Goal: Task Accomplishment & Management: Complete application form

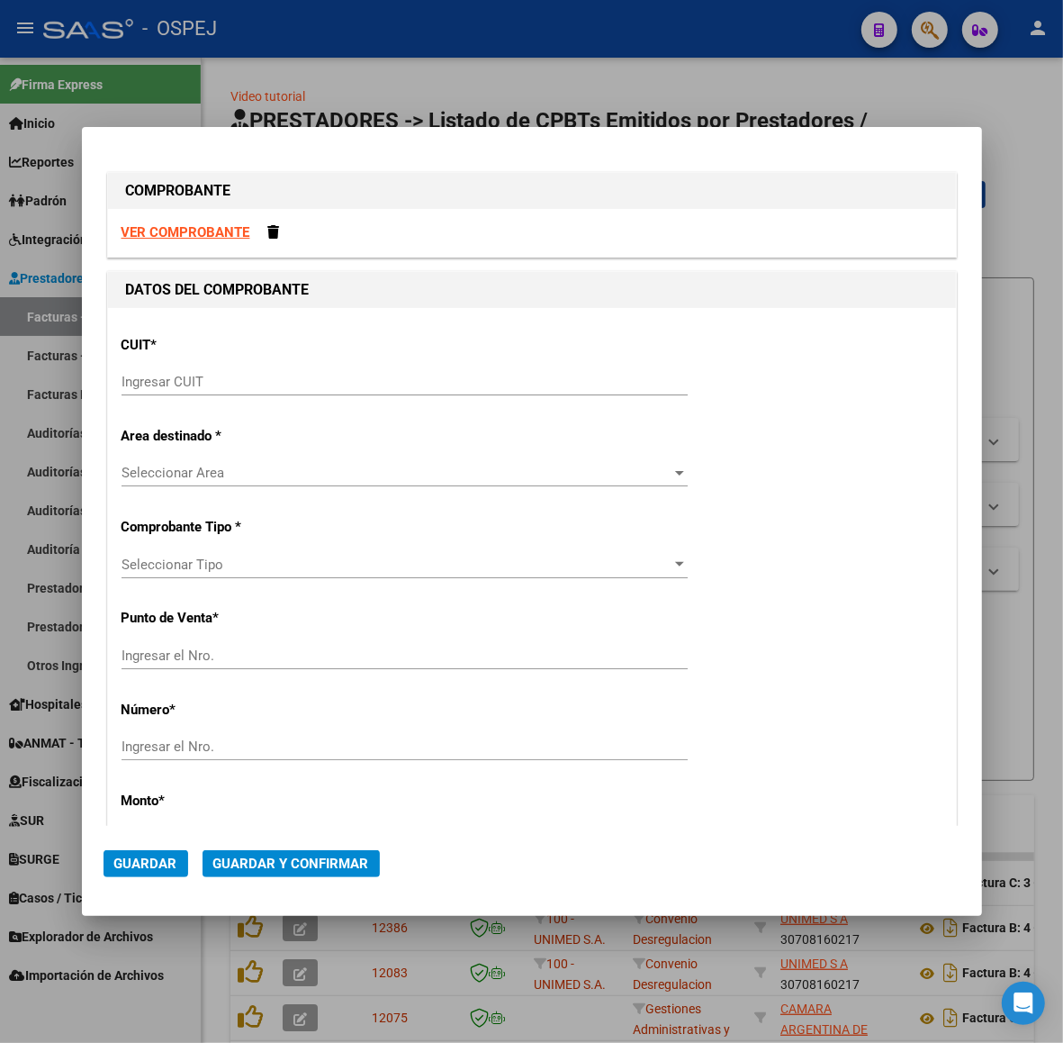
drag, startPoint x: 375, startPoint y: 367, endPoint x: 410, endPoint y: 420, distance: 63.7
click at [376, 368] on div "Ingresar CUIT" at bounding box center [405, 381] width 566 height 27
click at [216, 218] on div "VER COMPROBANTE" at bounding box center [532, 233] width 848 height 48
click at [213, 225] on div "VER COMPROBANTE" at bounding box center [532, 233] width 848 height 48
click at [214, 226] on strong "VER COMPROBANTE" at bounding box center [186, 232] width 129 height 16
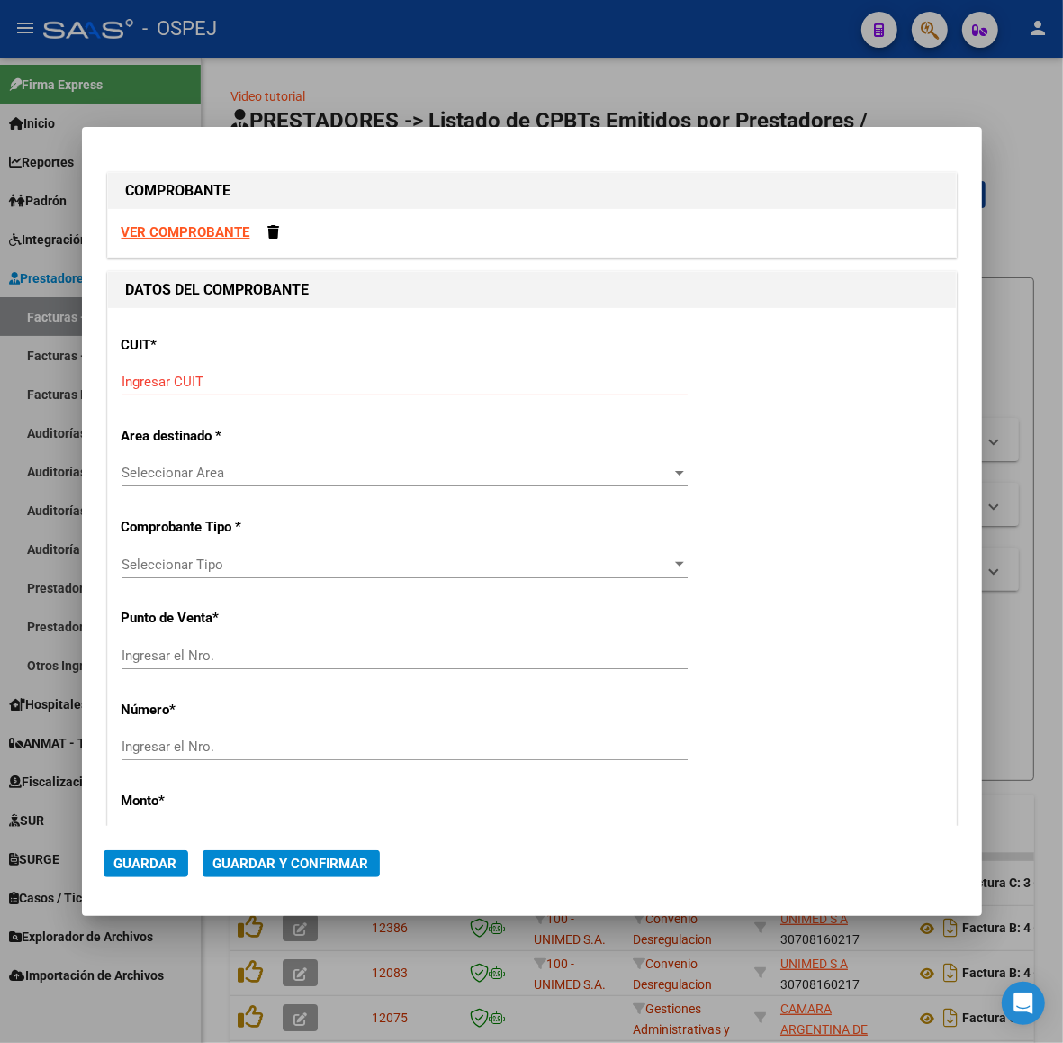
click at [191, 374] on input "Ingresar CUIT" at bounding box center [405, 382] width 566 height 16
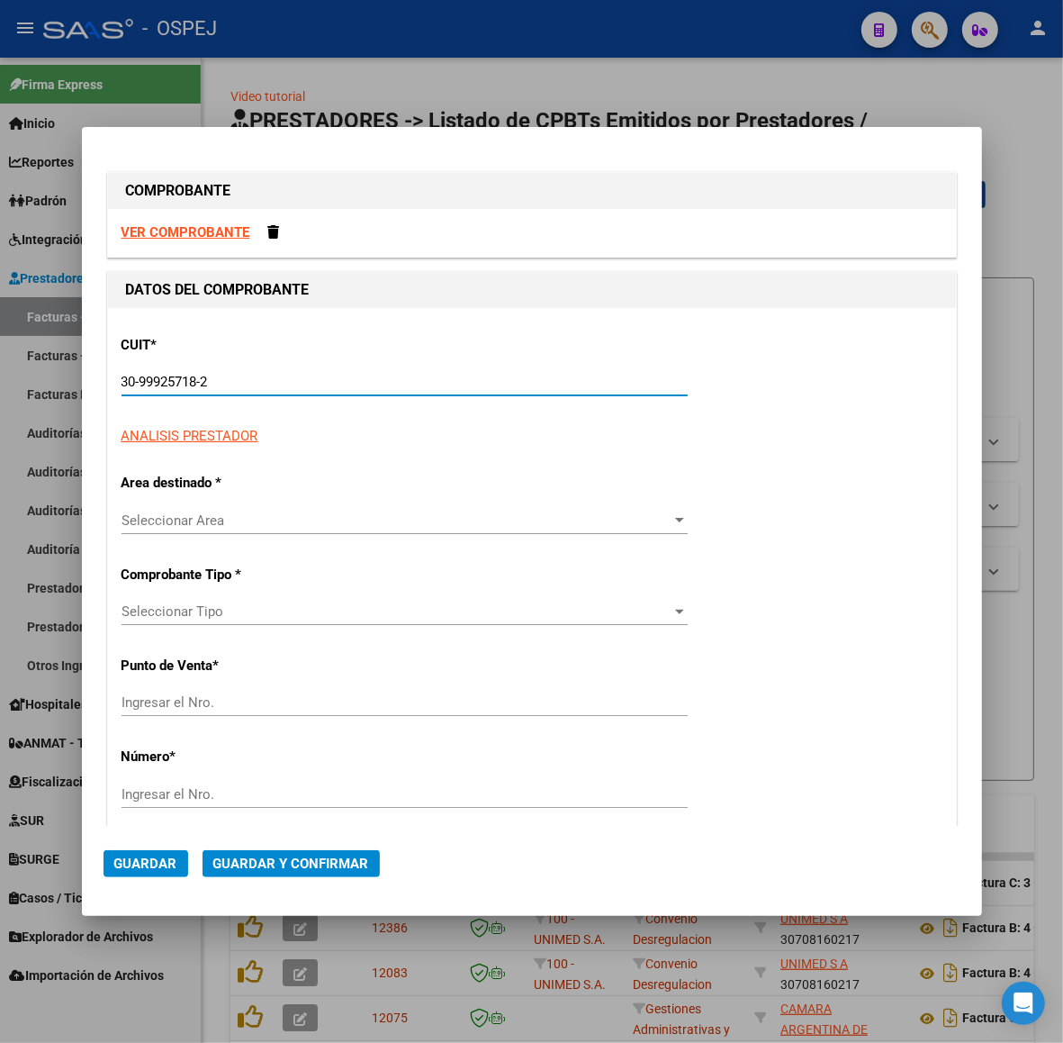
type input "30-99925718-2"
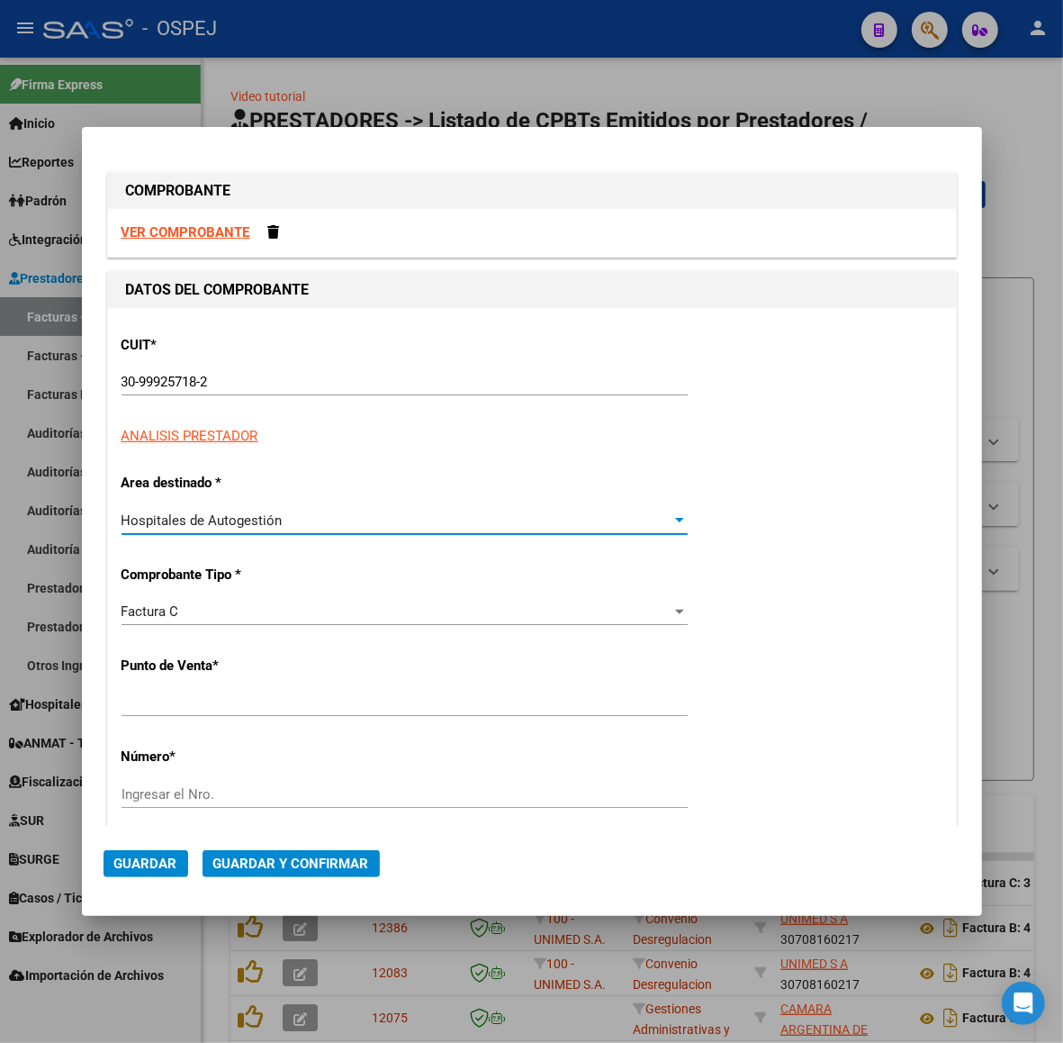
type input "6"
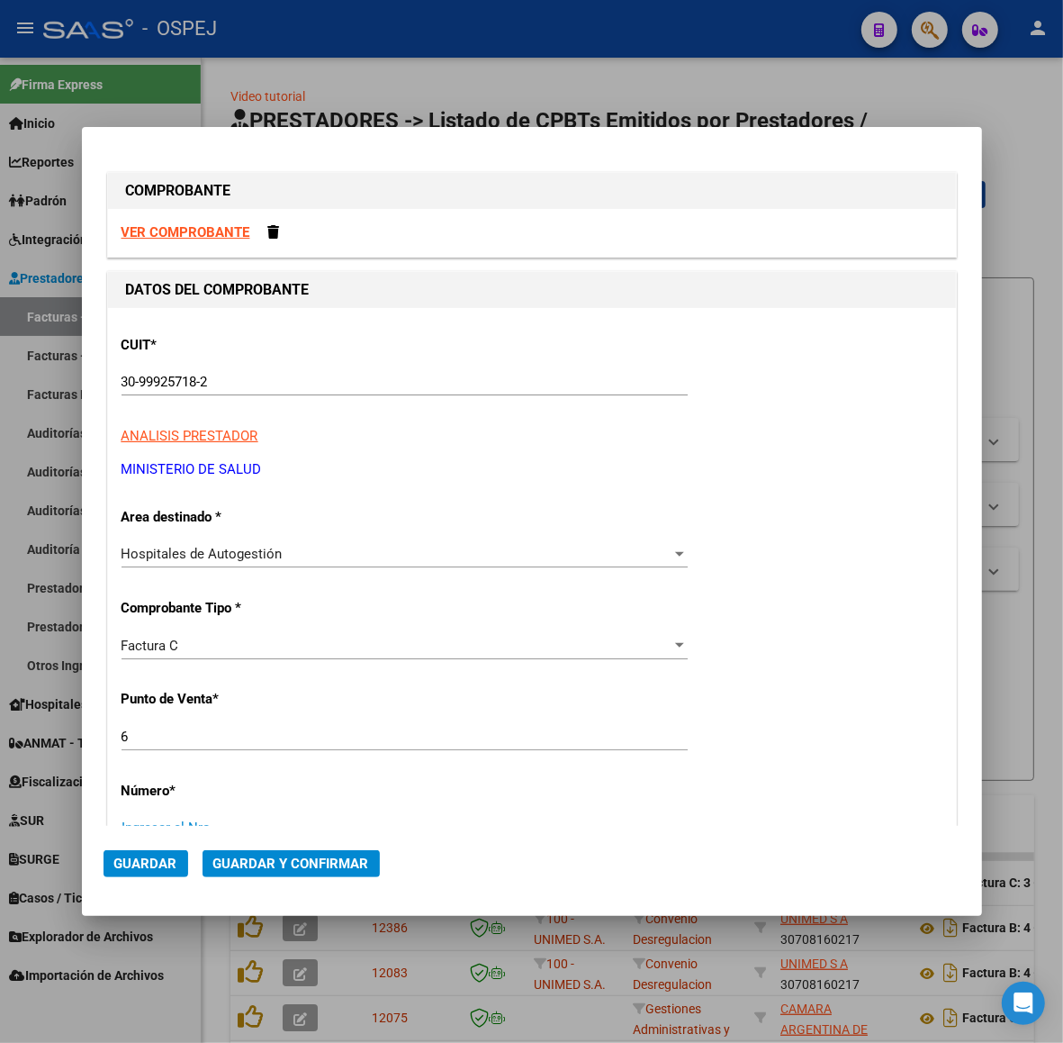
scroll to position [10, 0]
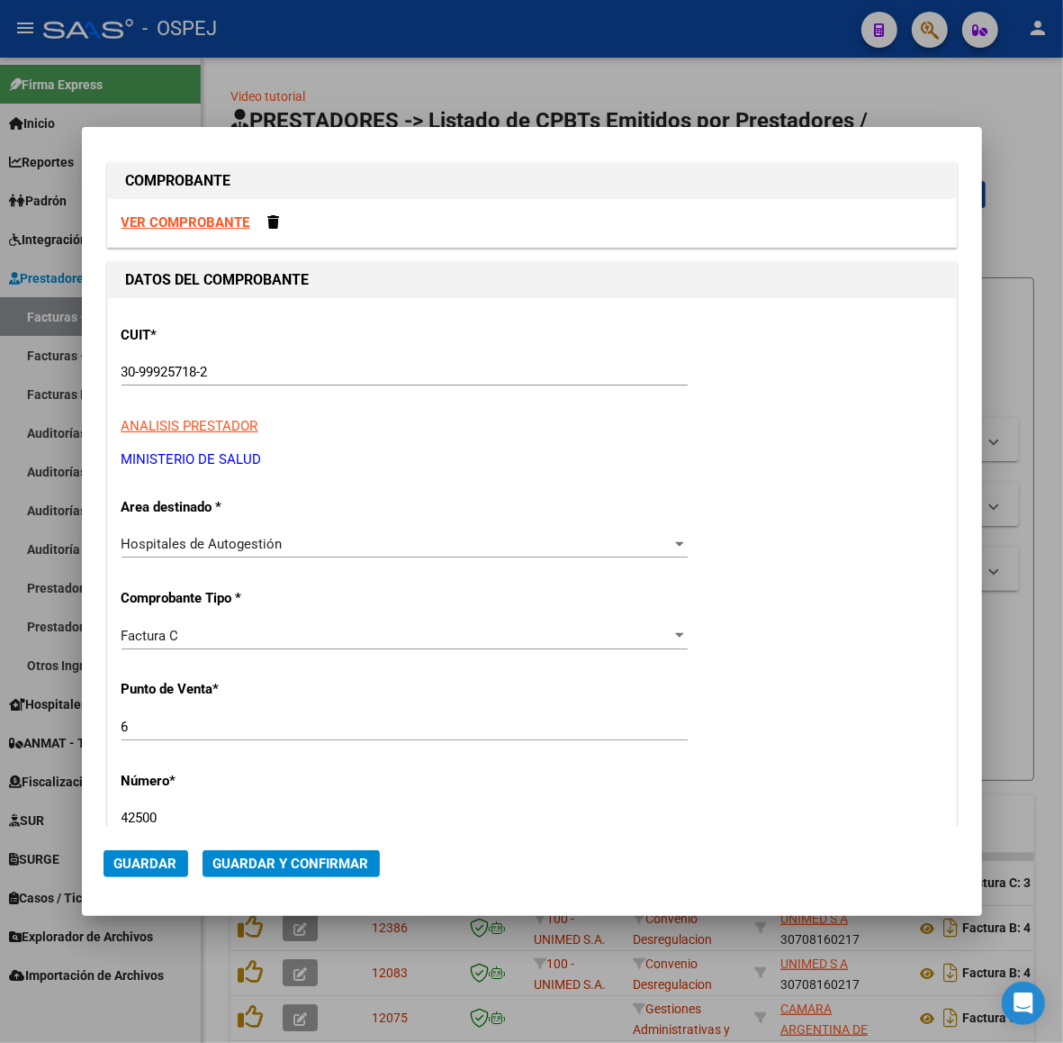
type input "42500"
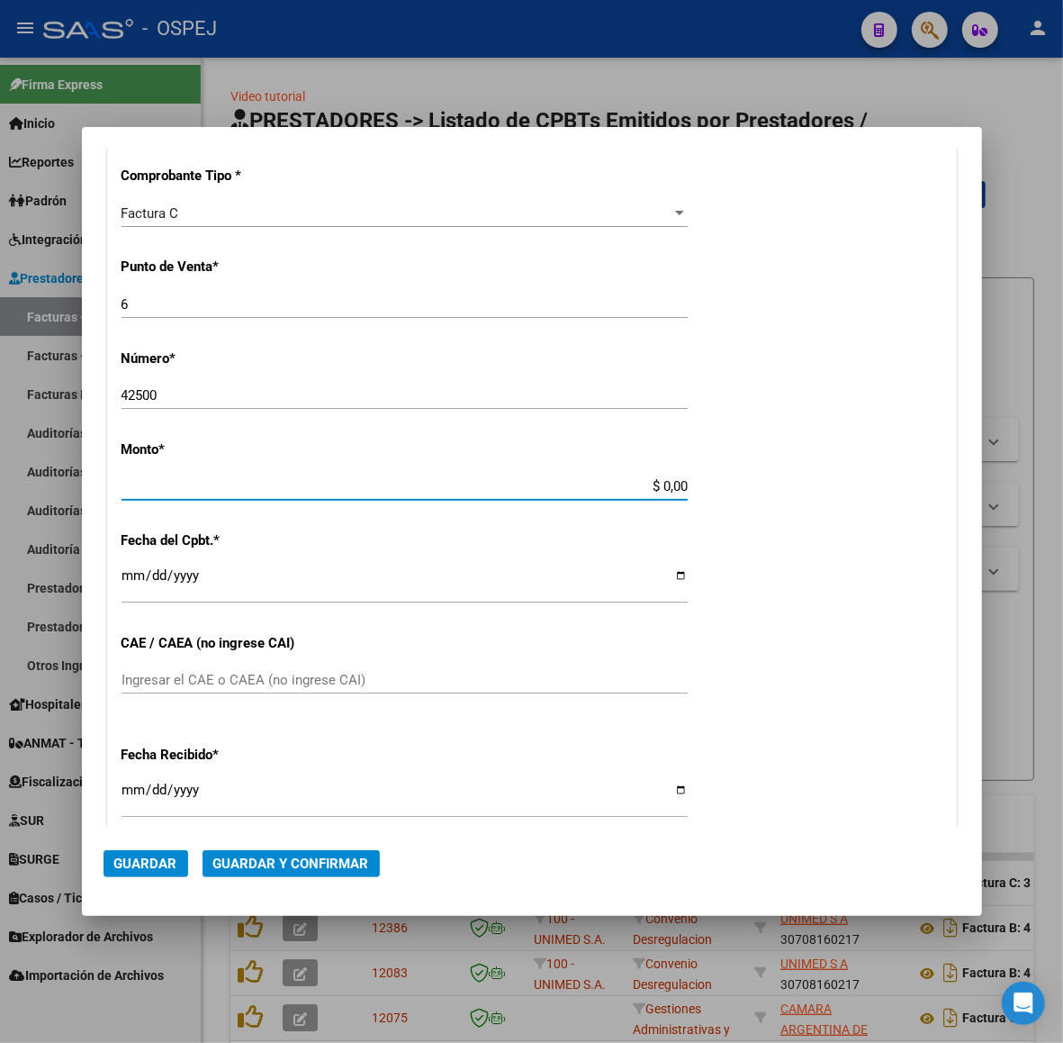
scroll to position [423, 0]
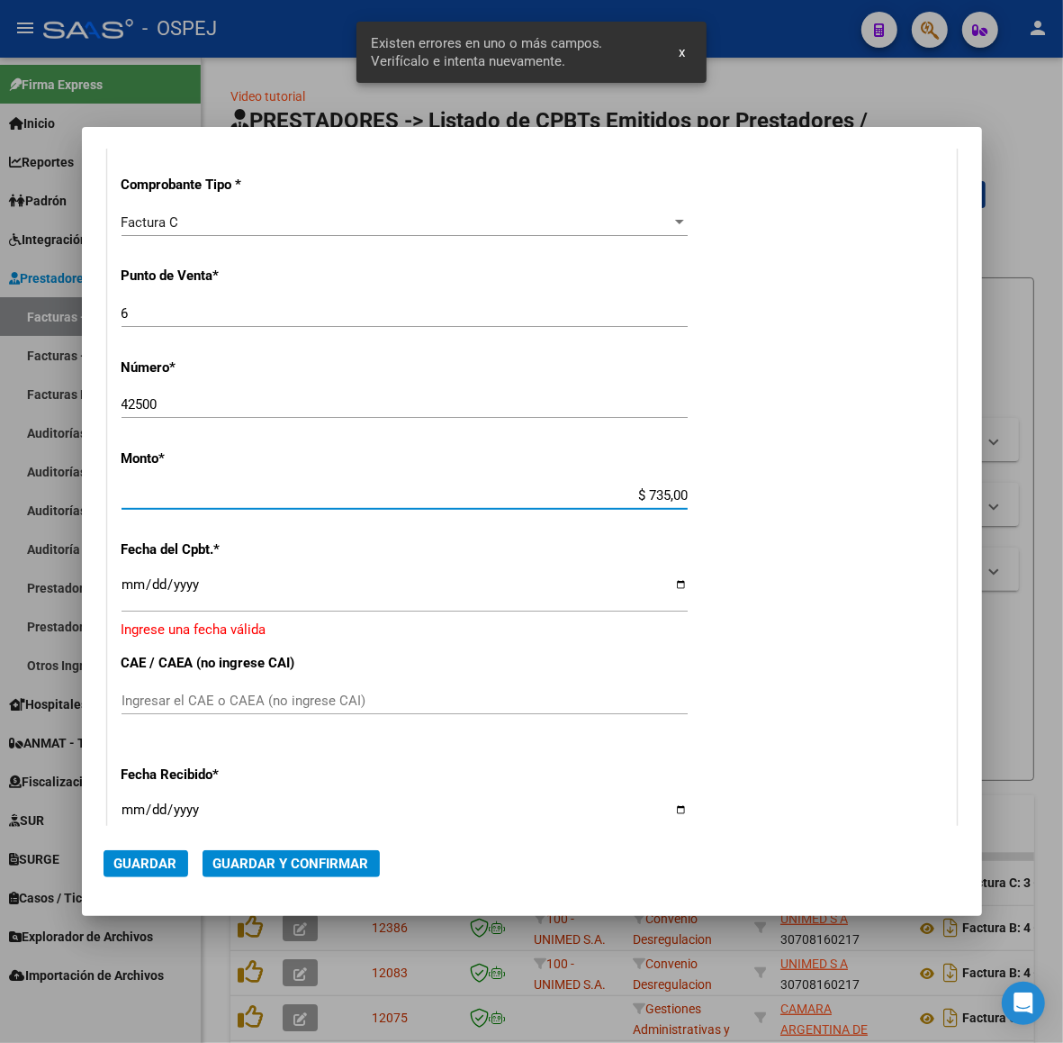
type input "$ 7.350,00"
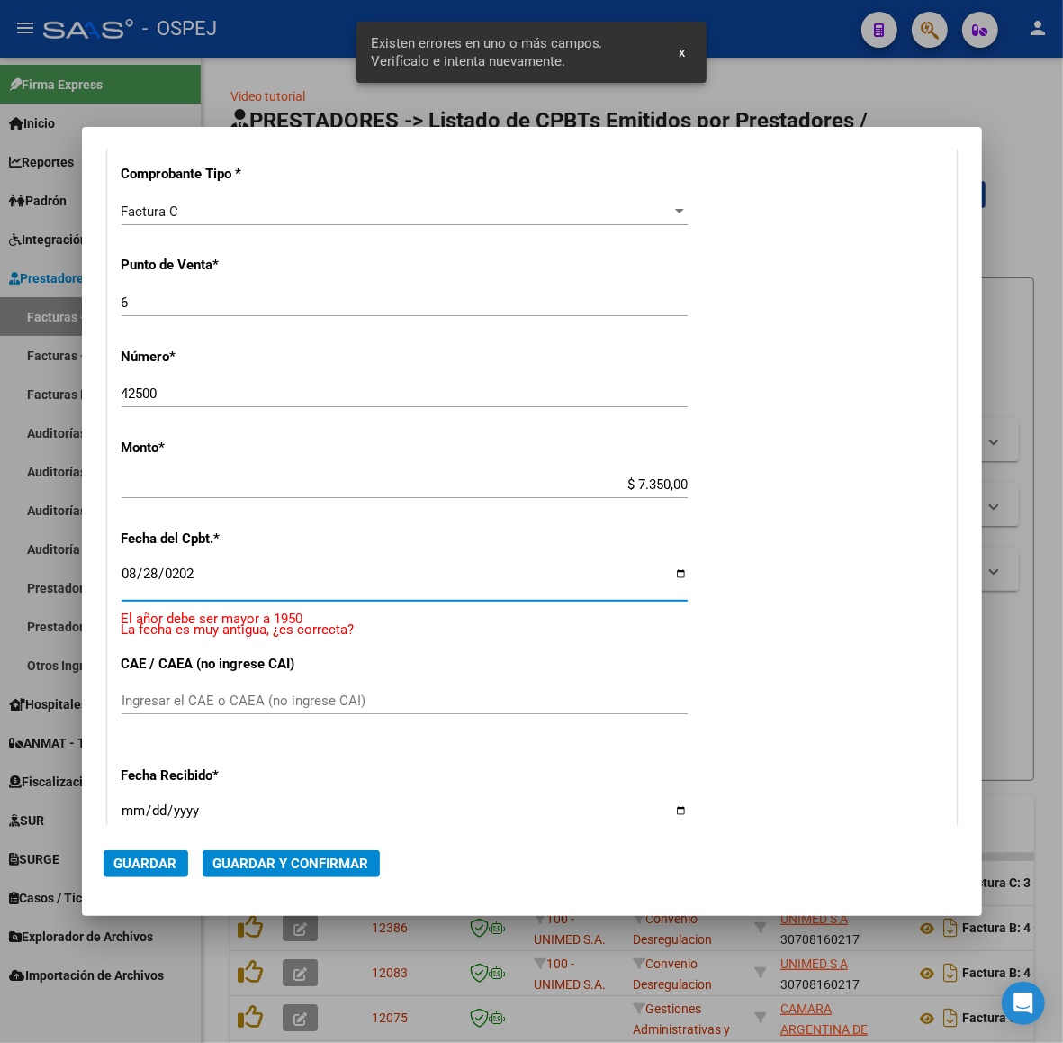
type input "[DATE]"
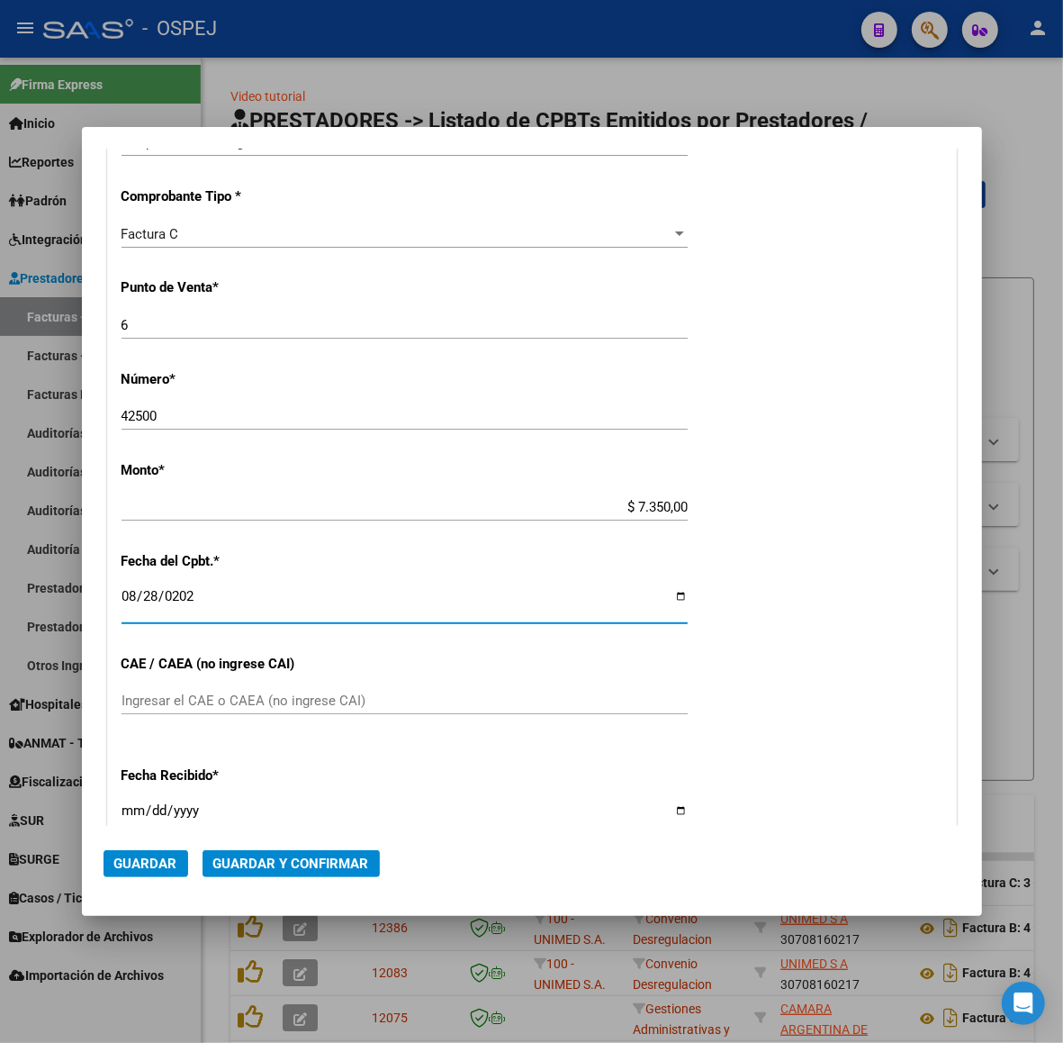
click at [318, 869] on span "Guardar y Confirmar" at bounding box center [291, 863] width 156 height 16
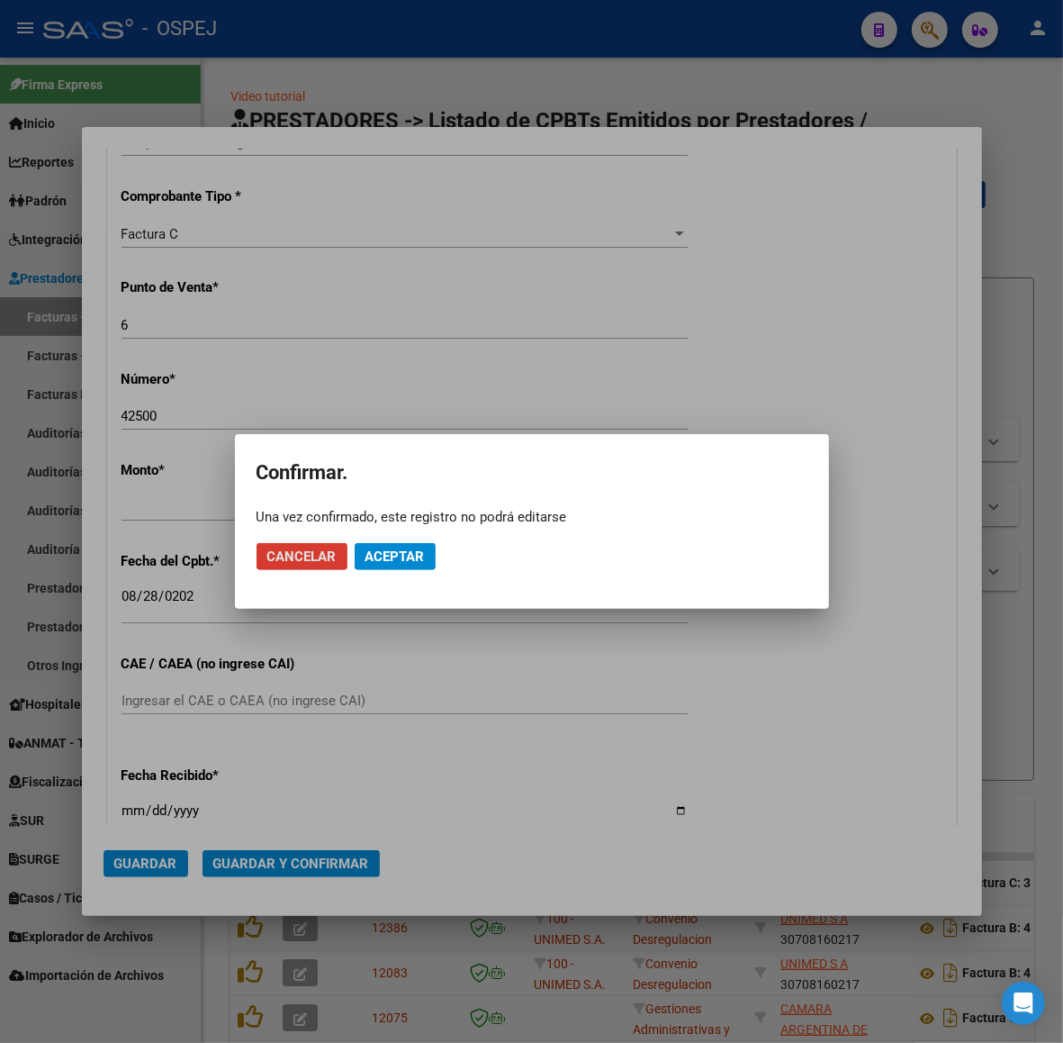
click at [420, 552] on span "Aceptar" at bounding box center [395, 556] width 59 height 16
click at [471, 543] on button "Guardar igualmente." at bounding box center [442, 556] width 174 height 27
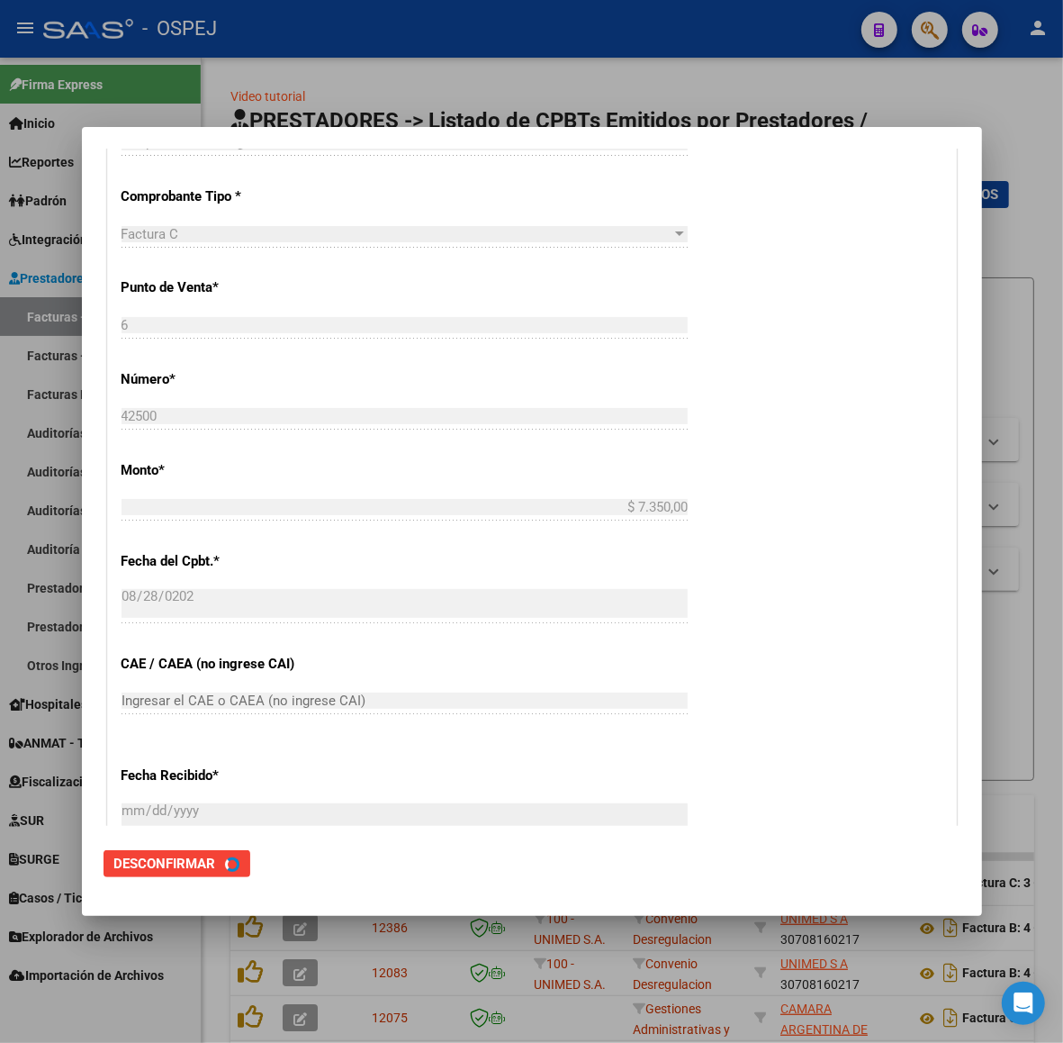
scroll to position [0, 0]
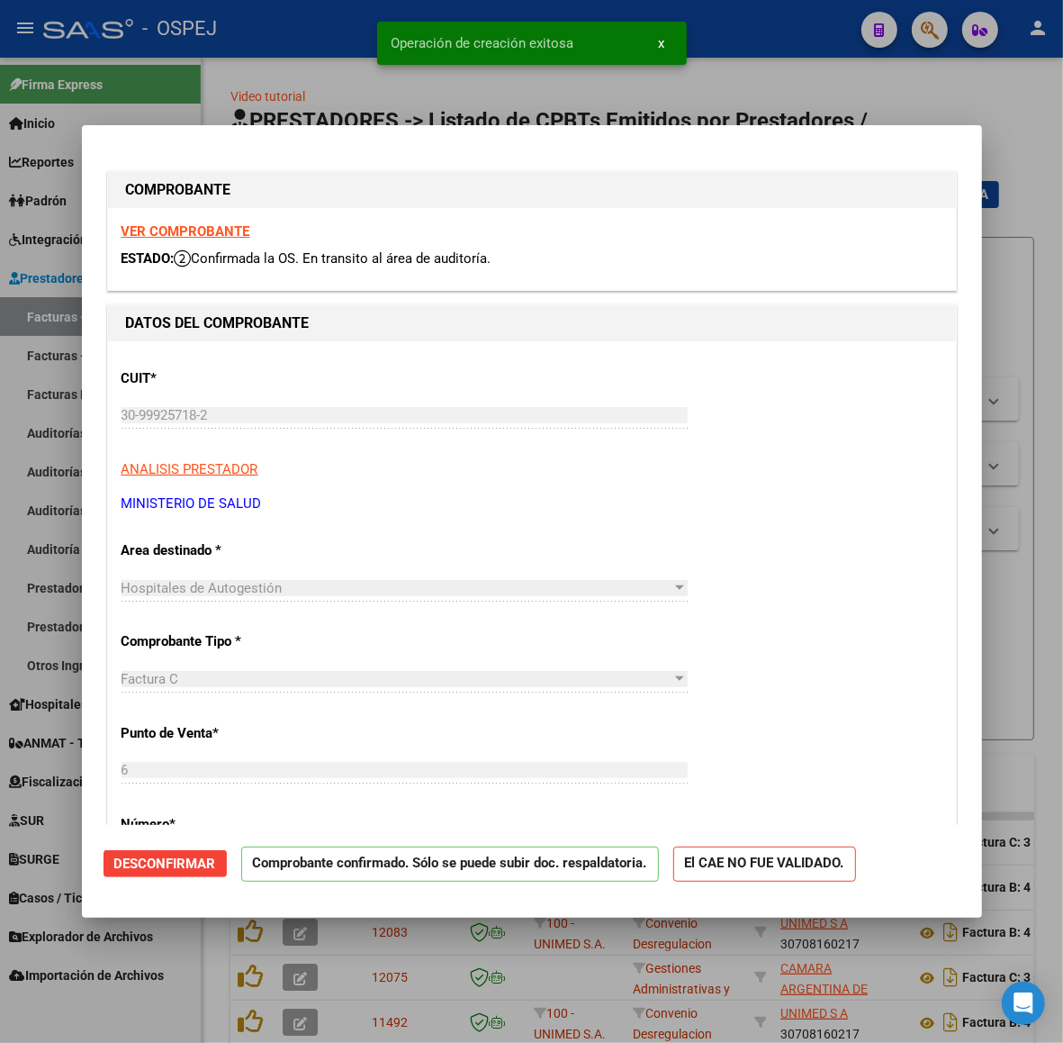
click at [284, 32] on div at bounding box center [531, 521] width 1063 height 1043
type input "$ 0,00"
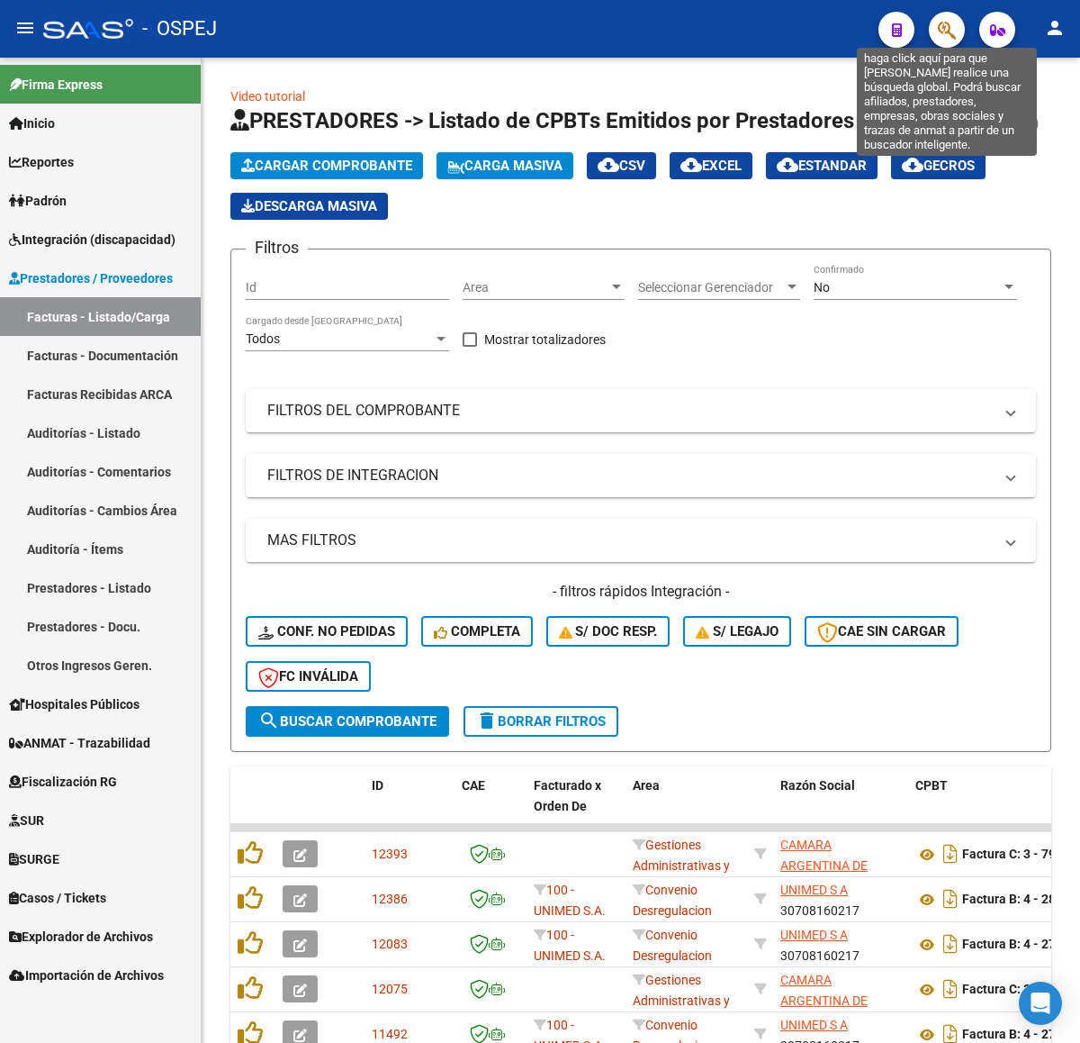
click at [945, 24] on icon "button" at bounding box center [947, 30] width 18 height 21
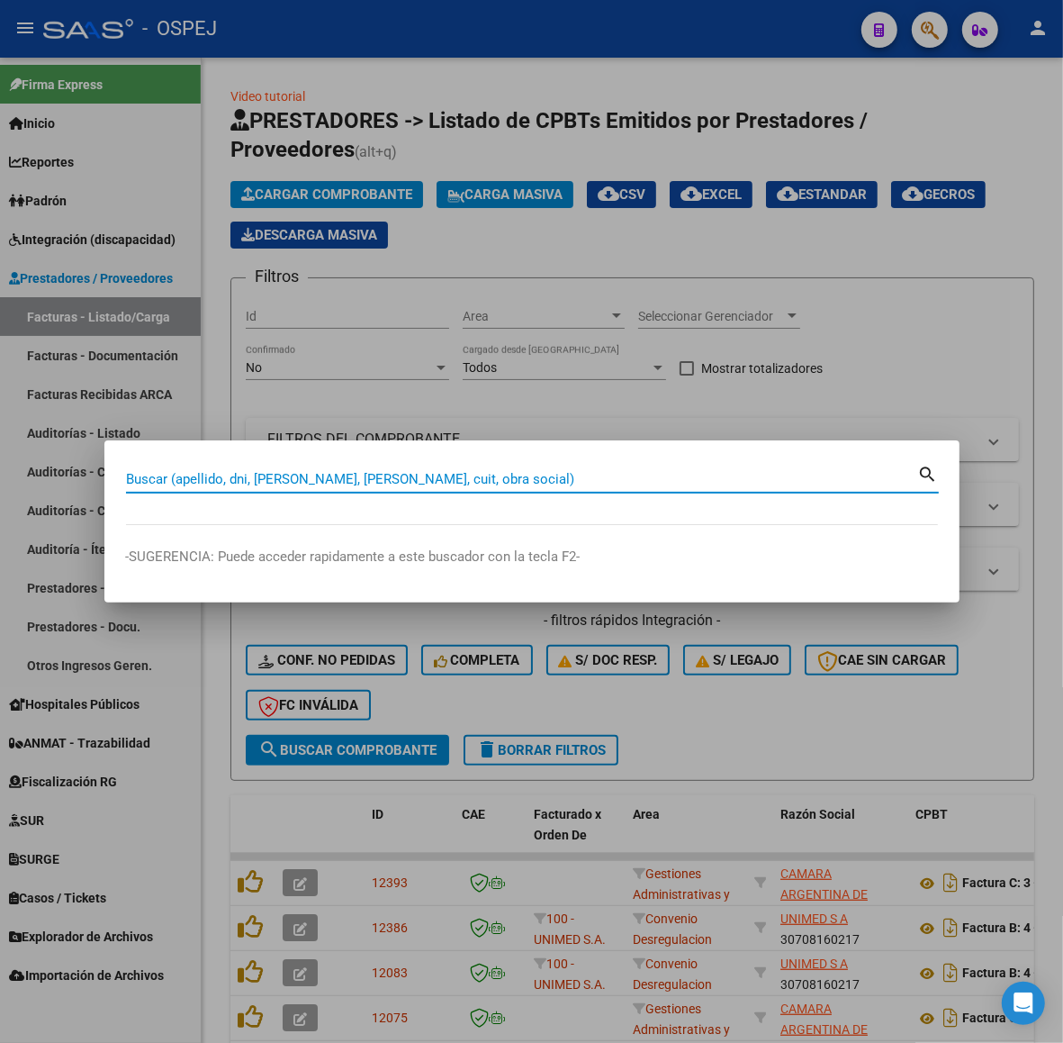
paste input "36488158"
type input "36488158"
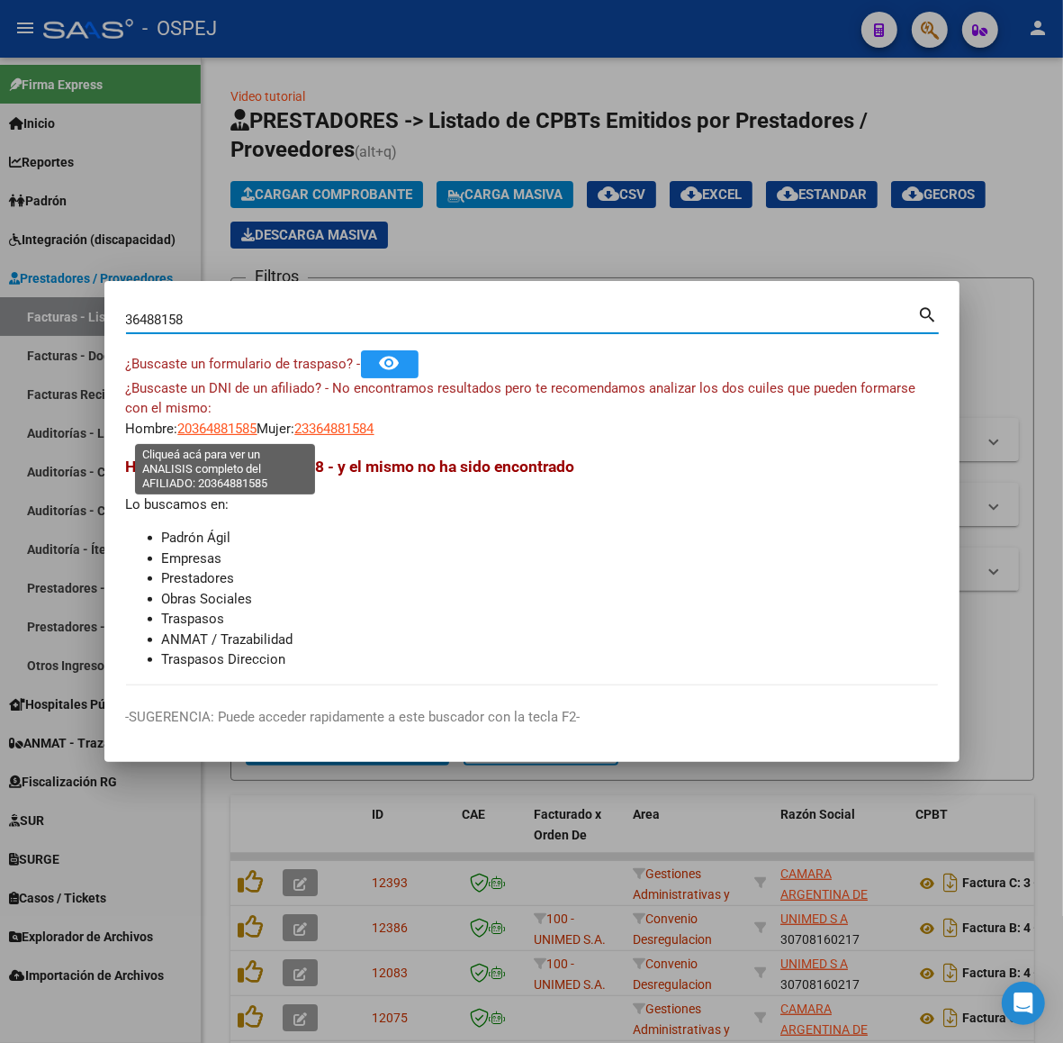
click at [240, 421] on span "20364881585" at bounding box center [217, 428] width 79 height 16
type textarea "20364881585"
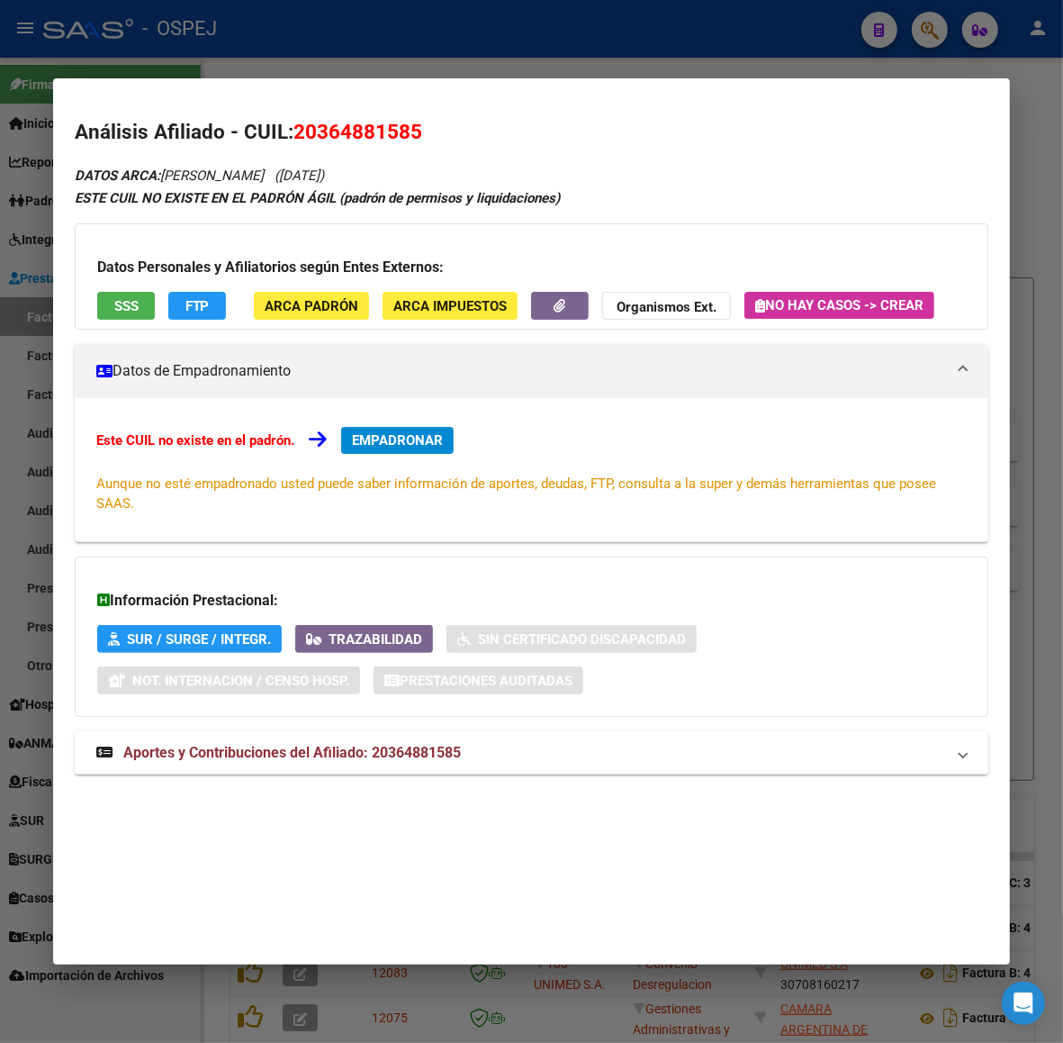
click at [120, 299] on span "SSS" at bounding box center [126, 306] width 24 height 16
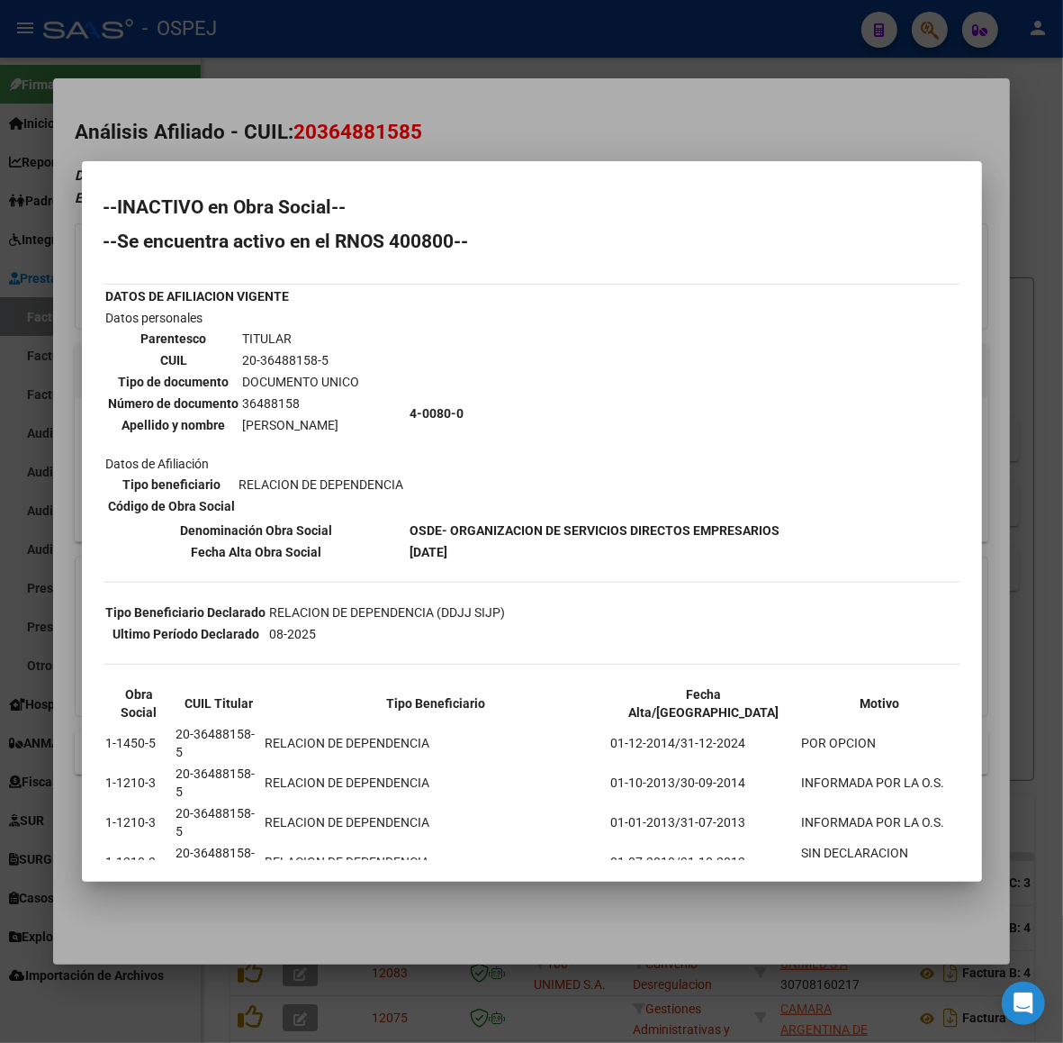
click at [219, 68] on div at bounding box center [531, 521] width 1063 height 1043
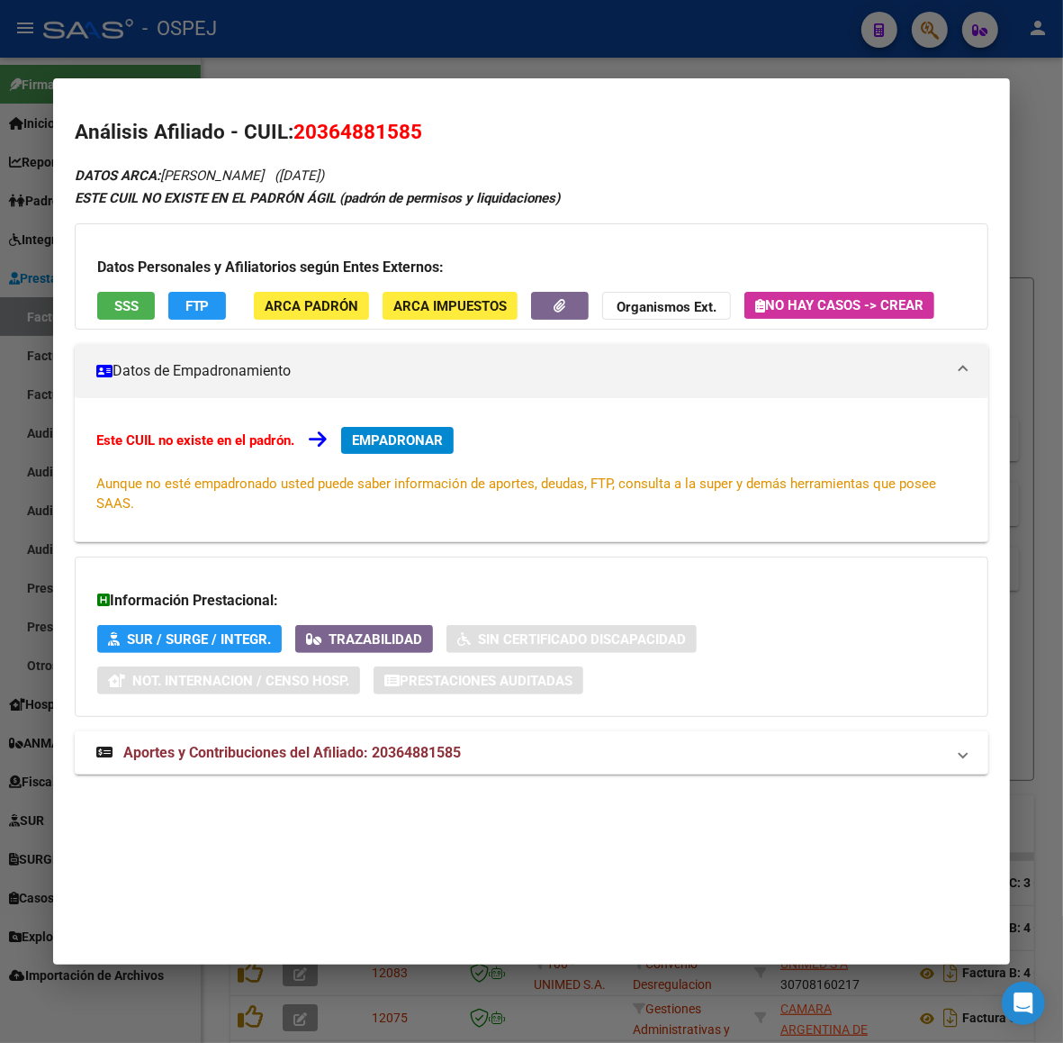
click at [297, 48] on div at bounding box center [531, 521] width 1063 height 1043
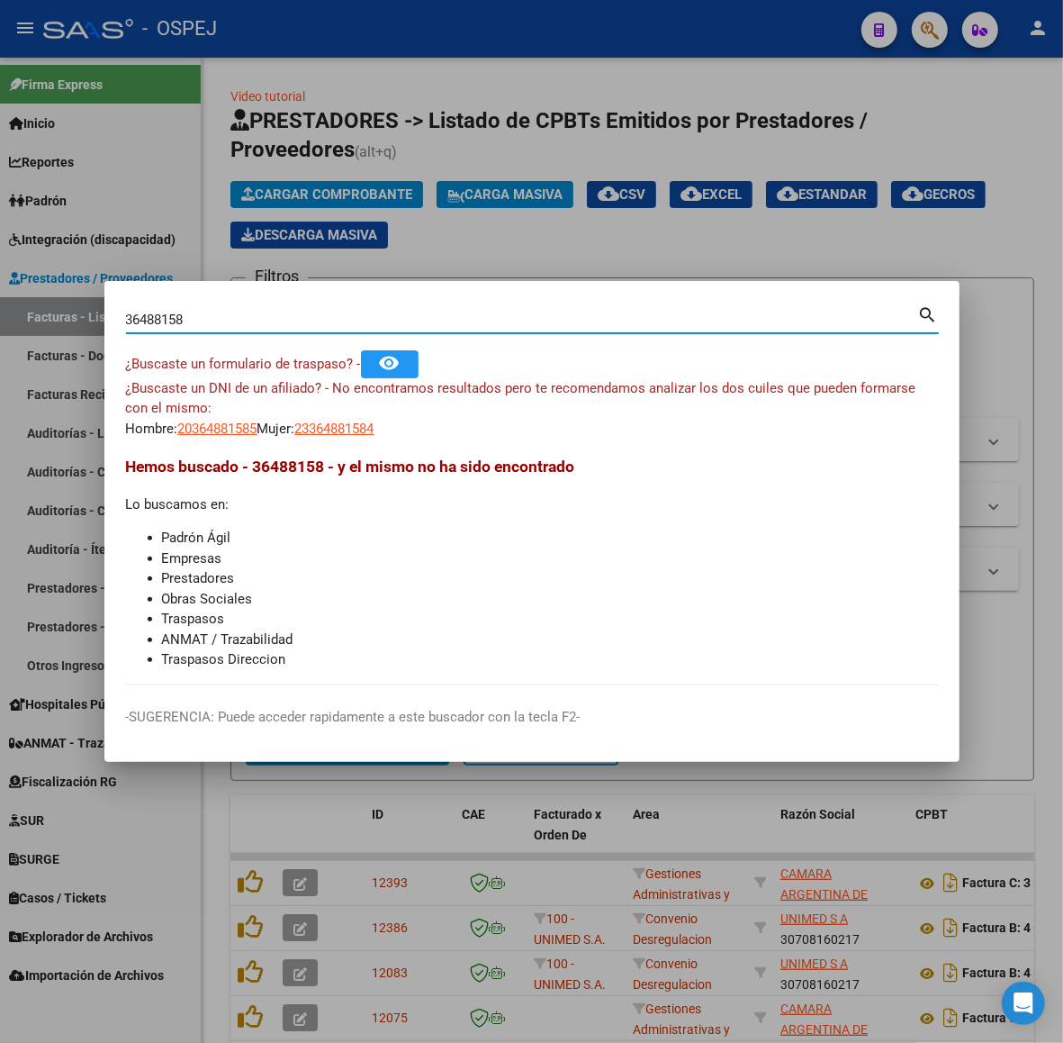
drag, startPoint x: 267, startPoint y: 315, endPoint x: 0, endPoint y: 344, distance: 268.1
click at [0, 344] on div "36488158 Buscar (apellido, dni, cuil, nro traspaso, cuit, obra social) search ¿…" at bounding box center [531, 521] width 1063 height 1043
paste input "2406089"
type input "32406089"
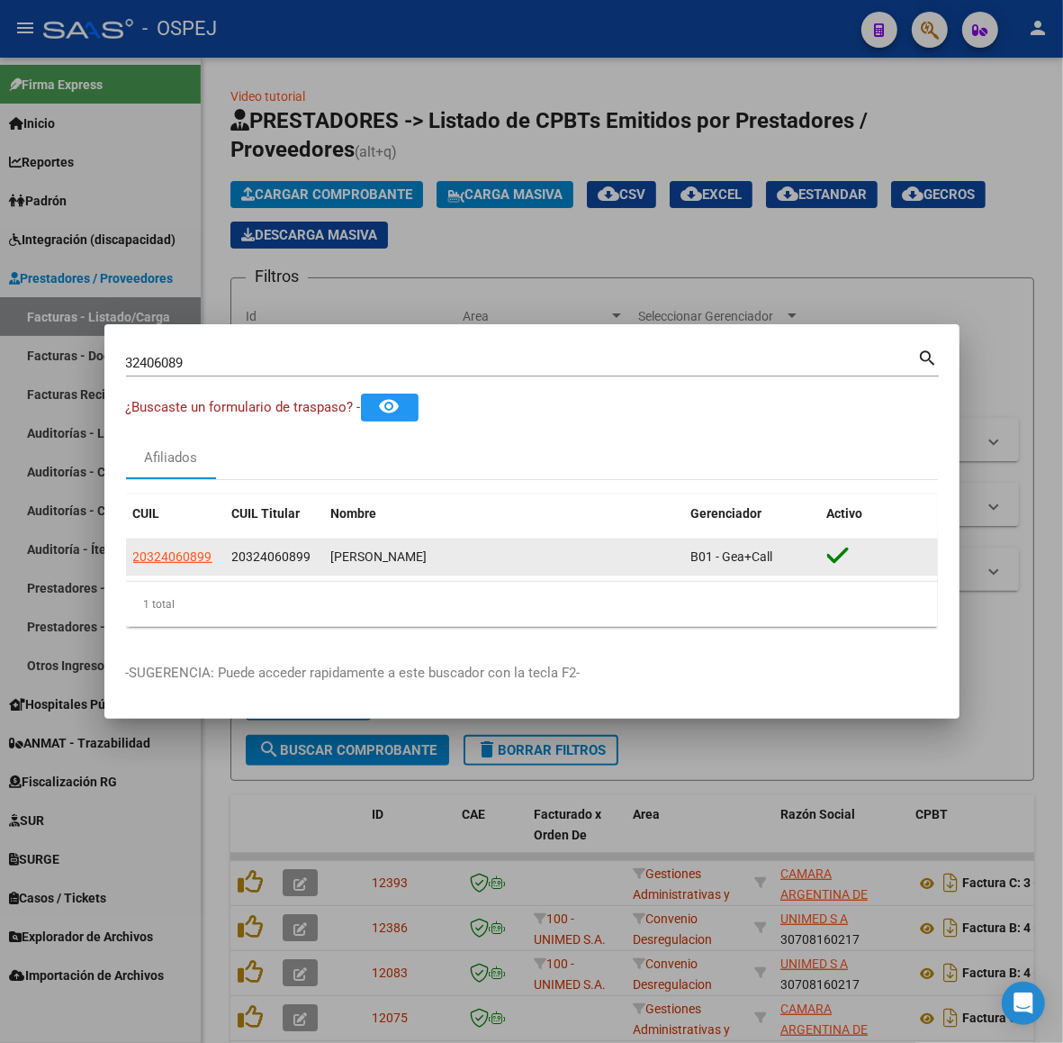
drag, startPoint x: 176, startPoint y: 537, endPoint x: 172, endPoint y: 554, distance: 17.7
click at [174, 537] on datatable-header "CUIL CUIL Titular Nombre Gerenciador Activo" at bounding box center [532, 516] width 812 height 45
click at [172, 561] on span "20324060899" at bounding box center [172, 556] width 79 height 14
type textarea "20324060899"
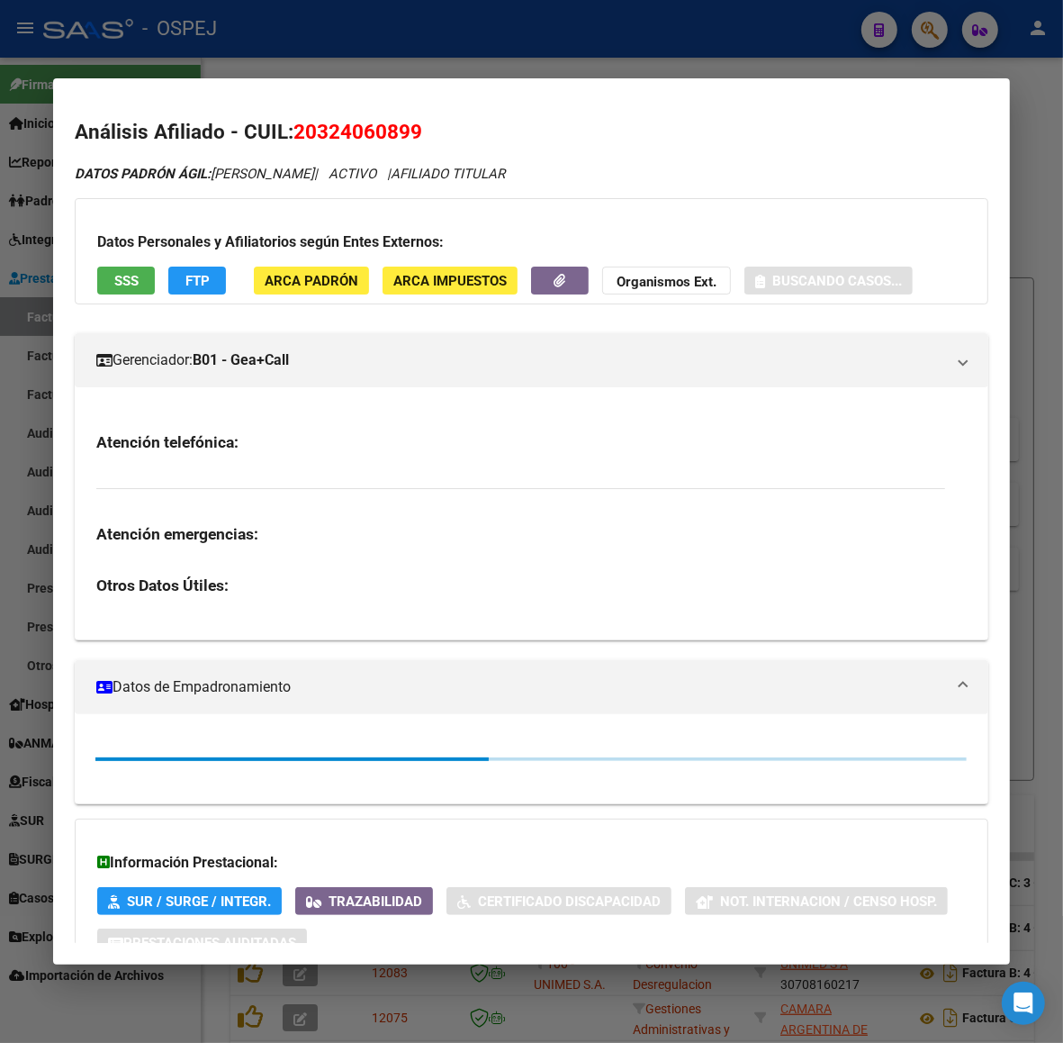
click at [312, 137] on span "20324060899" at bounding box center [358, 131] width 129 height 23
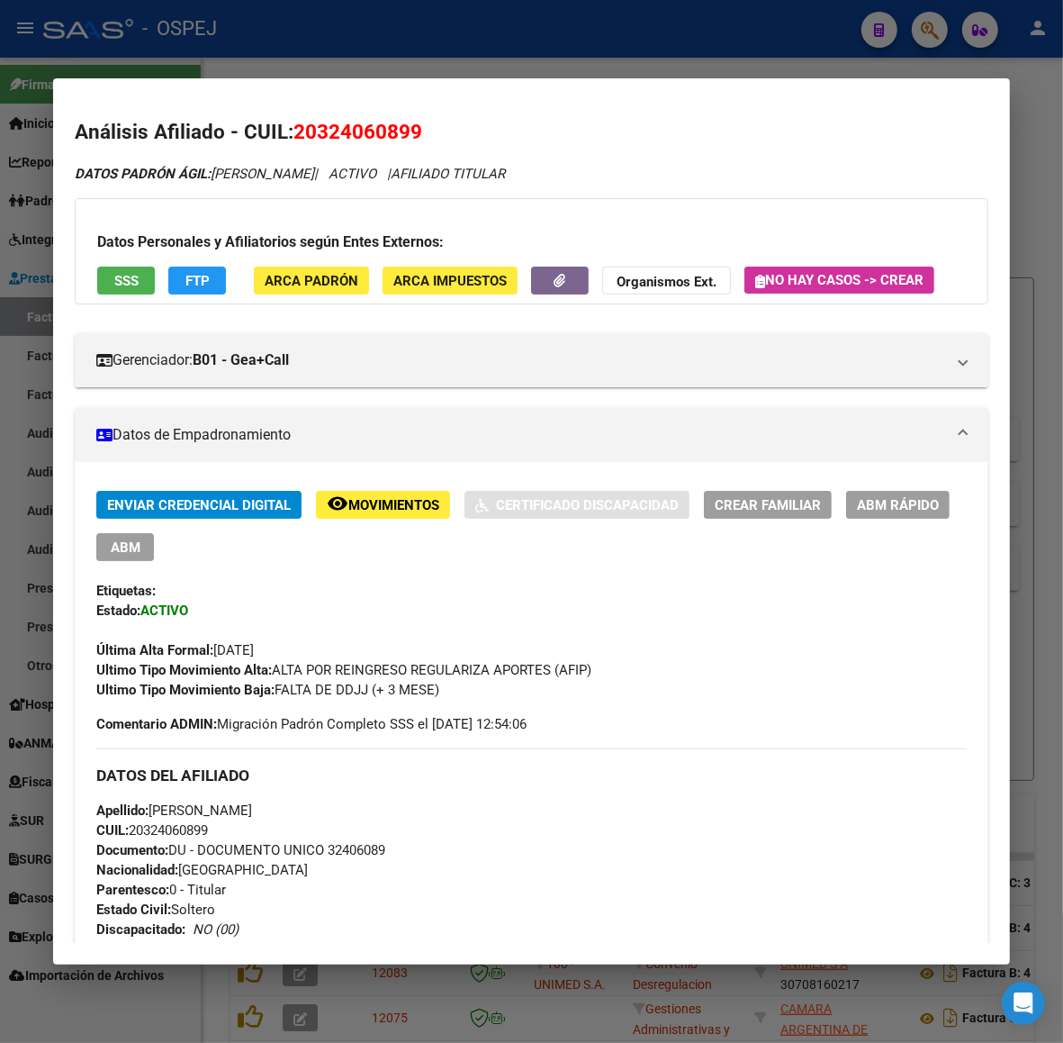
copy span "20324060899"
click at [660, 306] on div "DATOS PADRÓN ÁGIL: [PERSON_NAME] | ACTIVO | AFILIADO TITULAR Datos Personales y…" at bounding box center [532, 995] width 914 height 1662
click at [640, 288] on strong "Organismos Ext." at bounding box center [667, 282] width 100 height 16
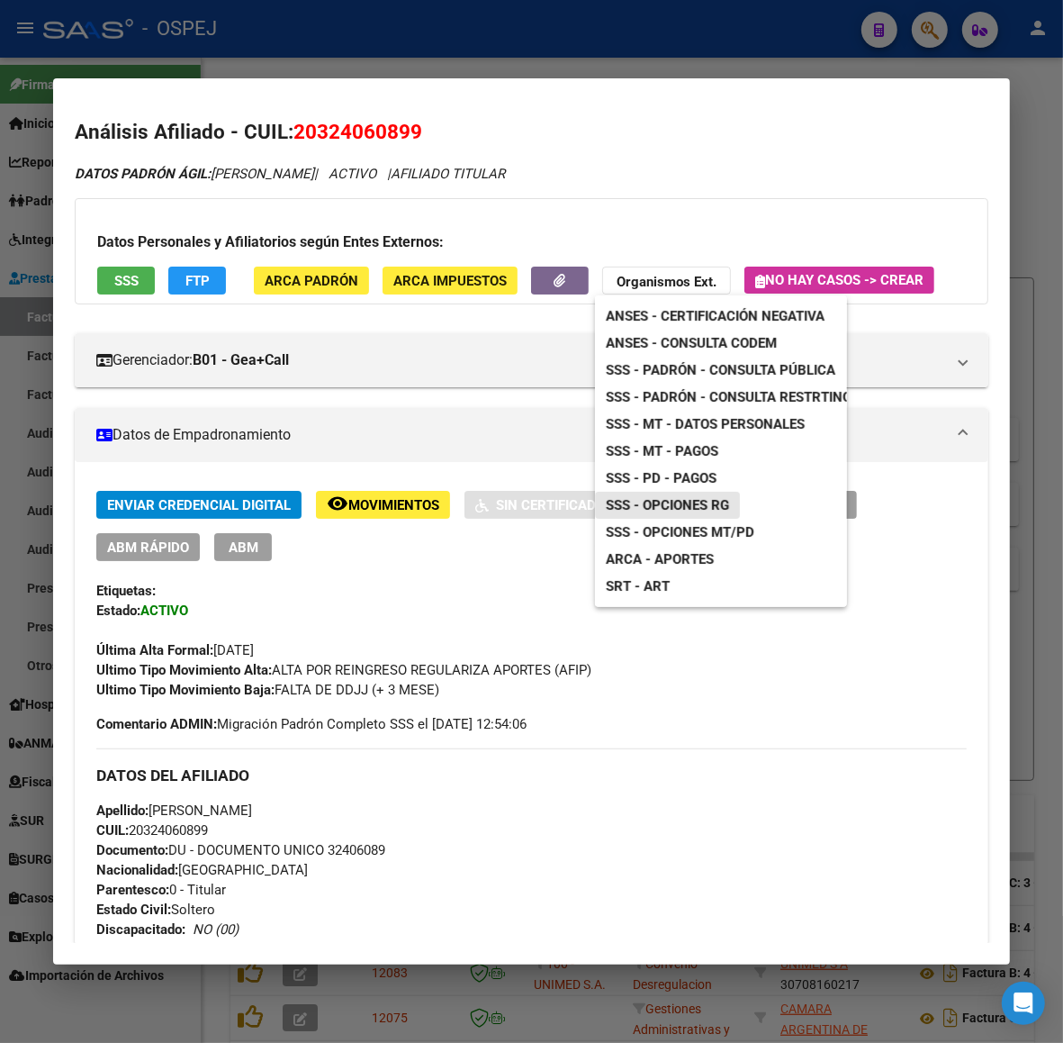
click at [693, 505] on span "SSS - Opciones RG" at bounding box center [667, 505] width 123 height 16
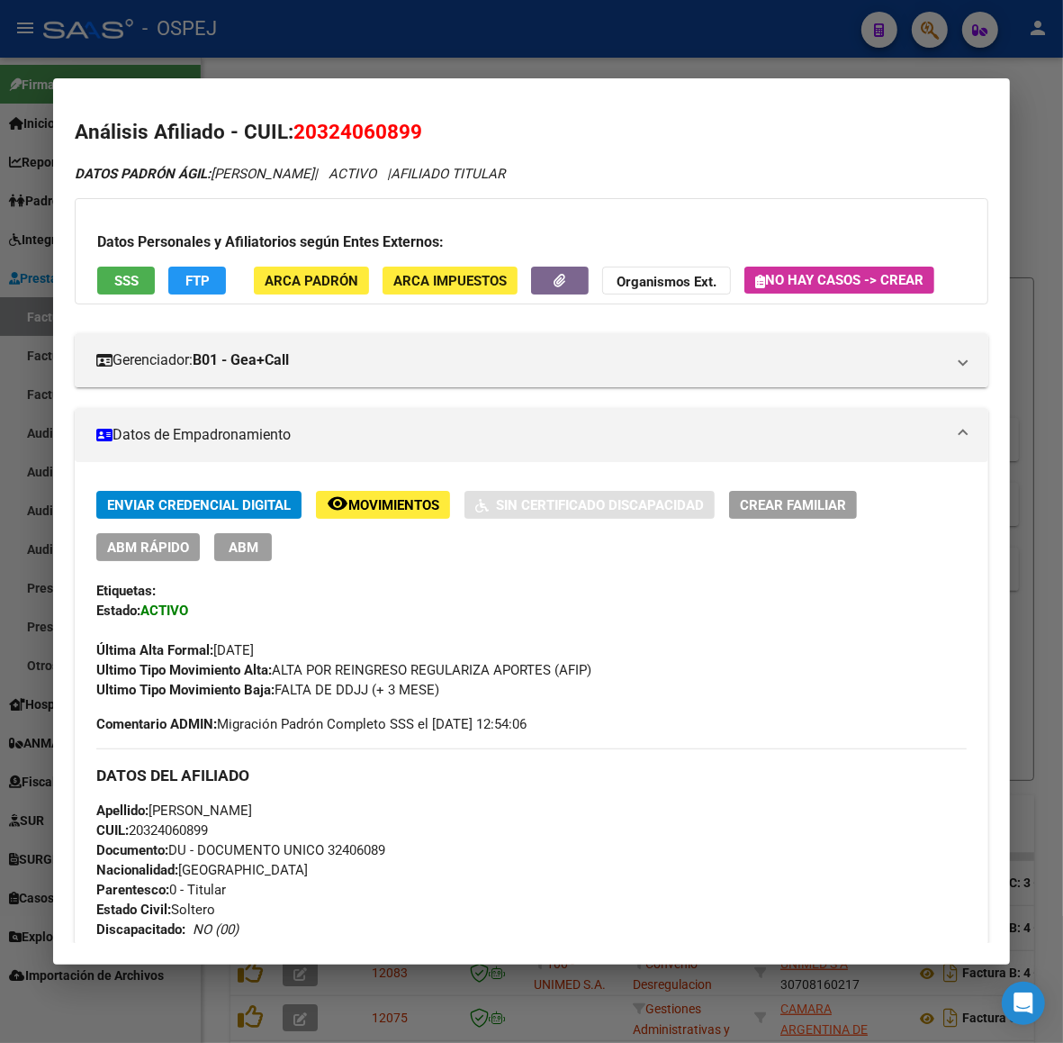
click at [257, 23] on div at bounding box center [531, 521] width 1063 height 1043
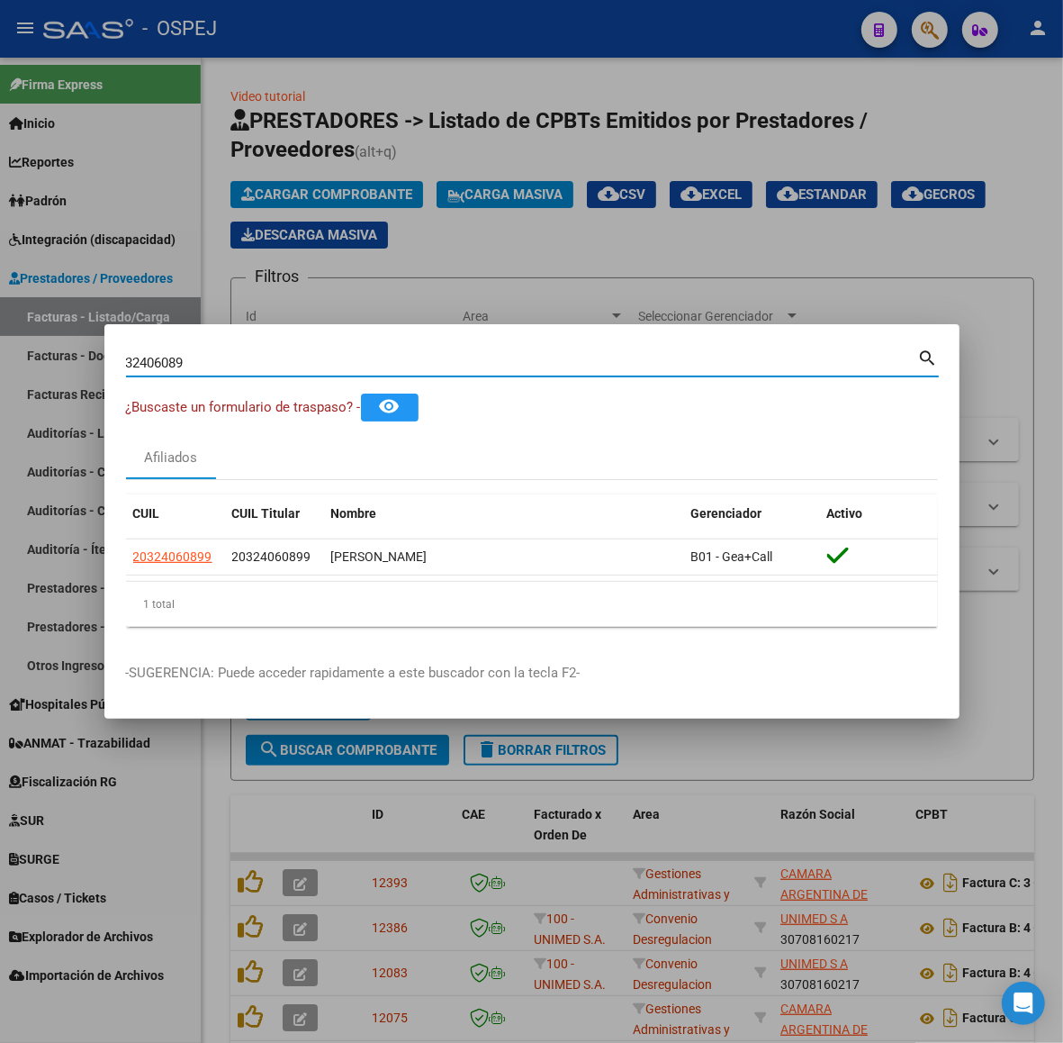
click at [249, 358] on input "32406089" at bounding box center [522, 363] width 792 height 16
paste input "41.539.542"
type input "41539542"
click at [306, 272] on div at bounding box center [531, 521] width 1063 height 1043
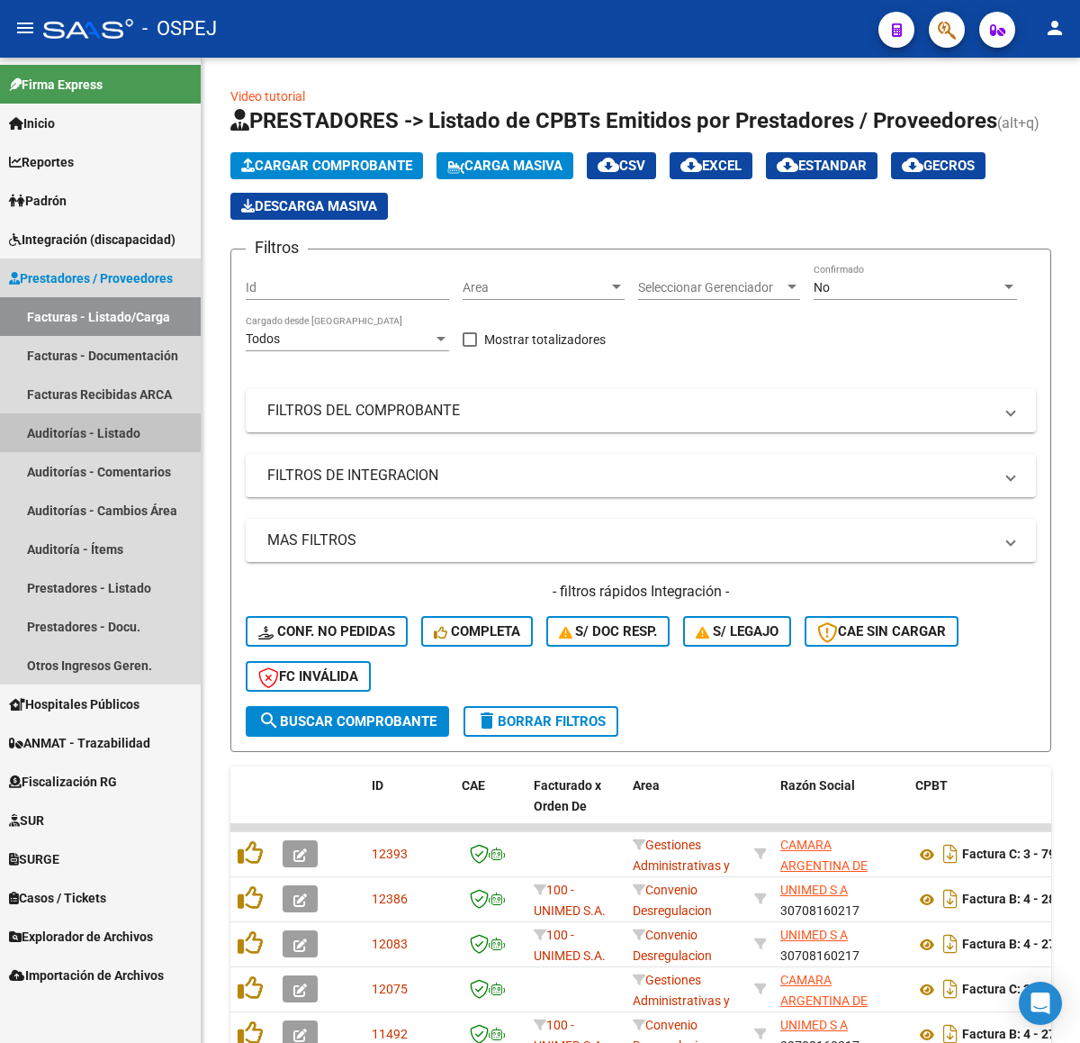
click at [113, 430] on link "Auditorías - Listado" at bounding box center [100, 432] width 201 height 39
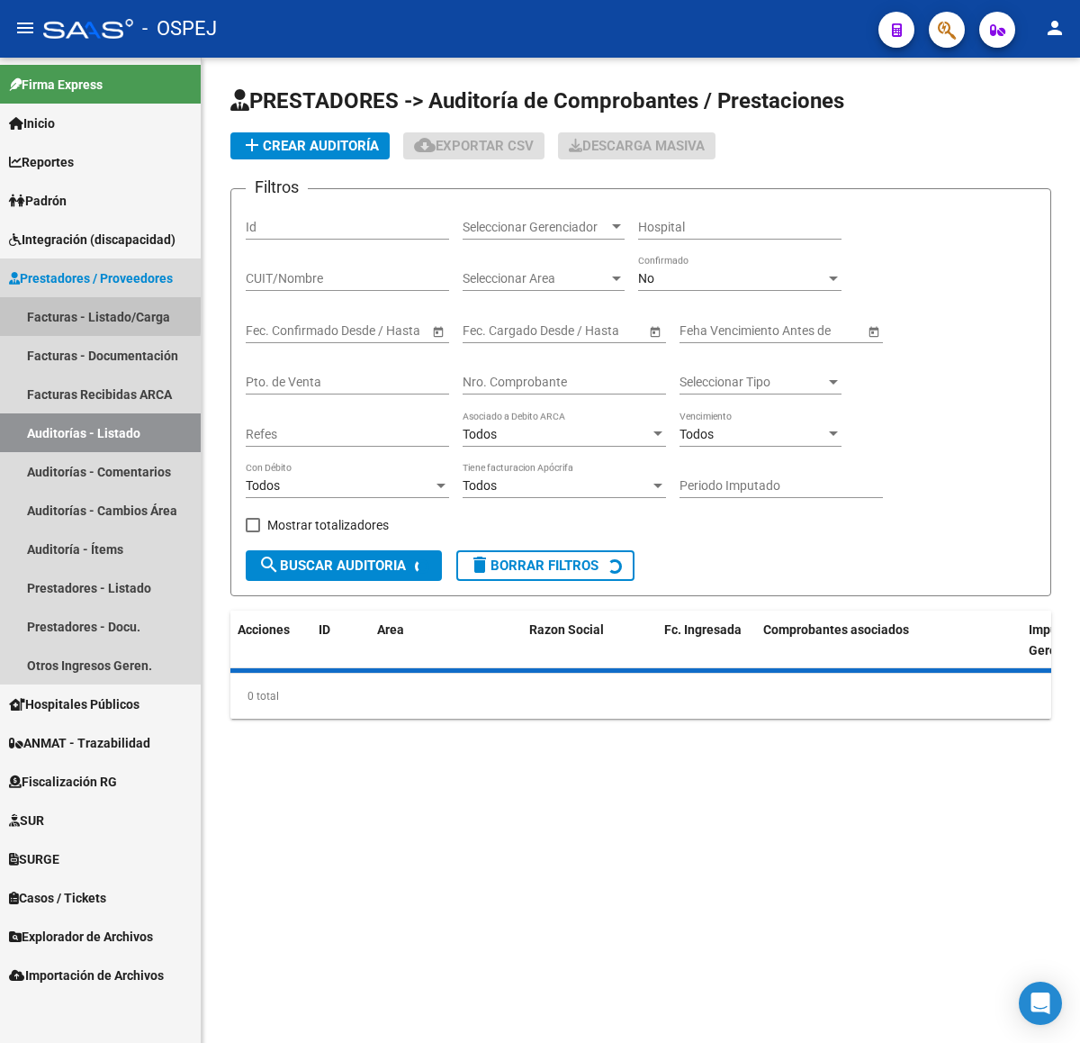
click at [81, 312] on link "Facturas - Listado/Carga" at bounding box center [100, 316] width 201 height 39
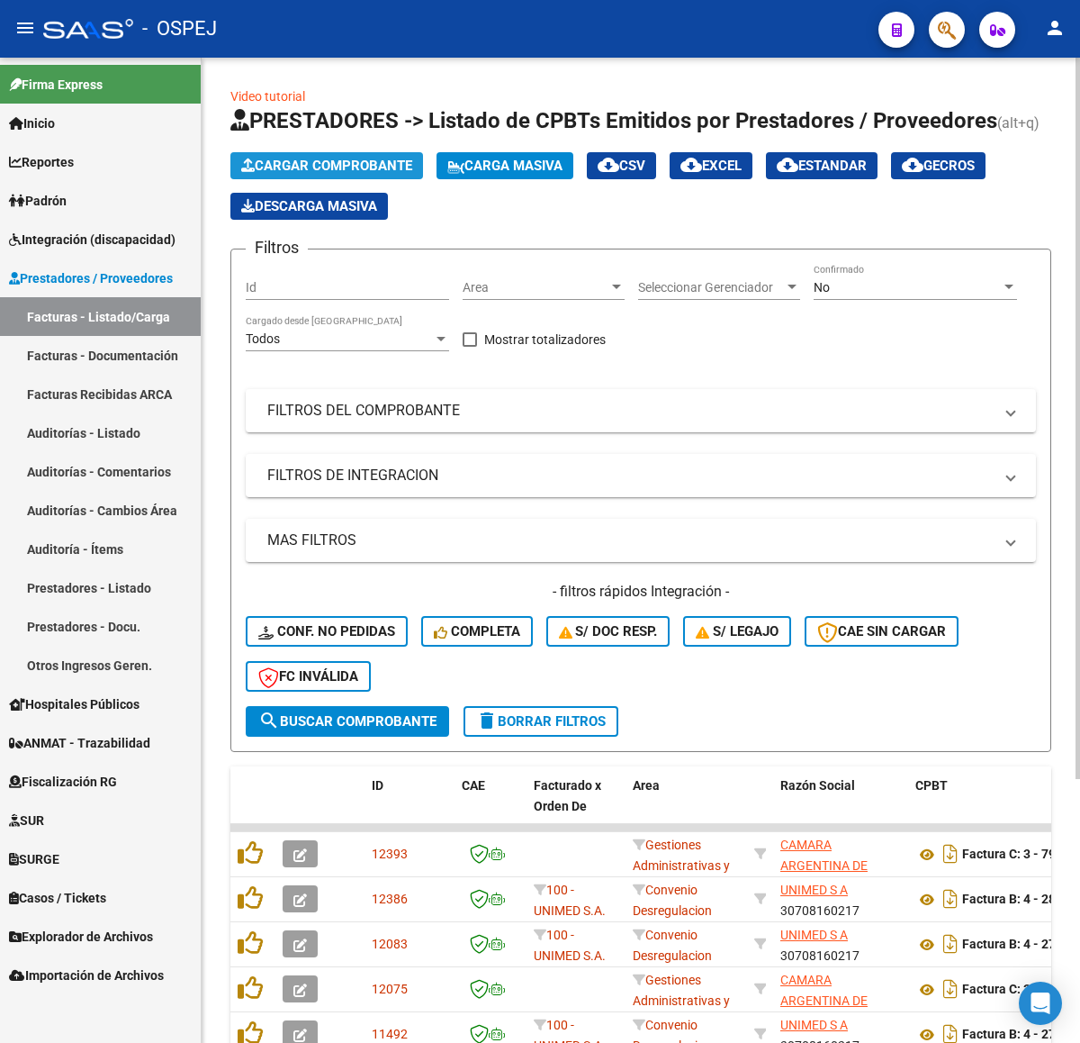
click at [340, 164] on span "Cargar Comprobante" at bounding box center [326, 166] width 171 height 16
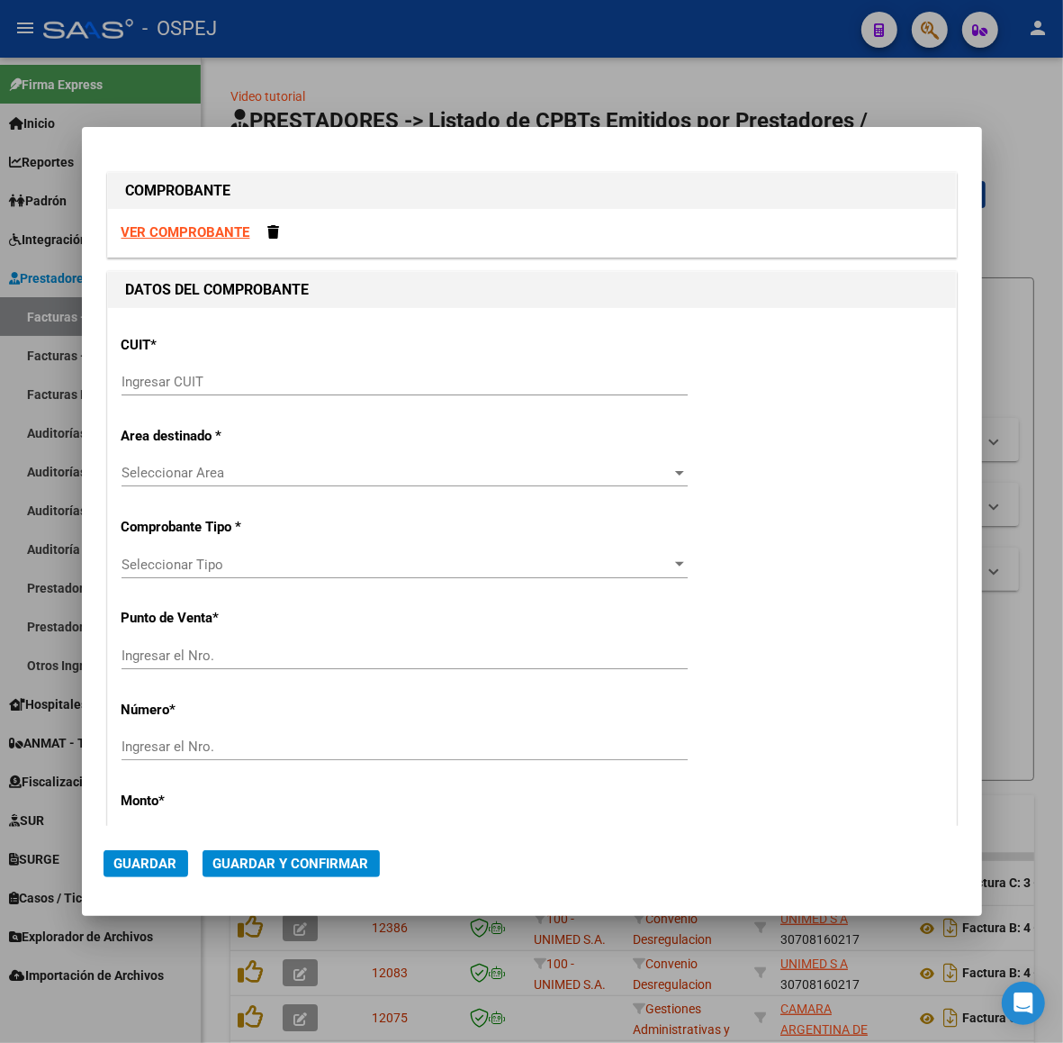
click at [223, 375] on input "Ingresar CUIT" at bounding box center [405, 382] width 566 height 16
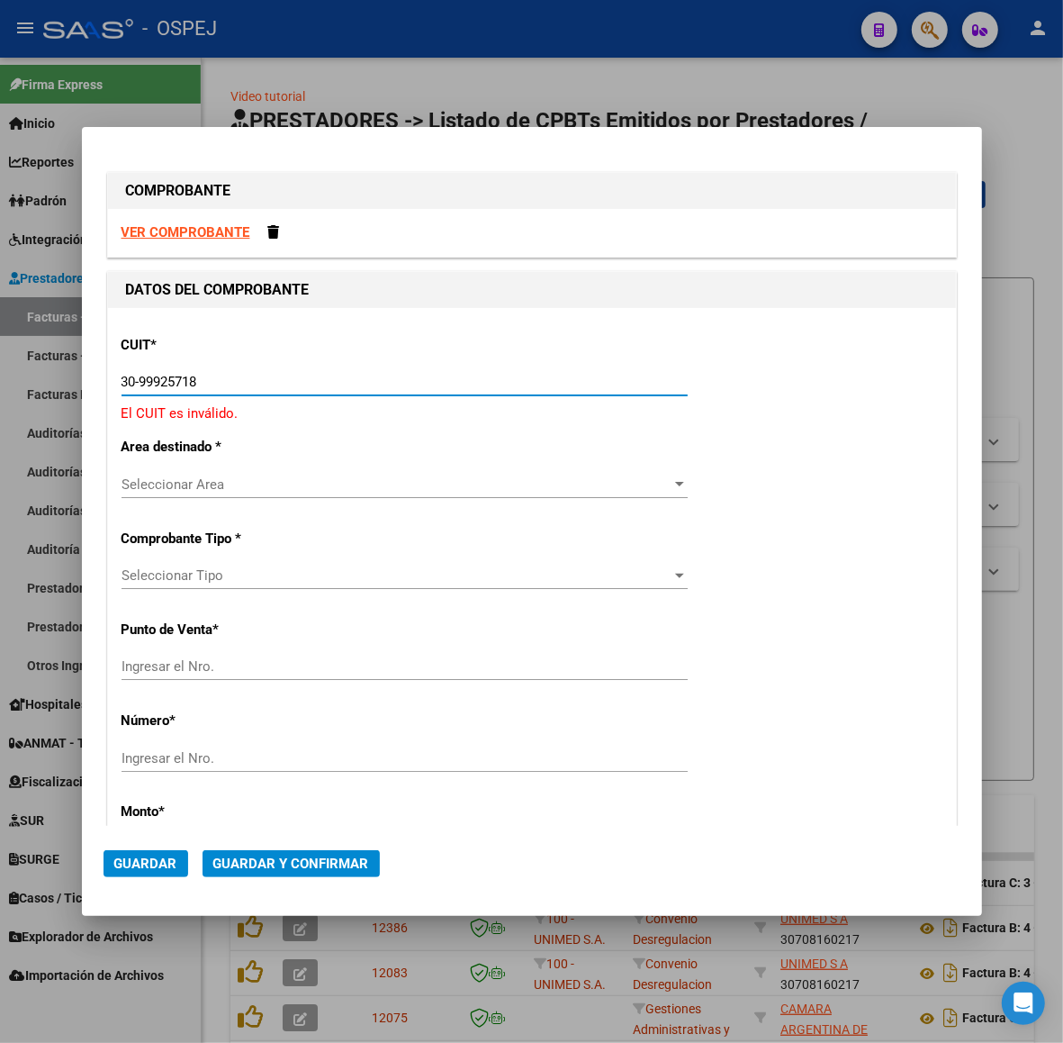
type input "30-99925718-2"
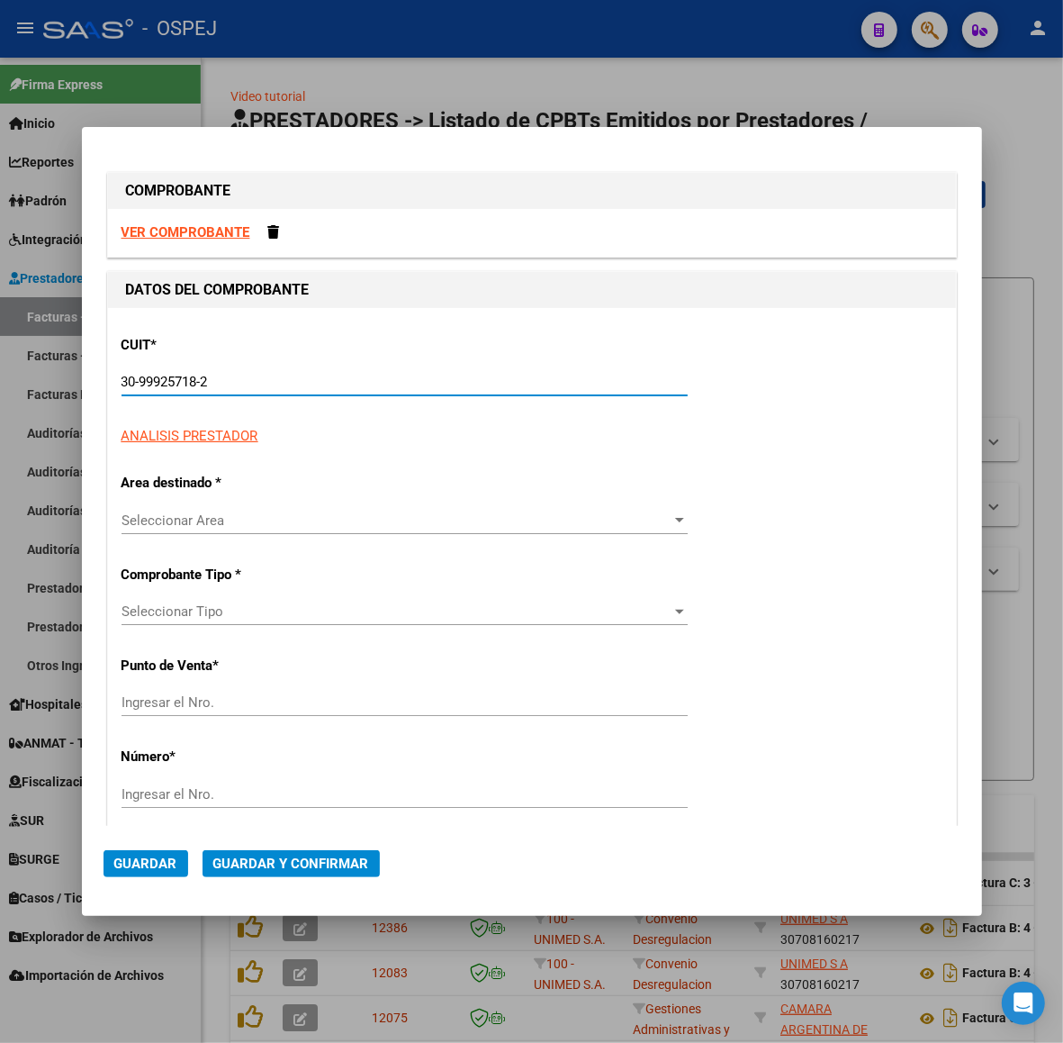
type input "6"
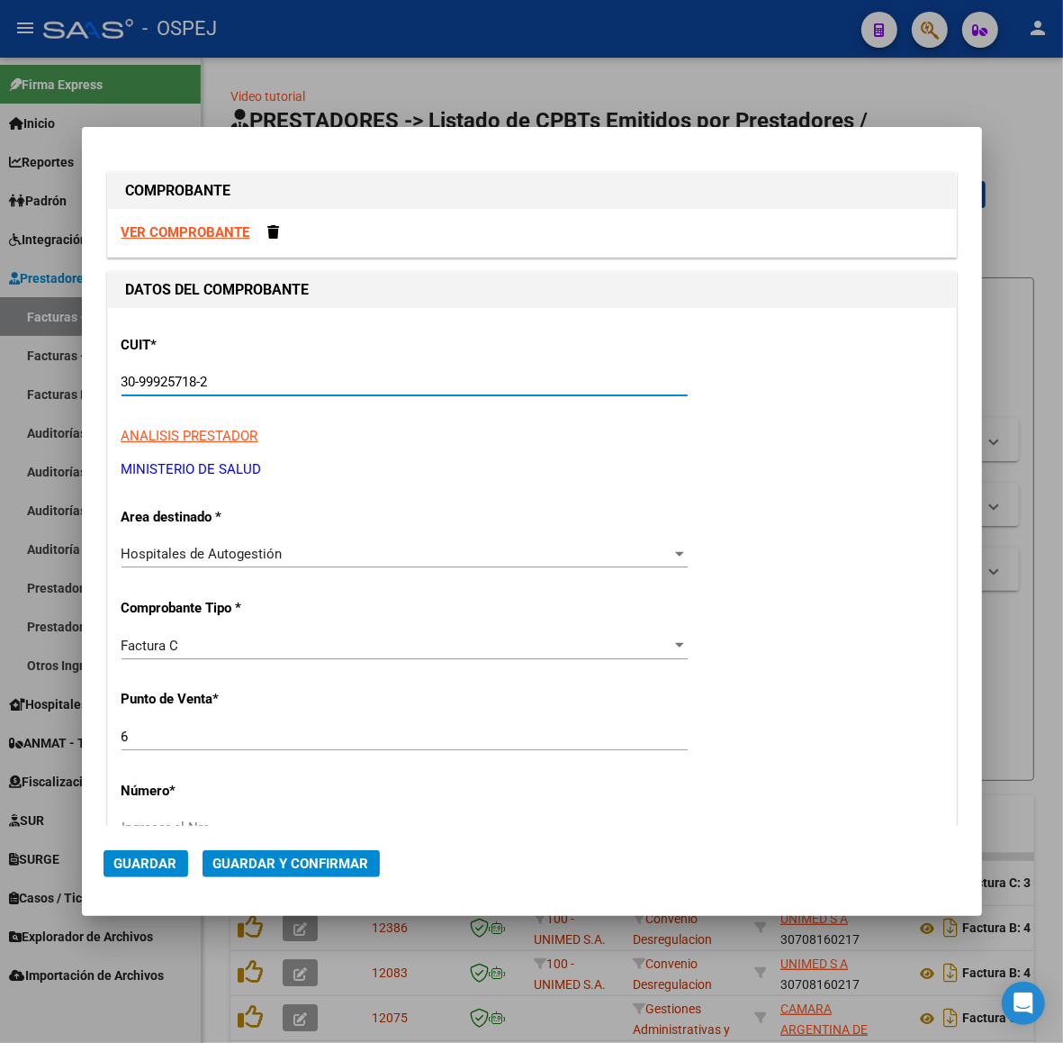
type input "30-99925718-2"
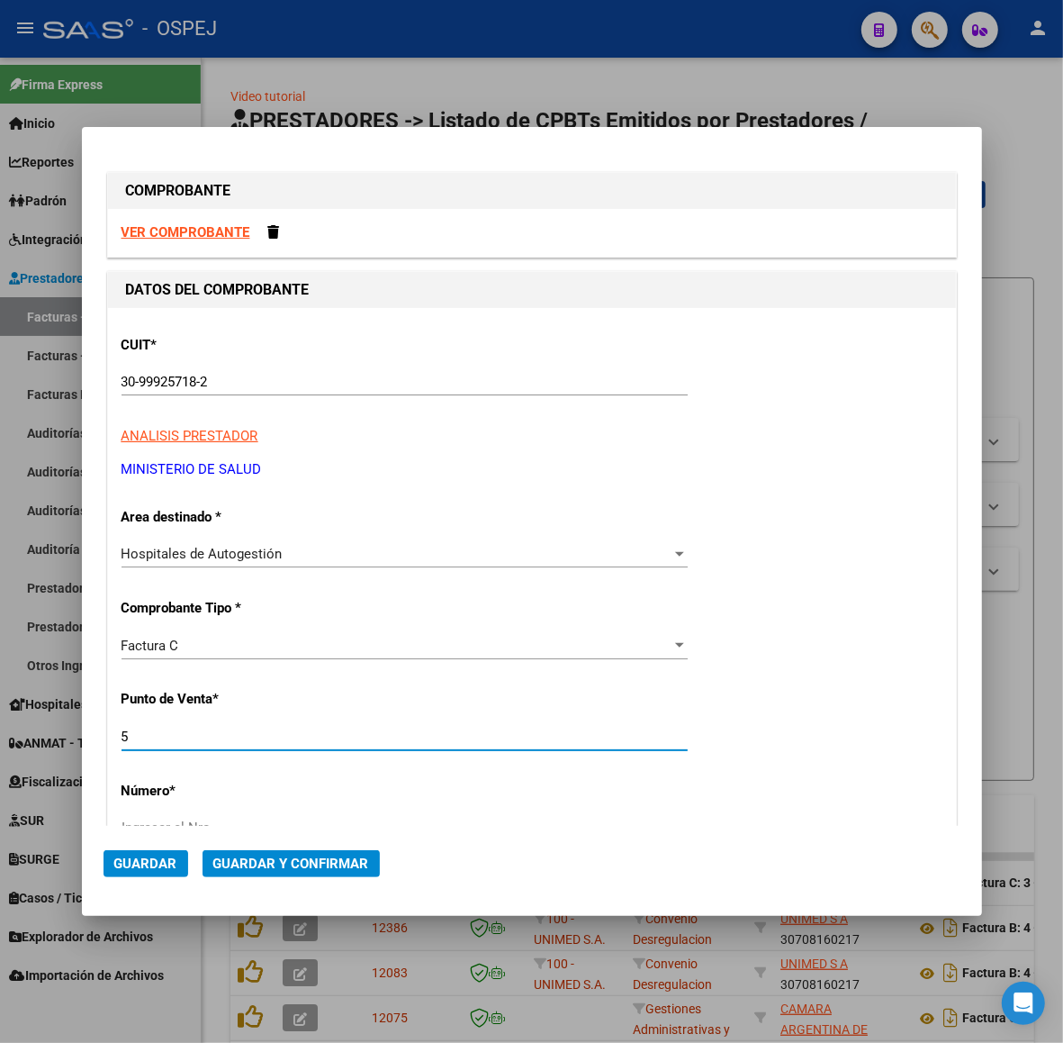
type input "5"
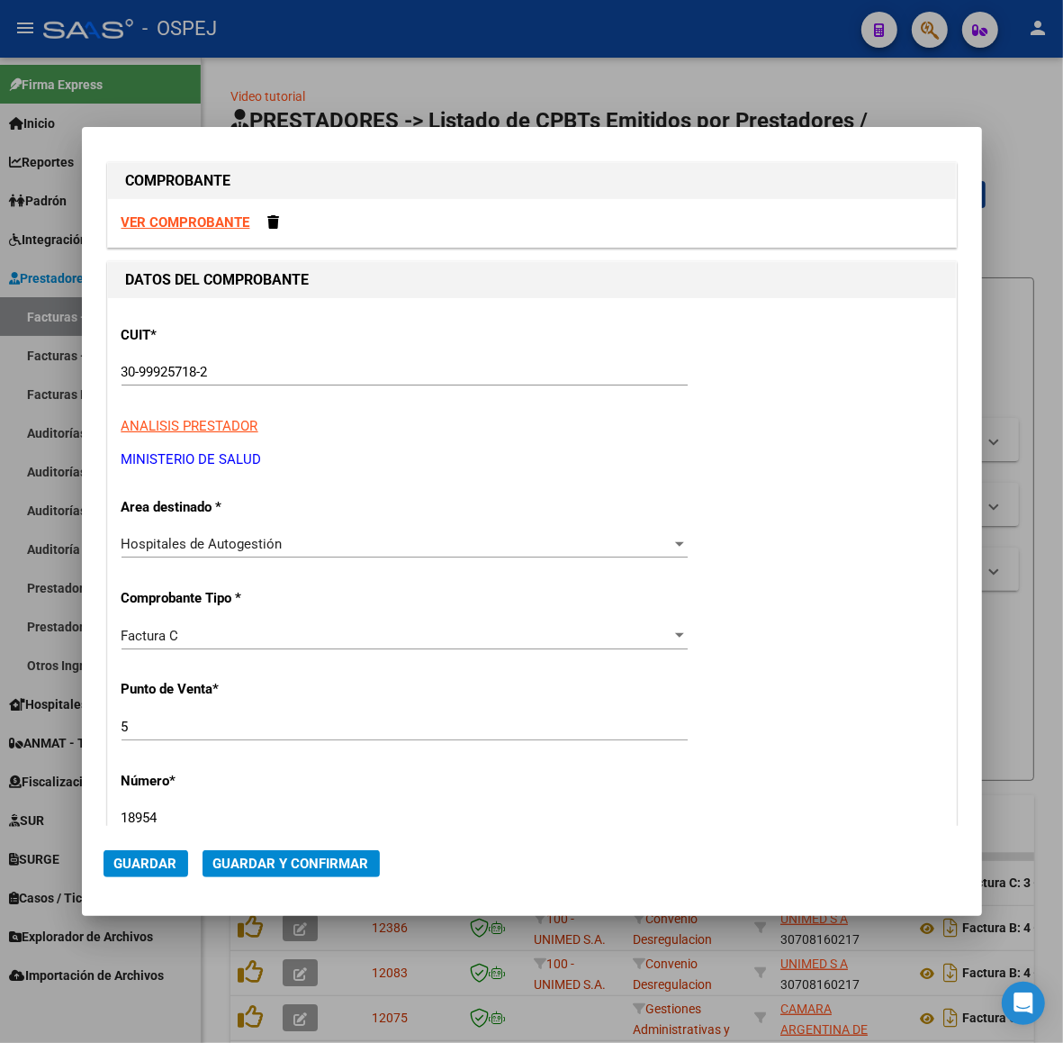
type input "18954"
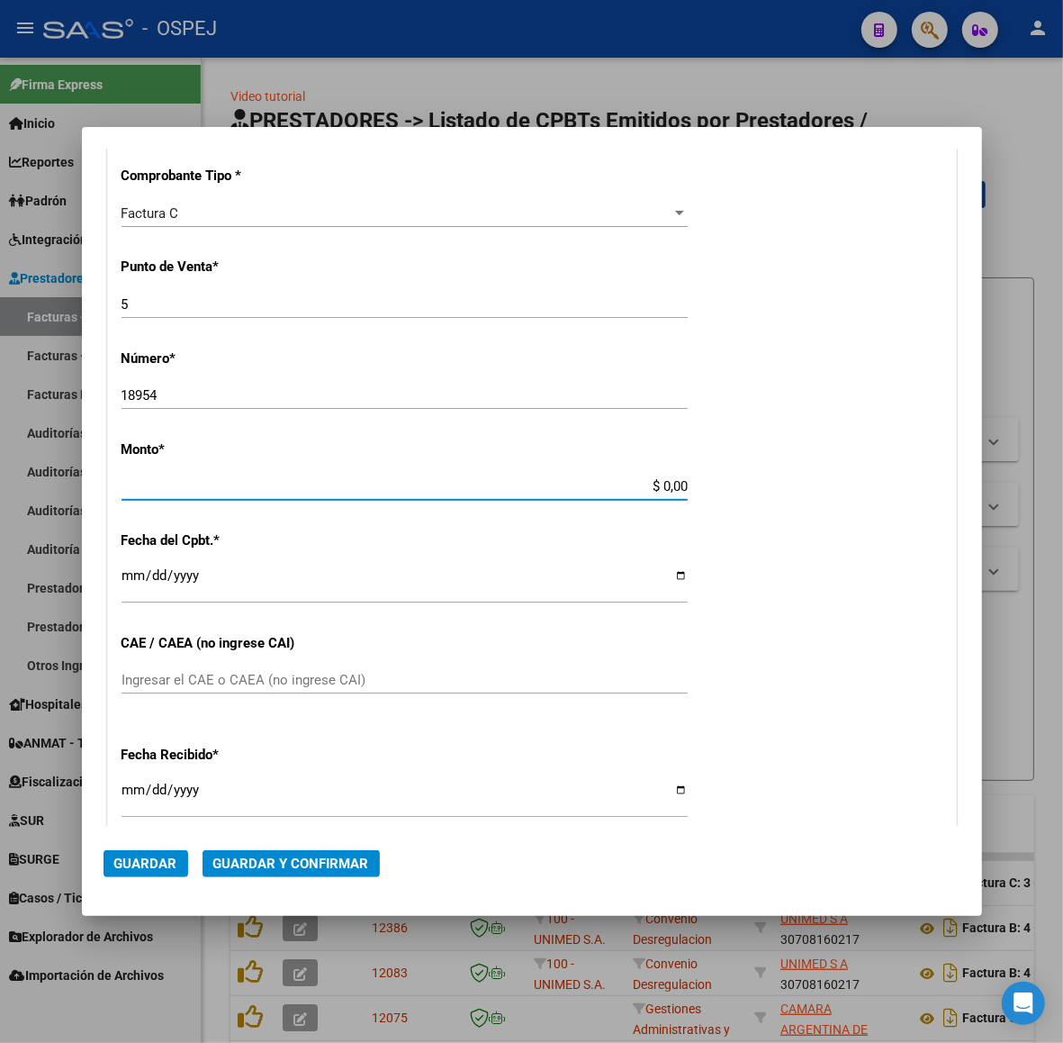
scroll to position [423, 0]
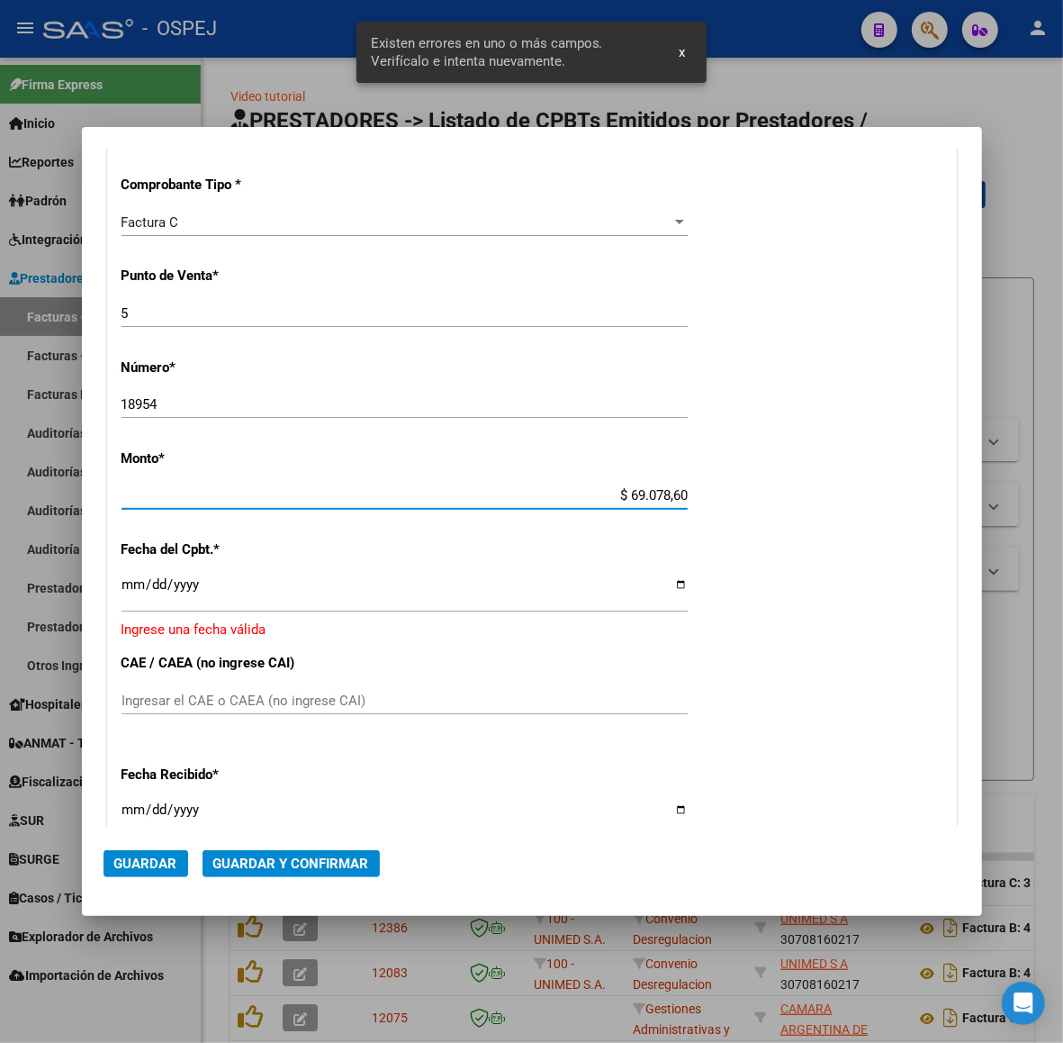
type input "$ 690.786,00"
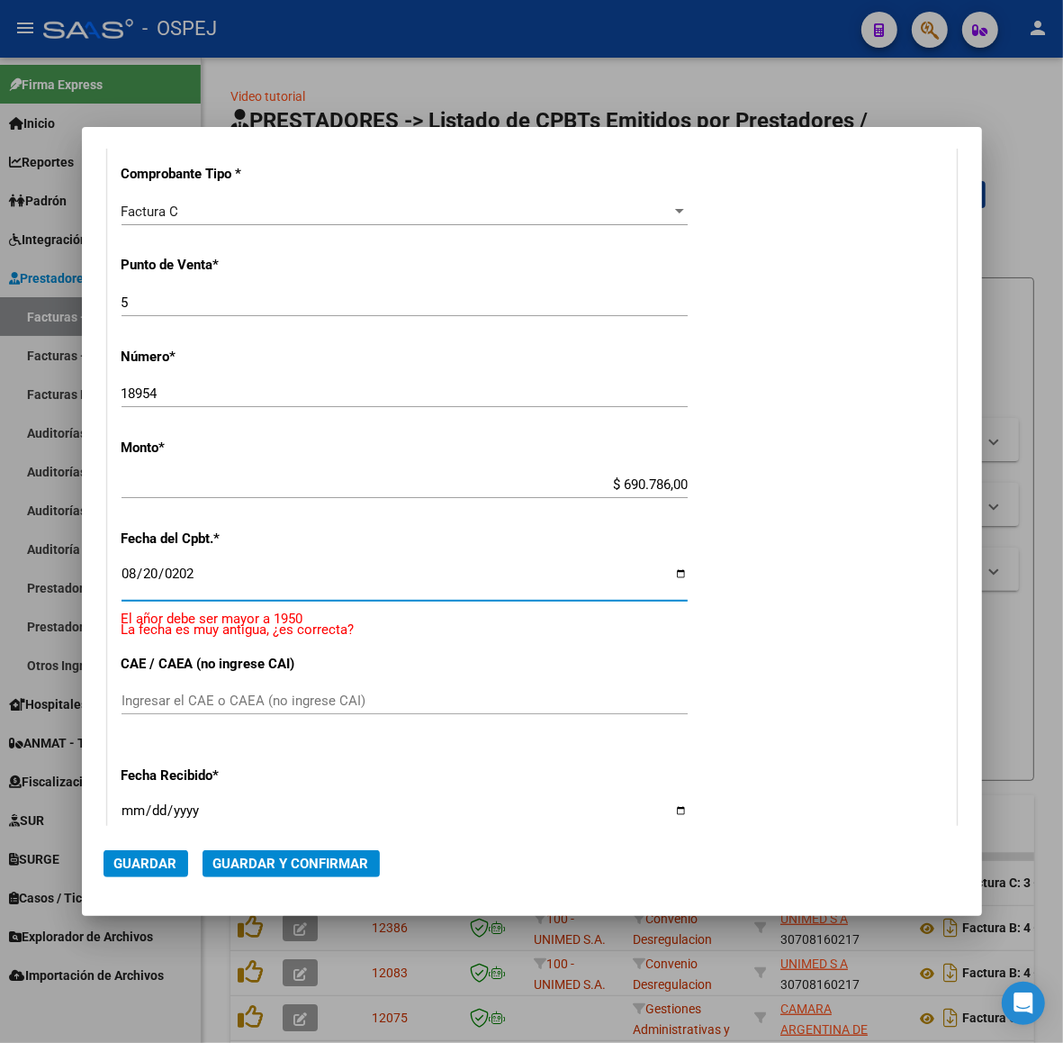
type input "[DATE]"
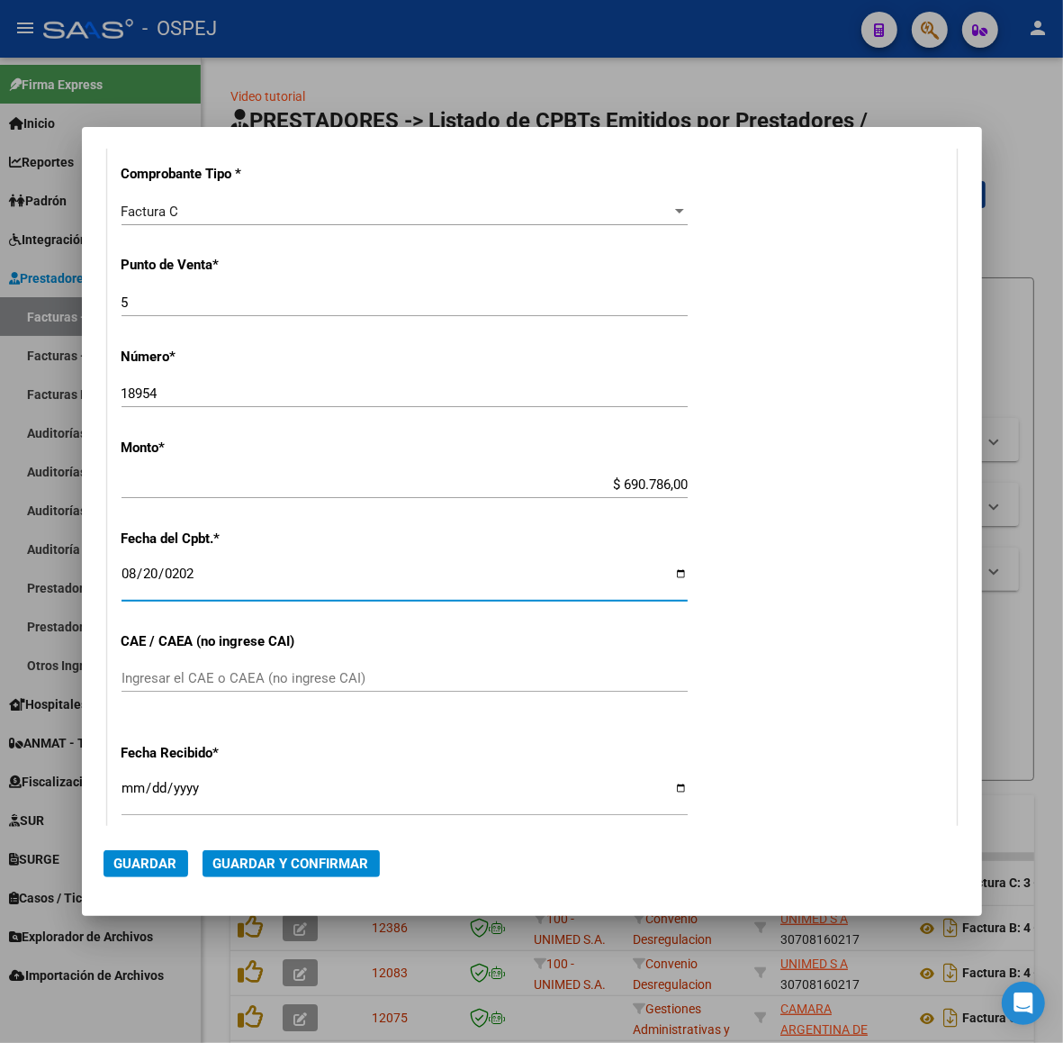
scroll to position [411, 0]
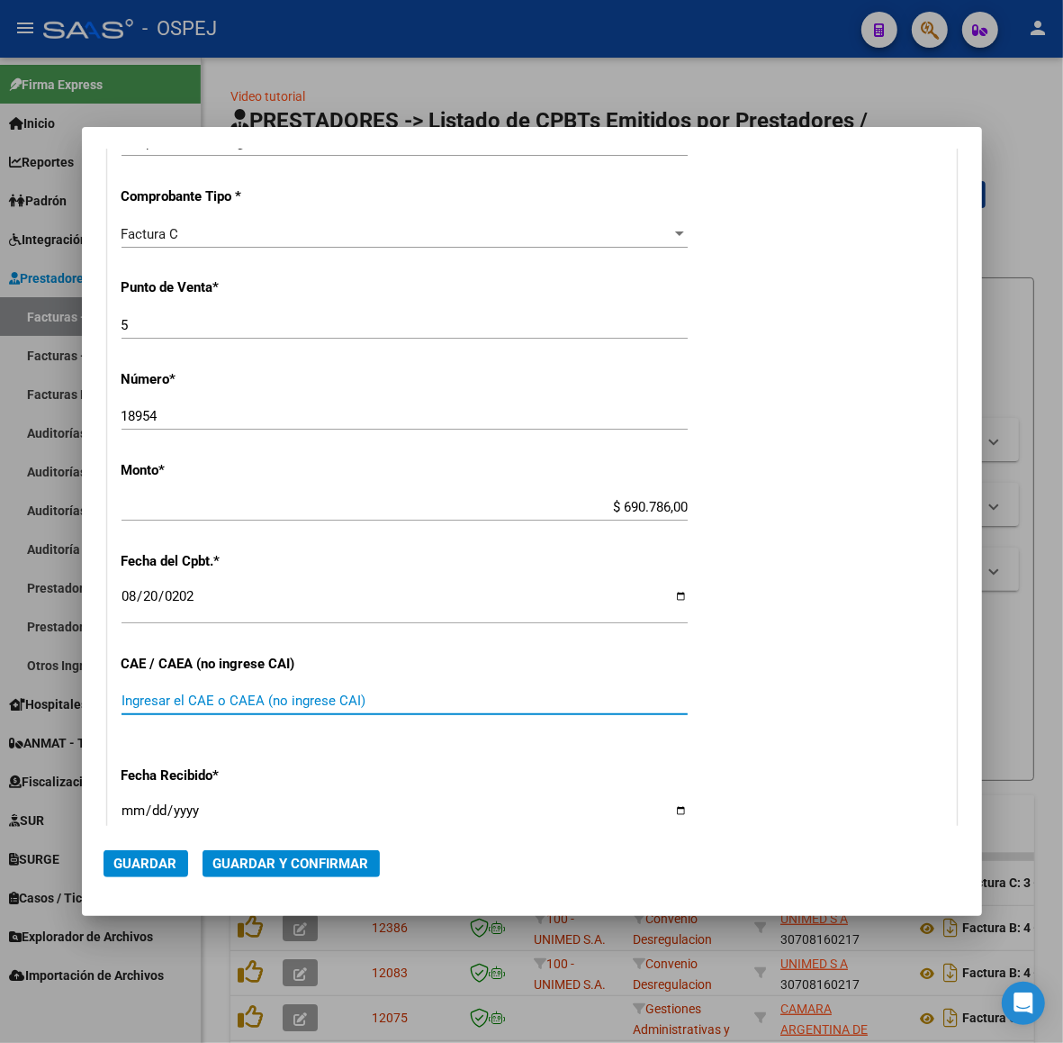
click at [366, 838] on mat-dialog-actions "Guardar Guardar y Confirmar" at bounding box center [532, 860] width 857 height 68
click at [361, 855] on span "Guardar y Confirmar" at bounding box center [291, 863] width 156 height 16
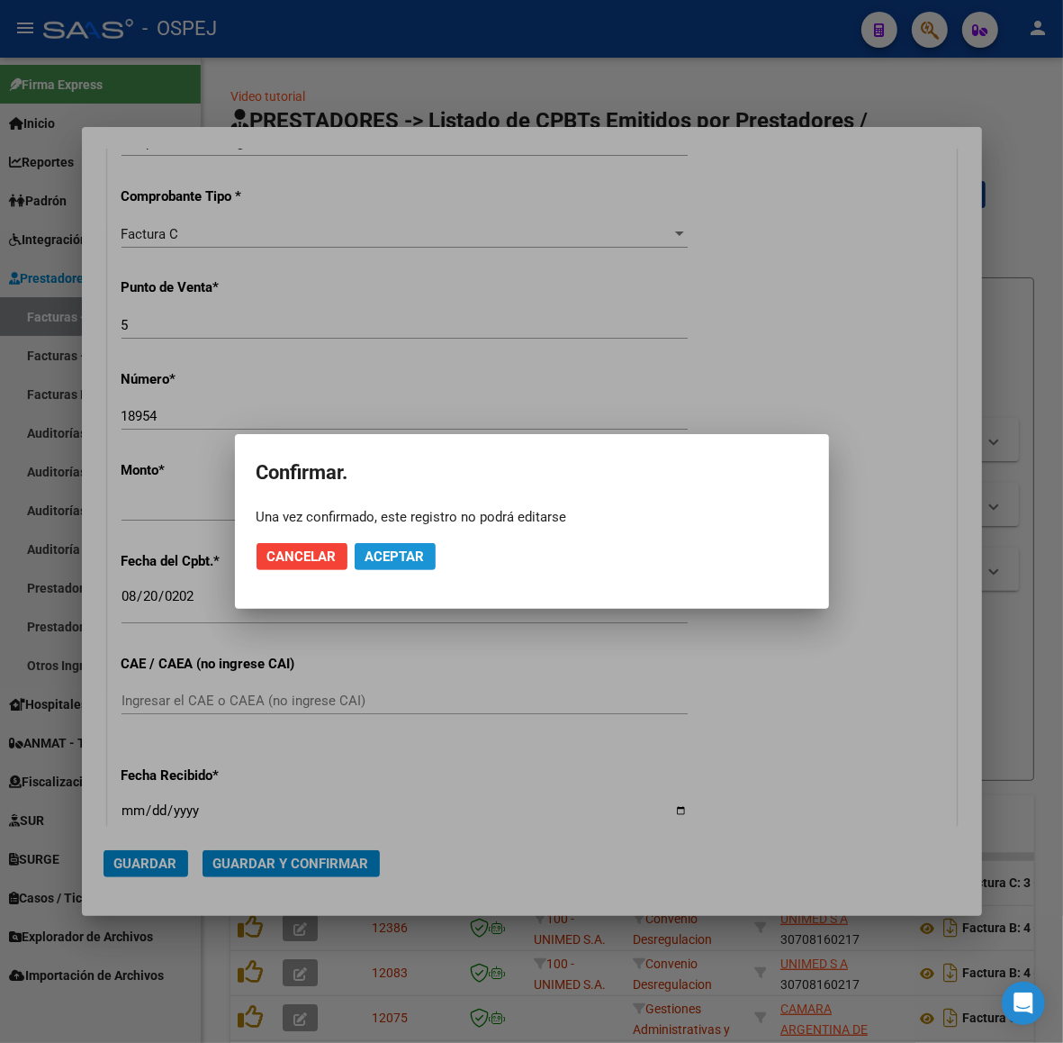
click at [396, 563] on span "Aceptar" at bounding box center [395, 556] width 59 height 16
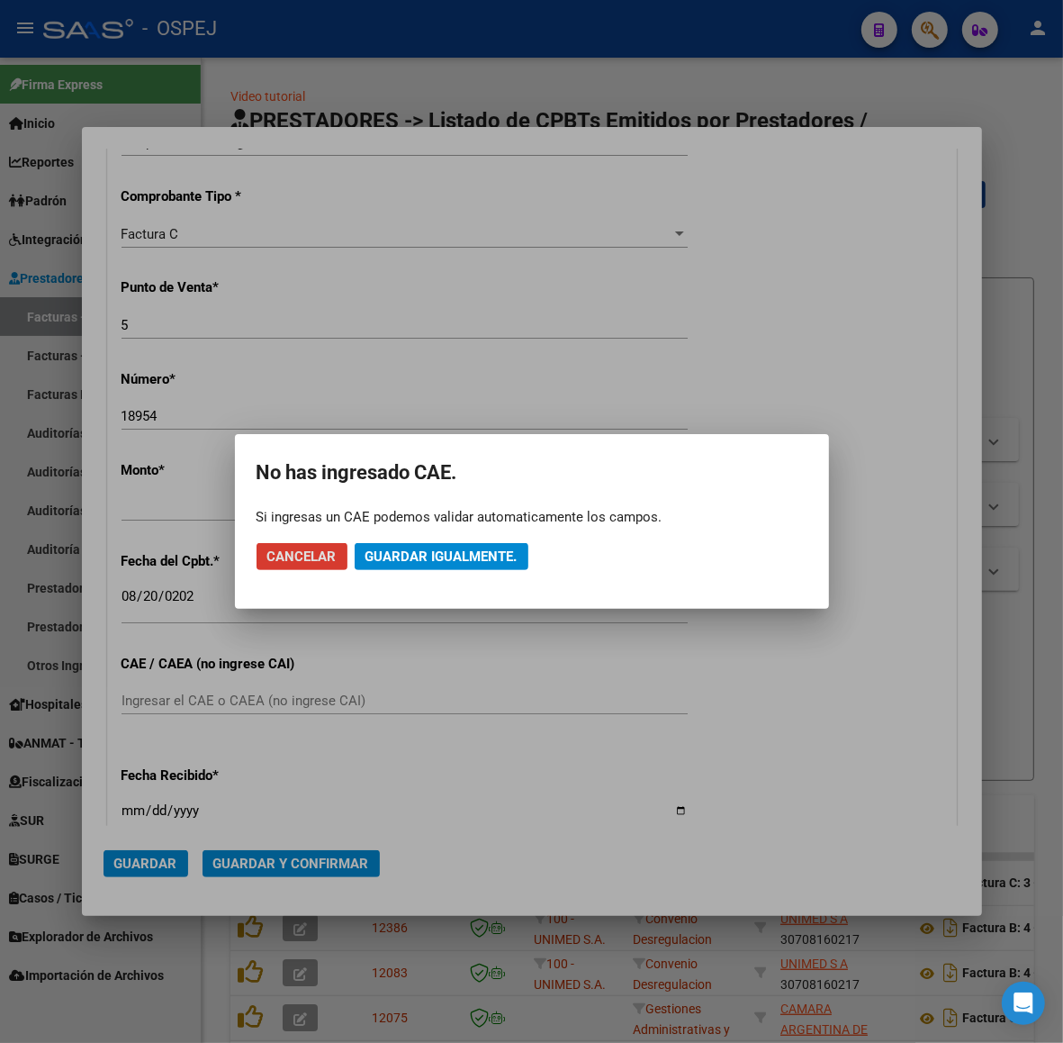
click at [396, 563] on span "Guardar igualmente." at bounding box center [442, 556] width 152 height 16
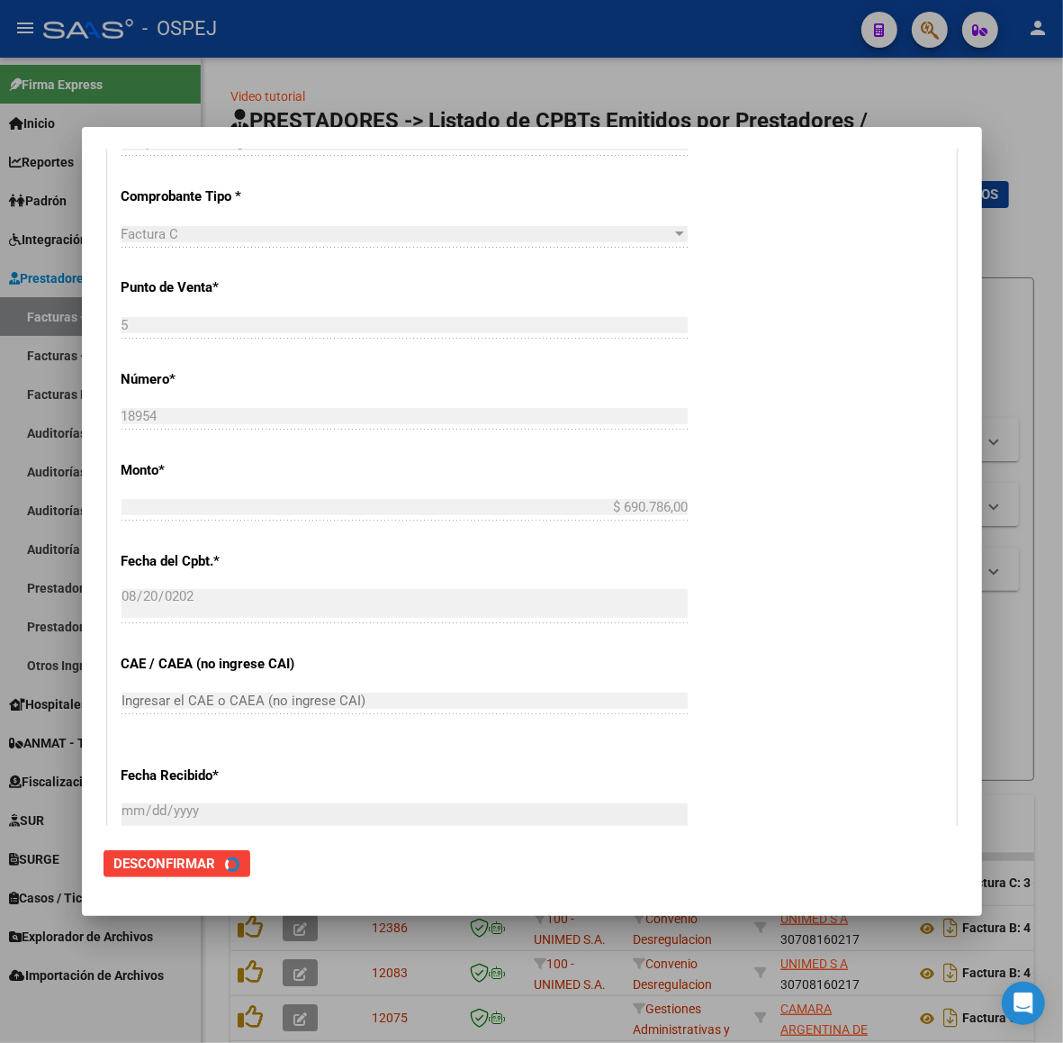
scroll to position [0, 0]
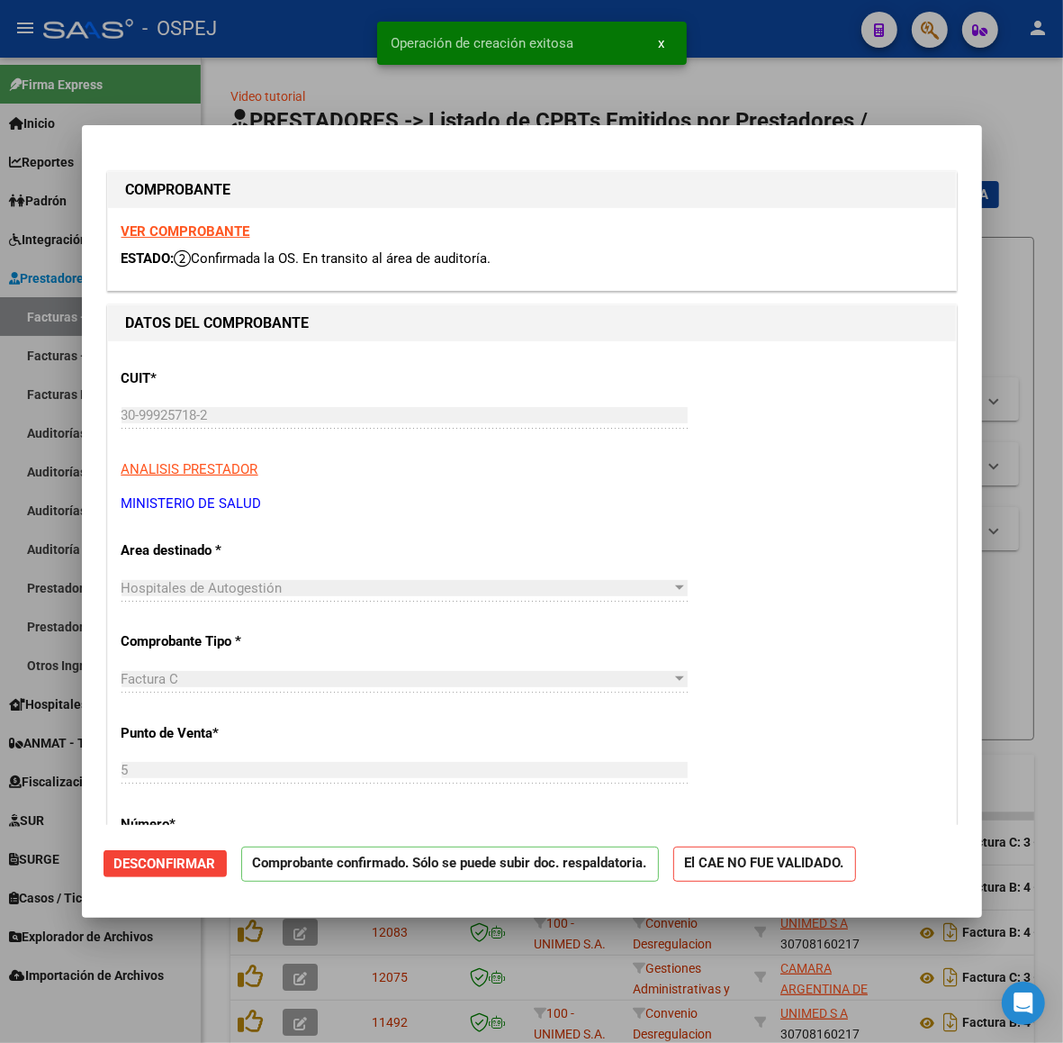
click at [273, 68] on div at bounding box center [531, 521] width 1063 height 1043
type input "$ 0,00"
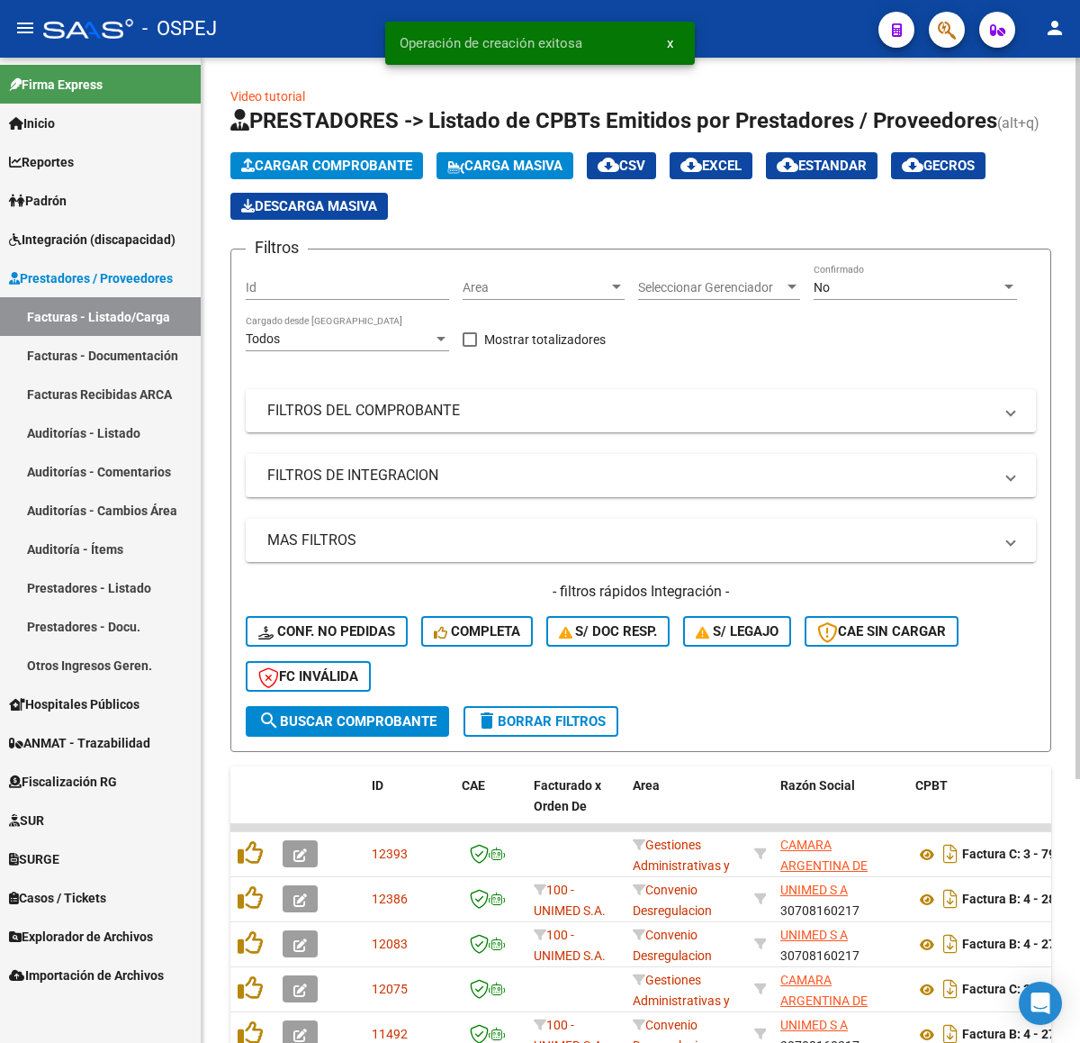
click at [412, 154] on button "Cargar Comprobante" at bounding box center [327, 165] width 193 height 27
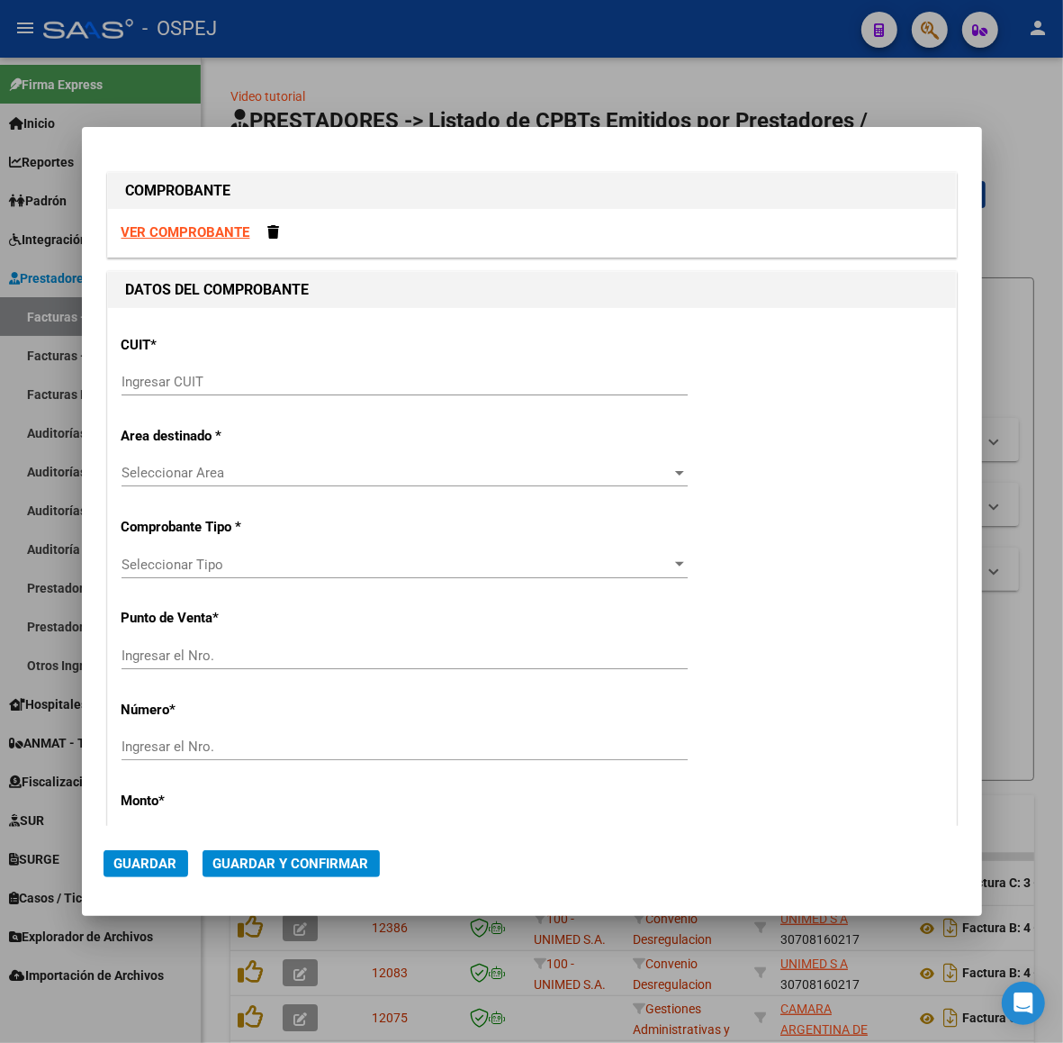
click at [522, 378] on input "Ingresar CUIT" at bounding box center [405, 382] width 566 height 16
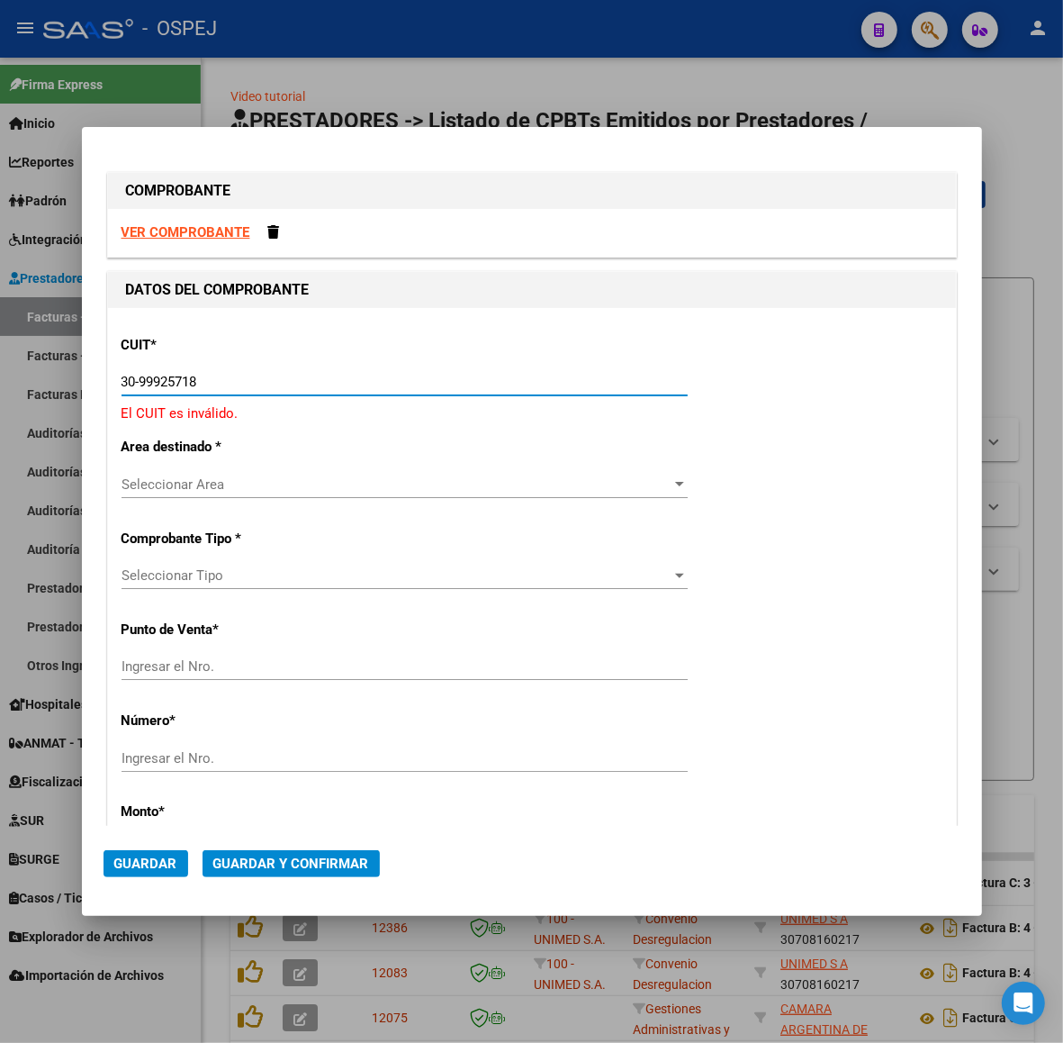
type input "30-99925718-2"
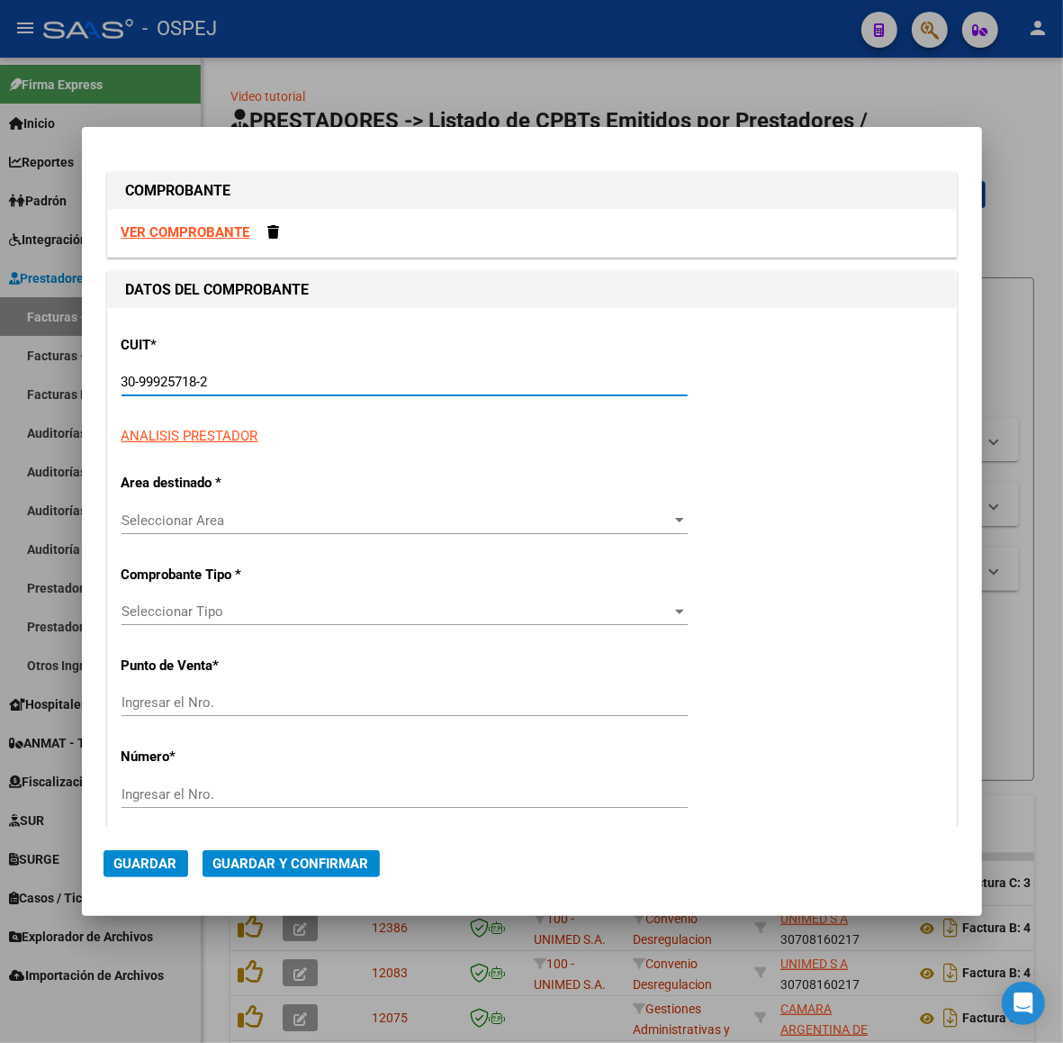
type input "5"
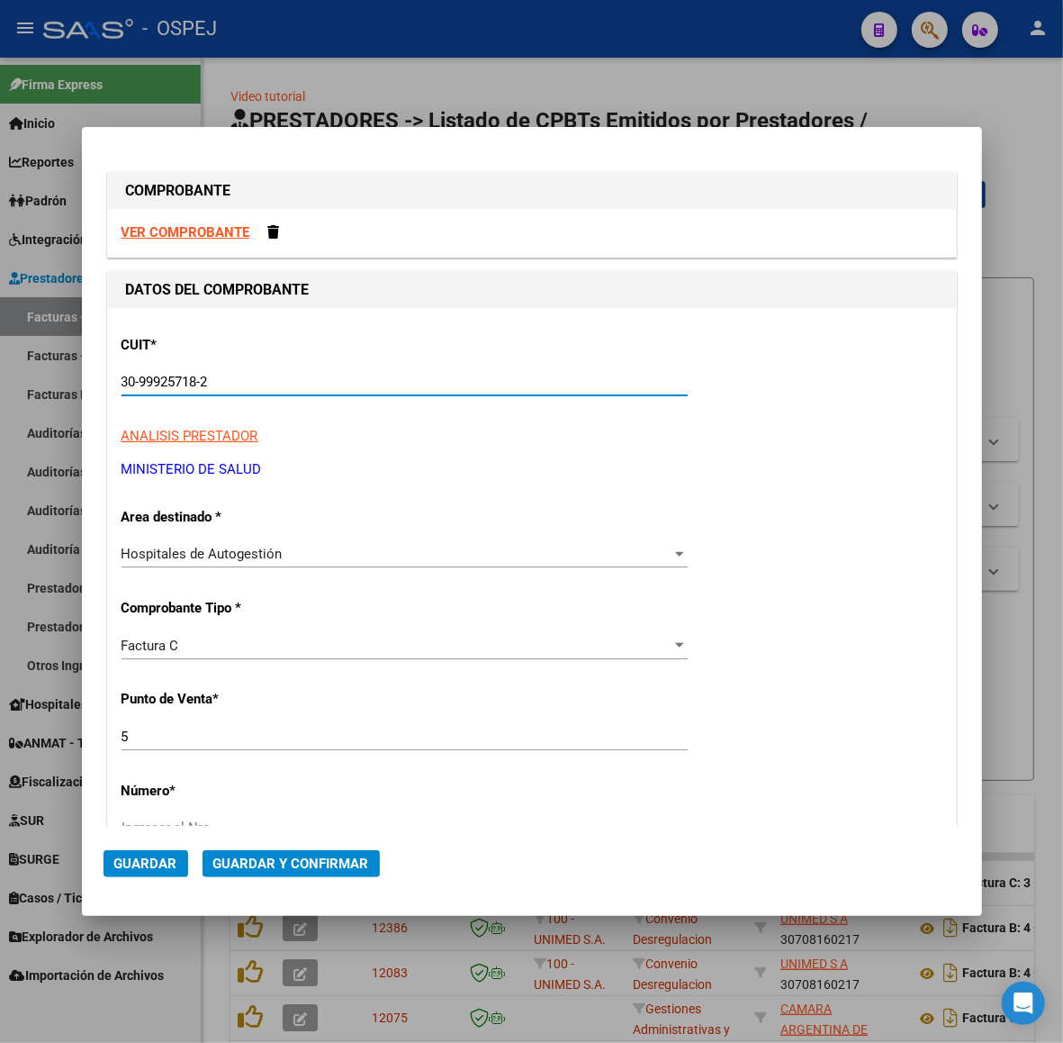
type input "30-99925718-2"
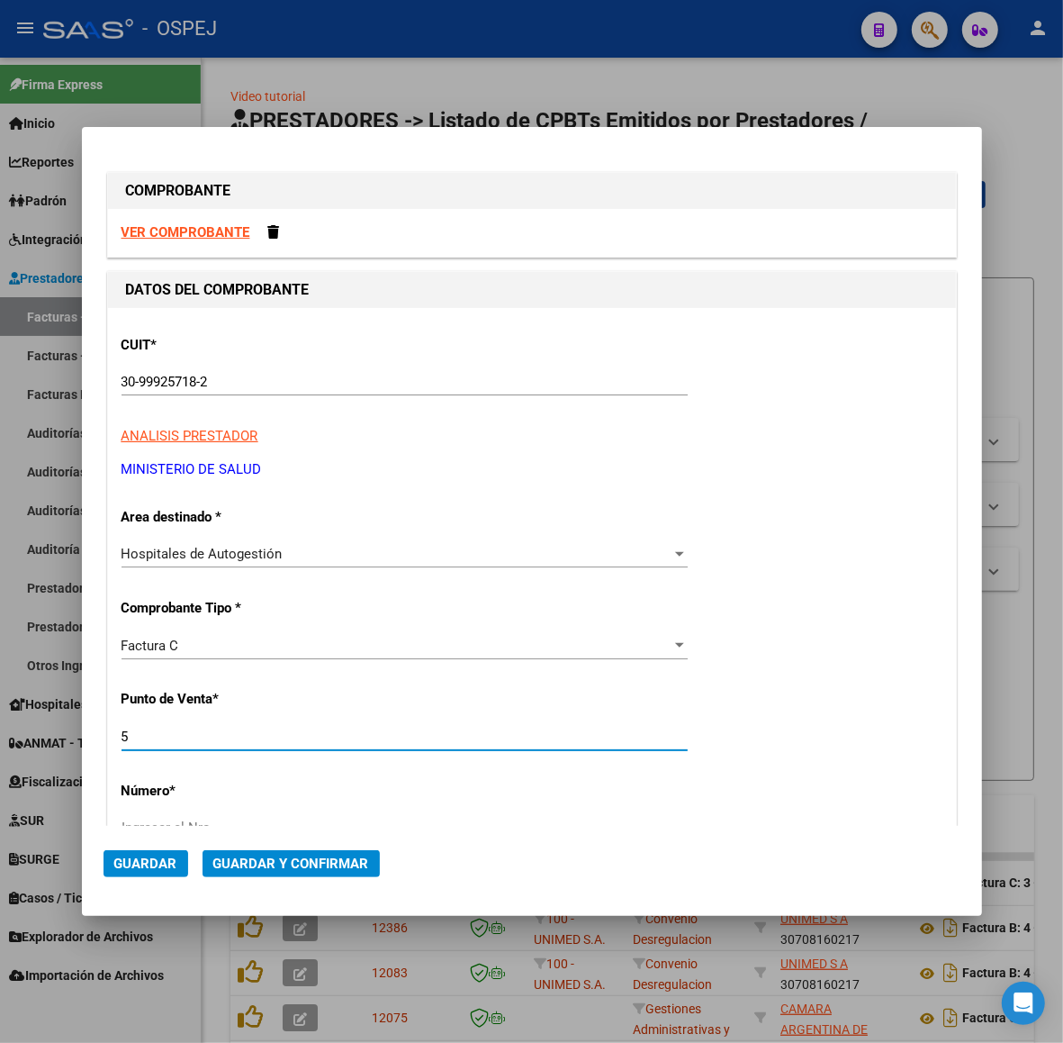
scroll to position [10, 0]
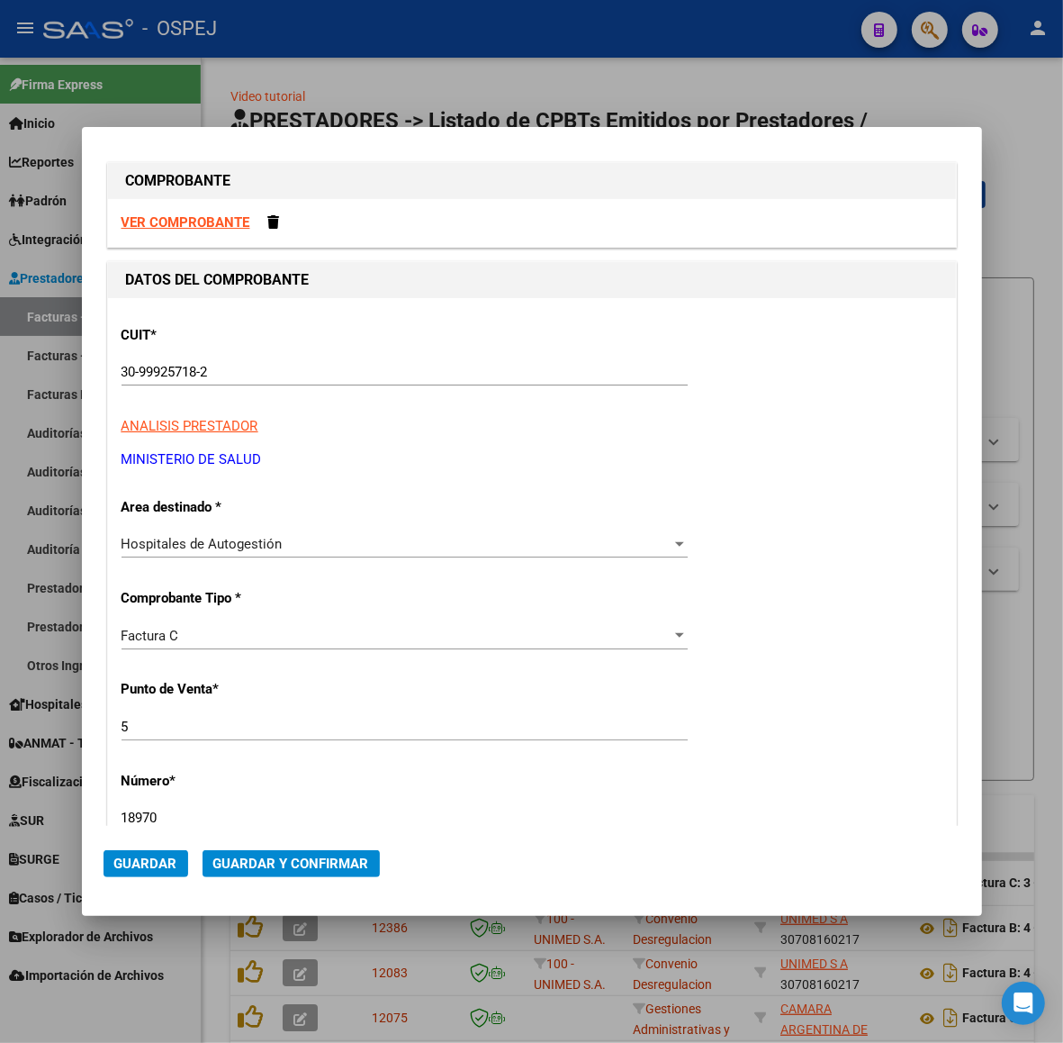
type input "18970"
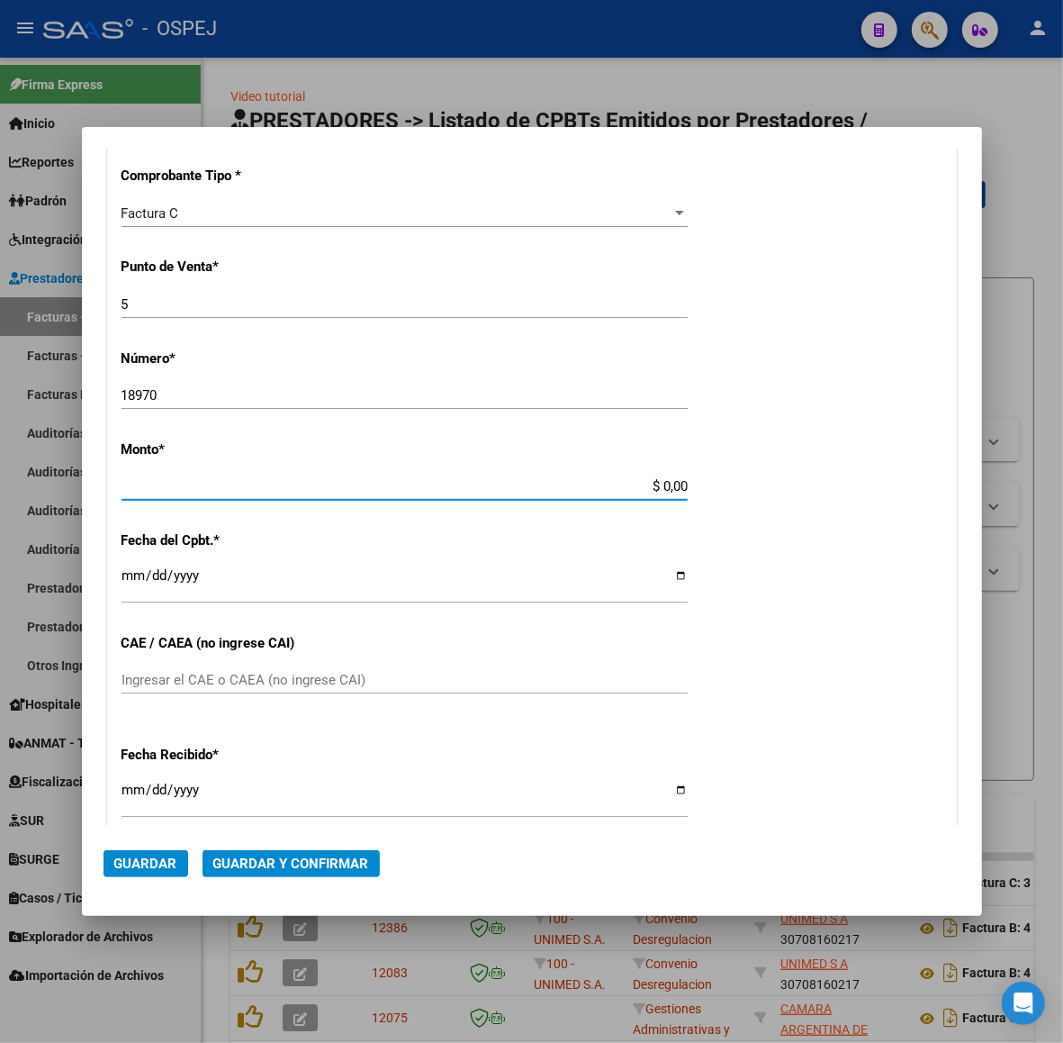
scroll to position [423, 0]
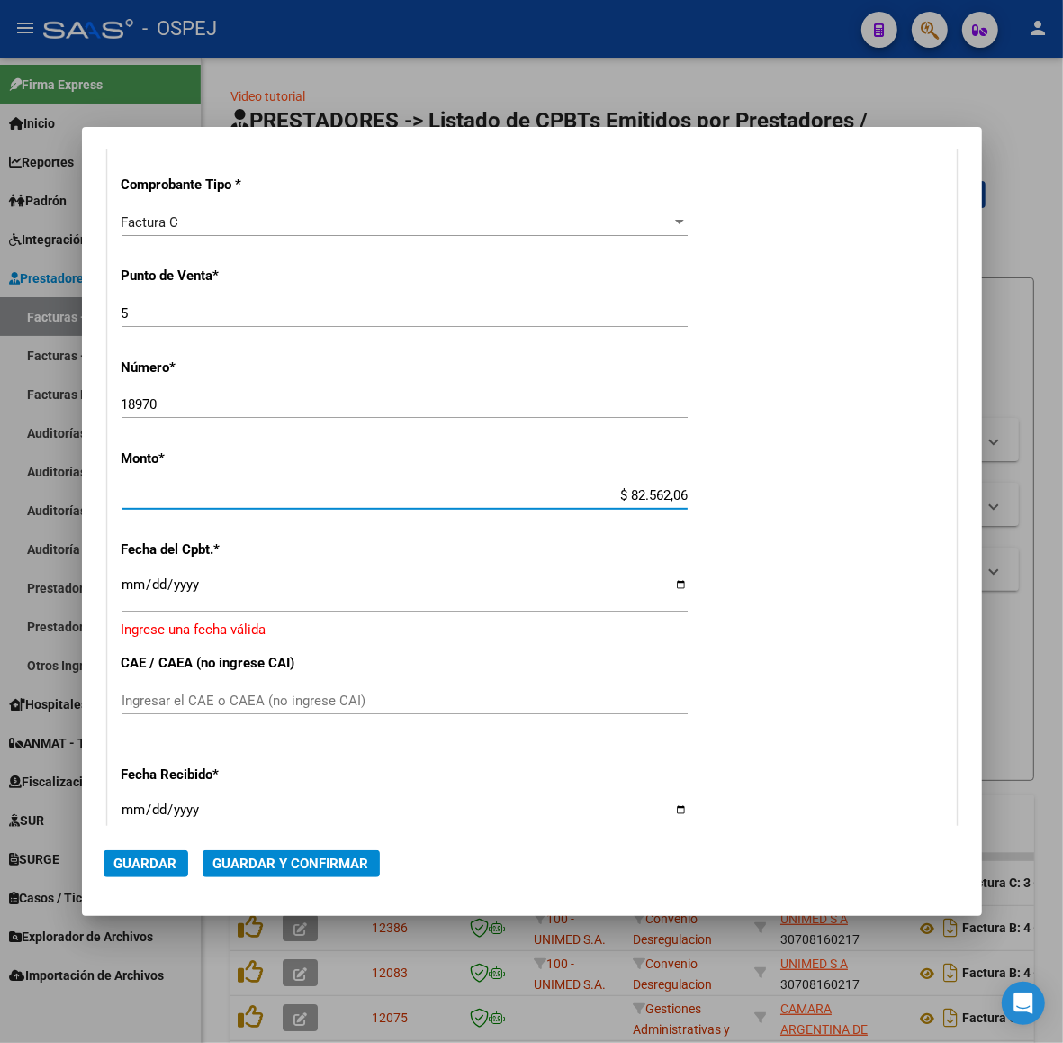
type input "$ 825.620,06"
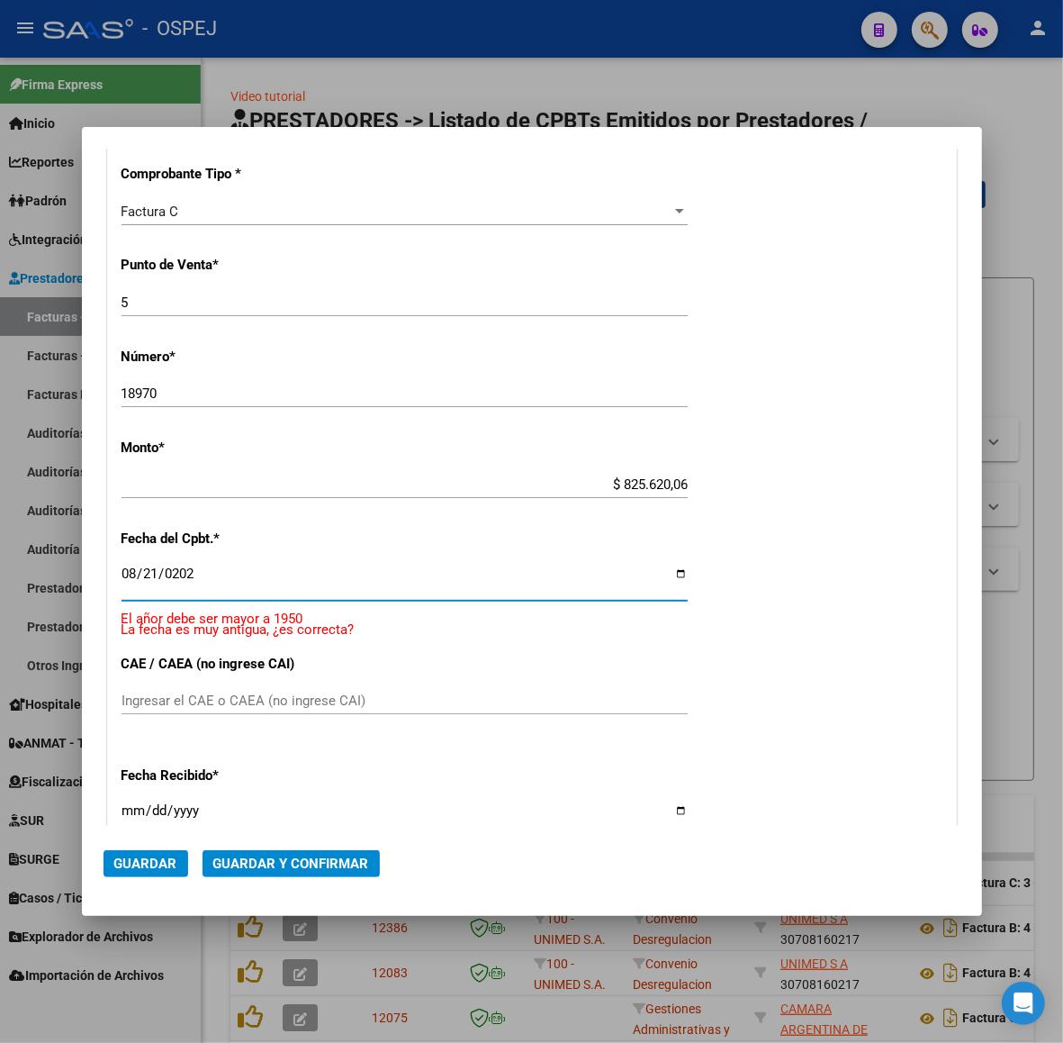
type input "[DATE]"
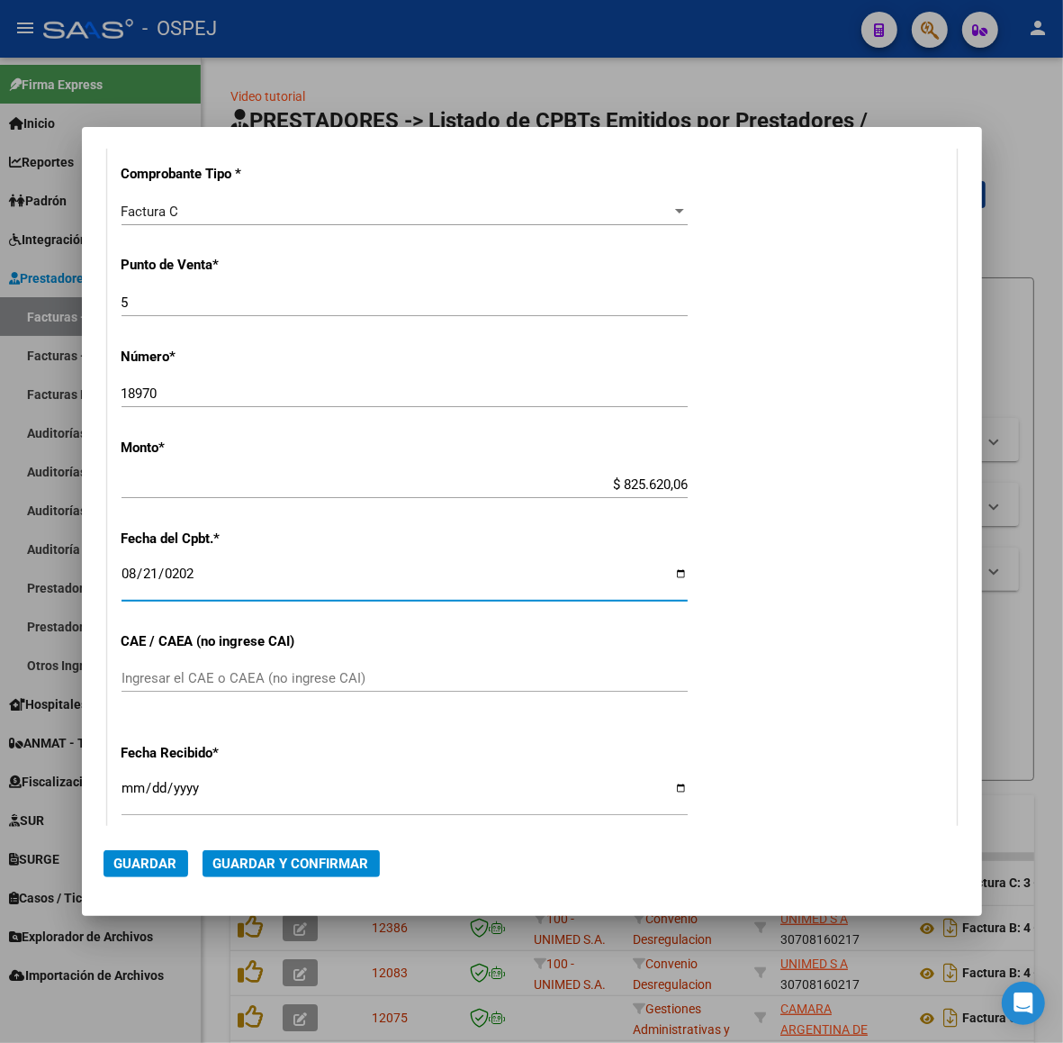
scroll to position [411, 0]
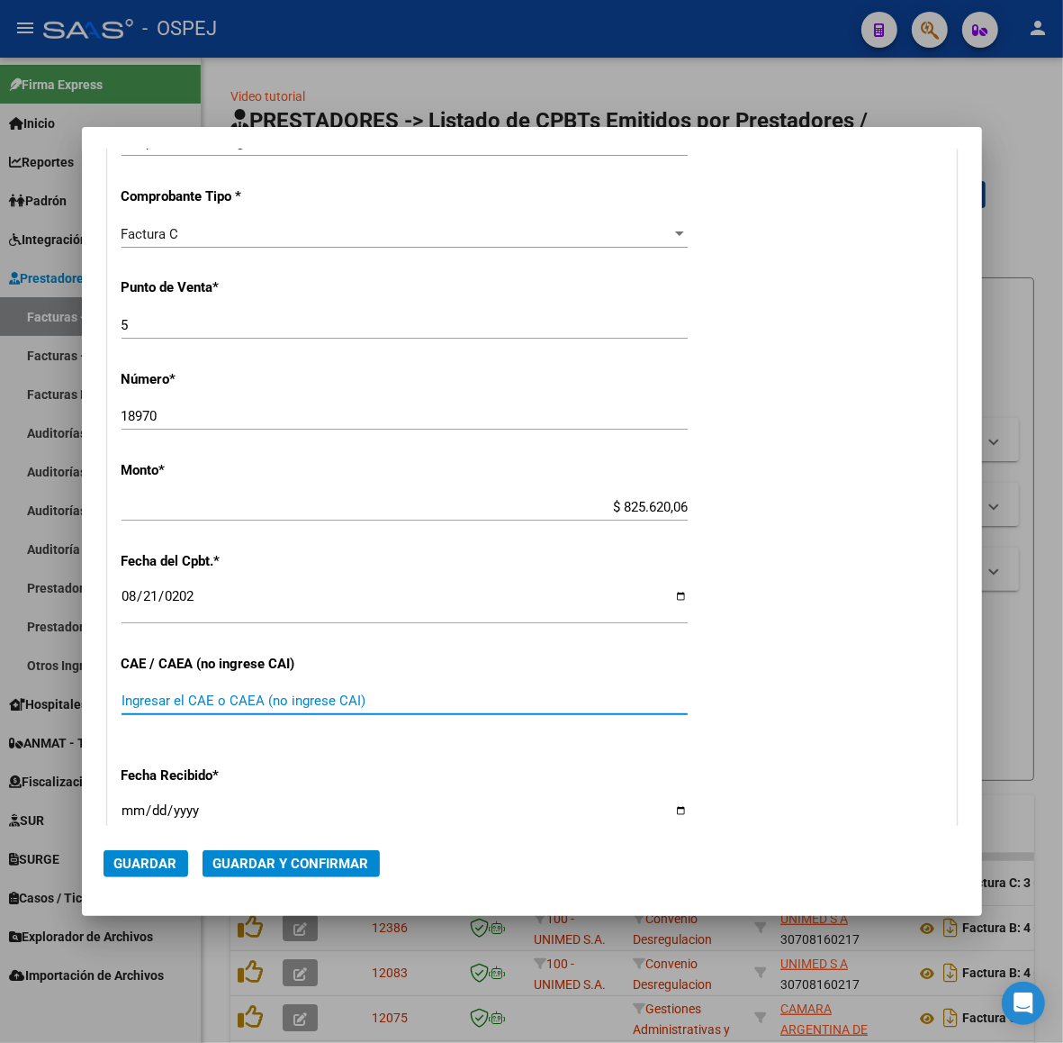
click at [303, 857] on span "Guardar y Confirmar" at bounding box center [291, 863] width 156 height 16
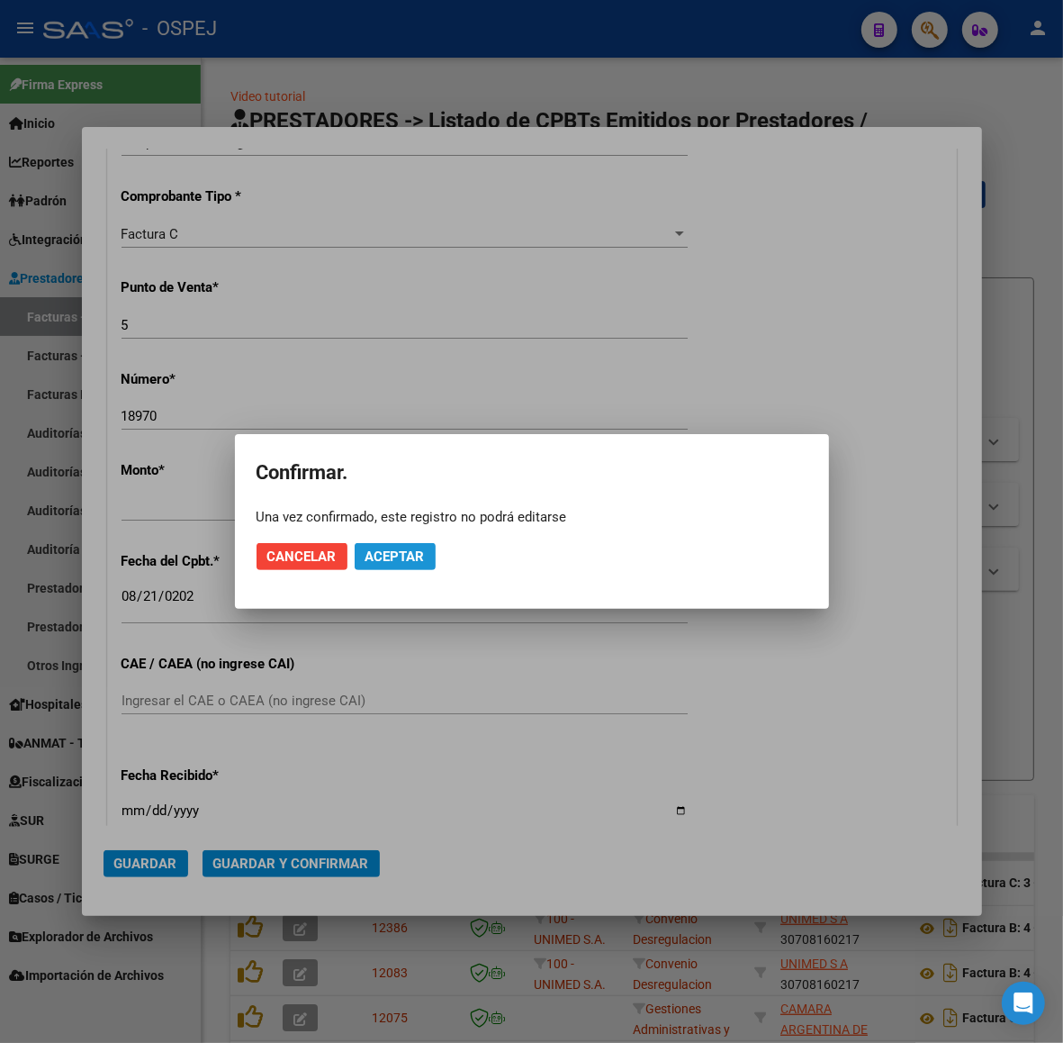
click at [405, 565] on button "Aceptar" at bounding box center [395, 556] width 81 height 27
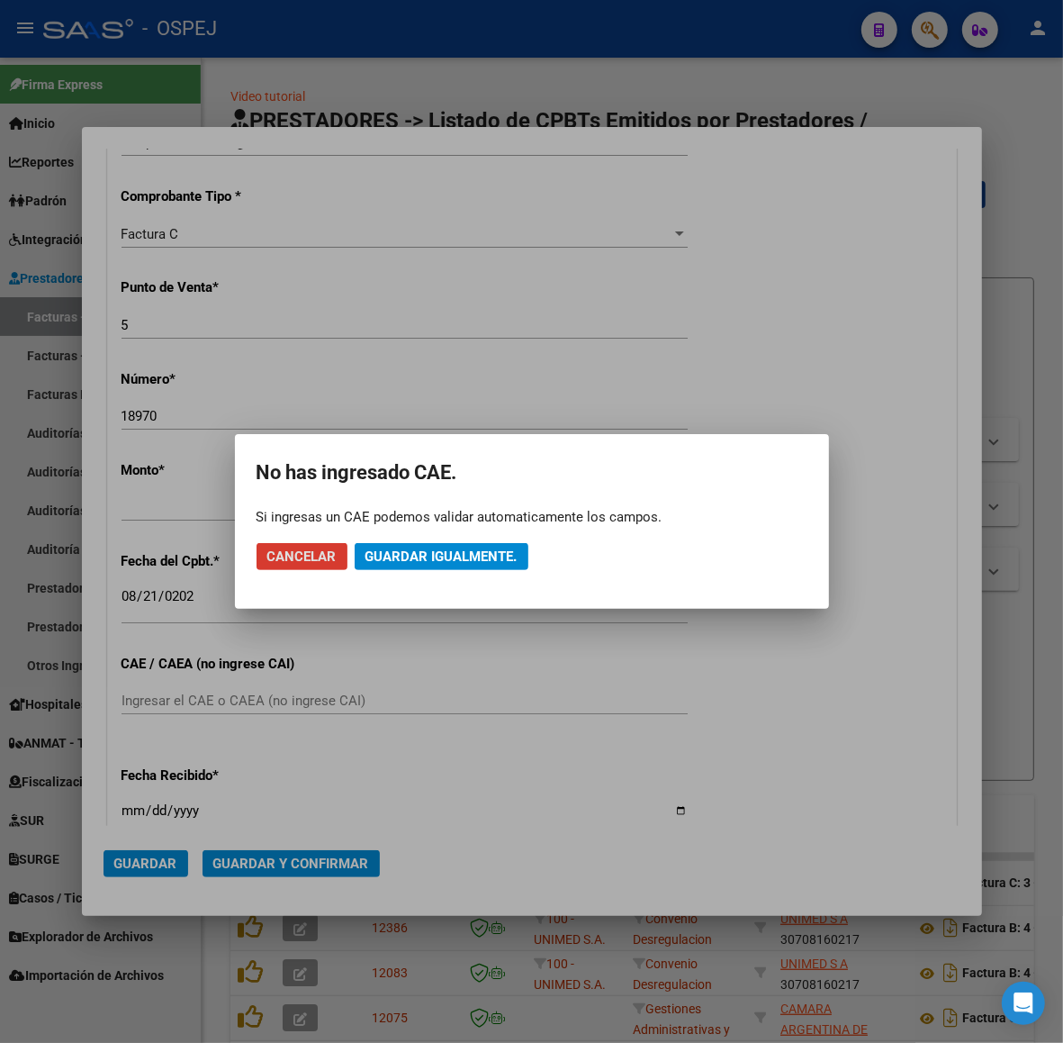
click at [403, 565] on button "Guardar igualmente." at bounding box center [442, 556] width 174 height 27
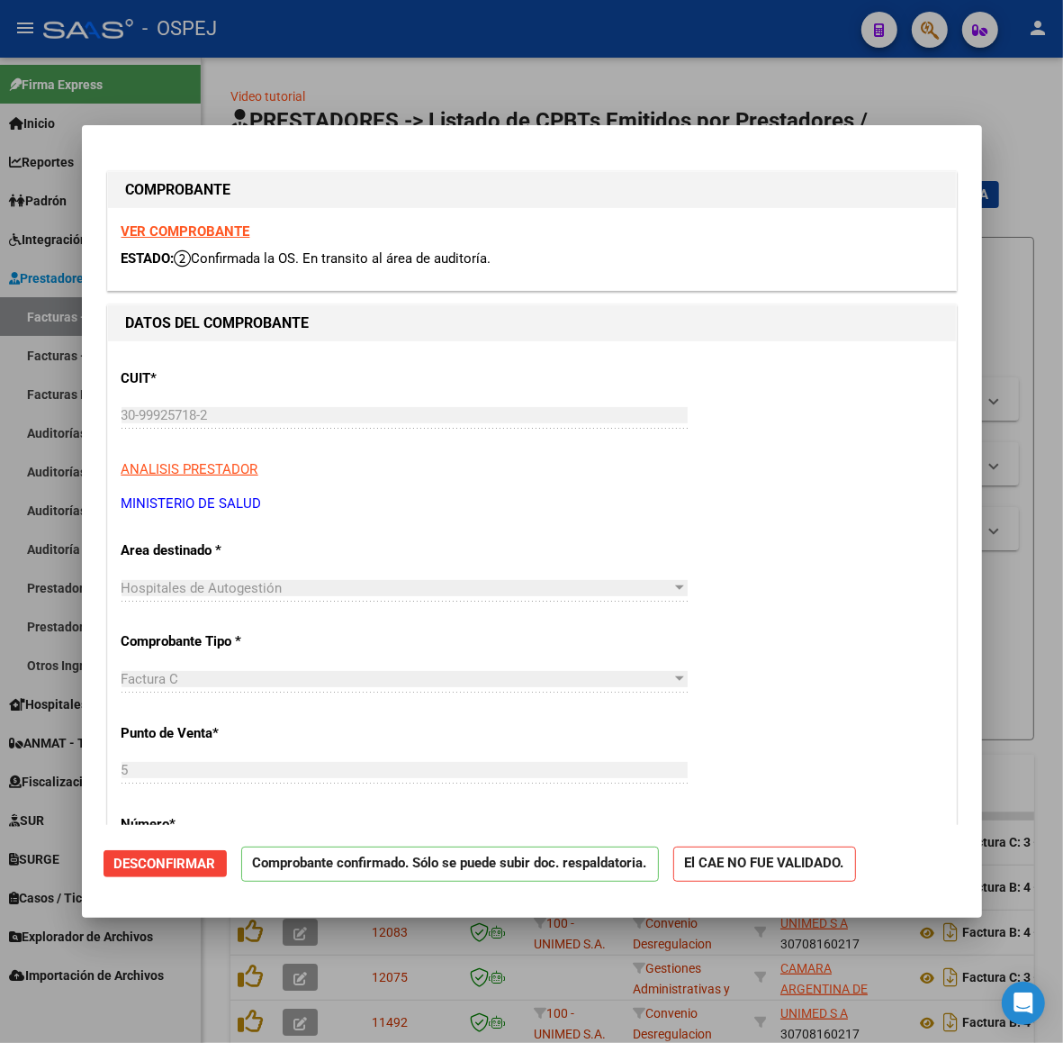
scroll to position [113, 0]
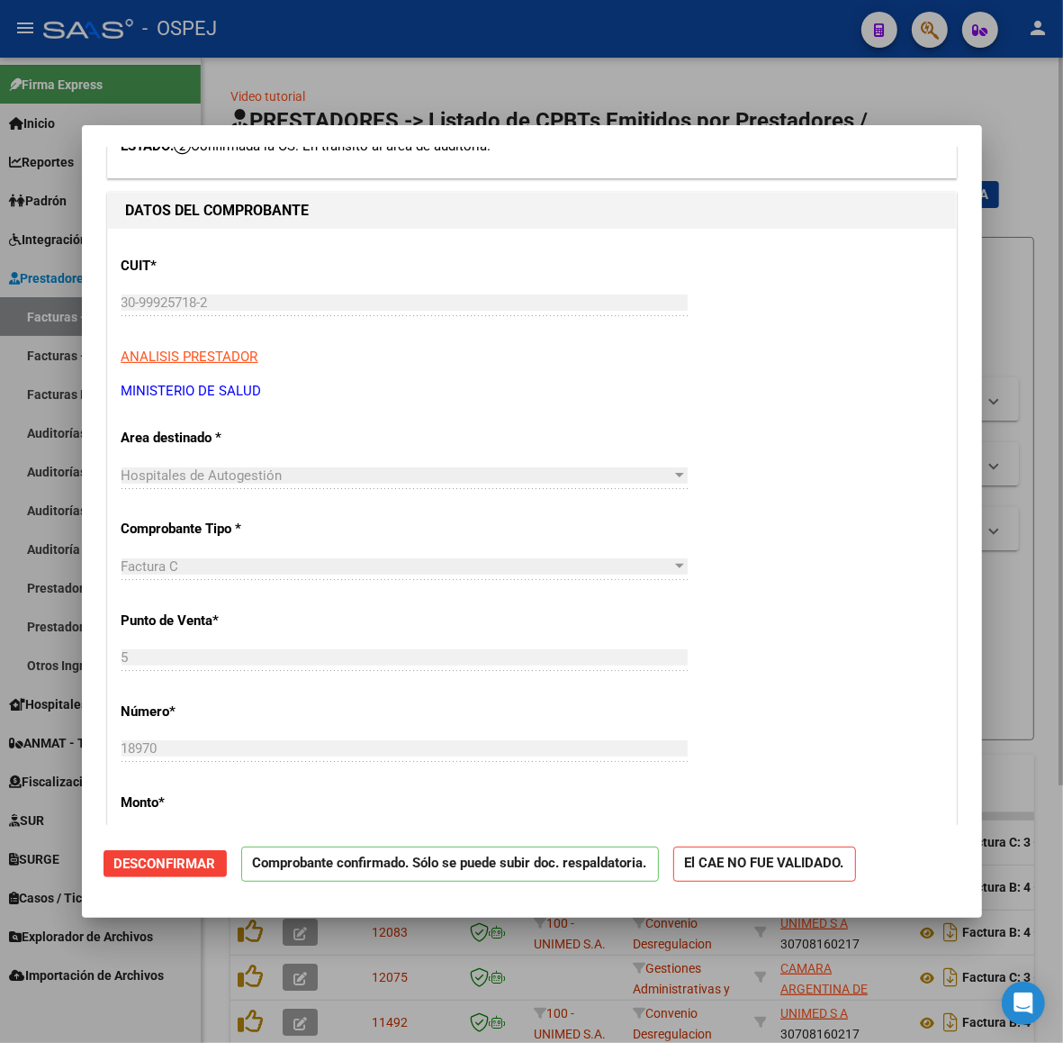
drag, startPoint x: 77, startPoint y: 660, endPoint x: 311, endPoint y: 441, distance: 320.4
click at [68, 660] on div at bounding box center [531, 521] width 1063 height 1043
type input "$ 0,00"
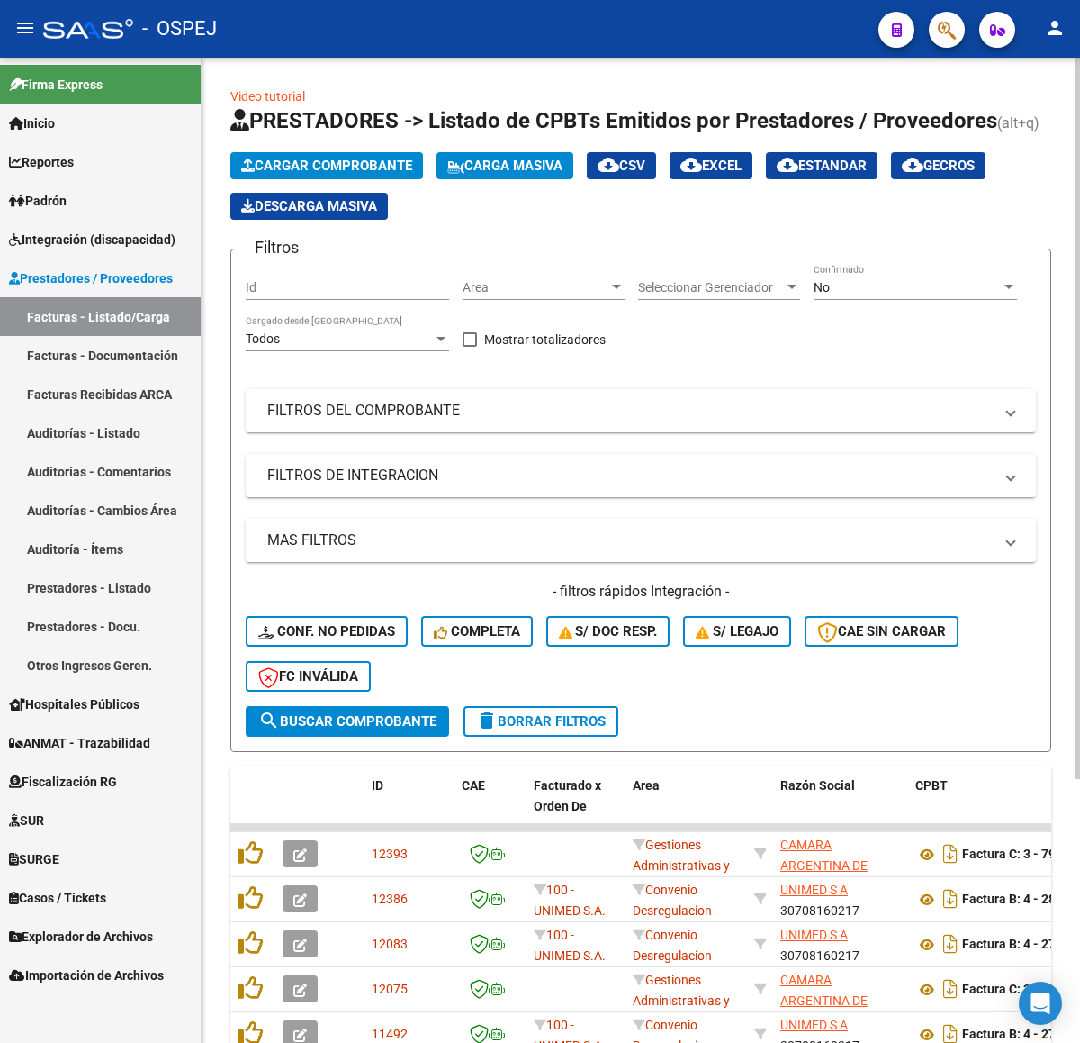
click at [329, 177] on button "Cargar Comprobante" at bounding box center [327, 165] width 193 height 27
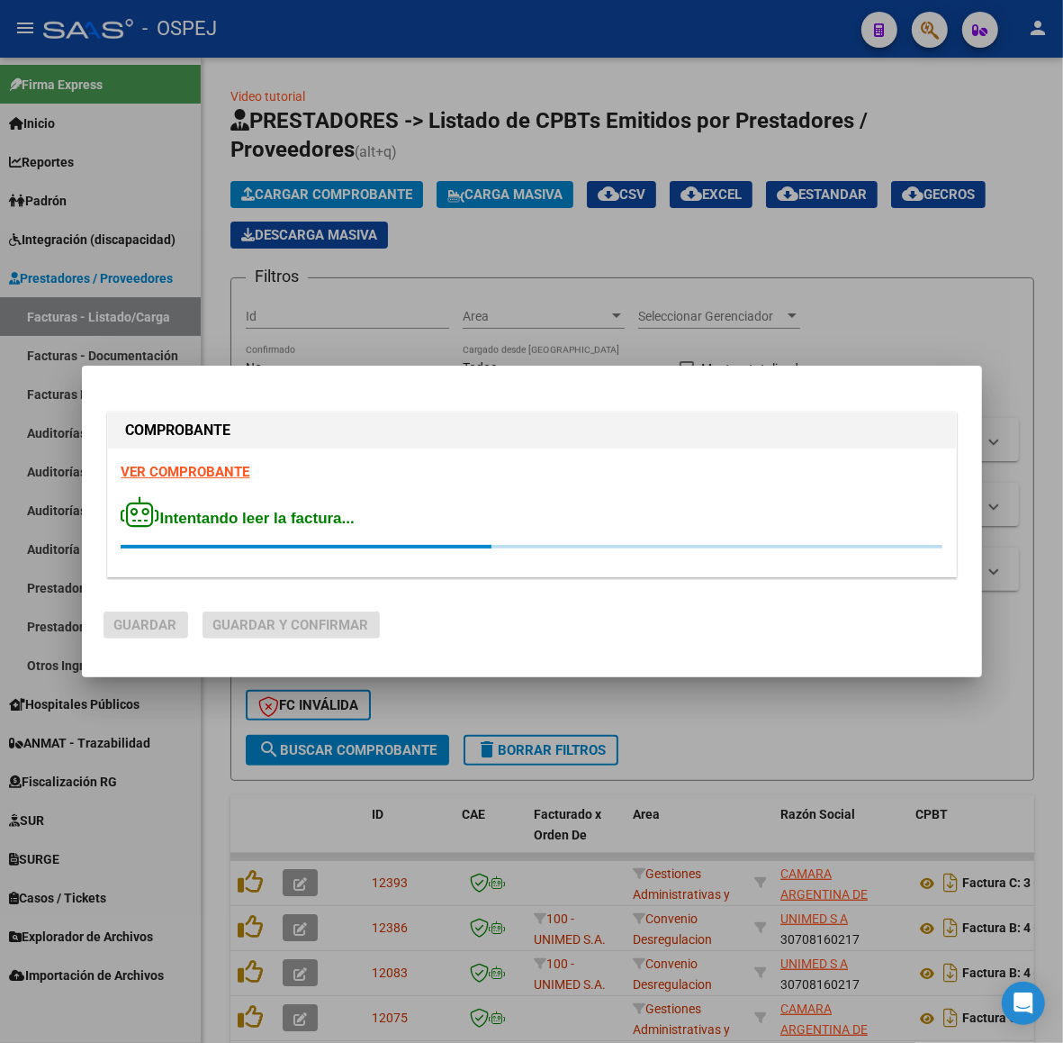
click at [225, 541] on div "Intentando leer la factura..." at bounding box center [532, 522] width 821 height 52
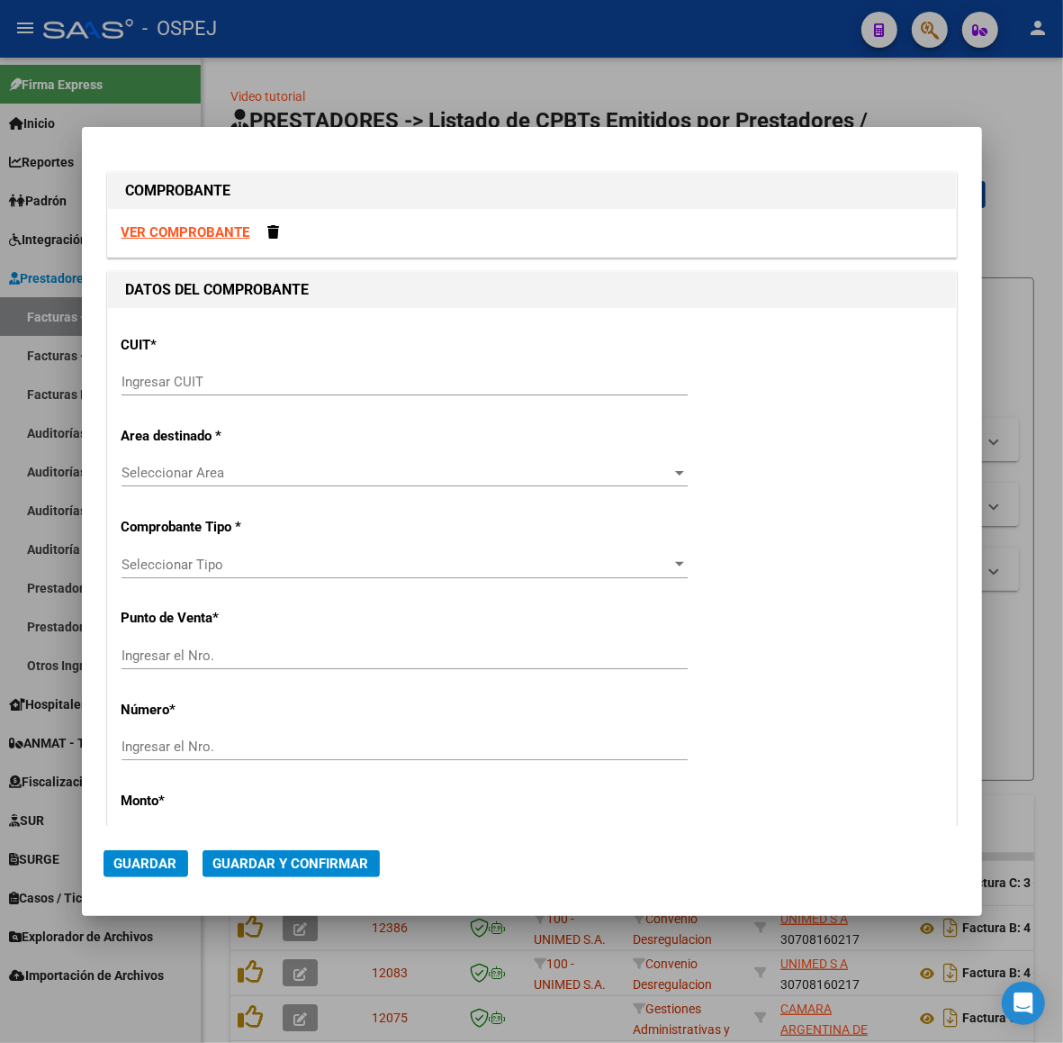
click at [297, 379] on input "Ingresar CUIT" at bounding box center [405, 382] width 566 height 16
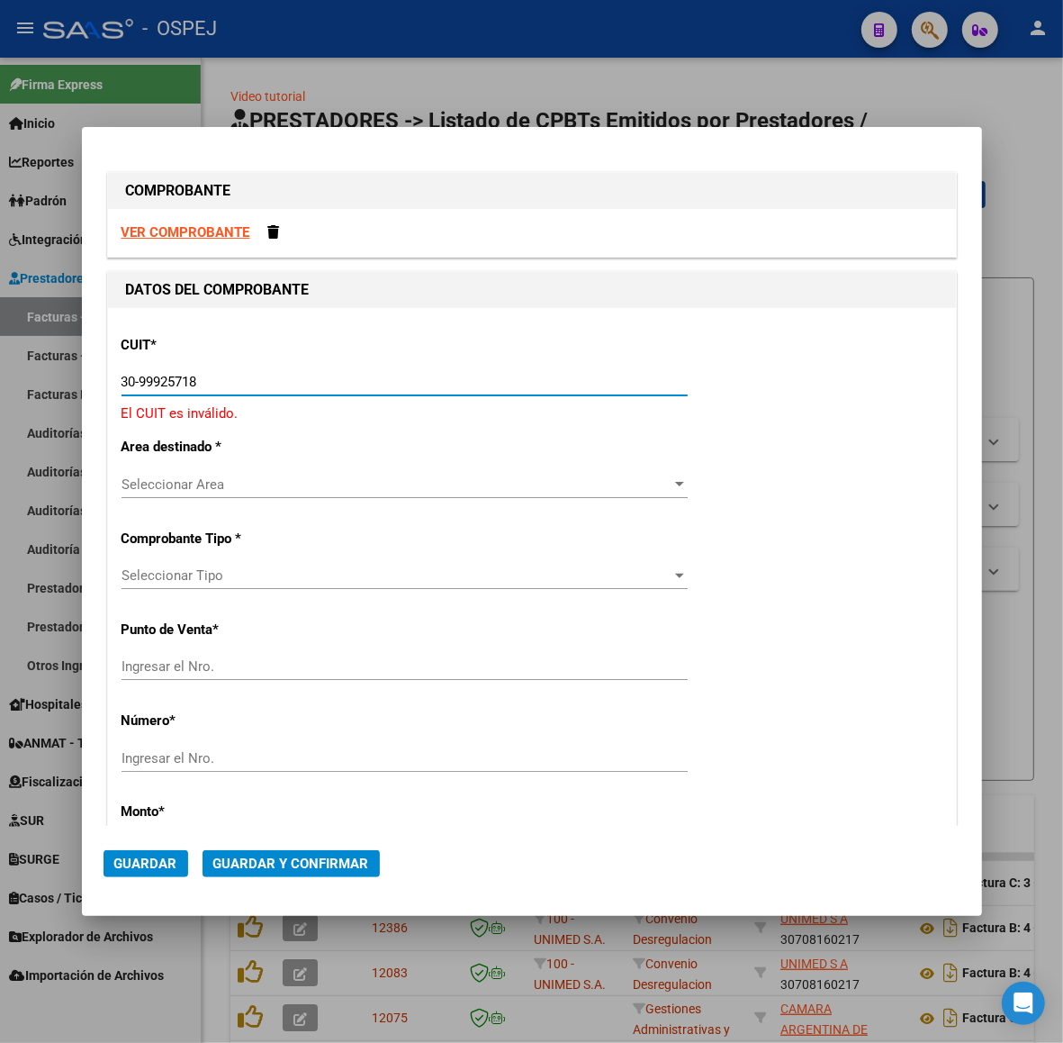
type input "30-99925718-2"
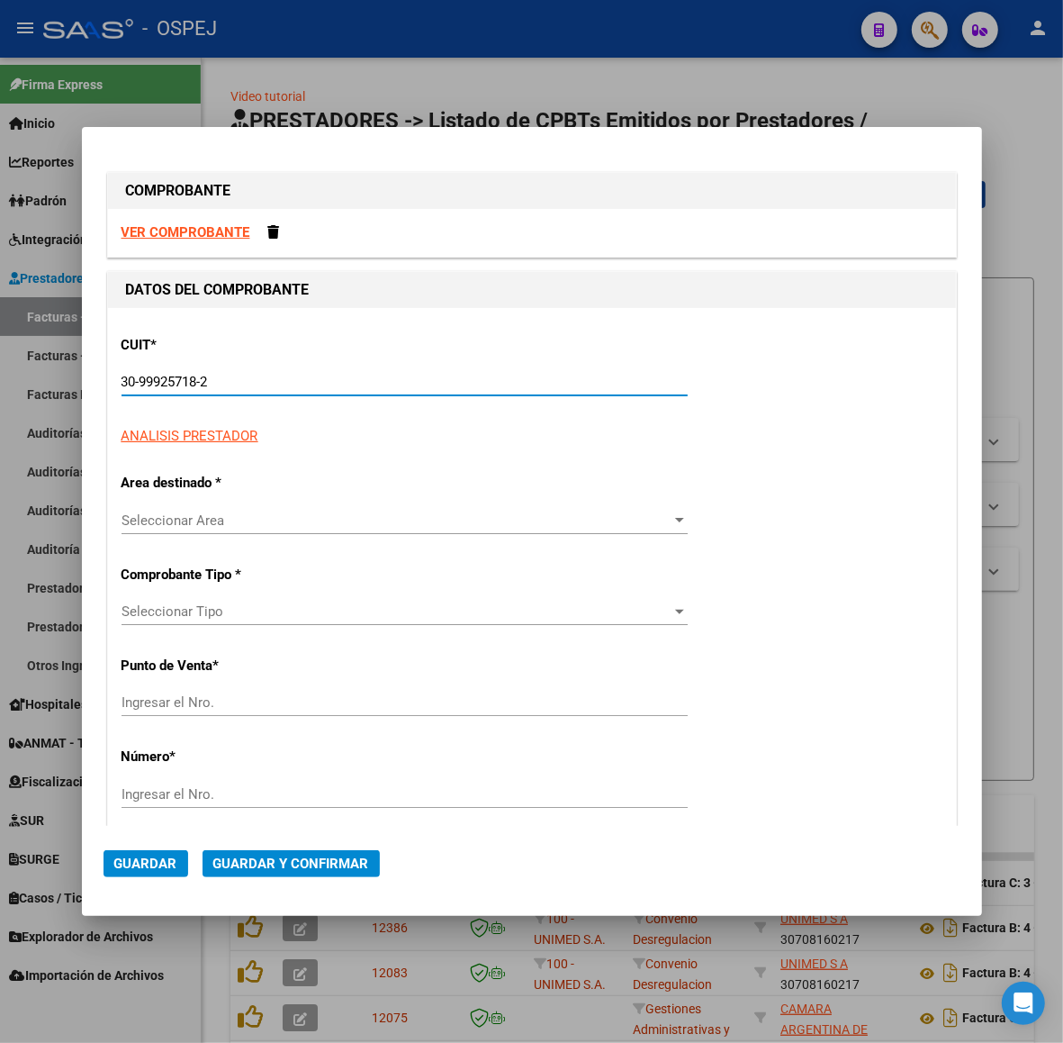
type input "5"
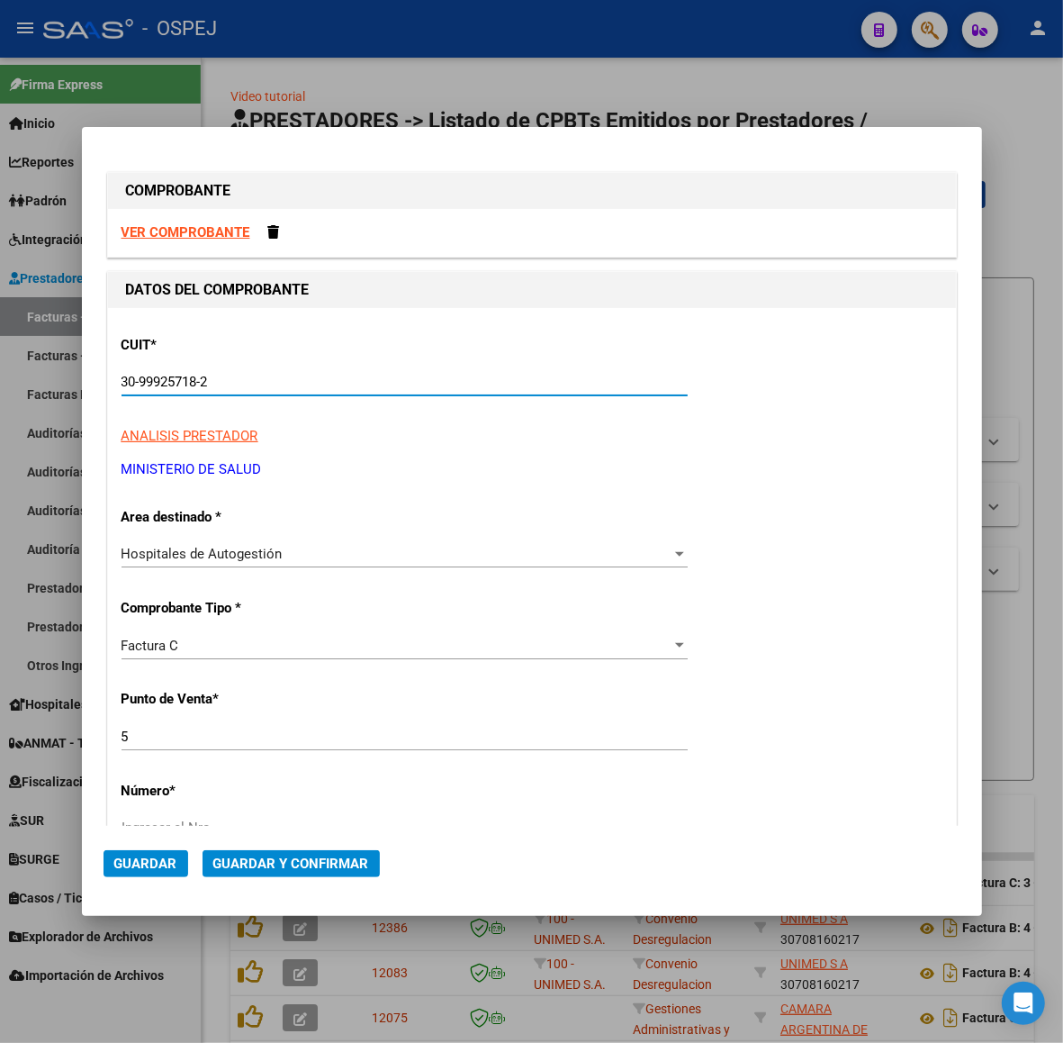
type input "30-99925718-2"
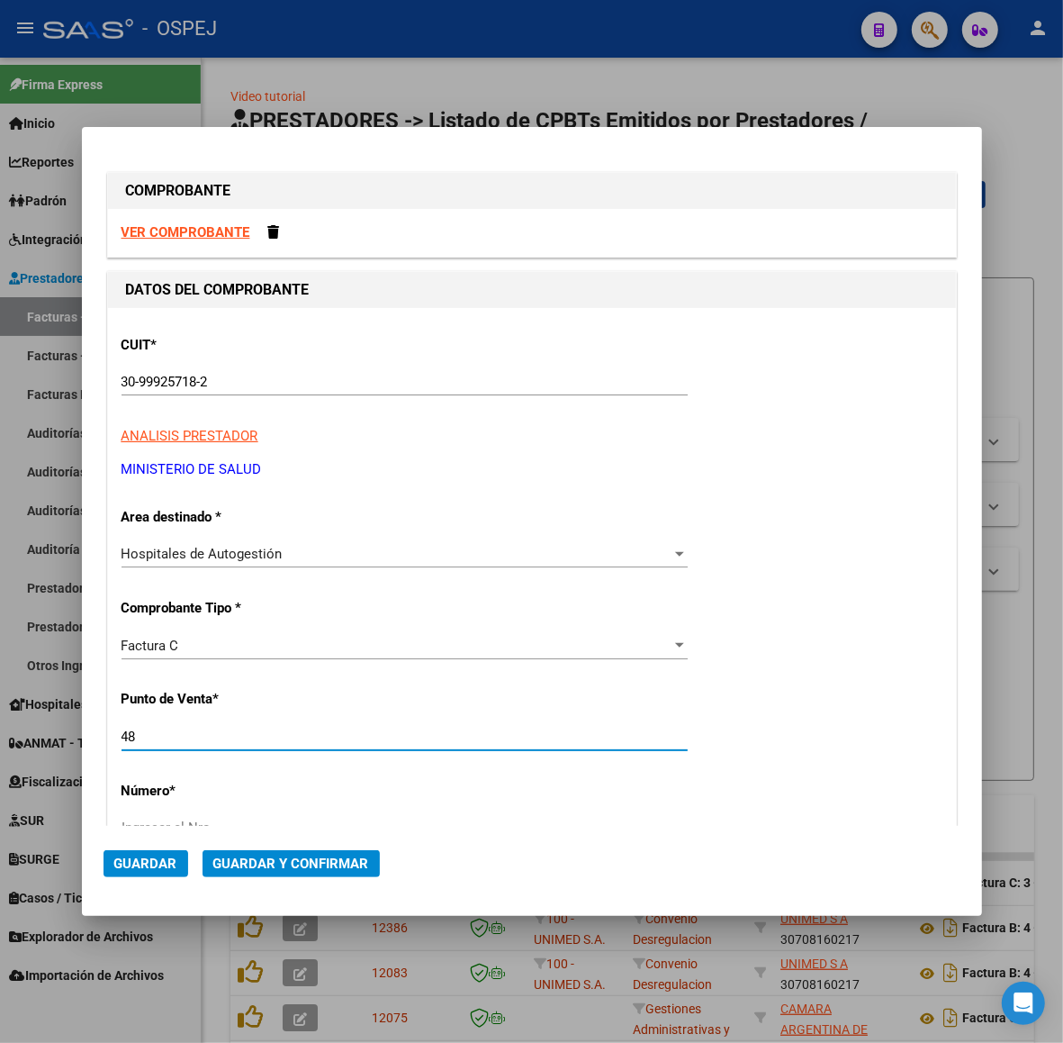
type input "48"
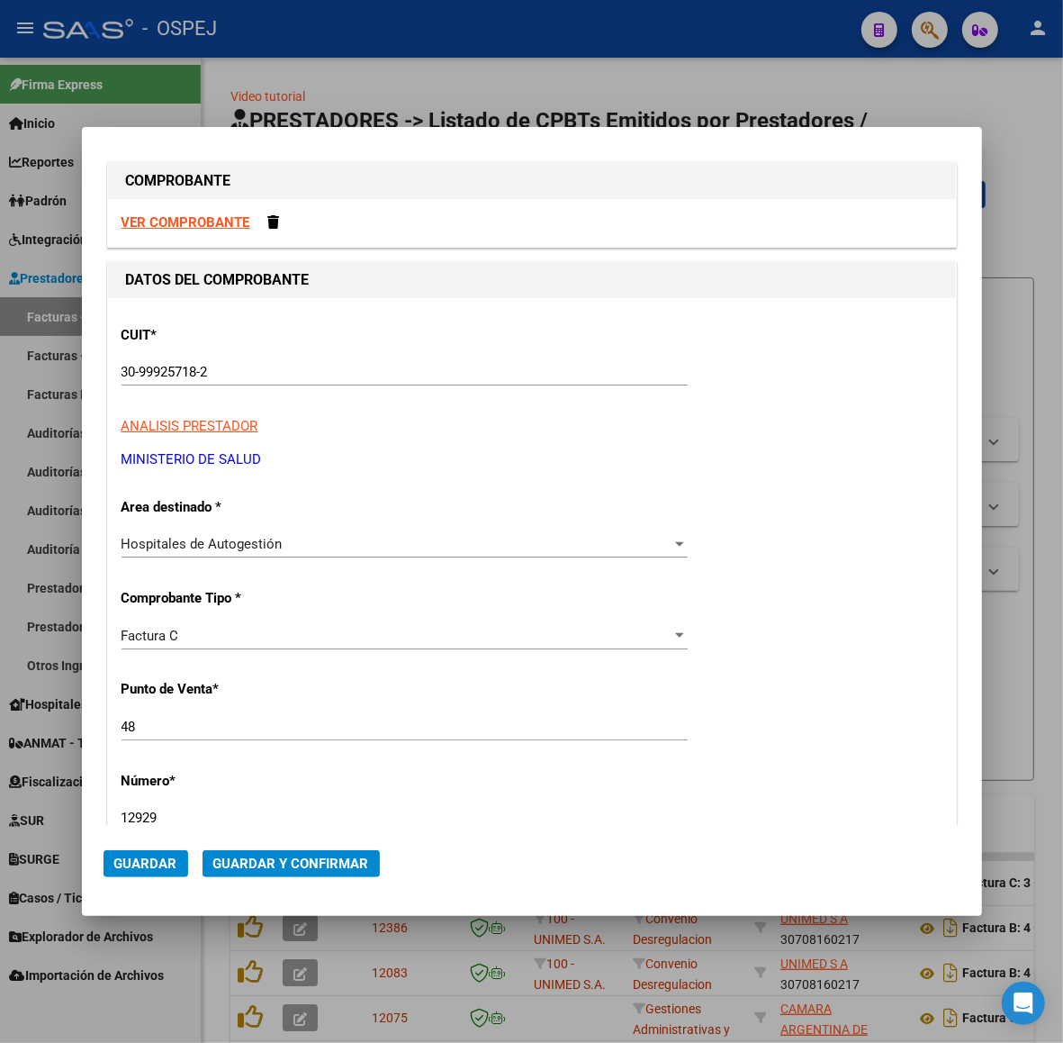
type input "12929"
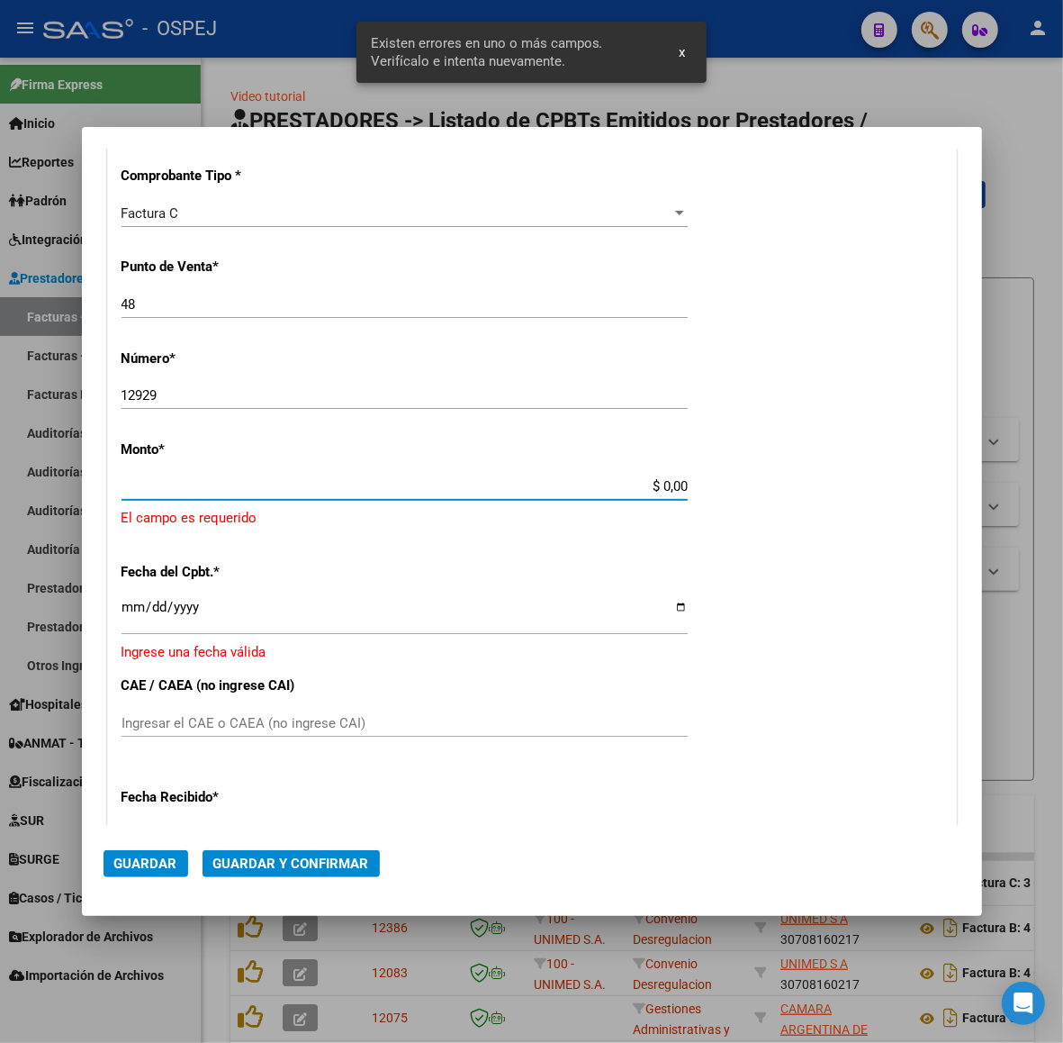
scroll to position [423, 0]
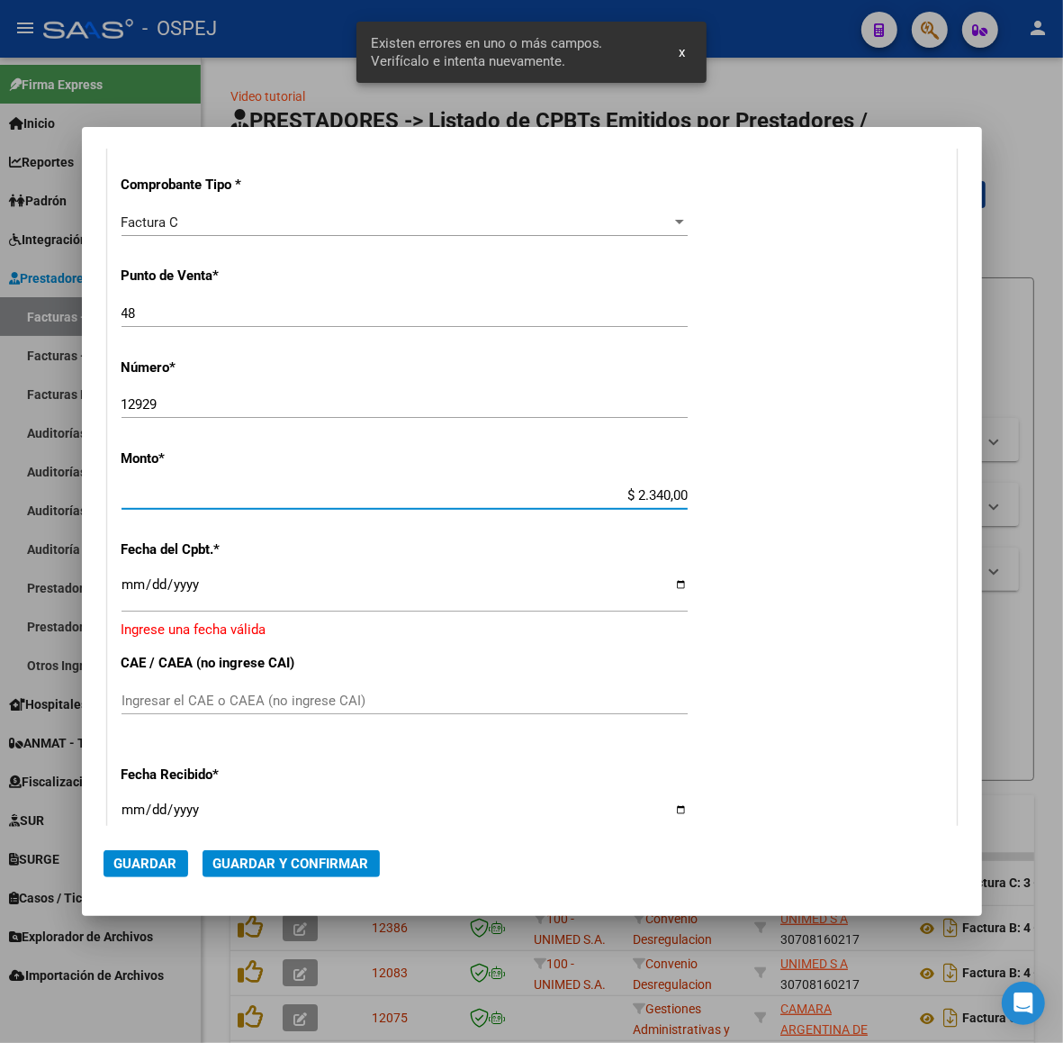
type input "$ 23.400,00"
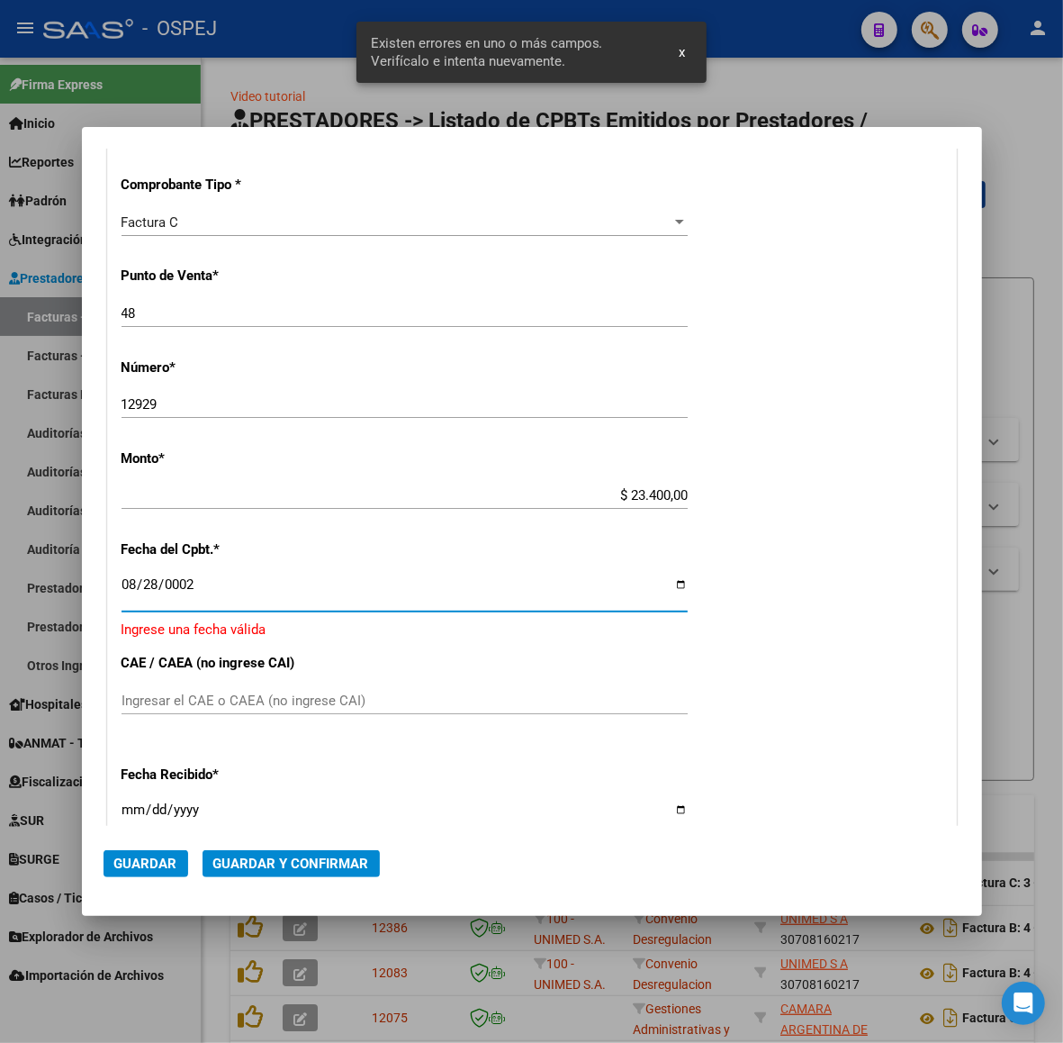
scroll to position [434, 0]
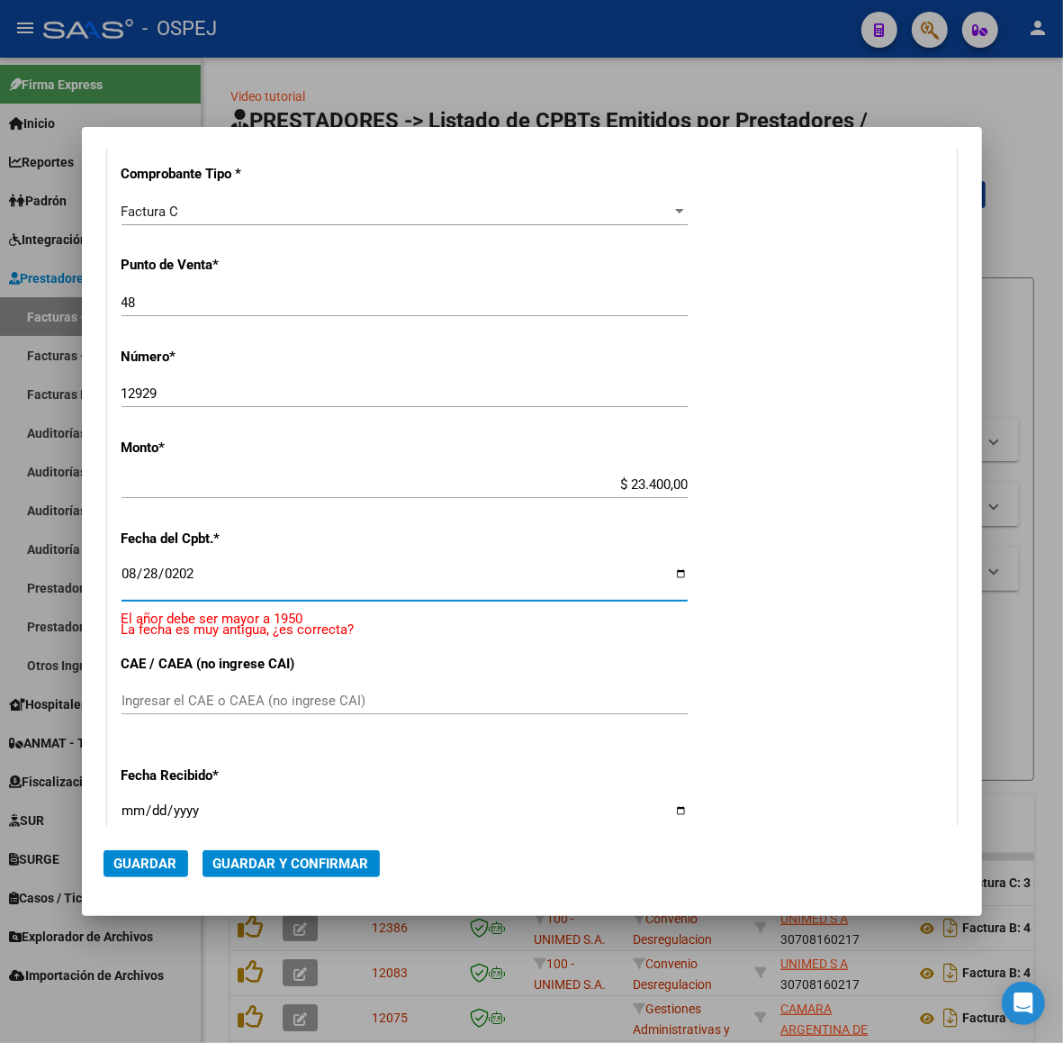
type input "[DATE]"
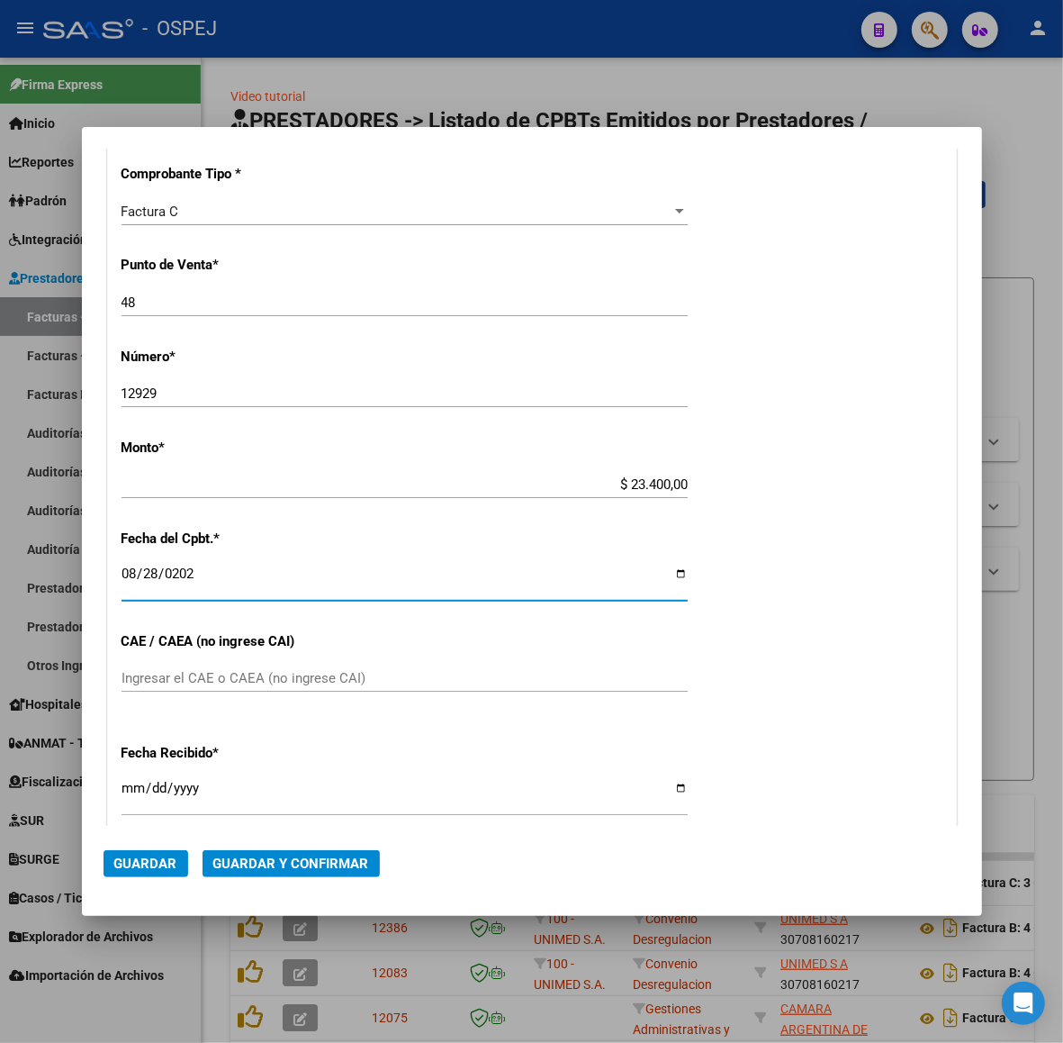
scroll to position [411, 0]
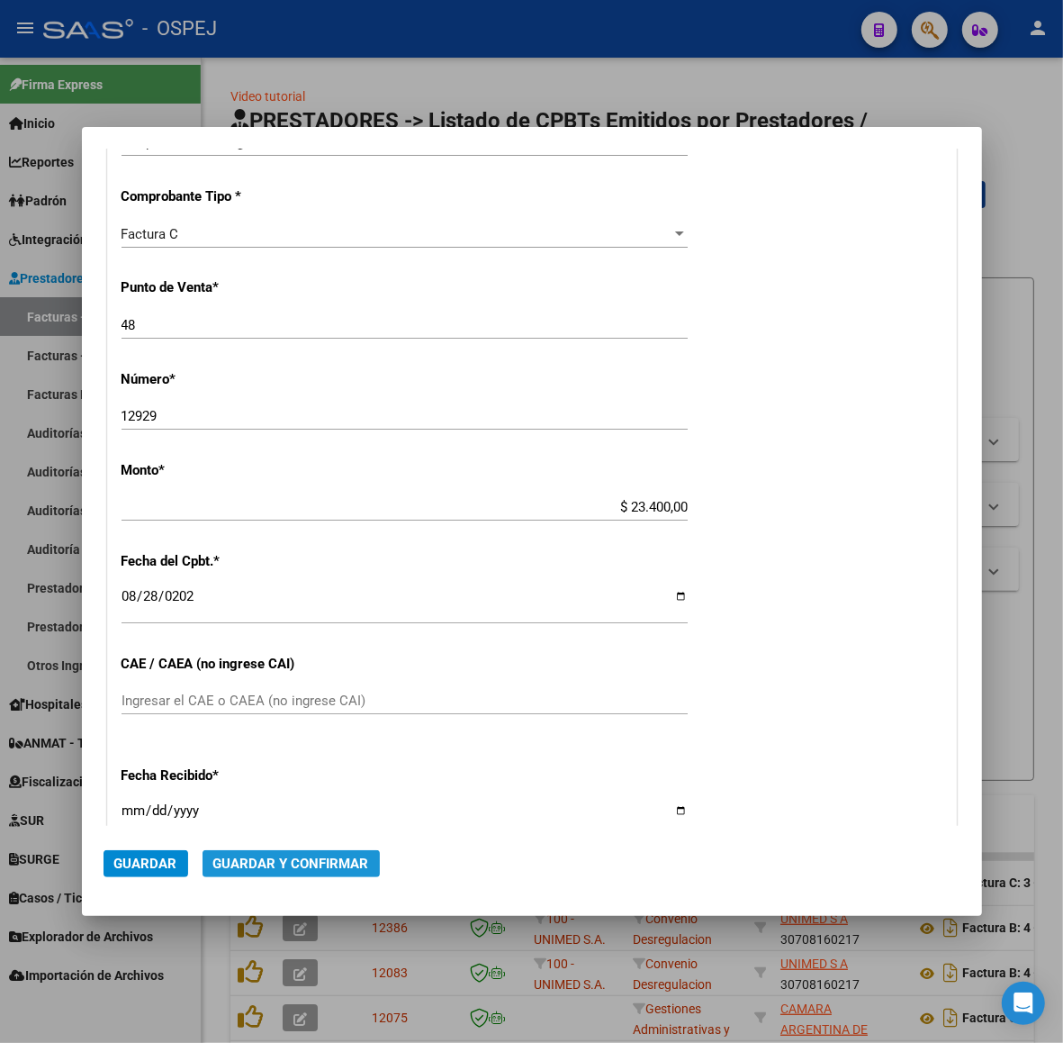
click at [294, 867] on span "Guardar y Confirmar" at bounding box center [291, 863] width 156 height 16
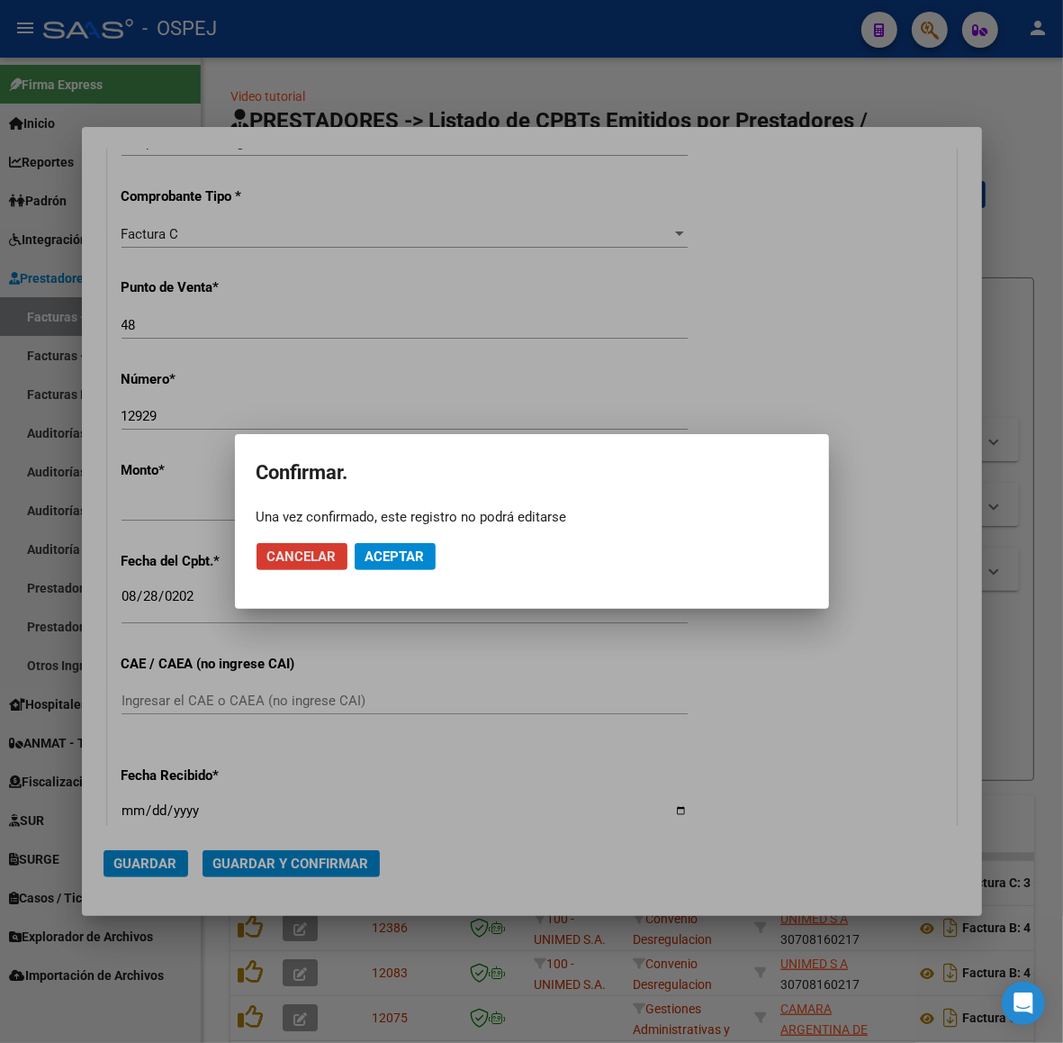
click at [396, 574] on mat-dialog-actions "Cancelar Aceptar" at bounding box center [532, 556] width 551 height 61
click at [397, 570] on mat-dialog-actions "Cancelar Aceptar" at bounding box center [532, 556] width 551 height 61
drag, startPoint x: 406, startPoint y: 574, endPoint x: 411, endPoint y: 563, distance: 12.5
click at [411, 563] on mat-dialog-actions "Cancelar Aceptar" at bounding box center [532, 556] width 551 height 61
click at [411, 563] on span "Aceptar" at bounding box center [395, 556] width 59 height 16
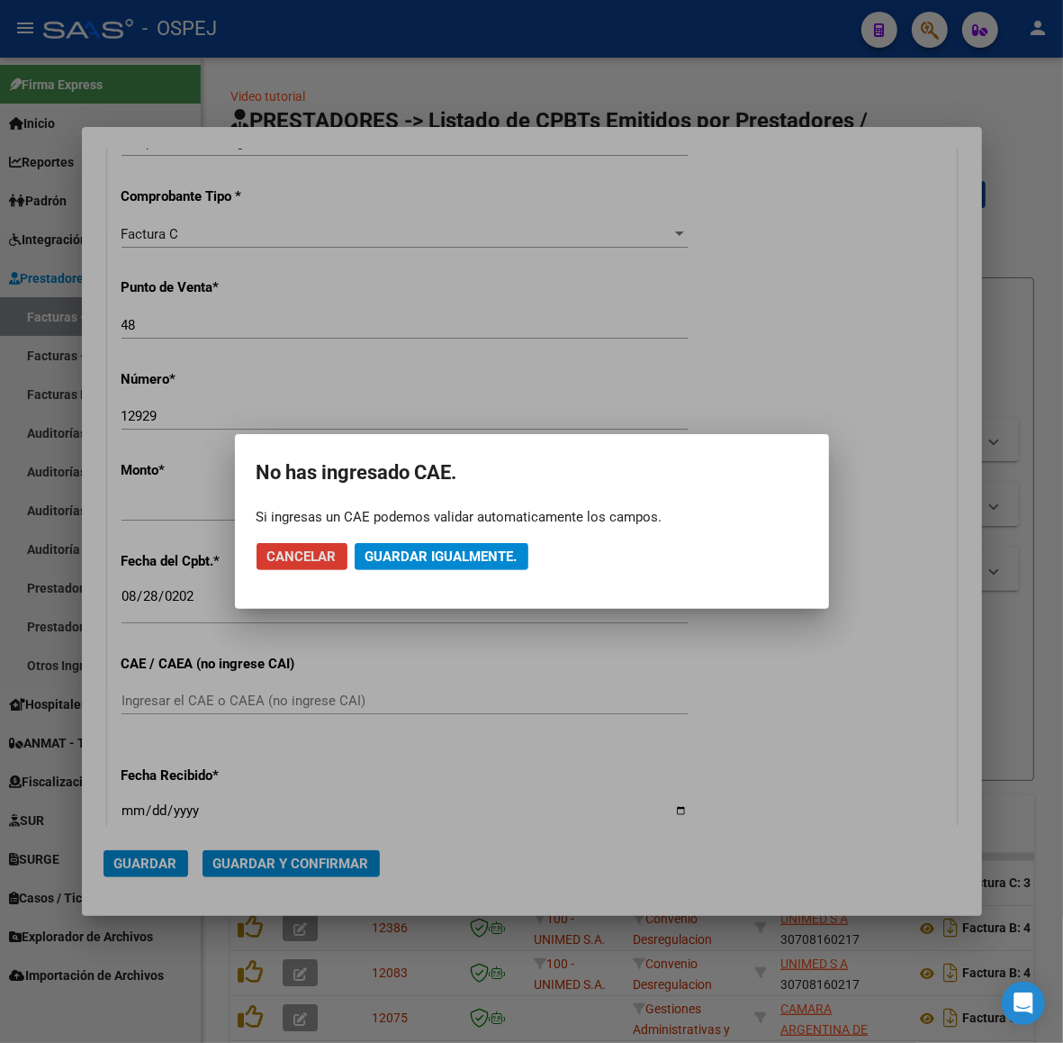
click at [411, 563] on span "Guardar igualmente." at bounding box center [442, 556] width 152 height 16
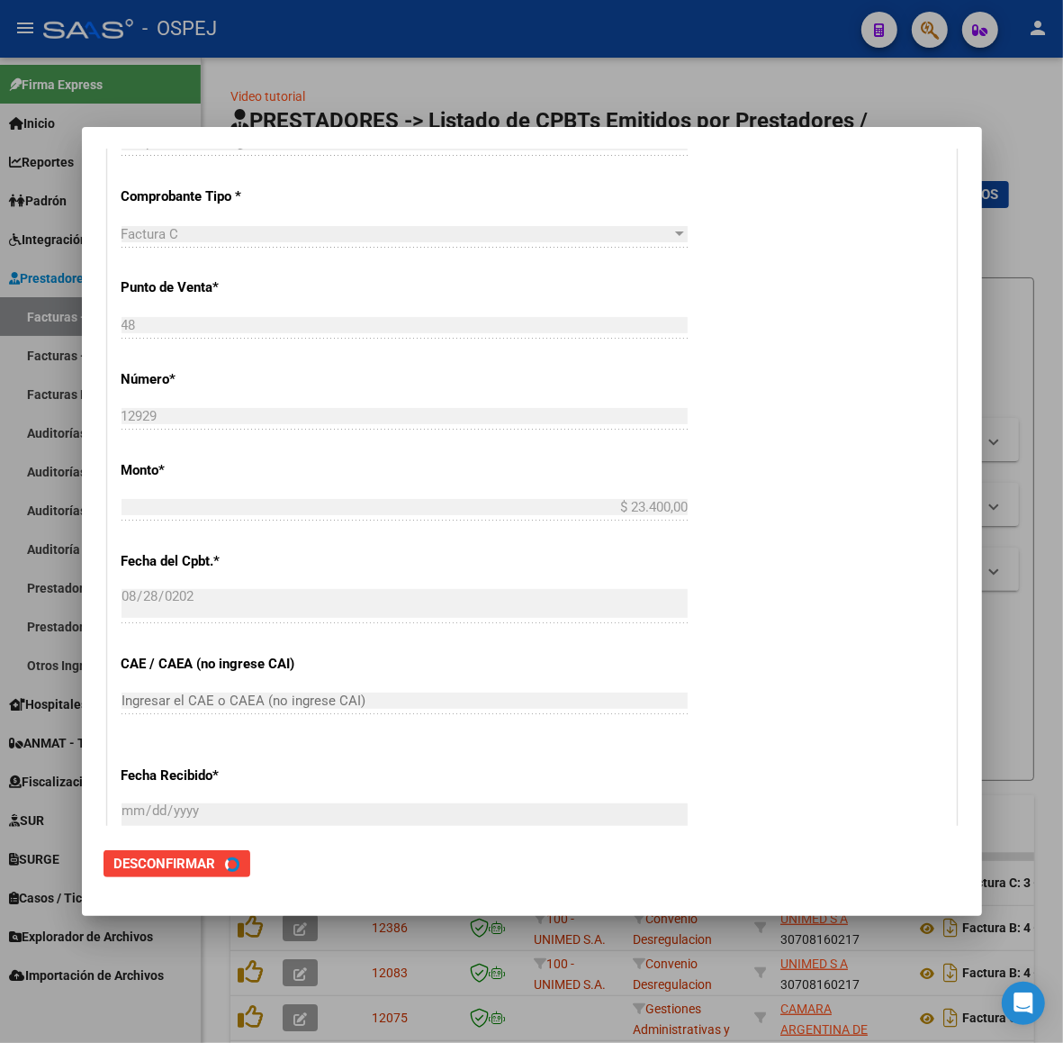
scroll to position [0, 0]
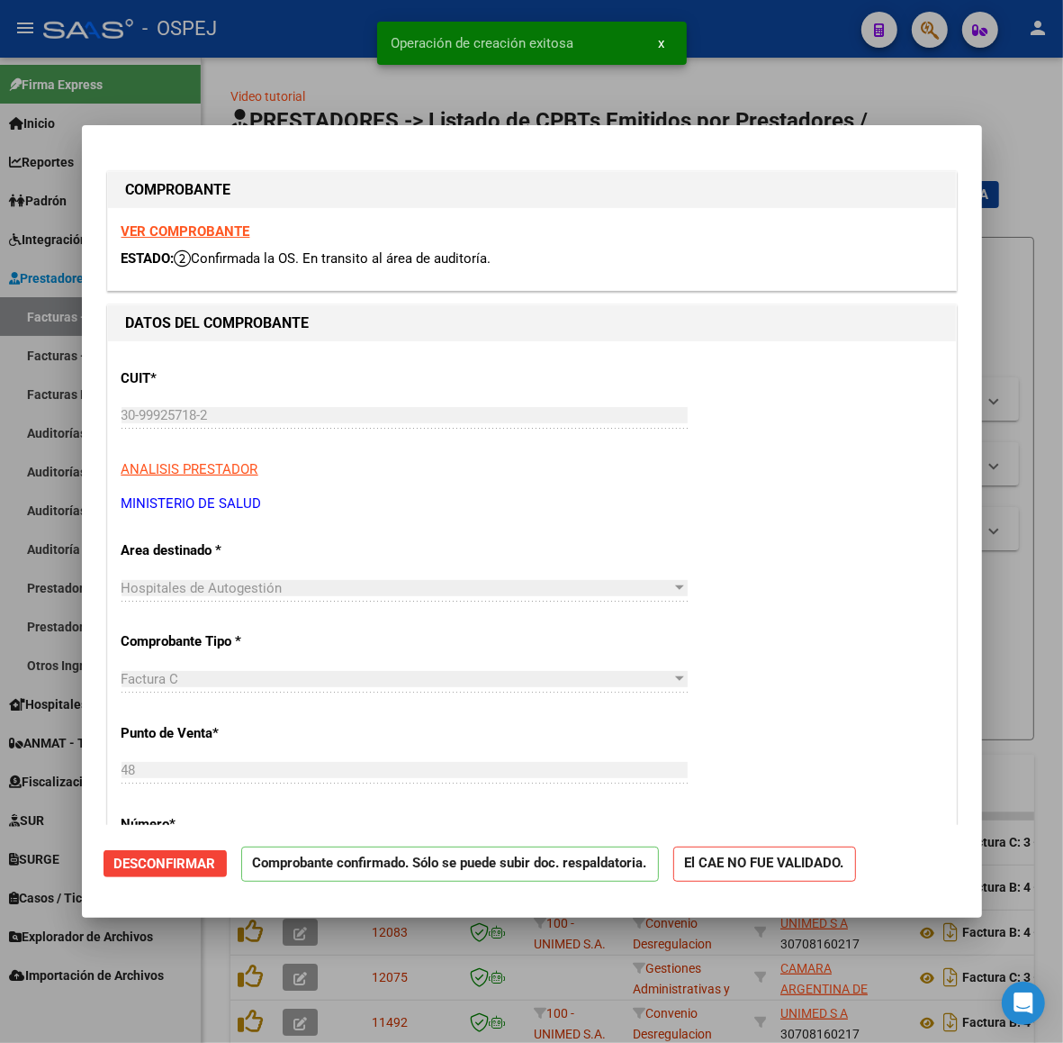
click at [326, 93] on div at bounding box center [531, 521] width 1063 height 1043
type input "$ 0,00"
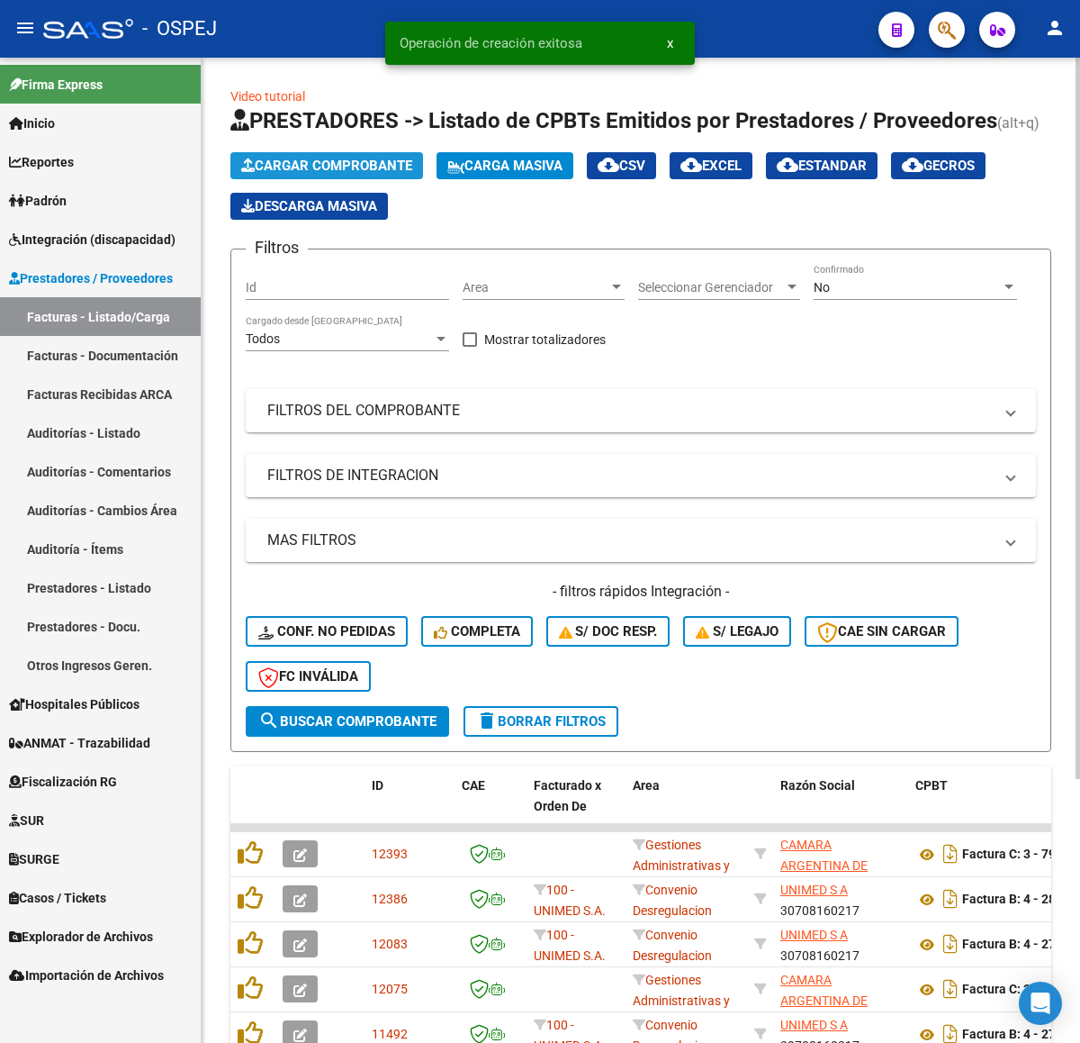
click at [367, 165] on span "Cargar Comprobante" at bounding box center [326, 166] width 171 height 16
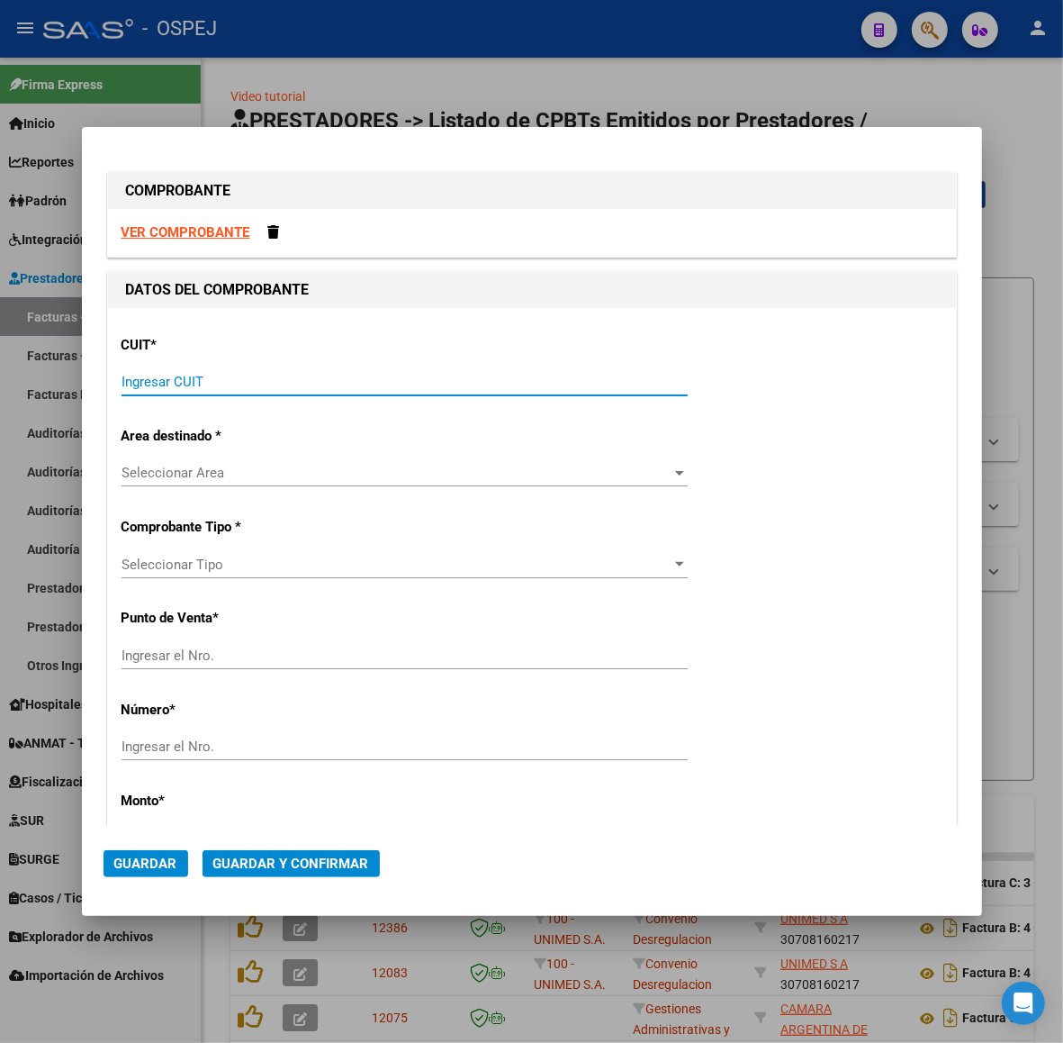
click at [551, 390] on input "Ingresar CUIT" at bounding box center [405, 382] width 566 height 16
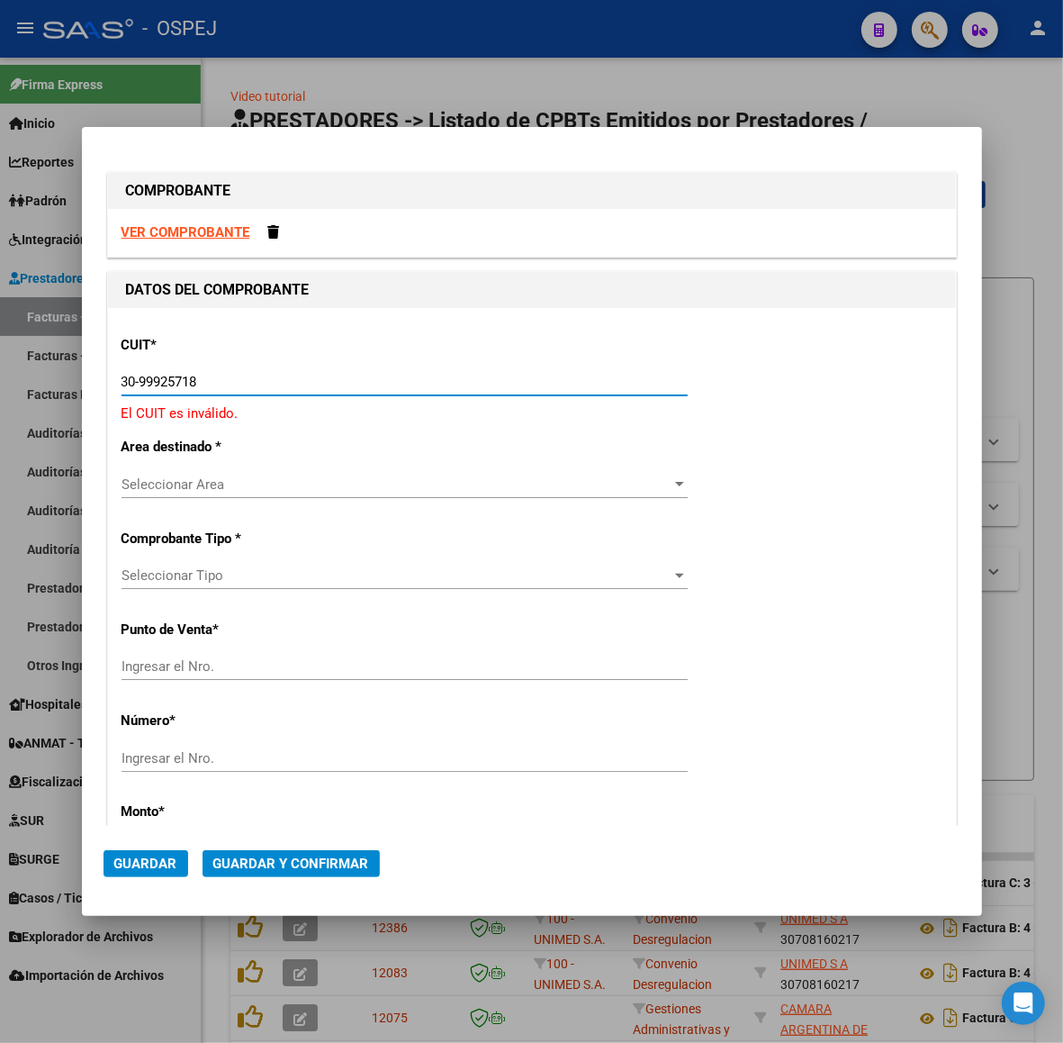
type input "30-99925718-2"
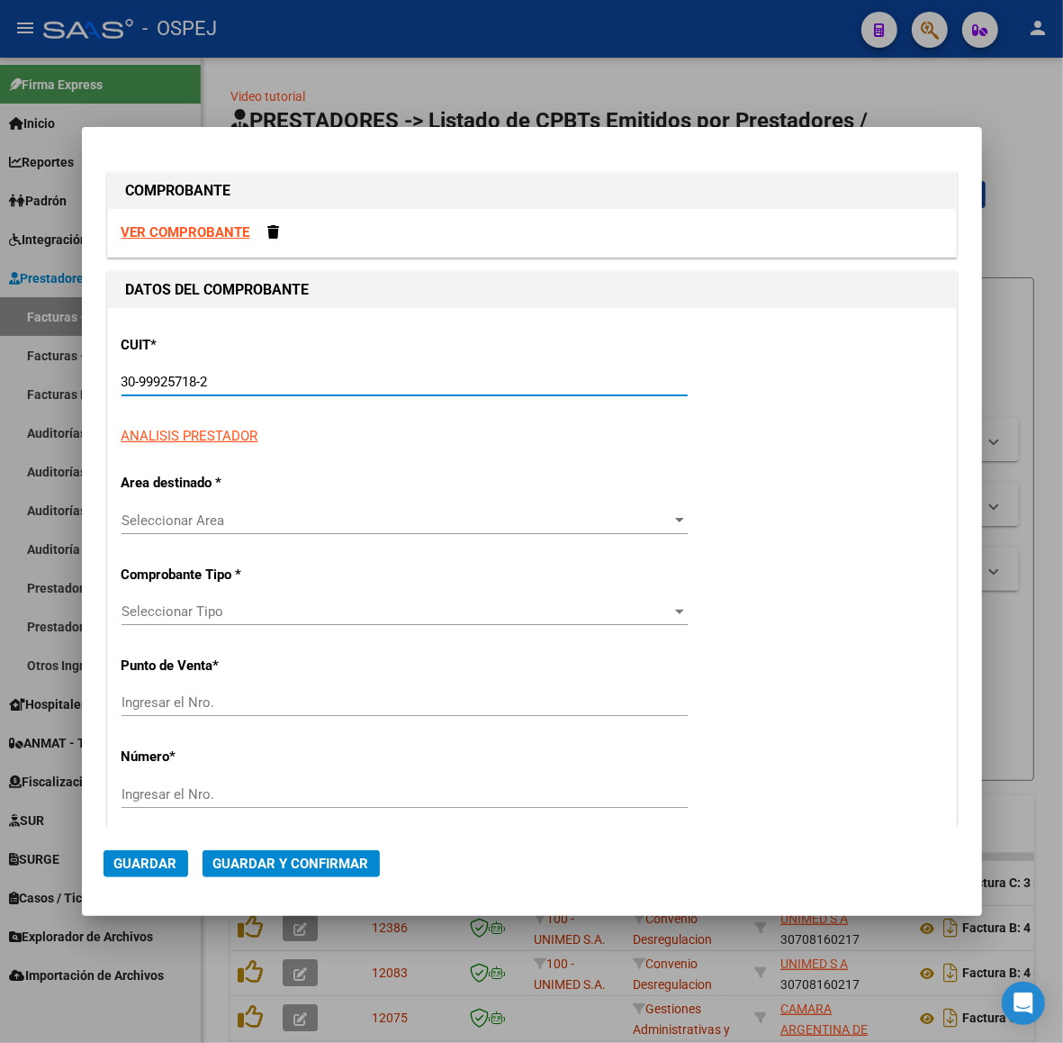
type input "48"
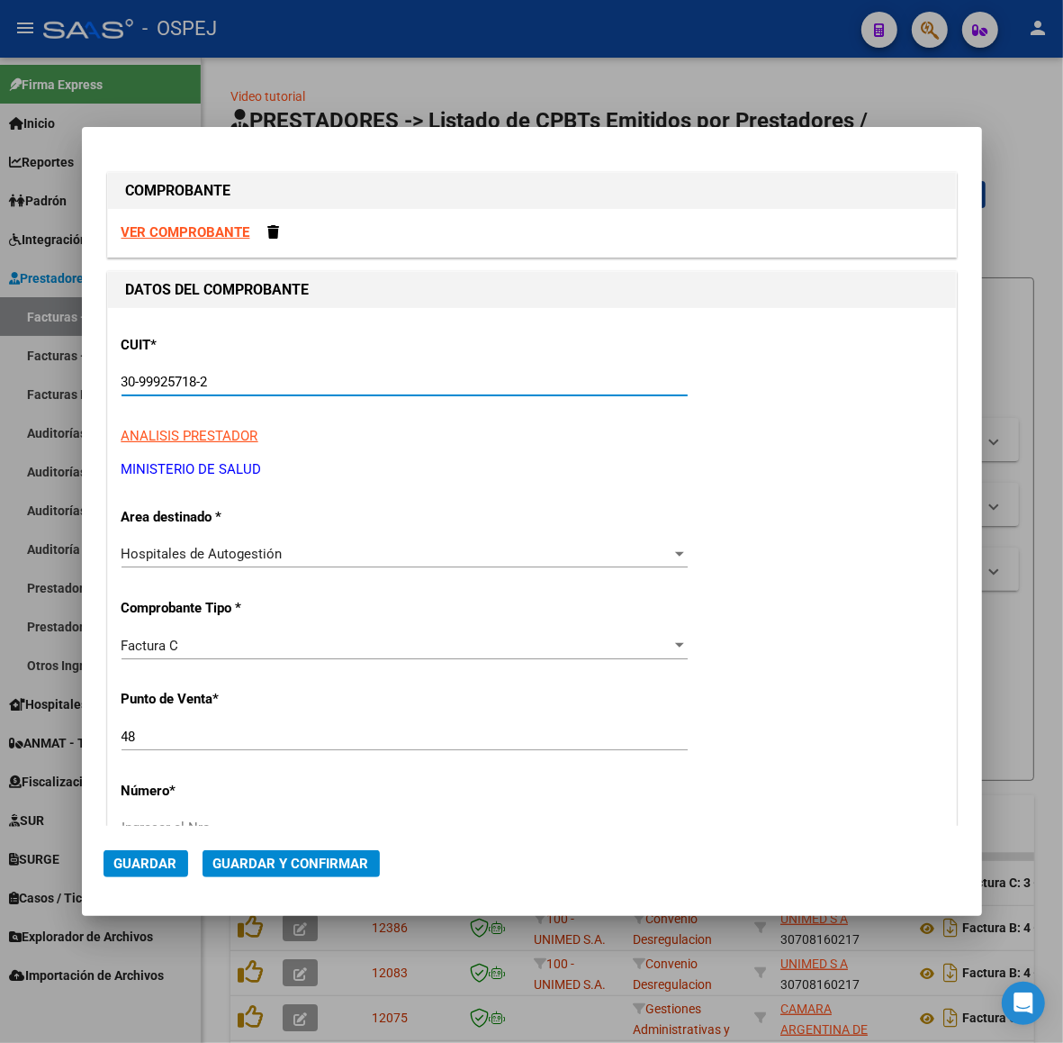
type input "30-99925718-2"
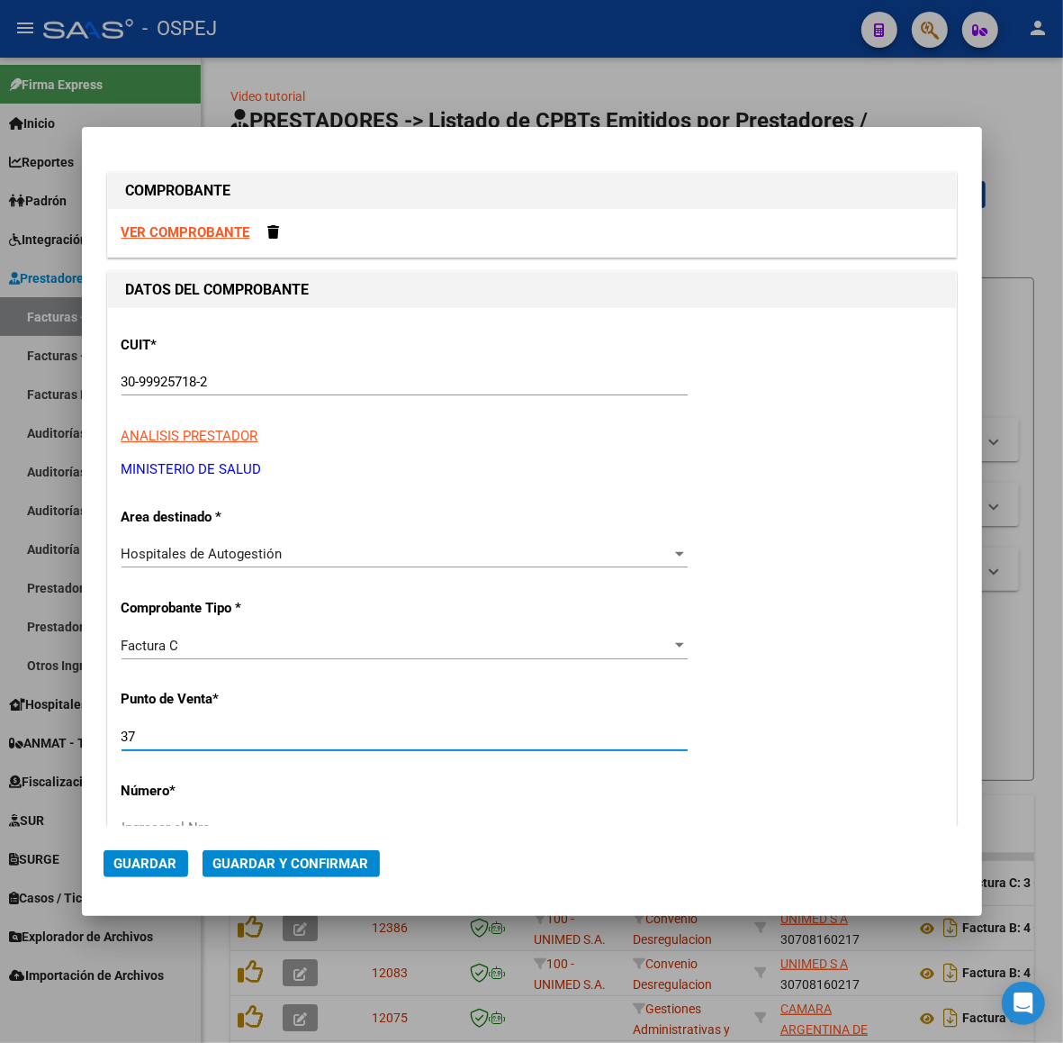
type input "37"
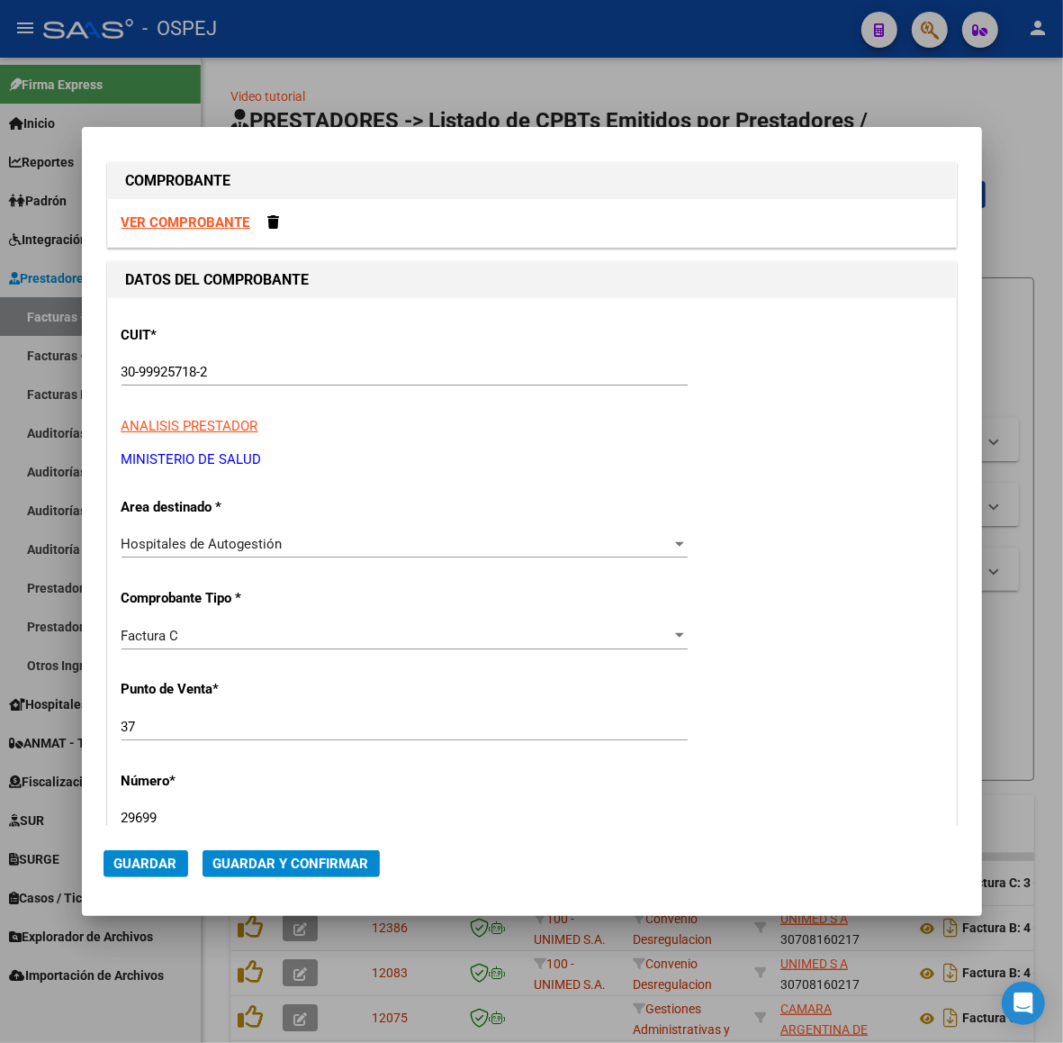
type input "29699"
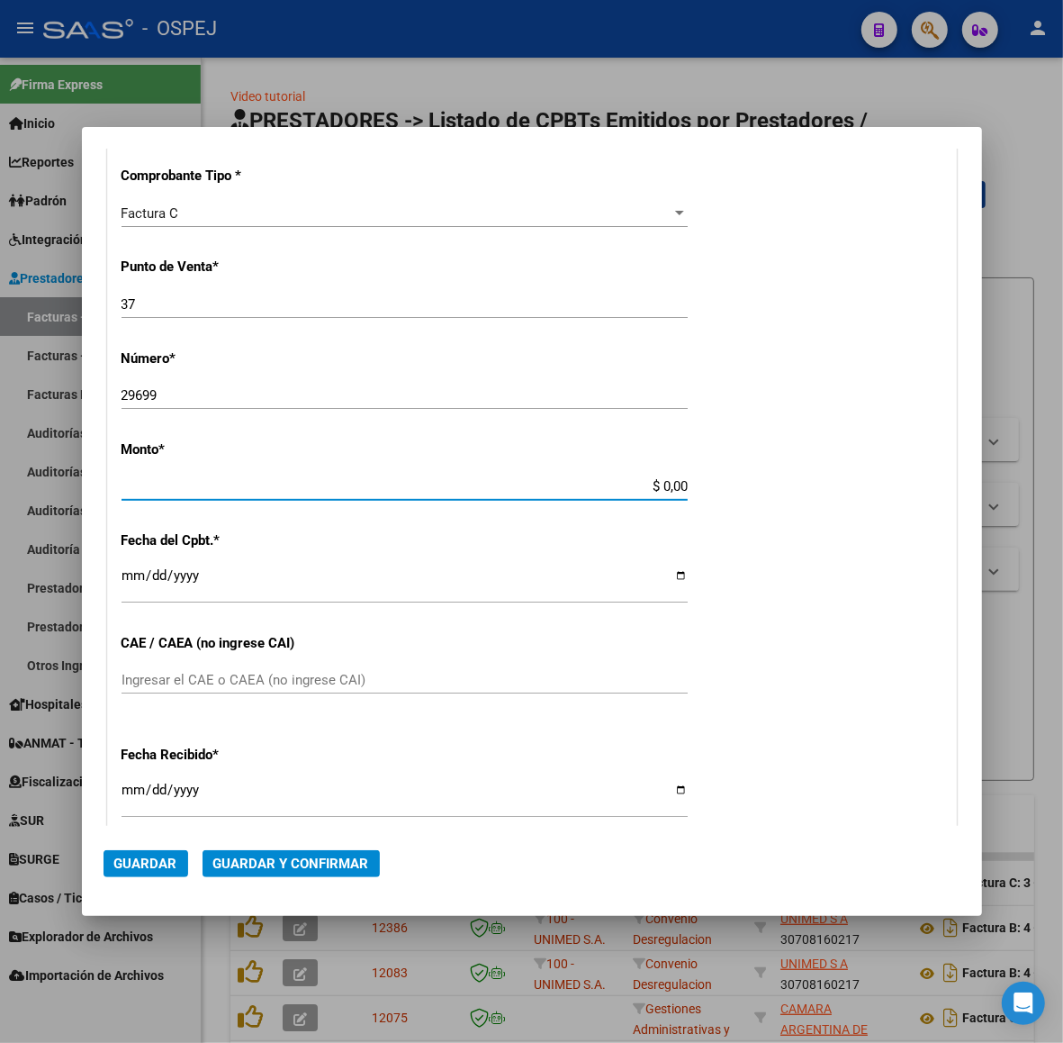
scroll to position [423, 0]
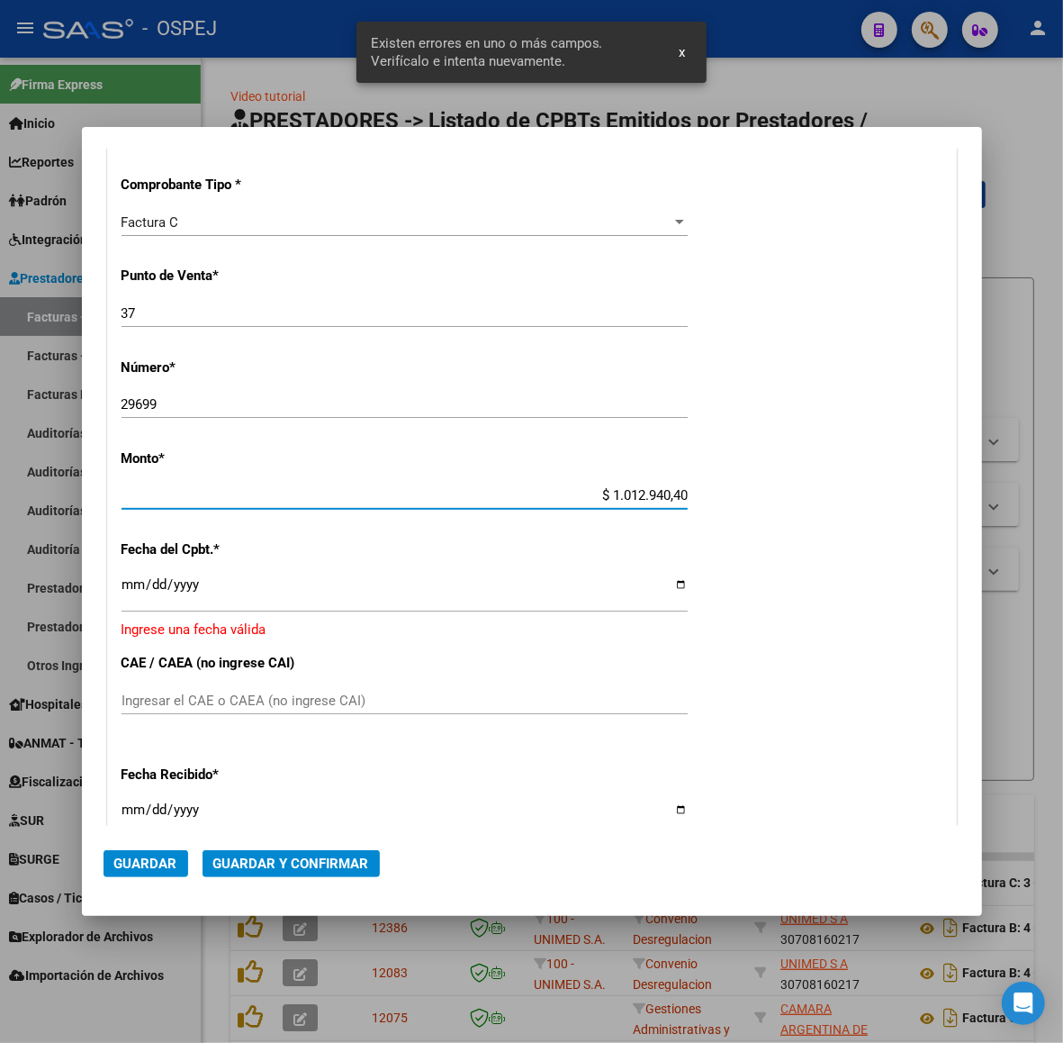
type input "$ 10.129.404,00"
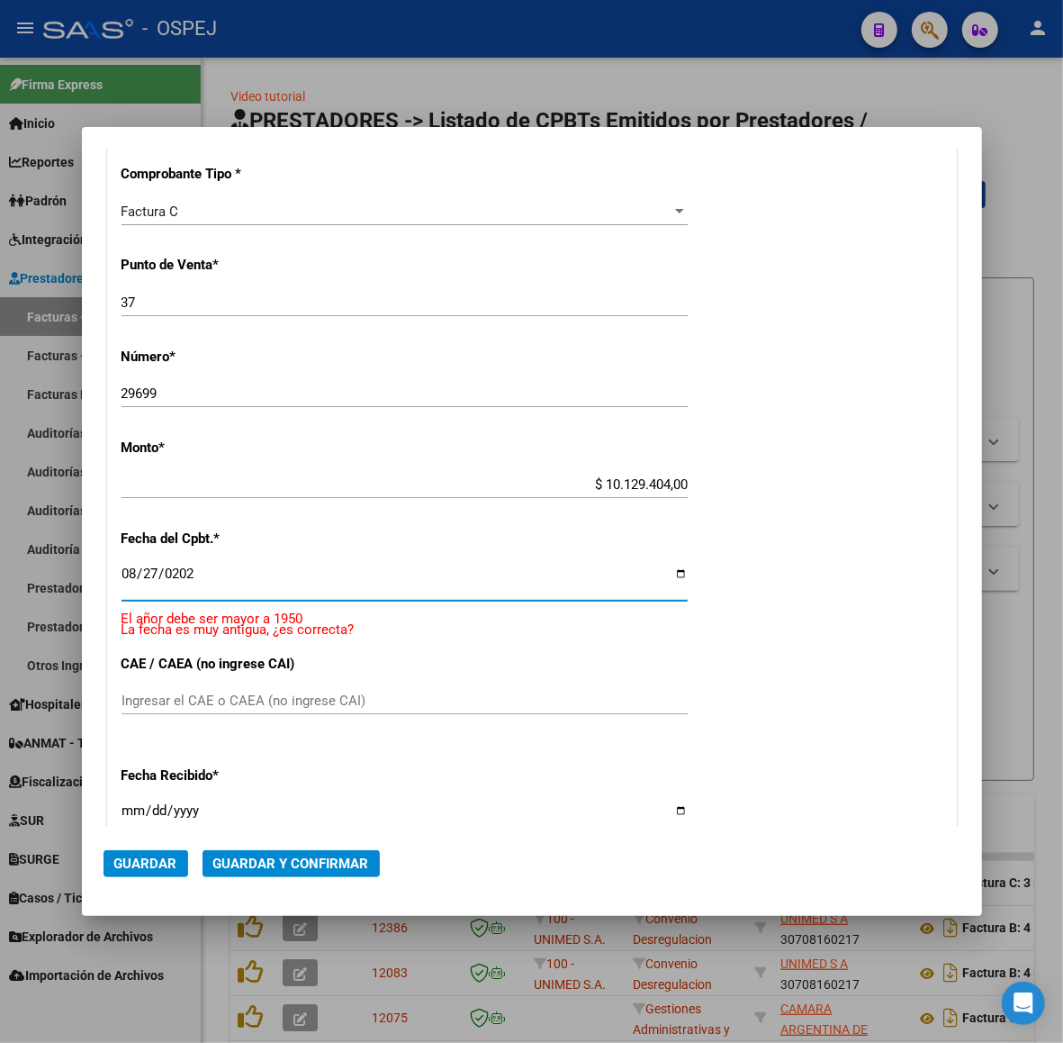
type input "[DATE]"
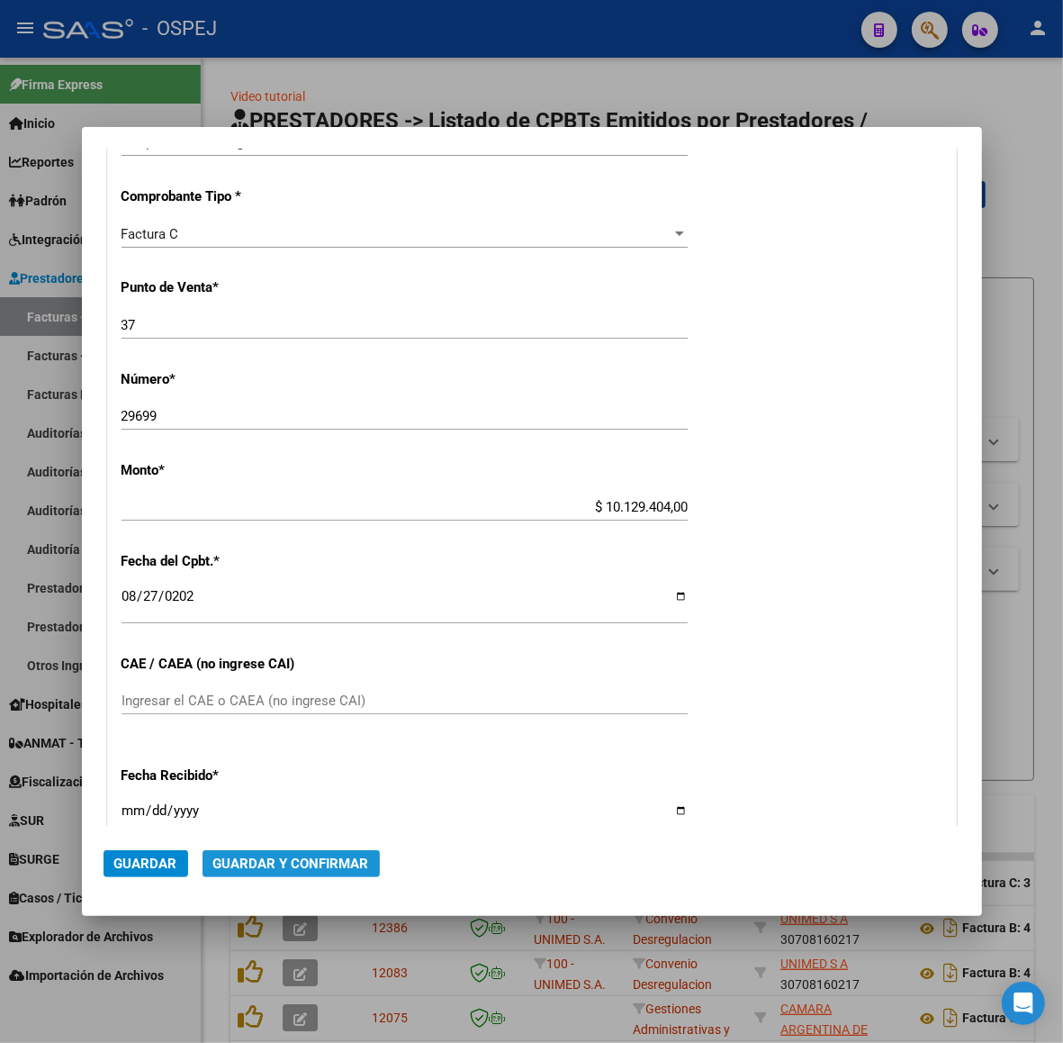
click at [255, 862] on span "Guardar y Confirmar" at bounding box center [291, 863] width 156 height 16
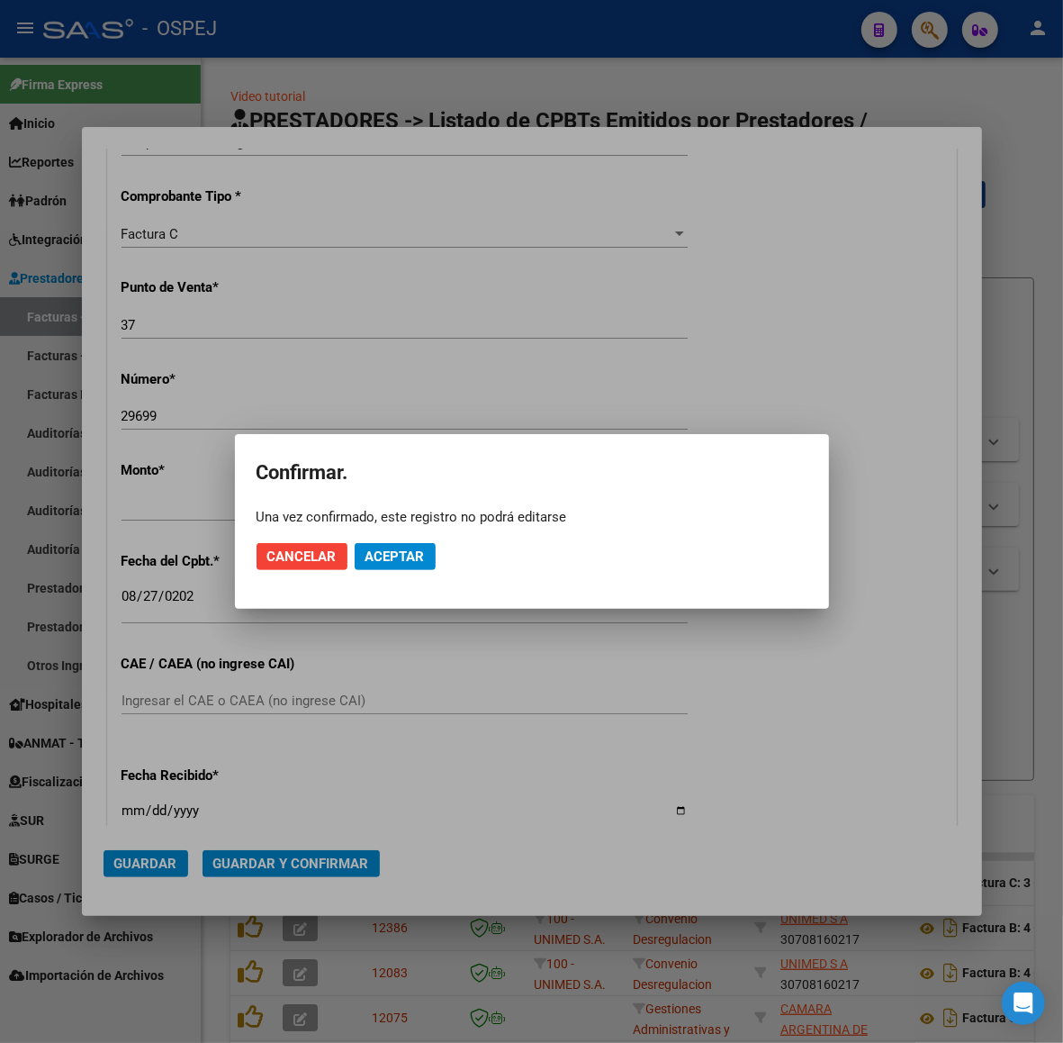
click at [381, 540] on mat-dialog-actions "Cancelar Aceptar" at bounding box center [532, 556] width 551 height 61
click at [384, 550] on span "Aceptar" at bounding box center [395, 556] width 59 height 16
click at [379, 549] on span "Guardar igualmente." at bounding box center [442, 556] width 152 height 16
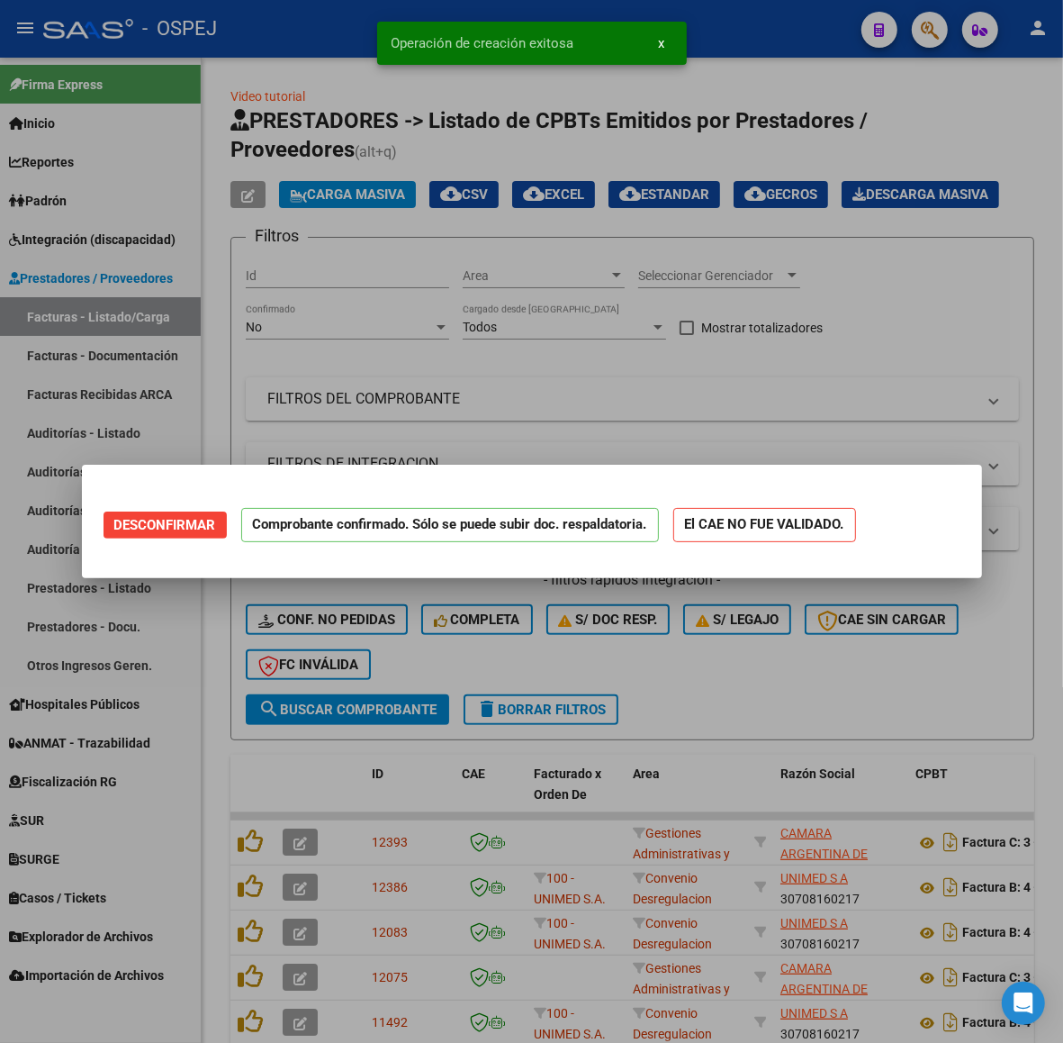
scroll to position [0, 0]
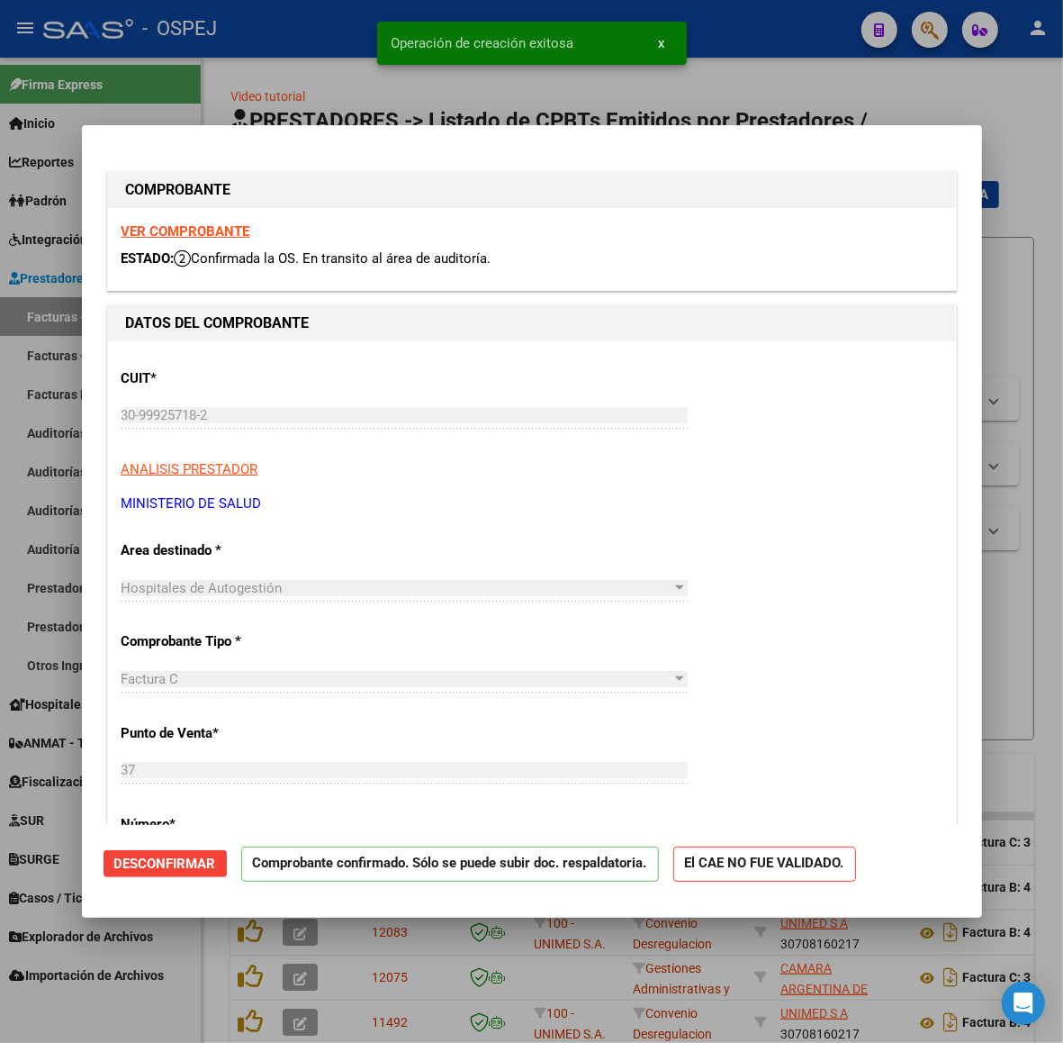
click at [291, 55] on div at bounding box center [531, 521] width 1063 height 1043
type input "$ 0,00"
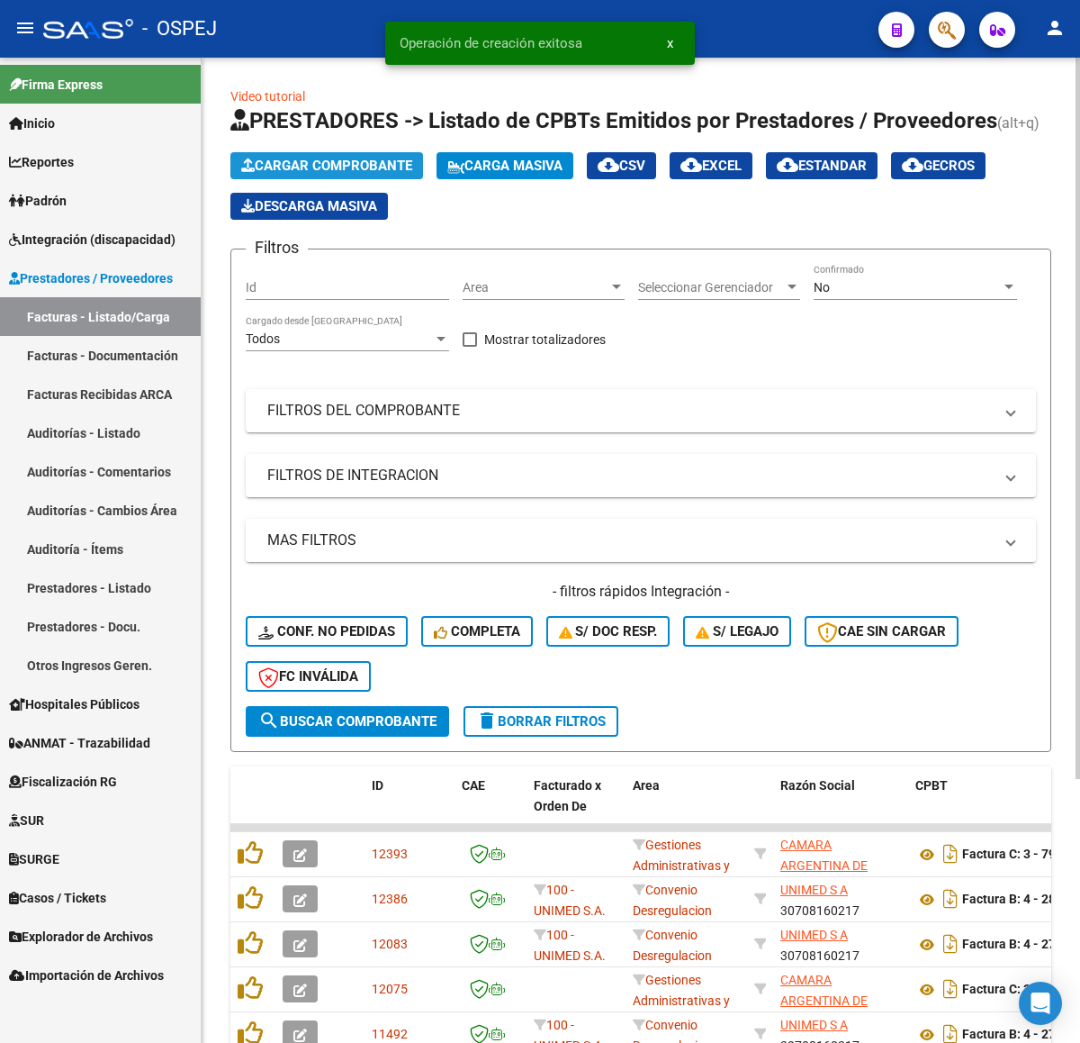
click at [358, 159] on span "Cargar Comprobante" at bounding box center [326, 166] width 171 height 16
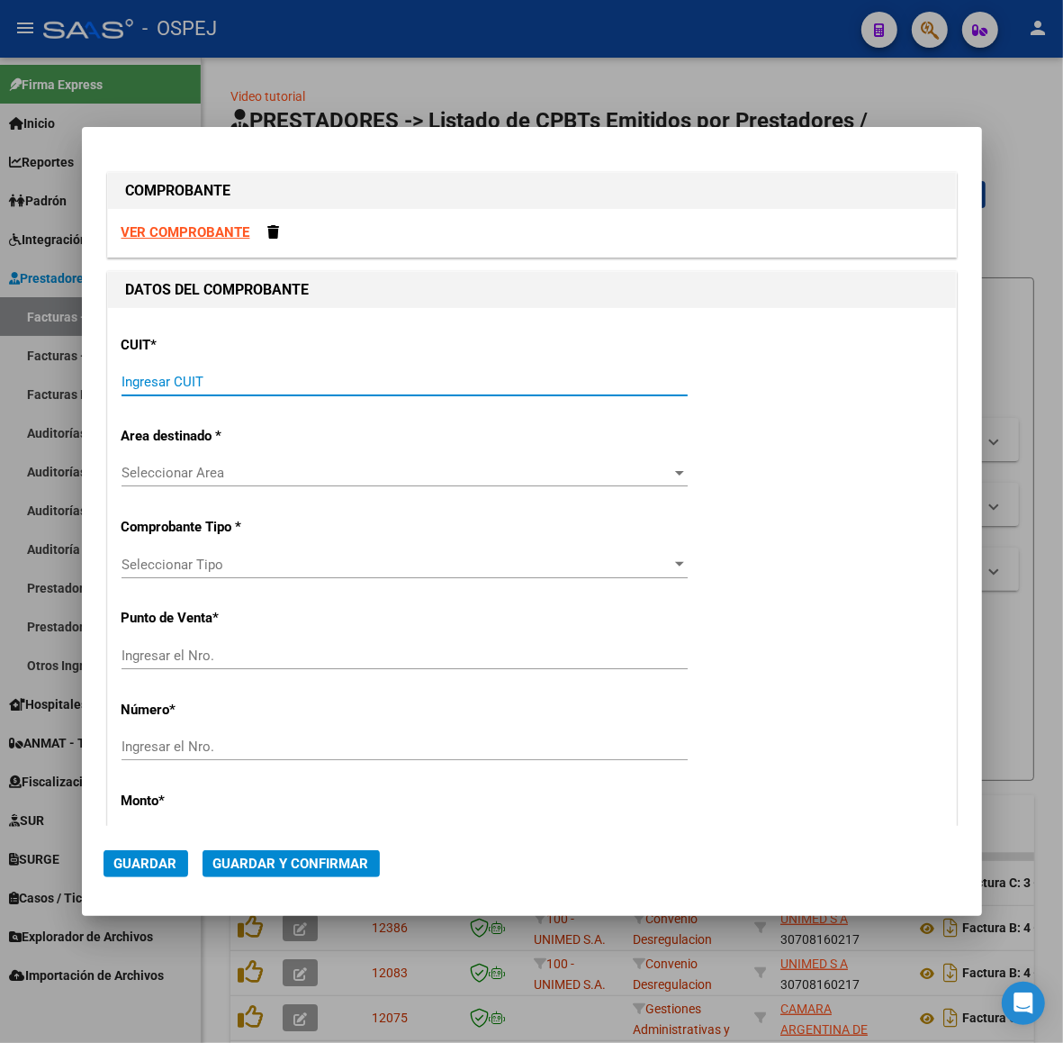
click at [226, 383] on input "Ingresar CUIT" at bounding box center [405, 382] width 566 height 16
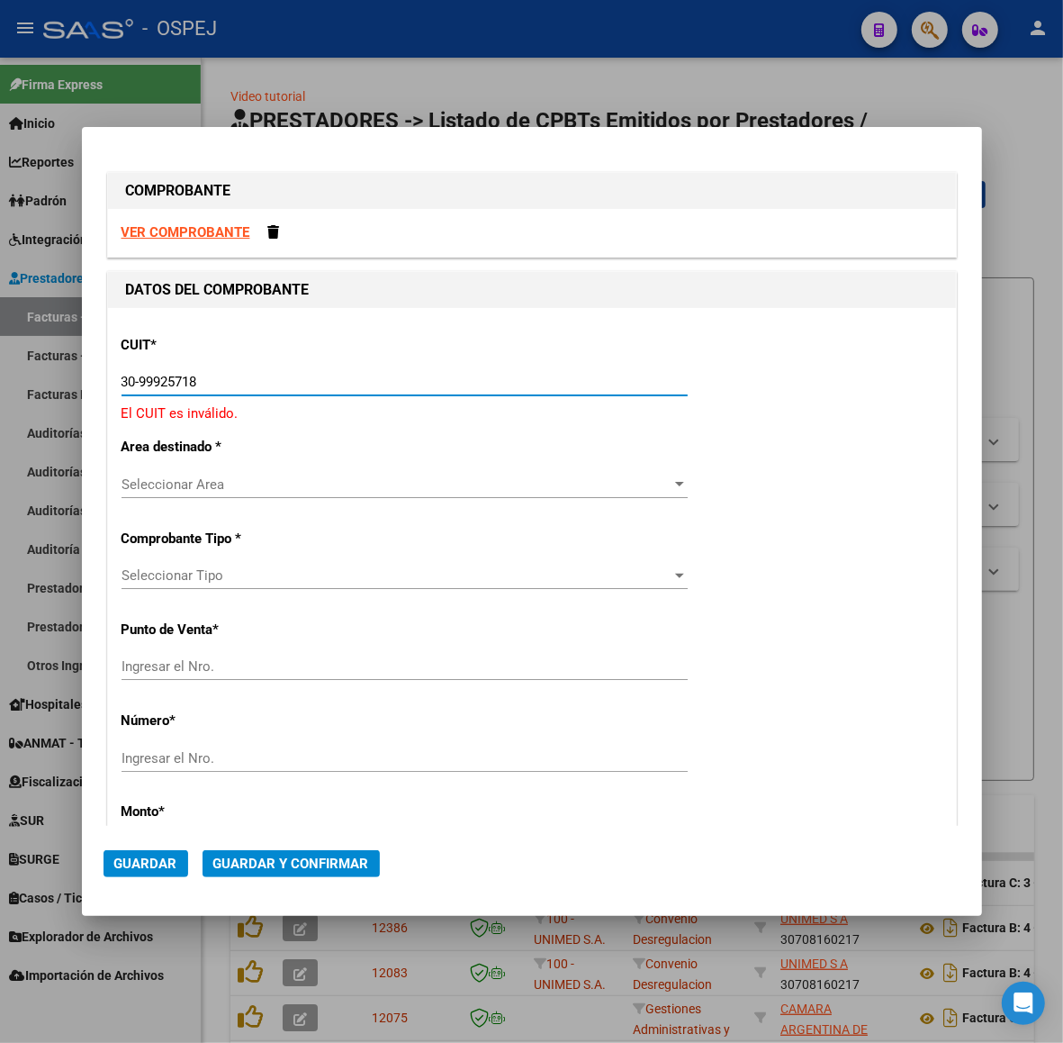
type input "30-99925718-2"
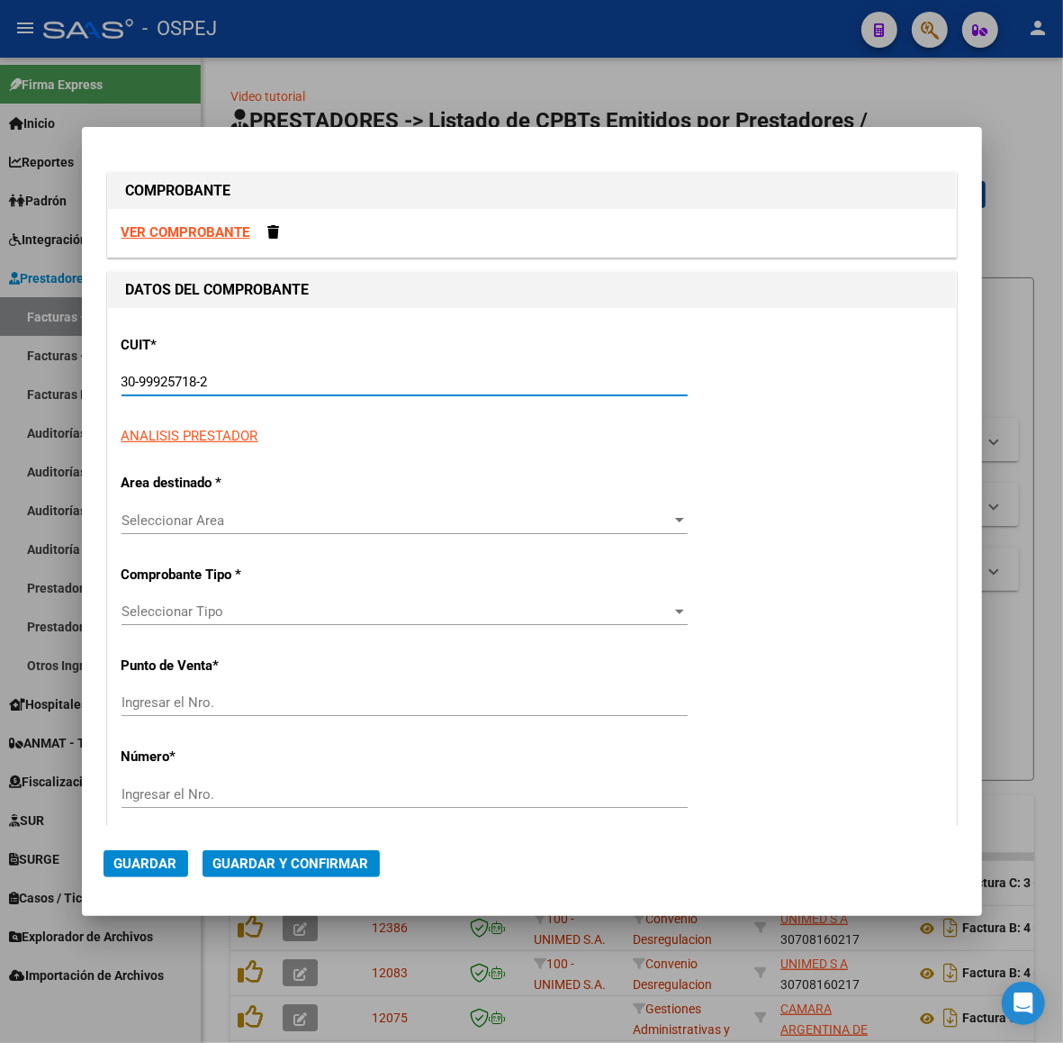
type input "37"
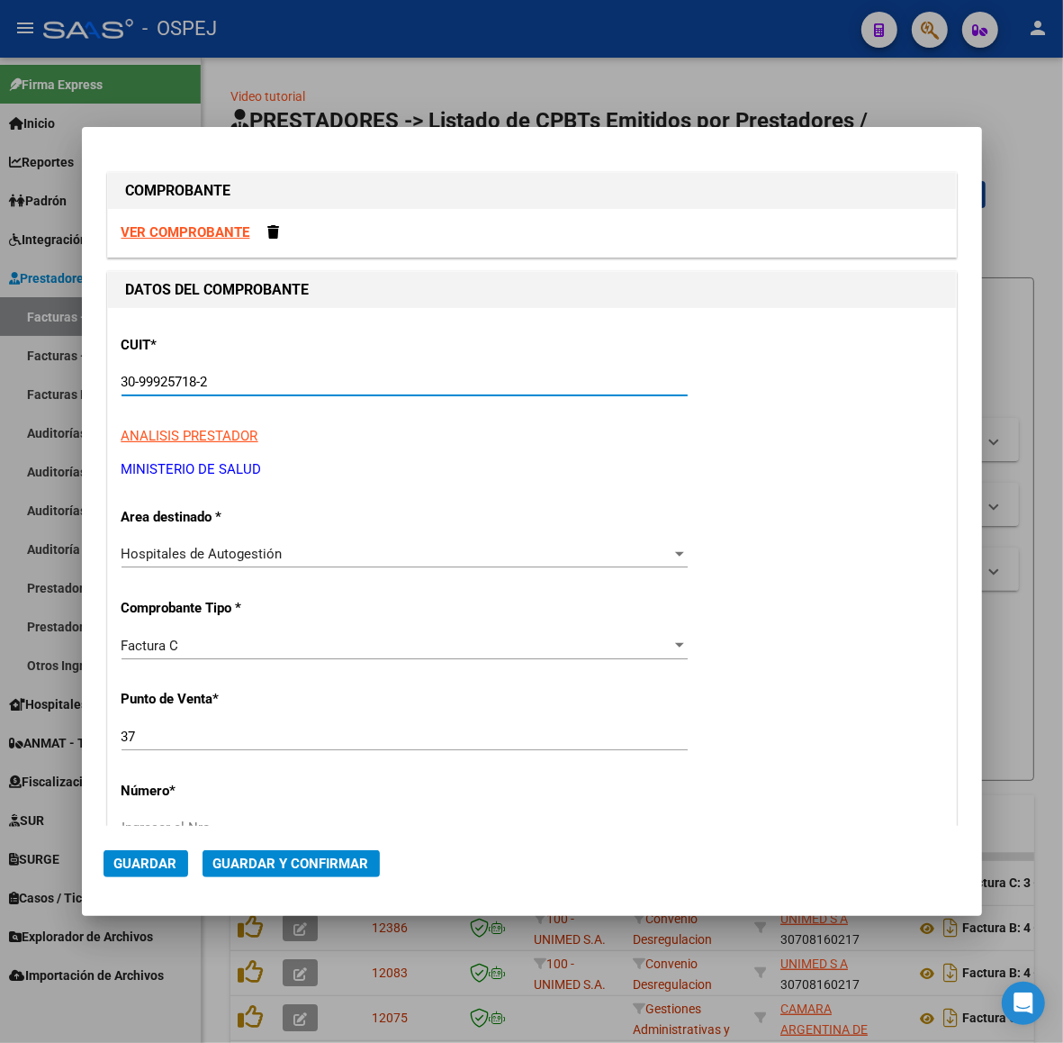
type input "30-99925718-2"
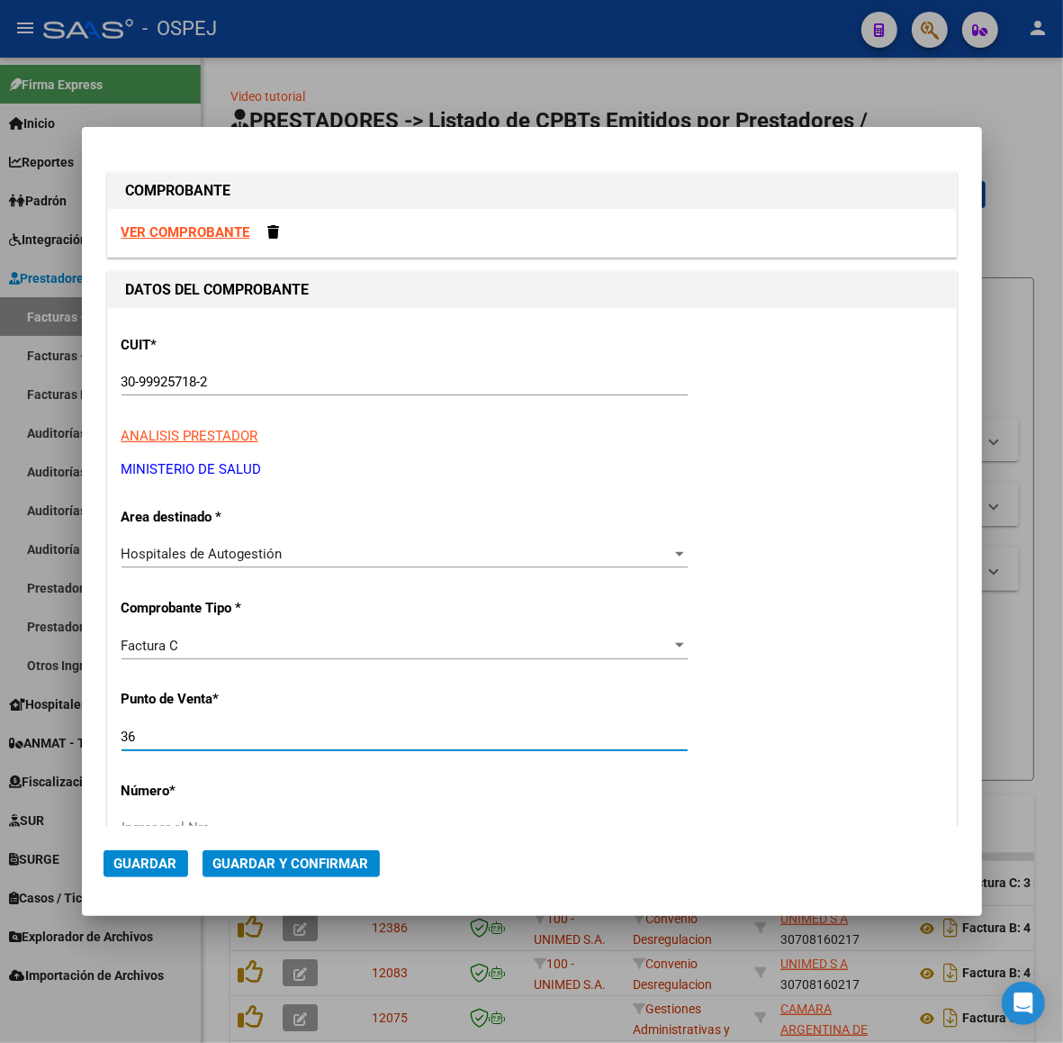
type input "36"
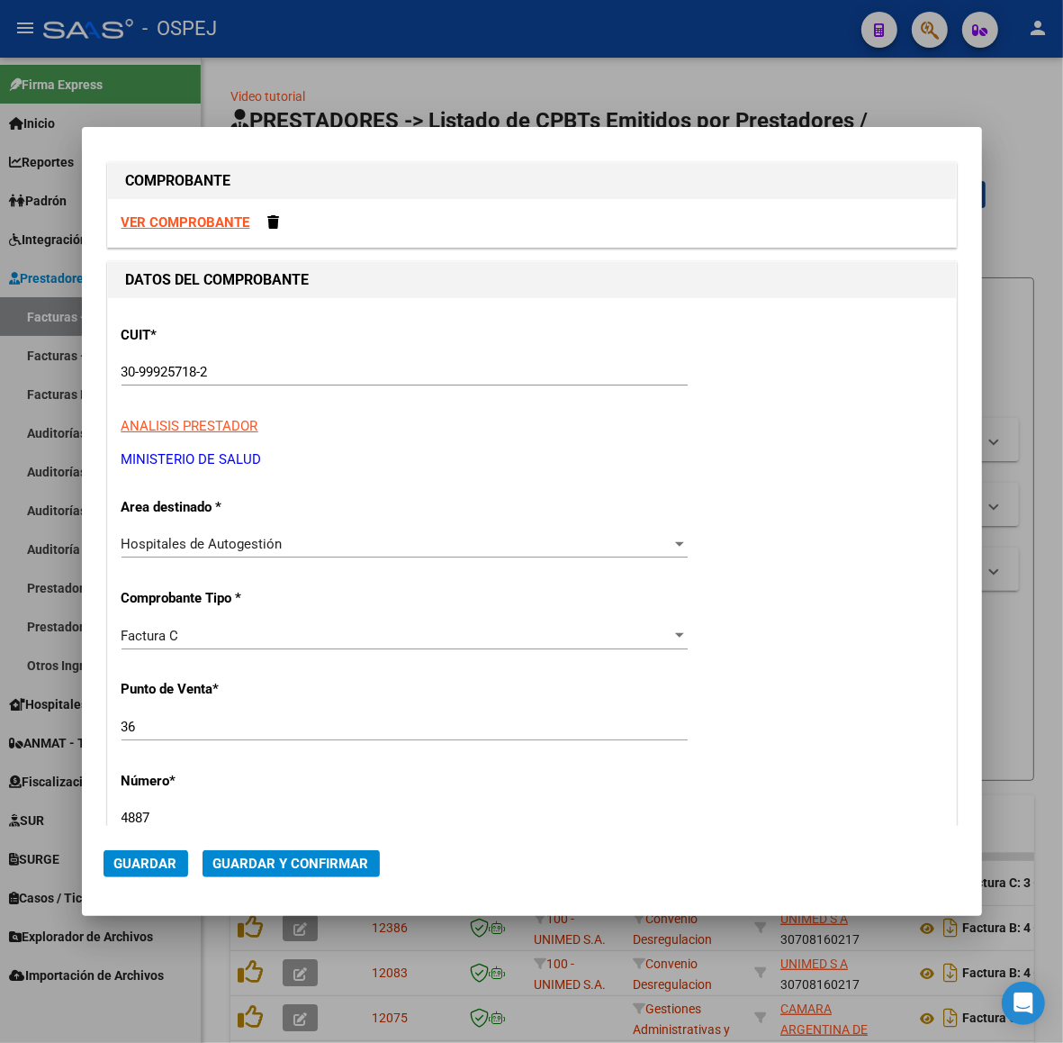
type input "4887"
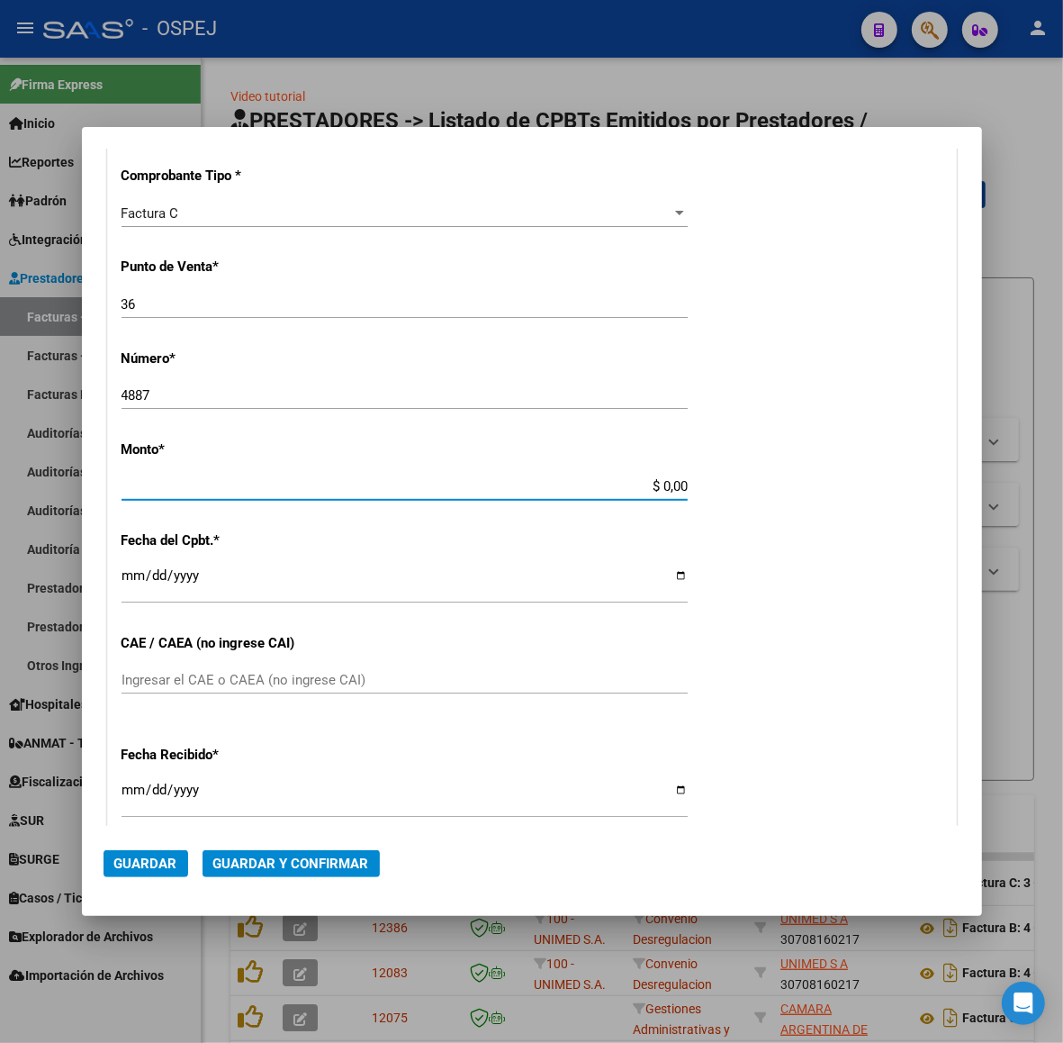
scroll to position [423, 0]
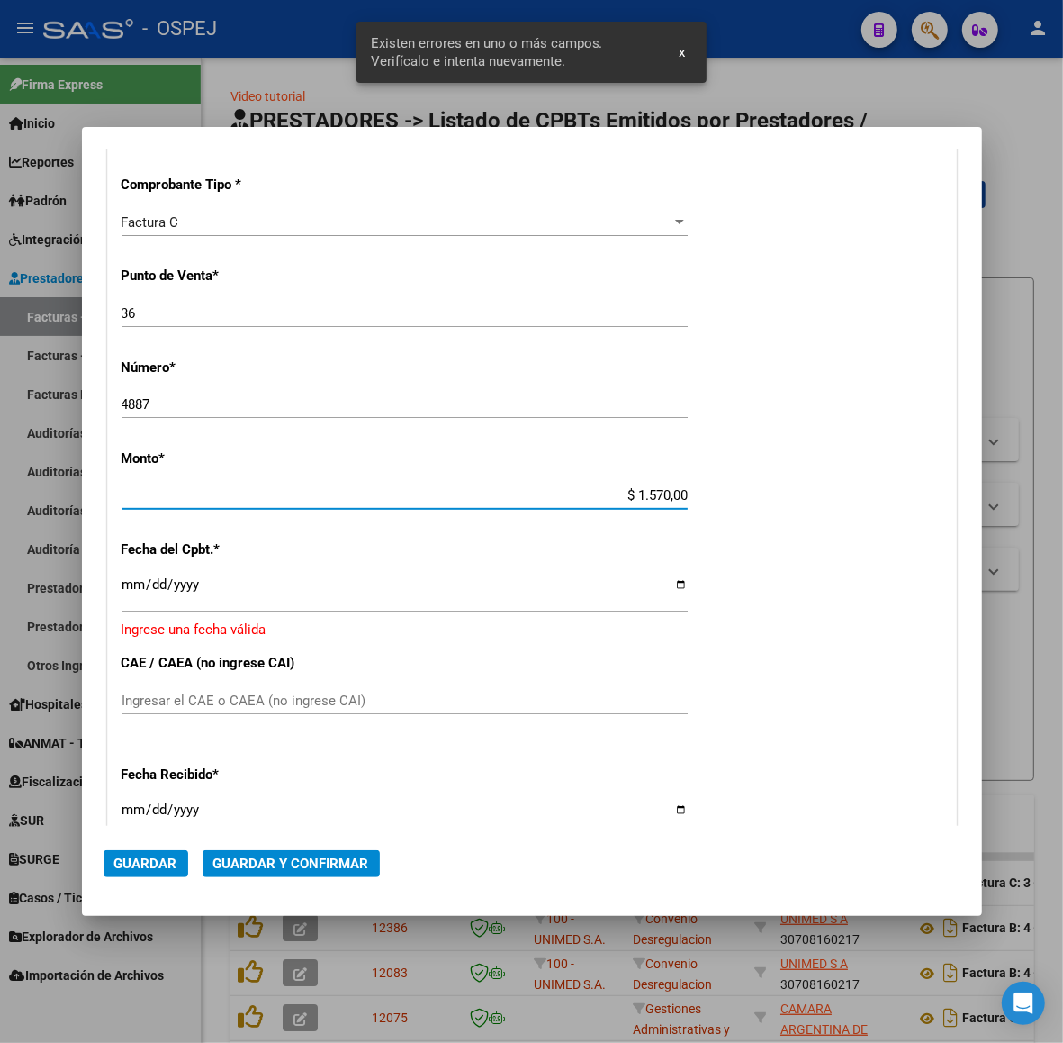
type input "$ 15.700,00"
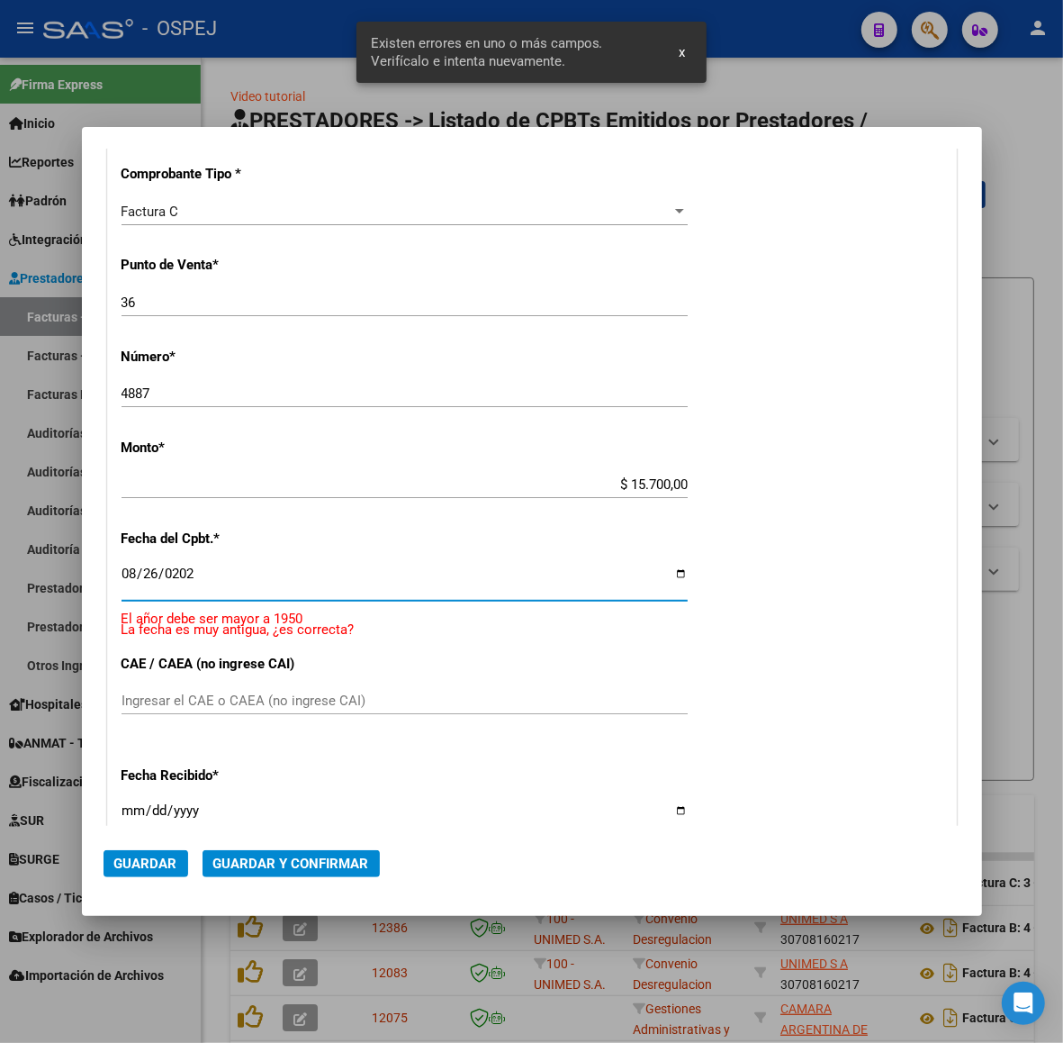
type input "[DATE]"
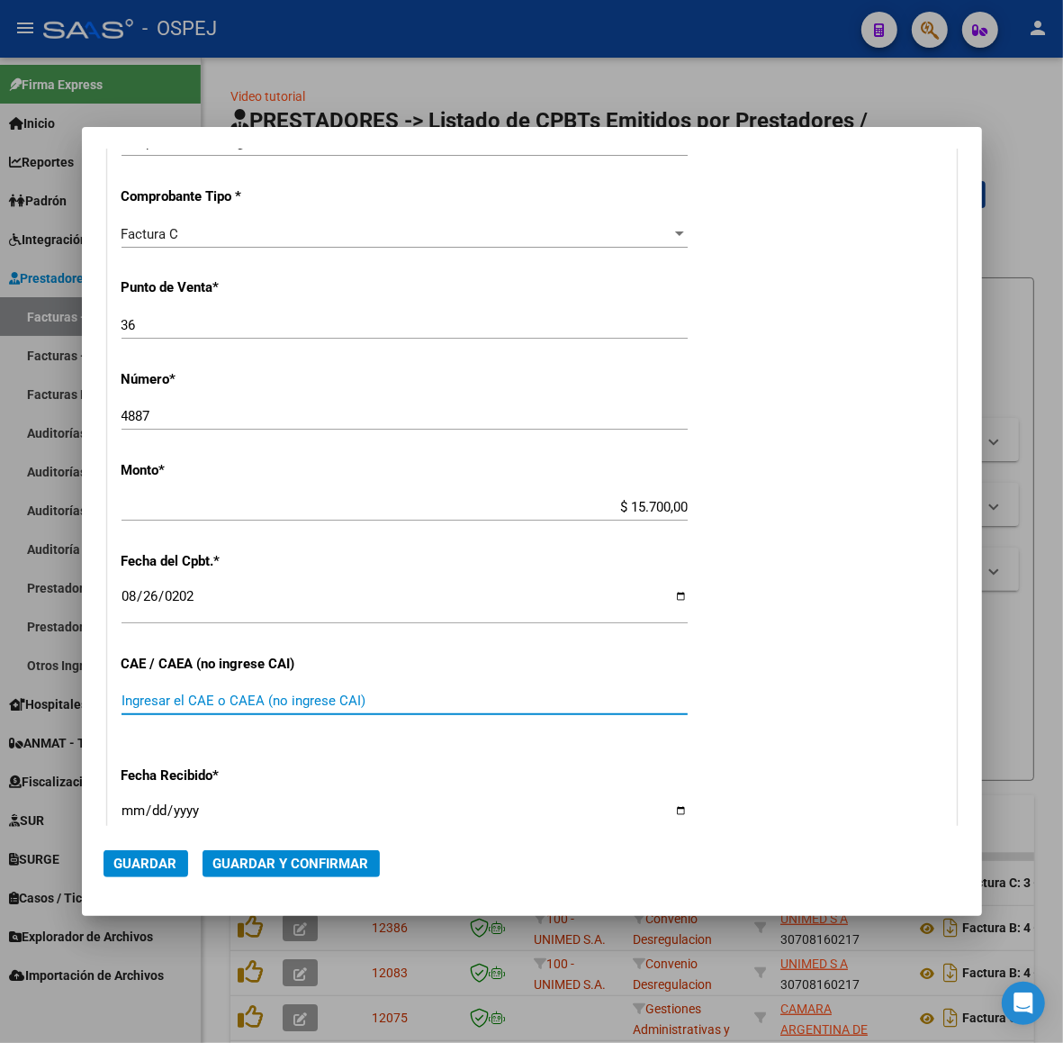
scroll to position [637, 0]
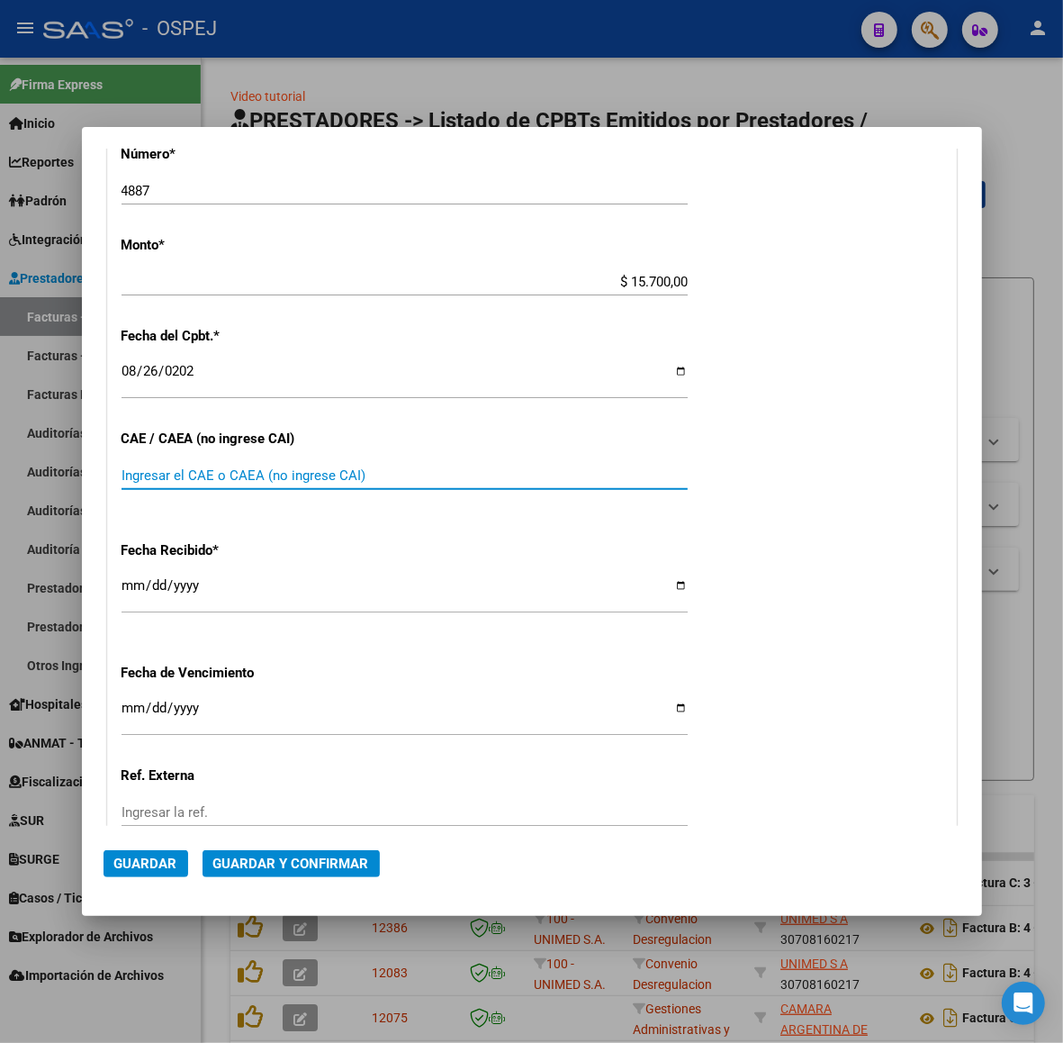
click at [302, 858] on span "Guardar y Confirmar" at bounding box center [291, 863] width 156 height 16
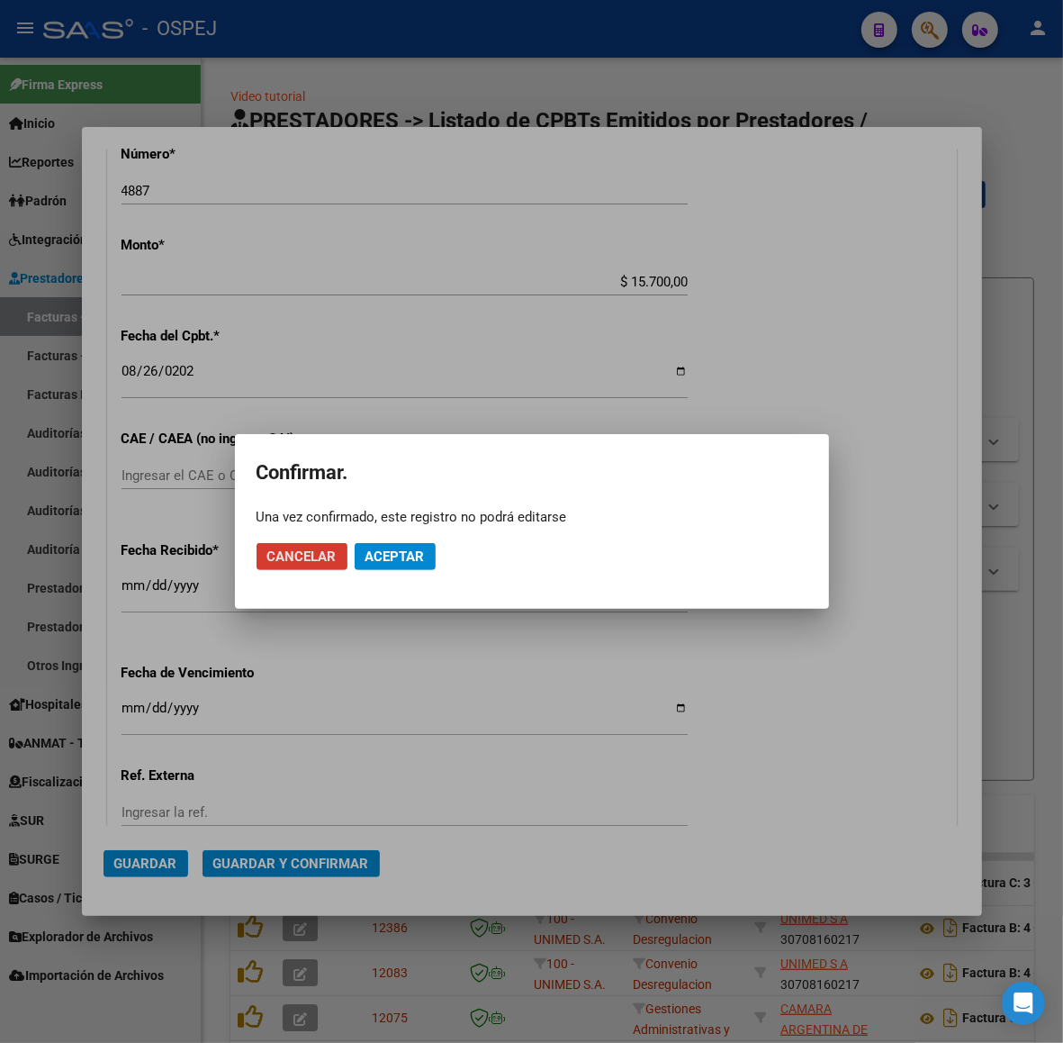
click at [420, 556] on span "Aceptar" at bounding box center [395, 556] width 59 height 16
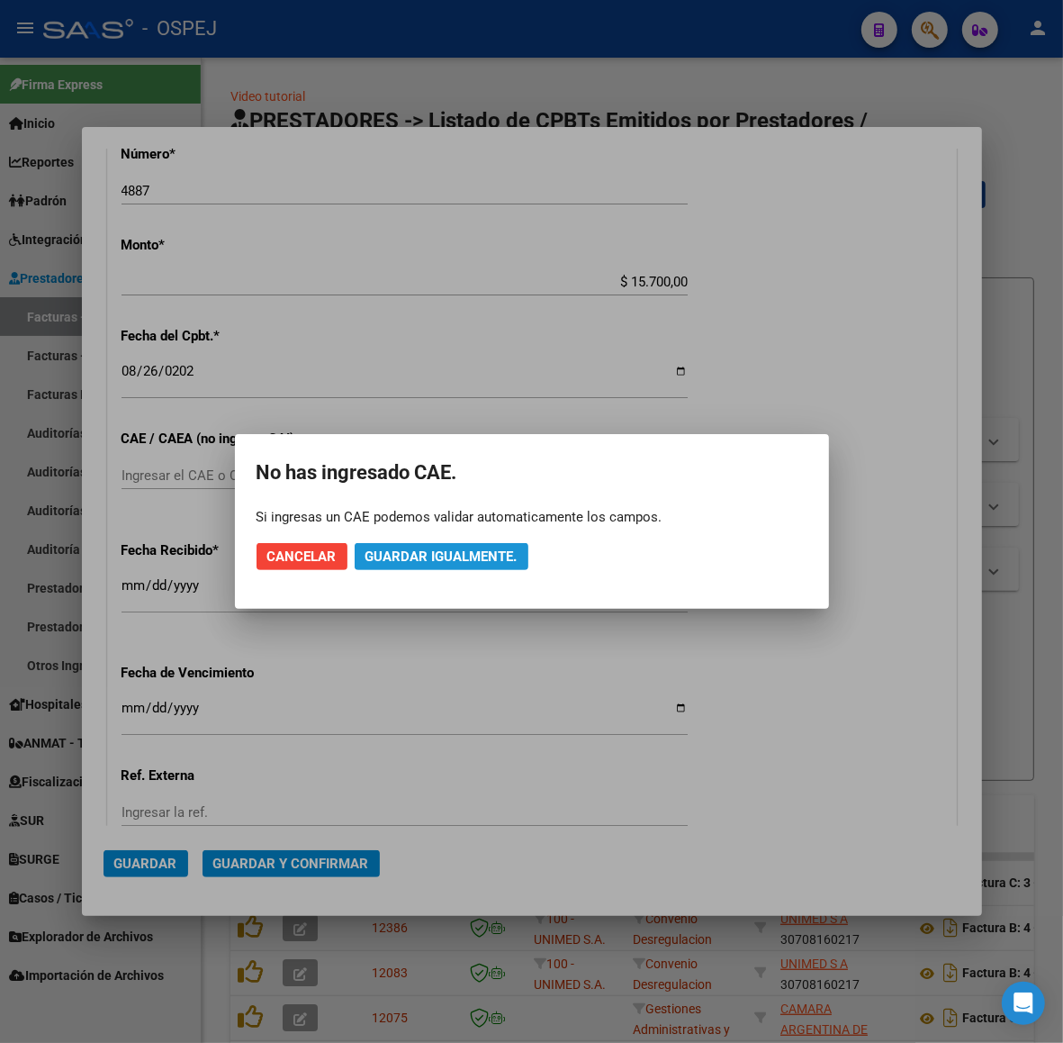
click at [420, 556] on span "Guardar igualmente." at bounding box center [442, 556] width 152 height 16
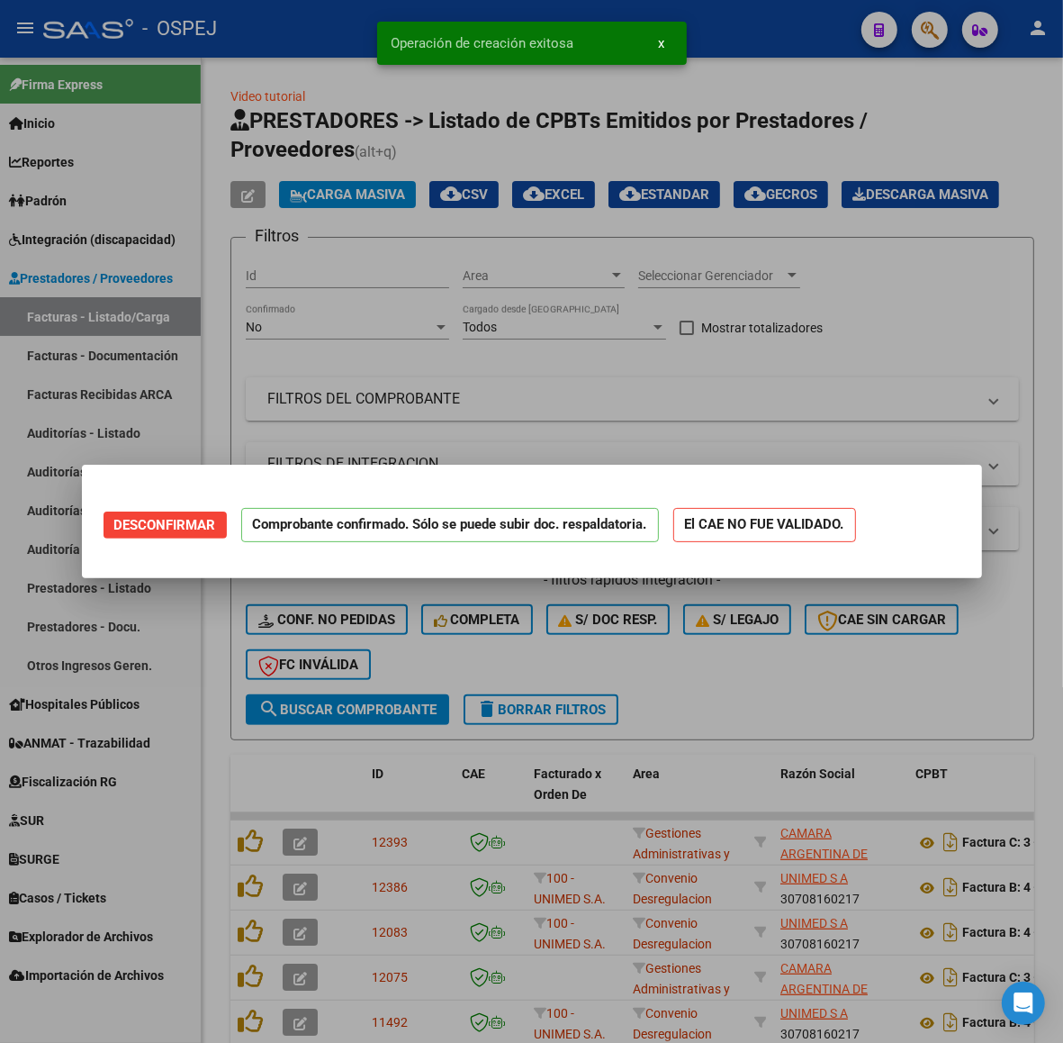
scroll to position [0, 0]
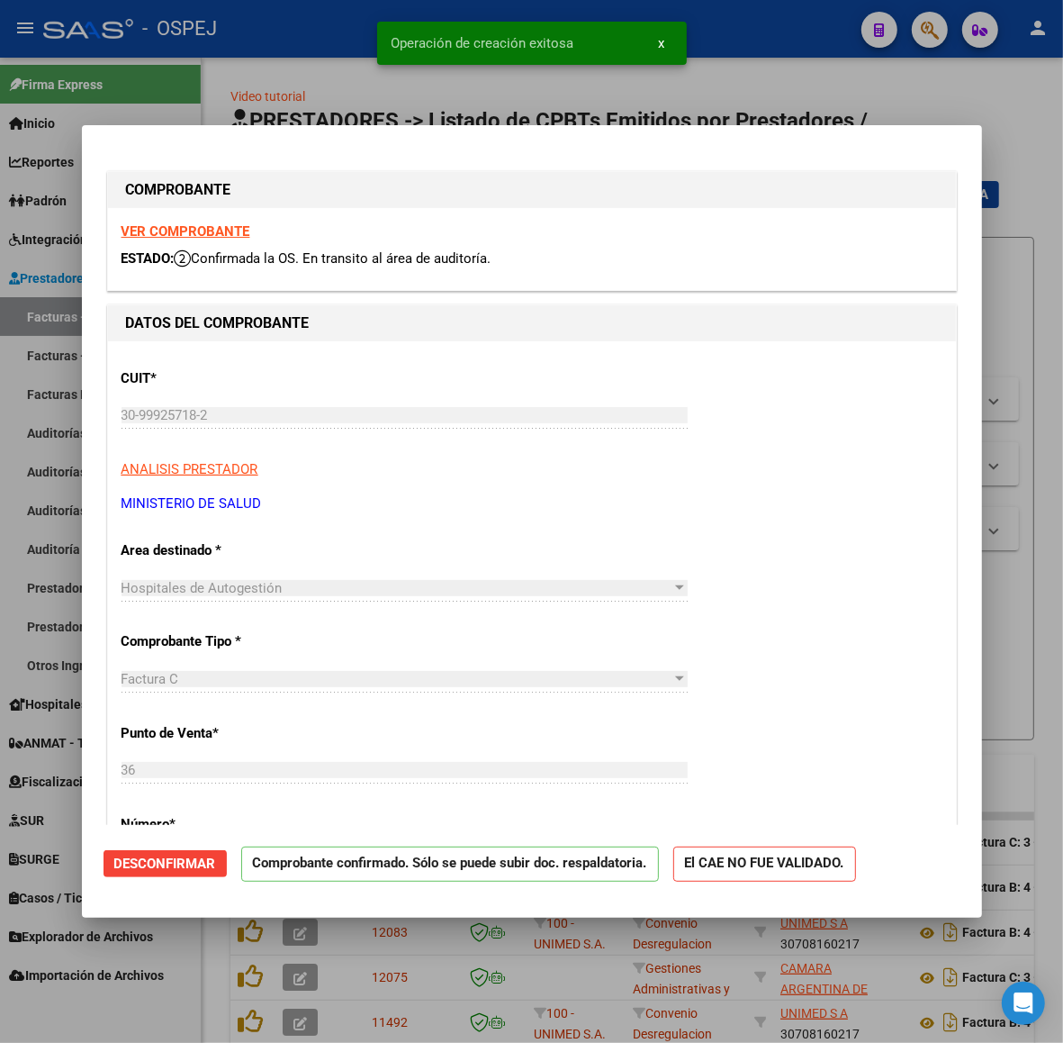
click at [18, 275] on div at bounding box center [531, 521] width 1063 height 1043
type input "$ 0,00"
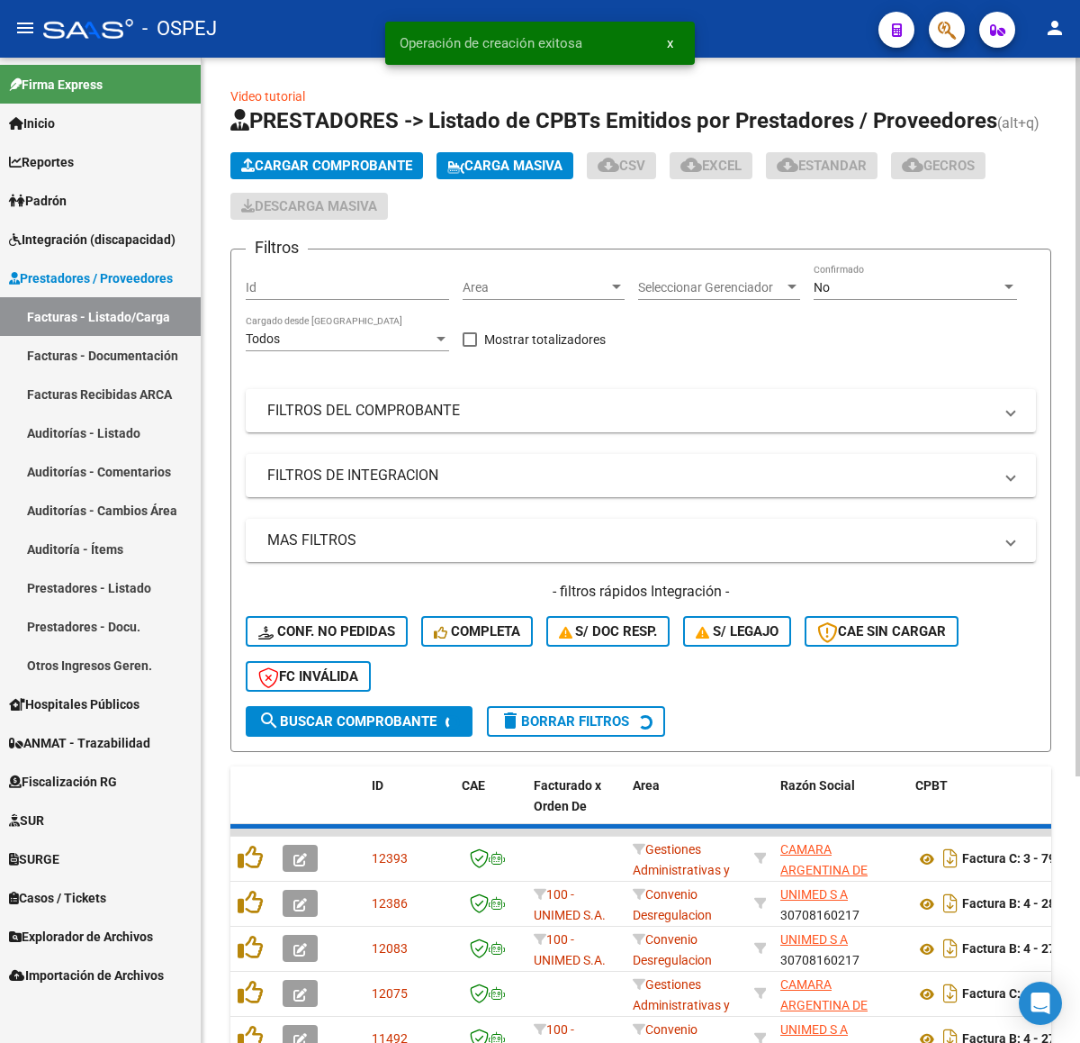
click at [403, 155] on button "Cargar Comprobante" at bounding box center [327, 165] width 193 height 27
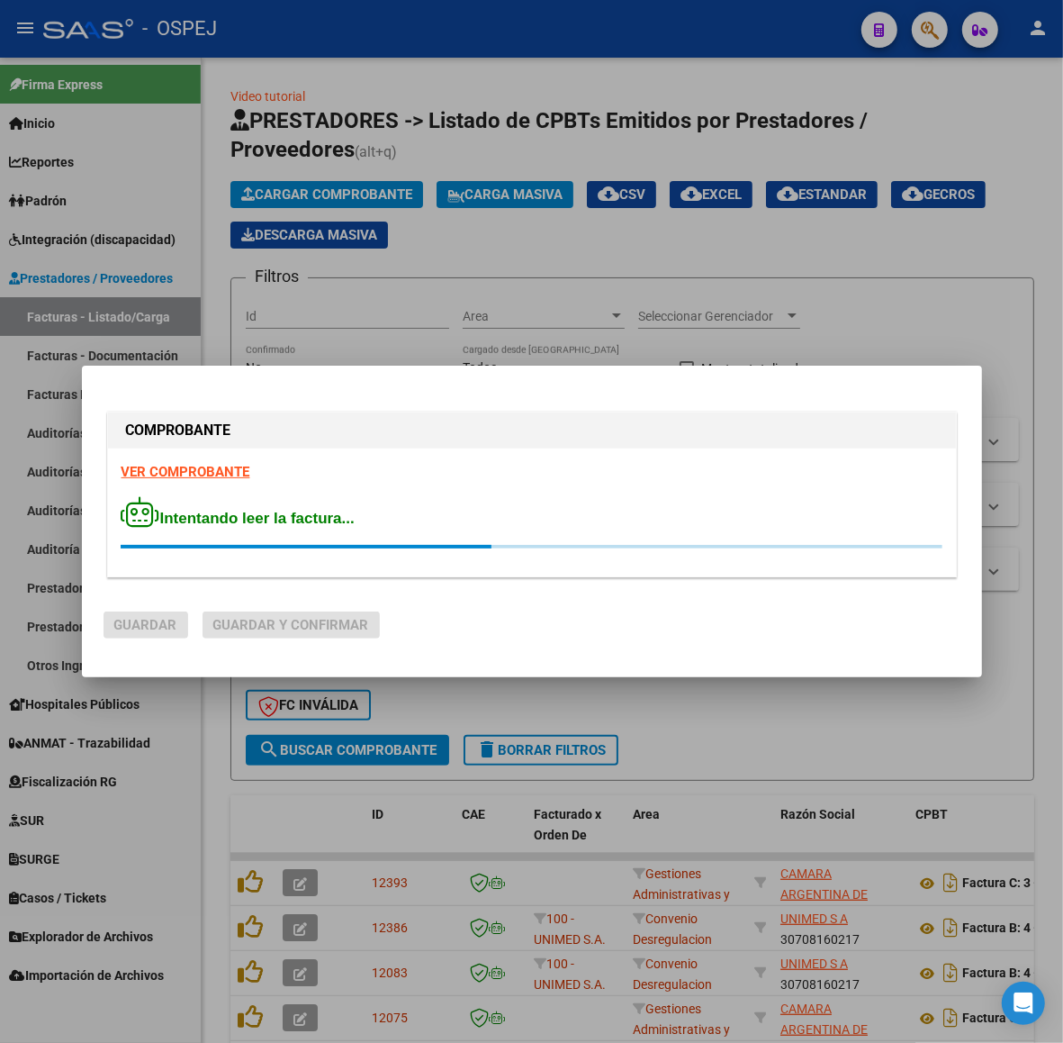
click at [284, 519] on span "Intentando leer la factura..." at bounding box center [238, 518] width 233 height 17
click at [348, 518] on span "Intentando leer la factura..." at bounding box center [238, 518] width 233 height 17
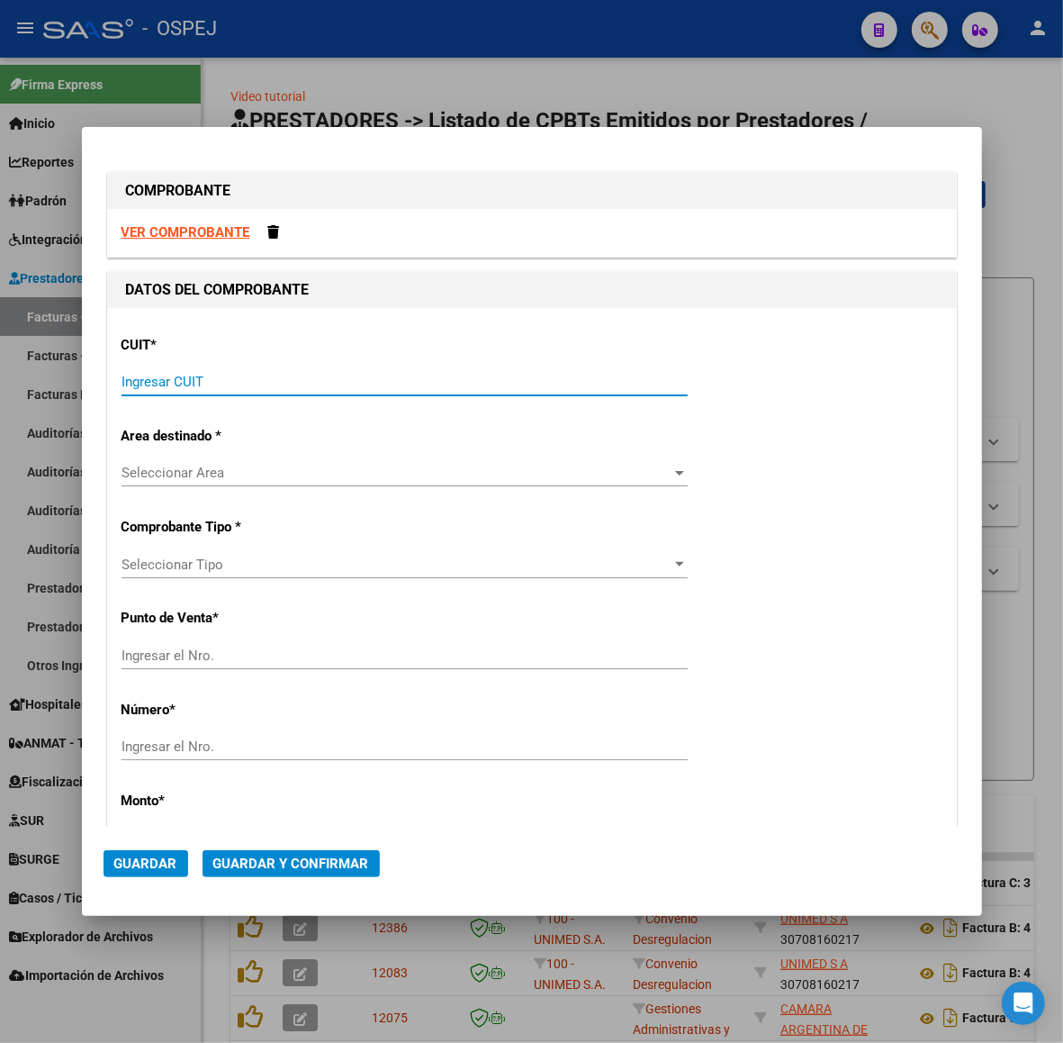
click at [291, 384] on input "Ingresar CUIT" at bounding box center [405, 382] width 566 height 16
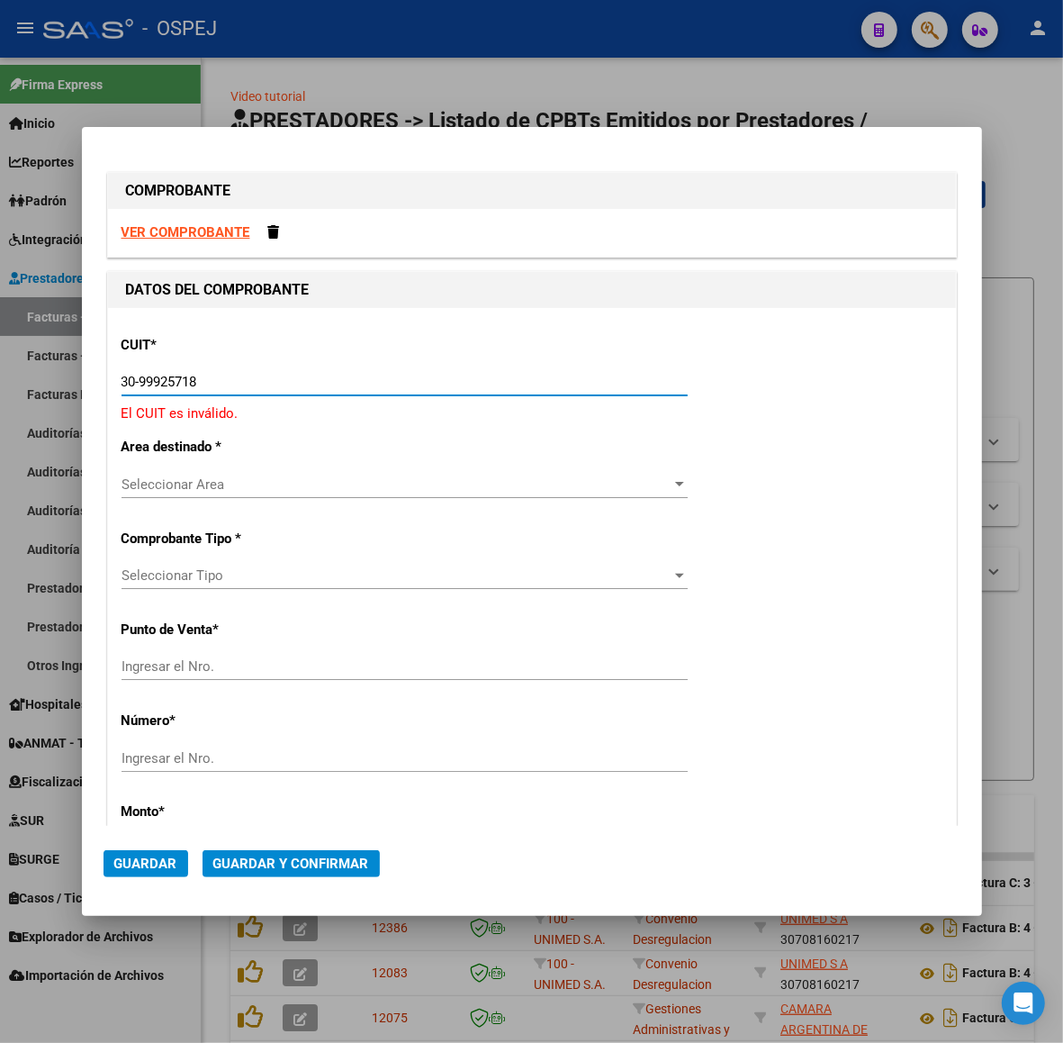
type input "30-99925718-2"
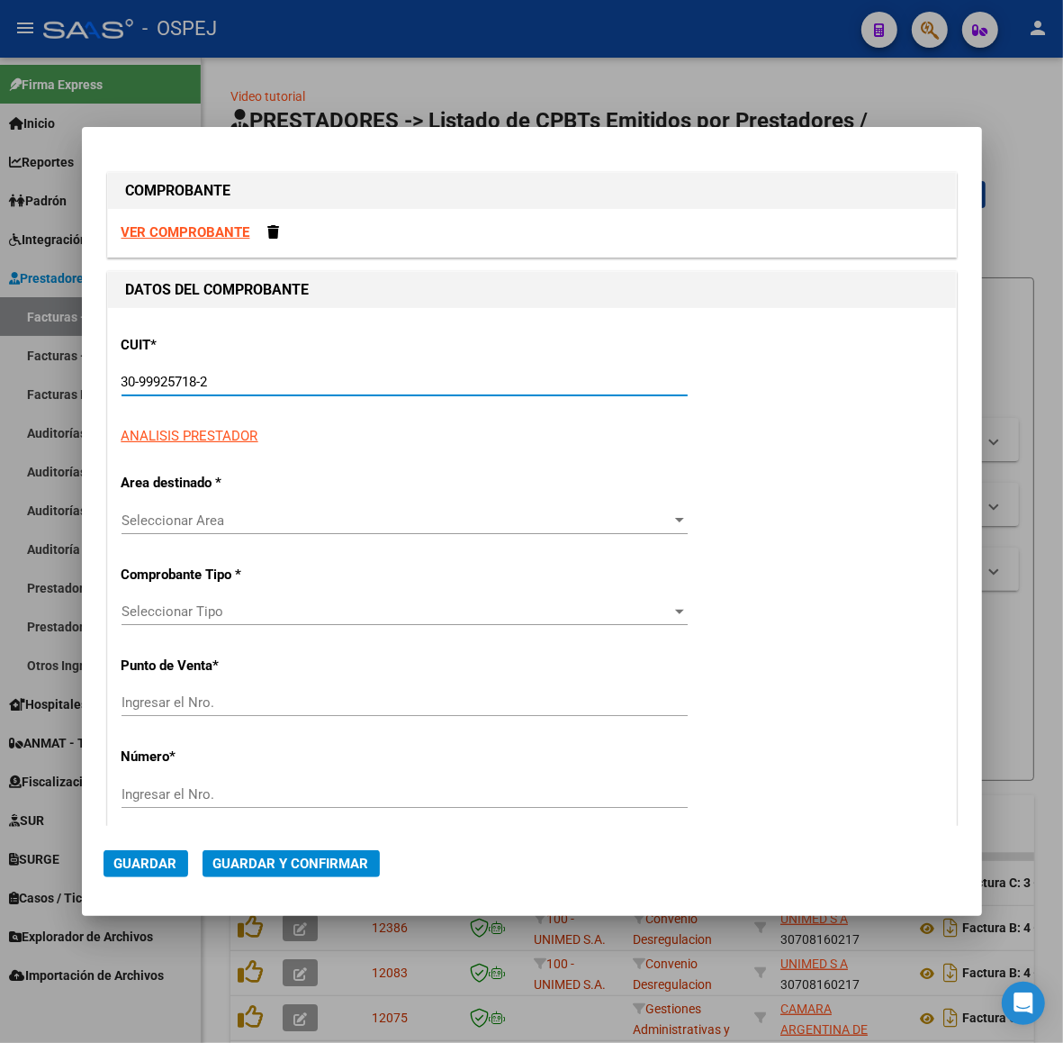
type input "36"
type input "30-99925718-2"
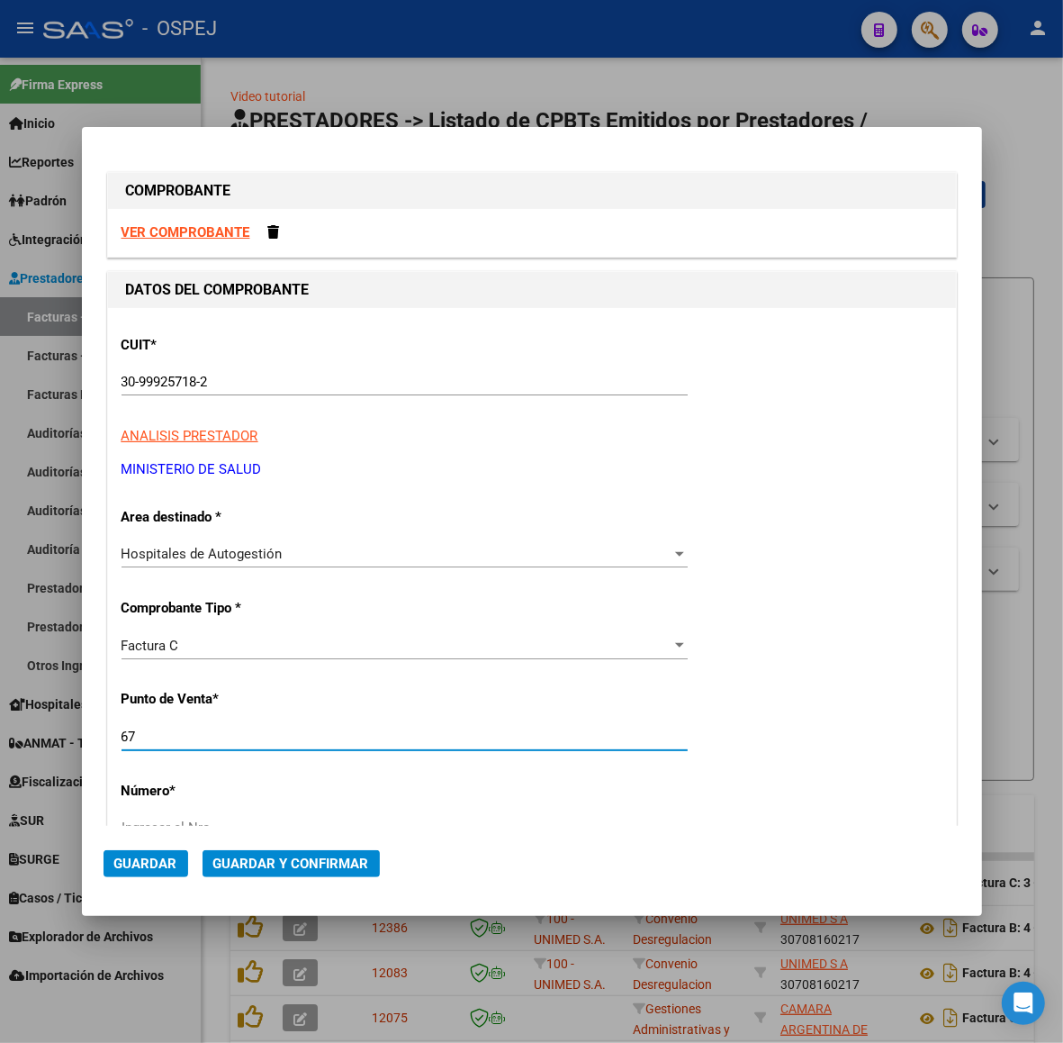
type input "67"
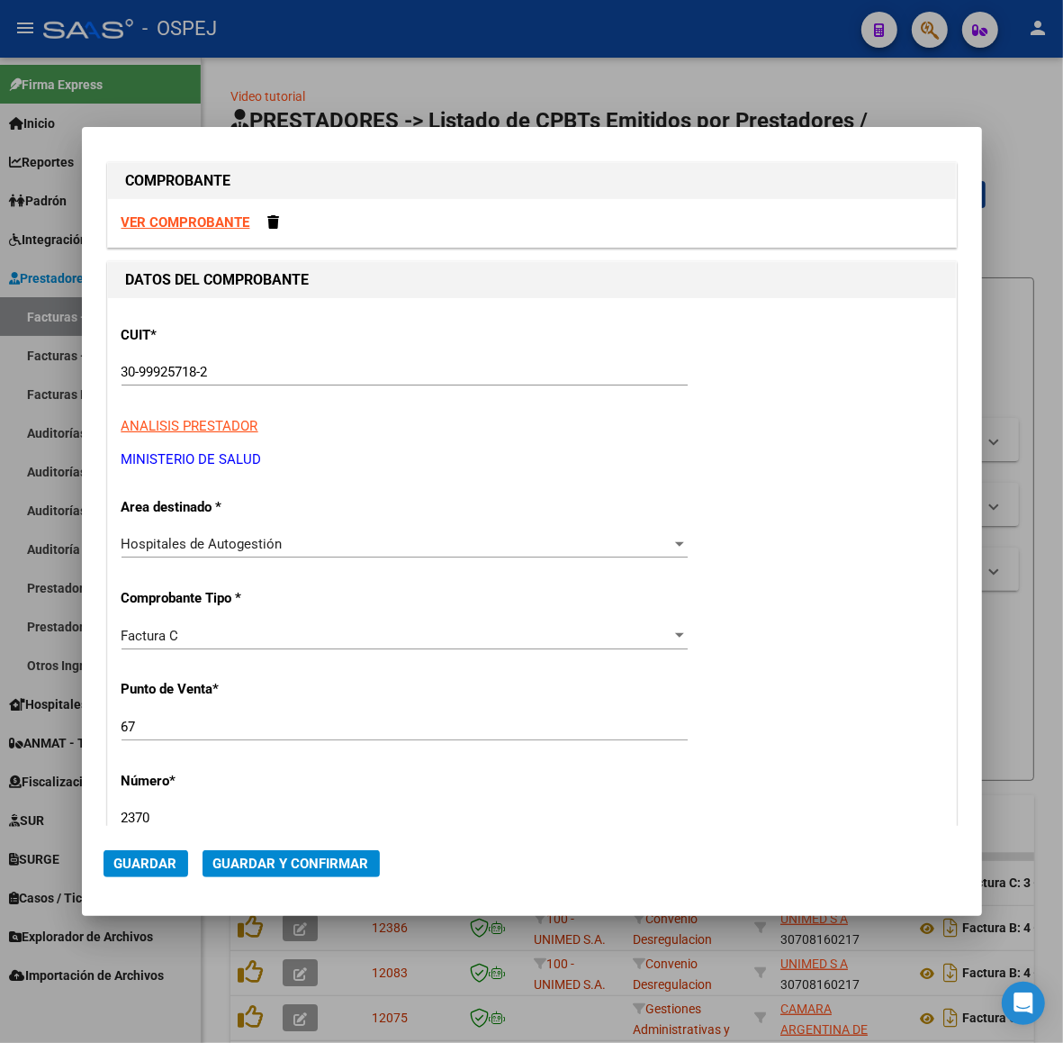
type input "2370"
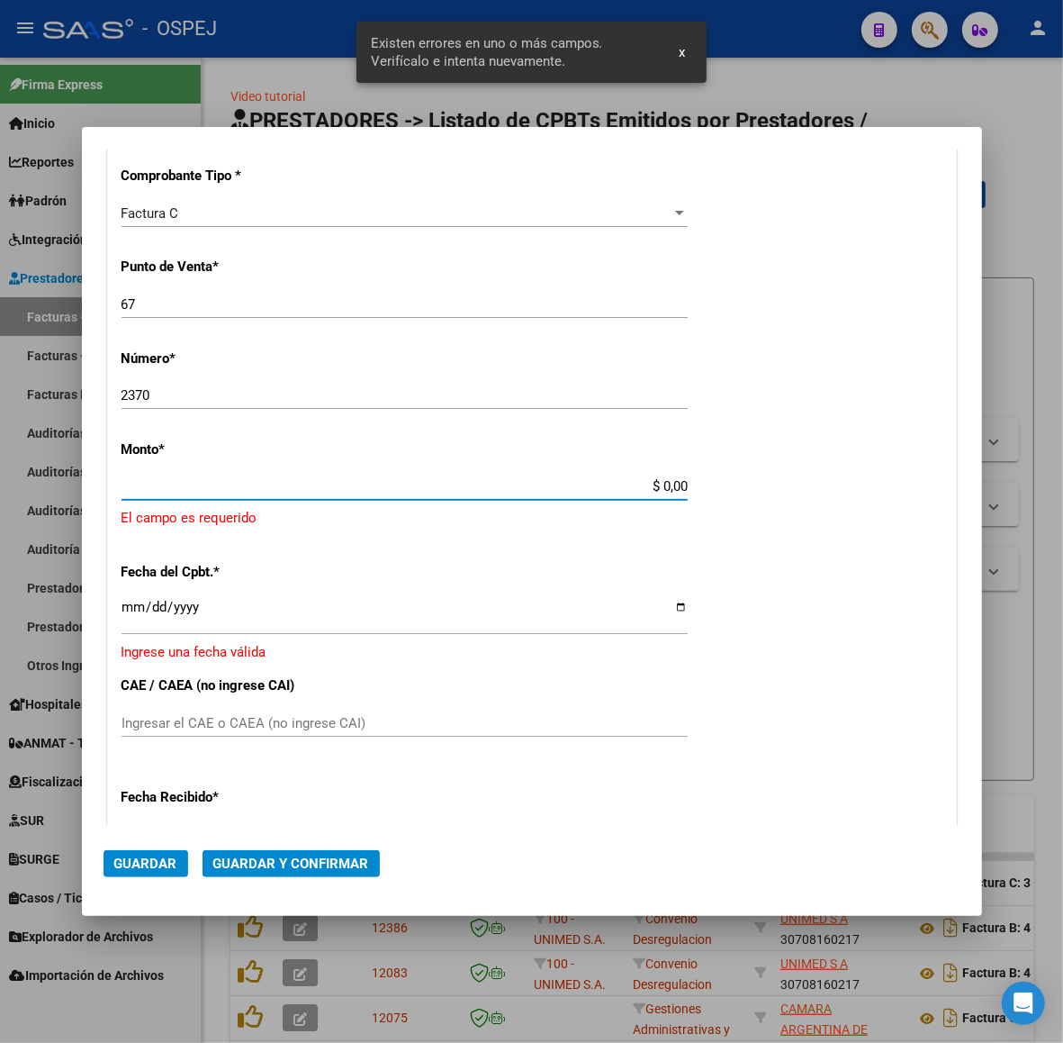
scroll to position [423, 0]
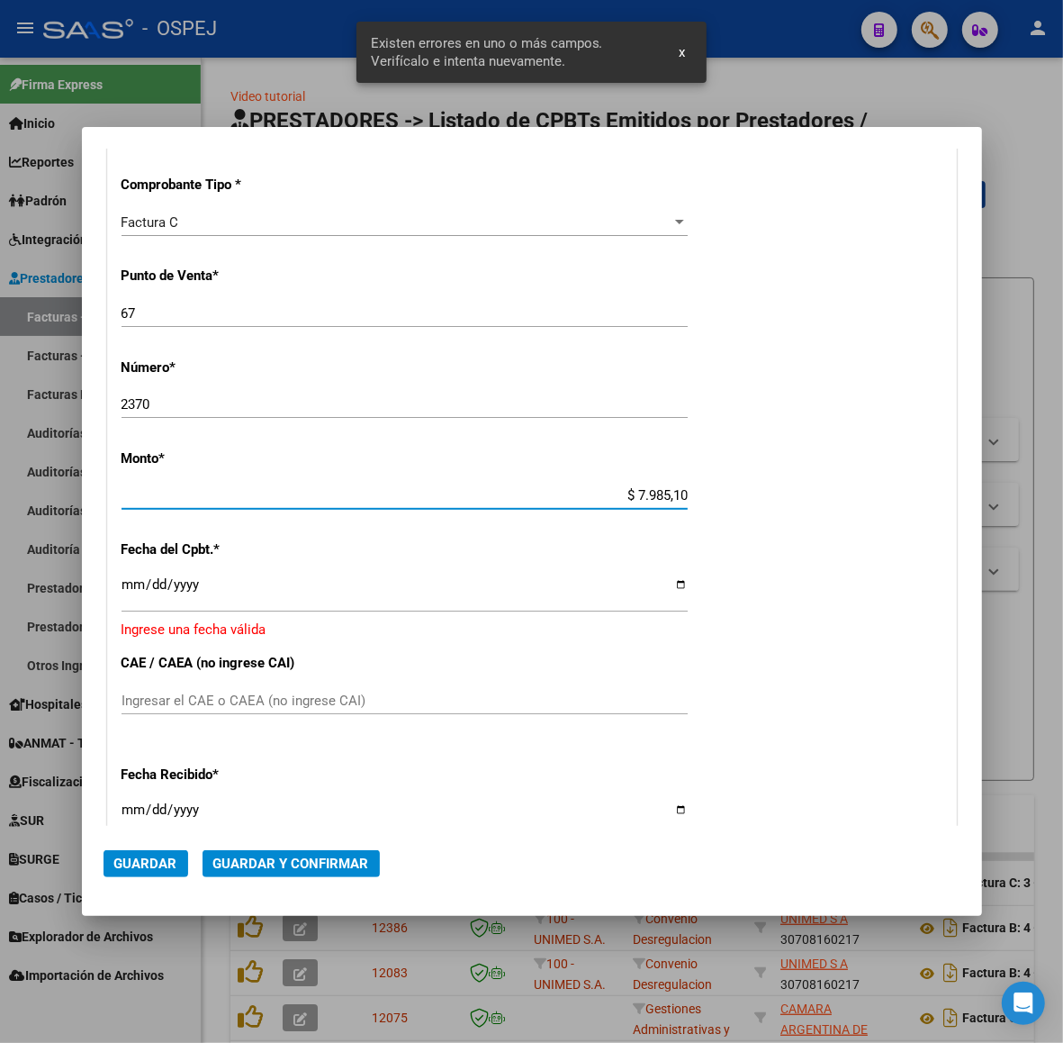
type input "$ 79.851,00"
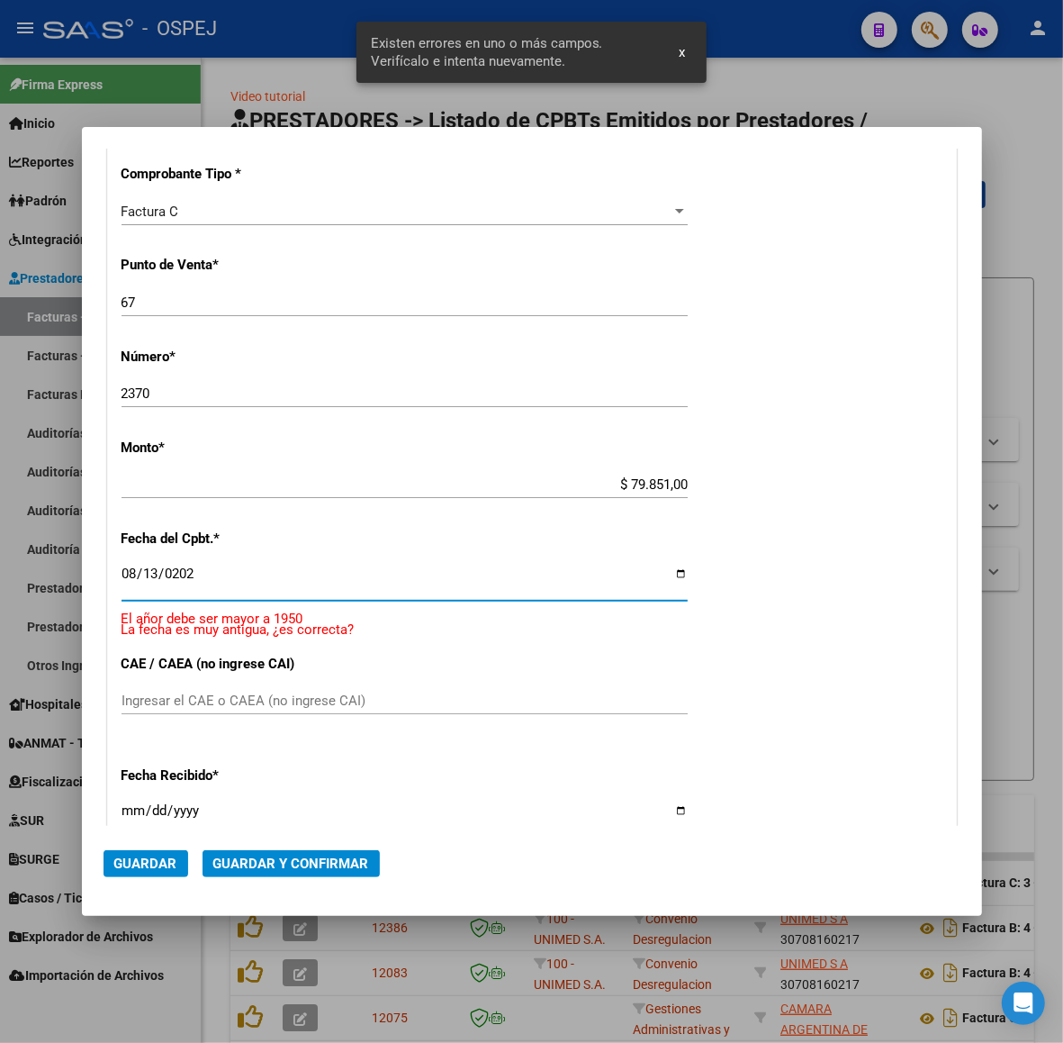
type input "[DATE]"
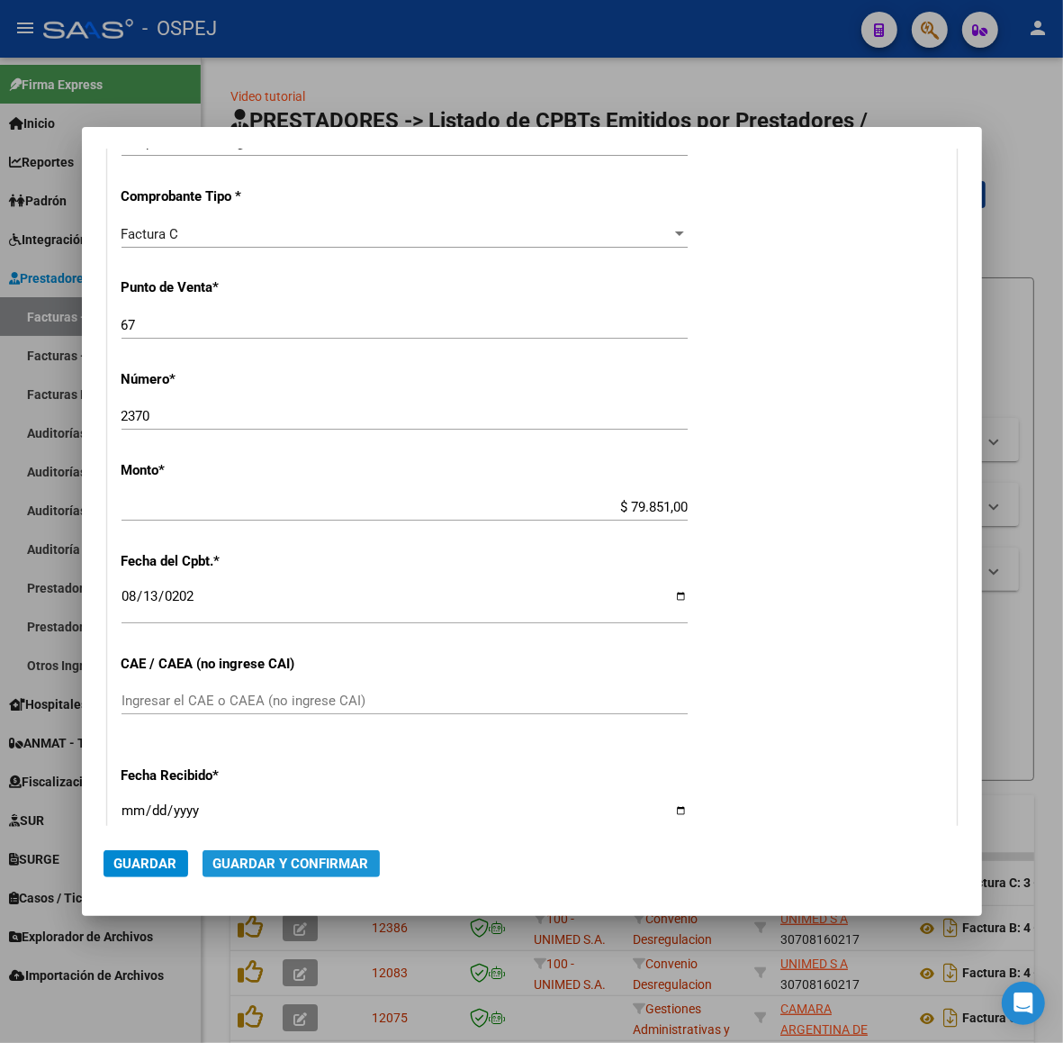
click at [367, 871] on span "Guardar y Confirmar" at bounding box center [291, 863] width 156 height 16
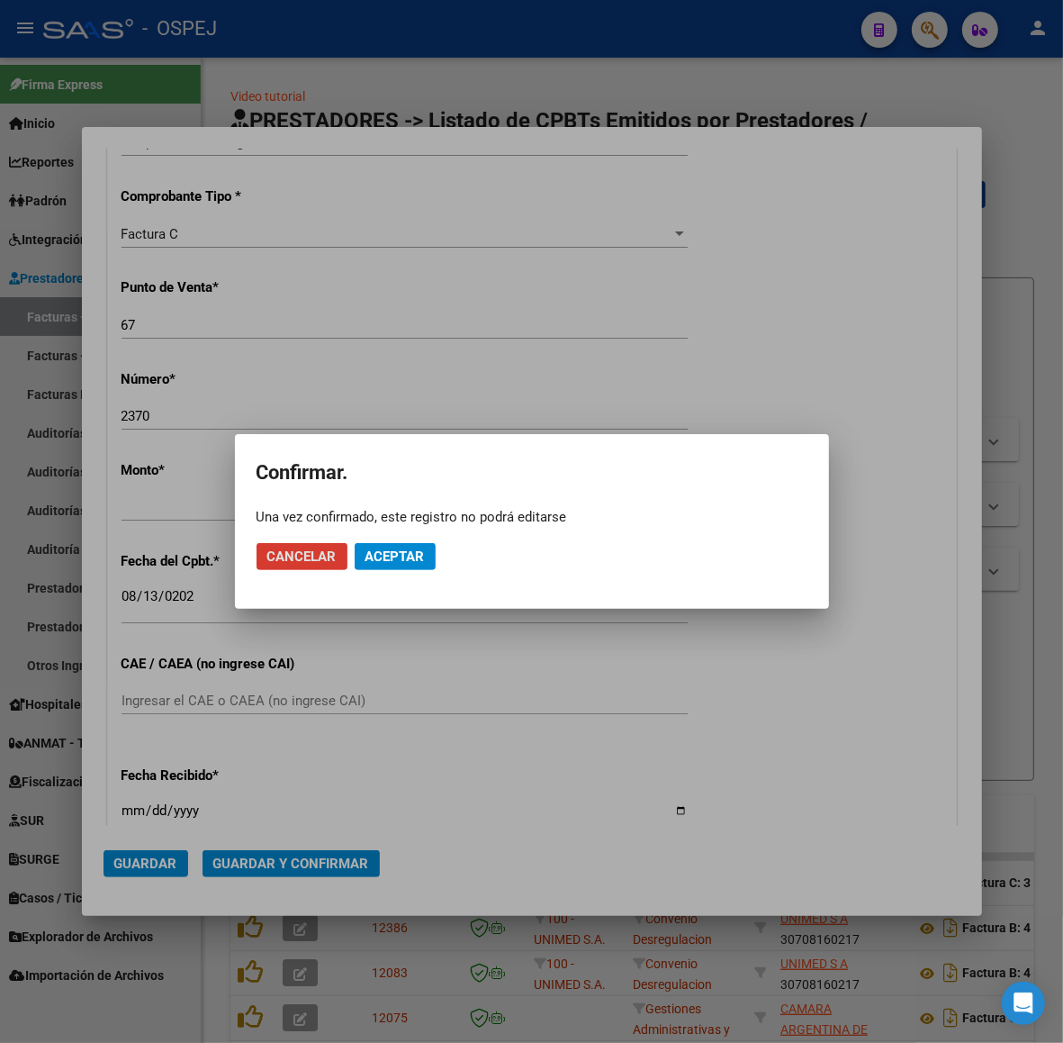
click at [407, 547] on button "Aceptar" at bounding box center [395, 556] width 81 height 27
drag, startPoint x: 407, startPoint y: 547, endPoint x: 407, endPoint y: 559, distance: 12.6
click at [407, 559] on span "Guardar igualmente." at bounding box center [442, 556] width 152 height 16
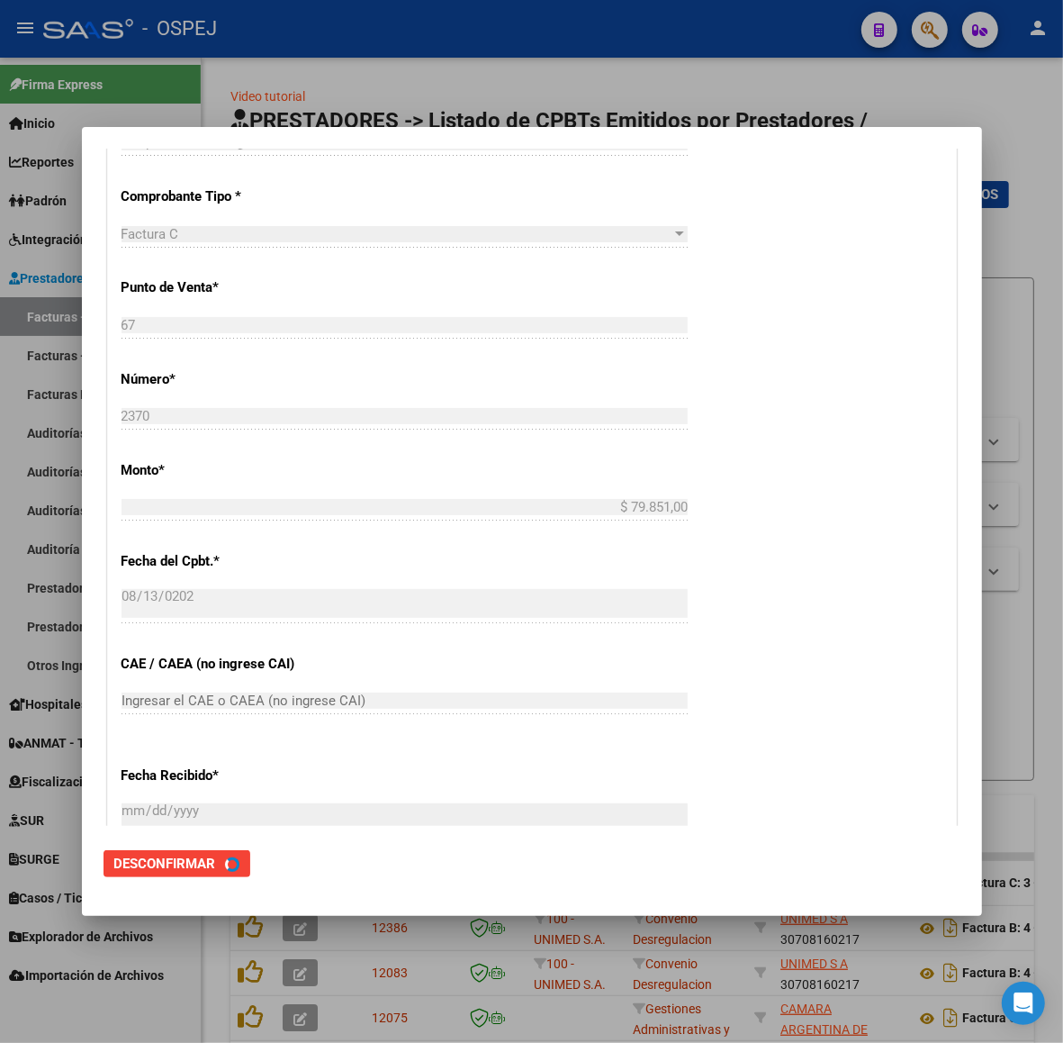
scroll to position [0, 0]
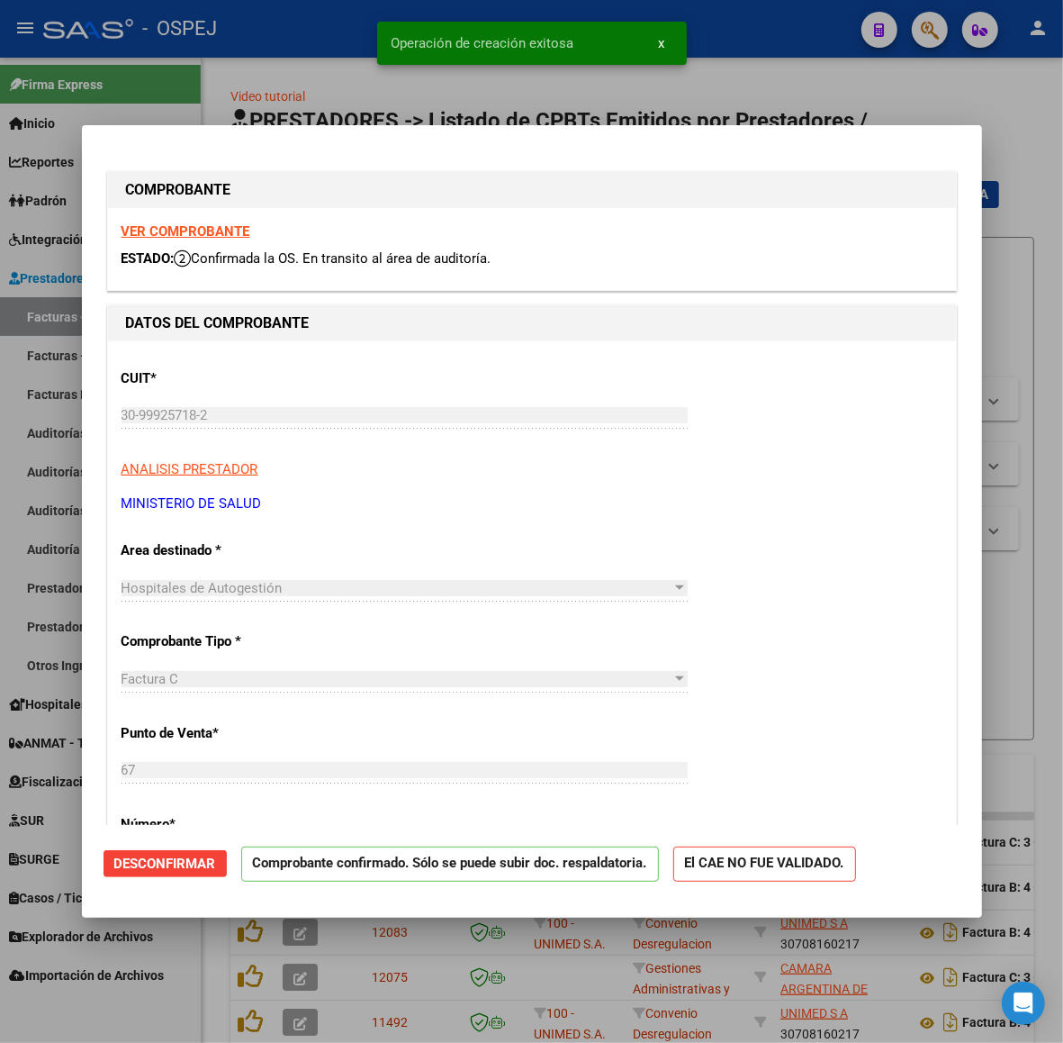
click at [315, 109] on div at bounding box center [531, 521] width 1063 height 1043
type input "$ 0,00"
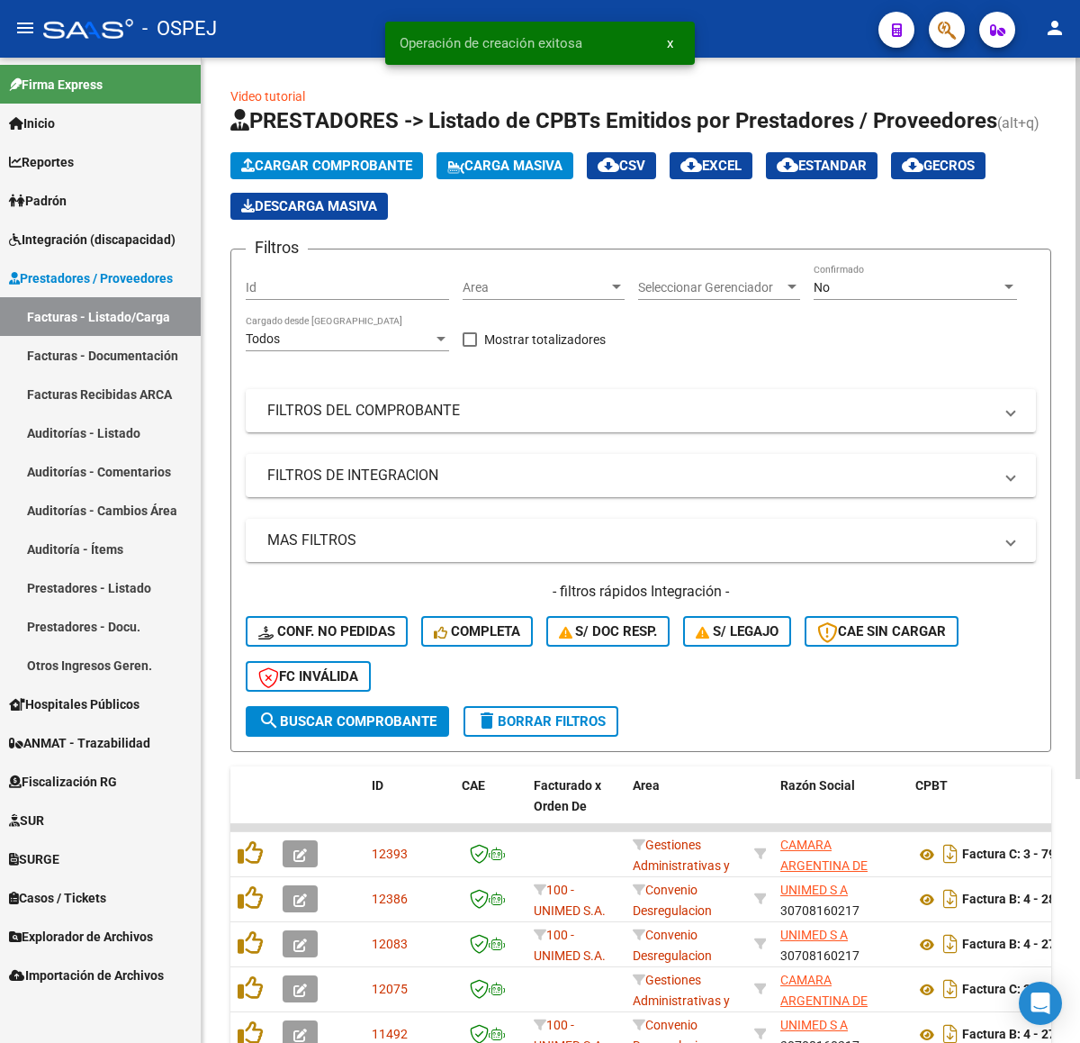
click at [330, 173] on button "Cargar Comprobante" at bounding box center [327, 165] width 193 height 27
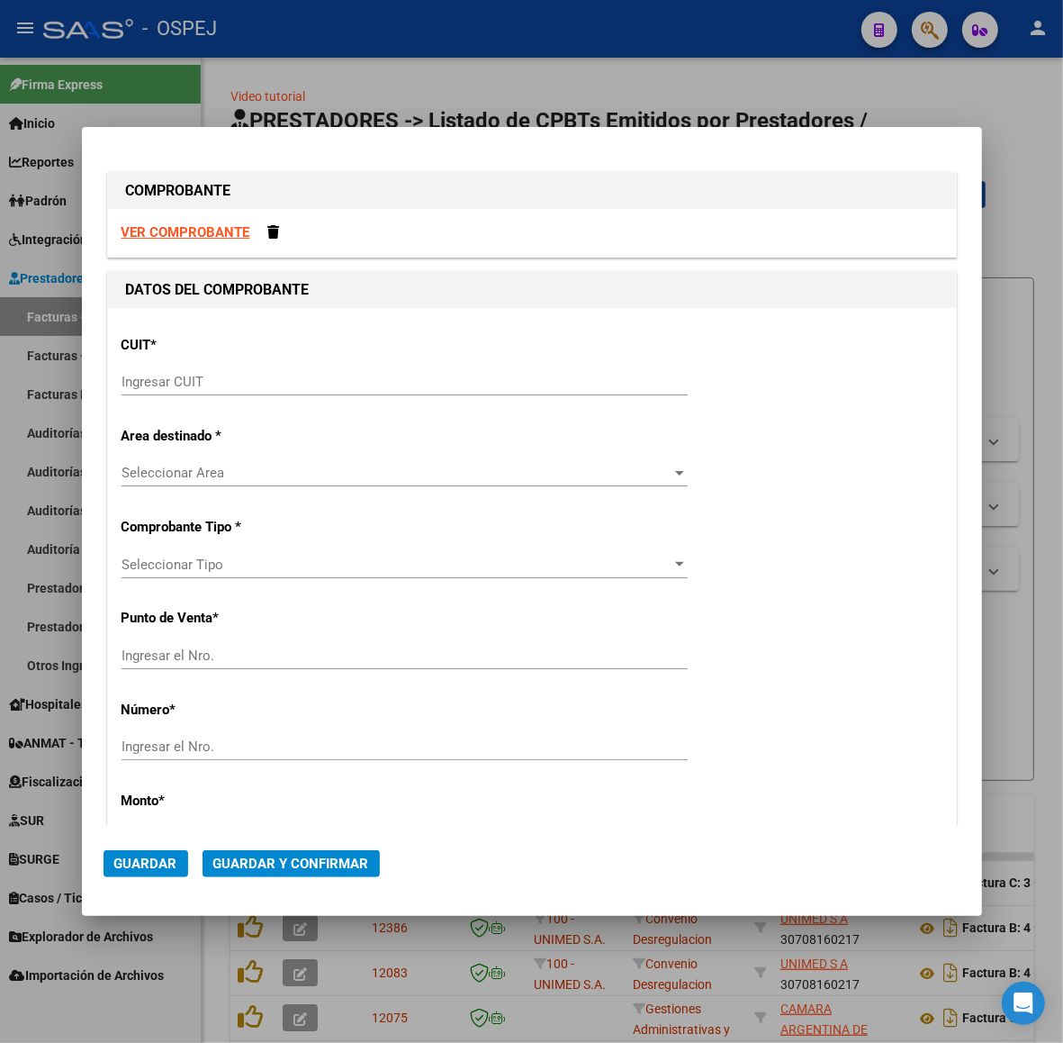
click at [398, 392] on div "Ingresar CUIT" at bounding box center [405, 381] width 566 height 27
click at [397, 389] on input "Ingresar CUIT" at bounding box center [405, 382] width 566 height 16
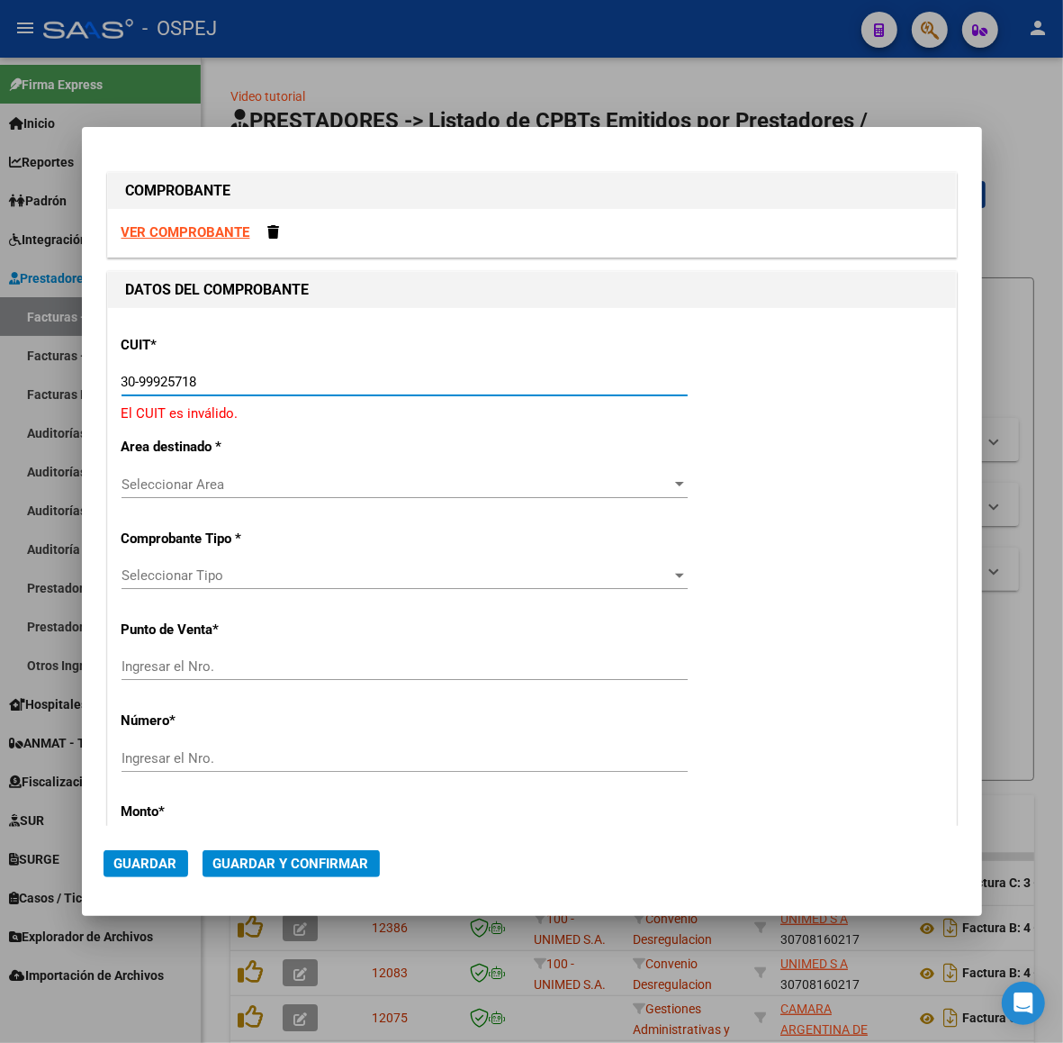
type input "30-99925718-2"
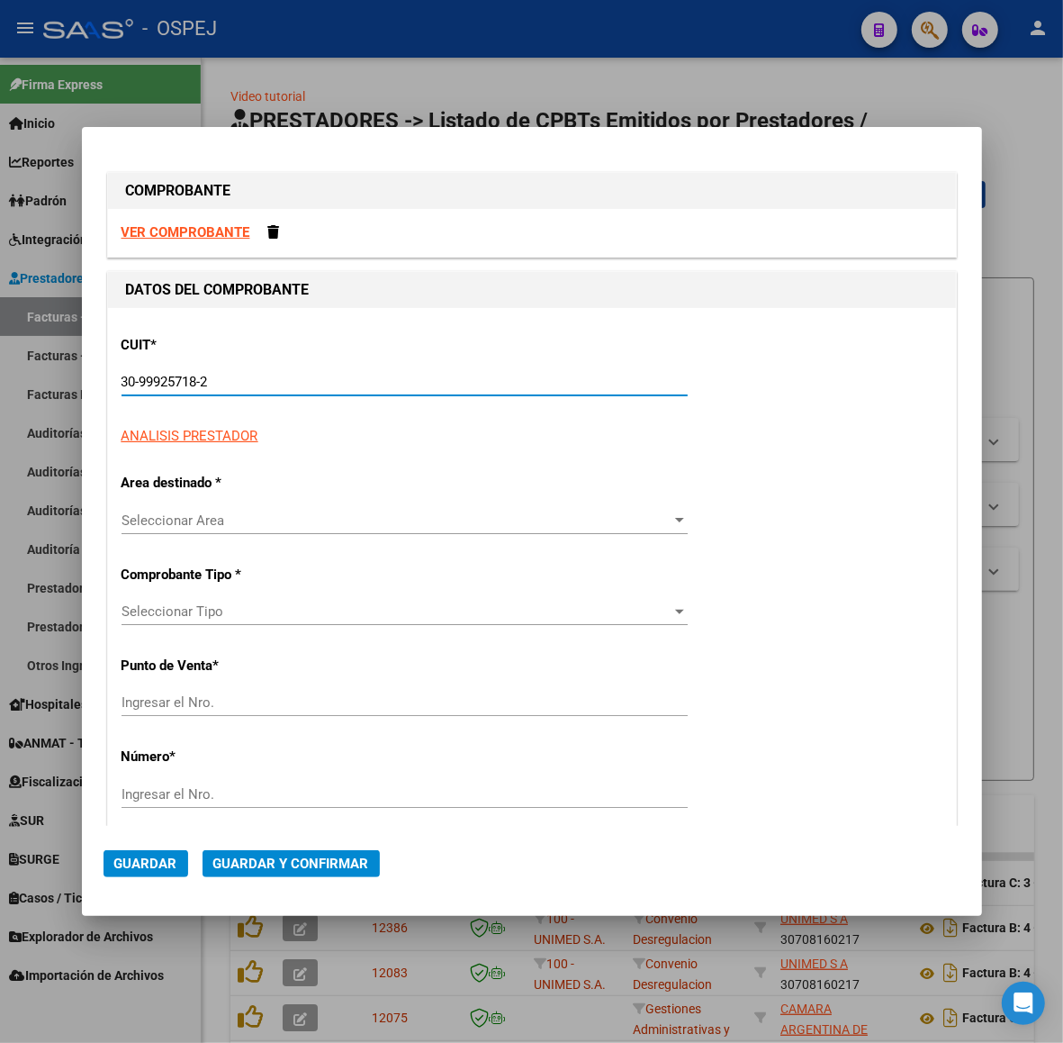
type input "67"
type input "30-99925718-2"
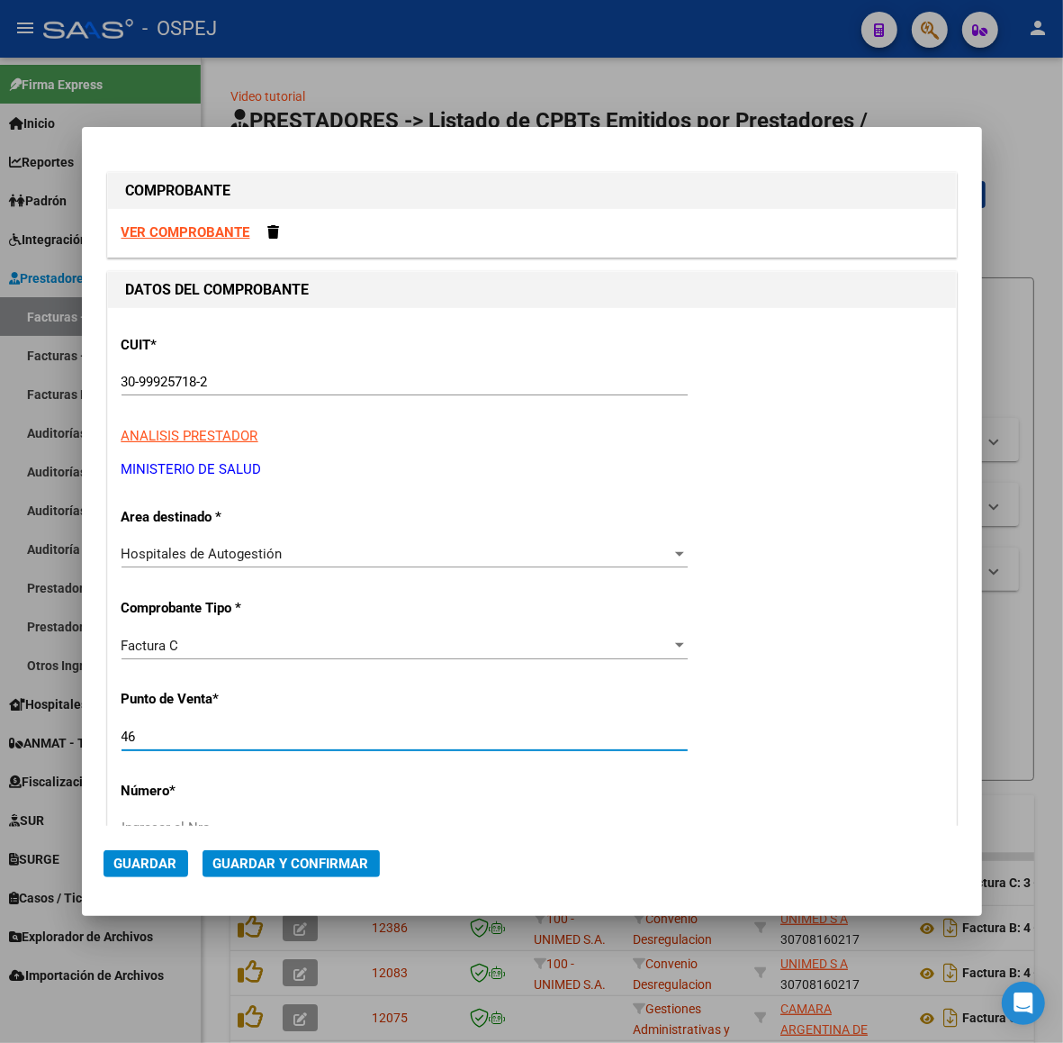
type input "46"
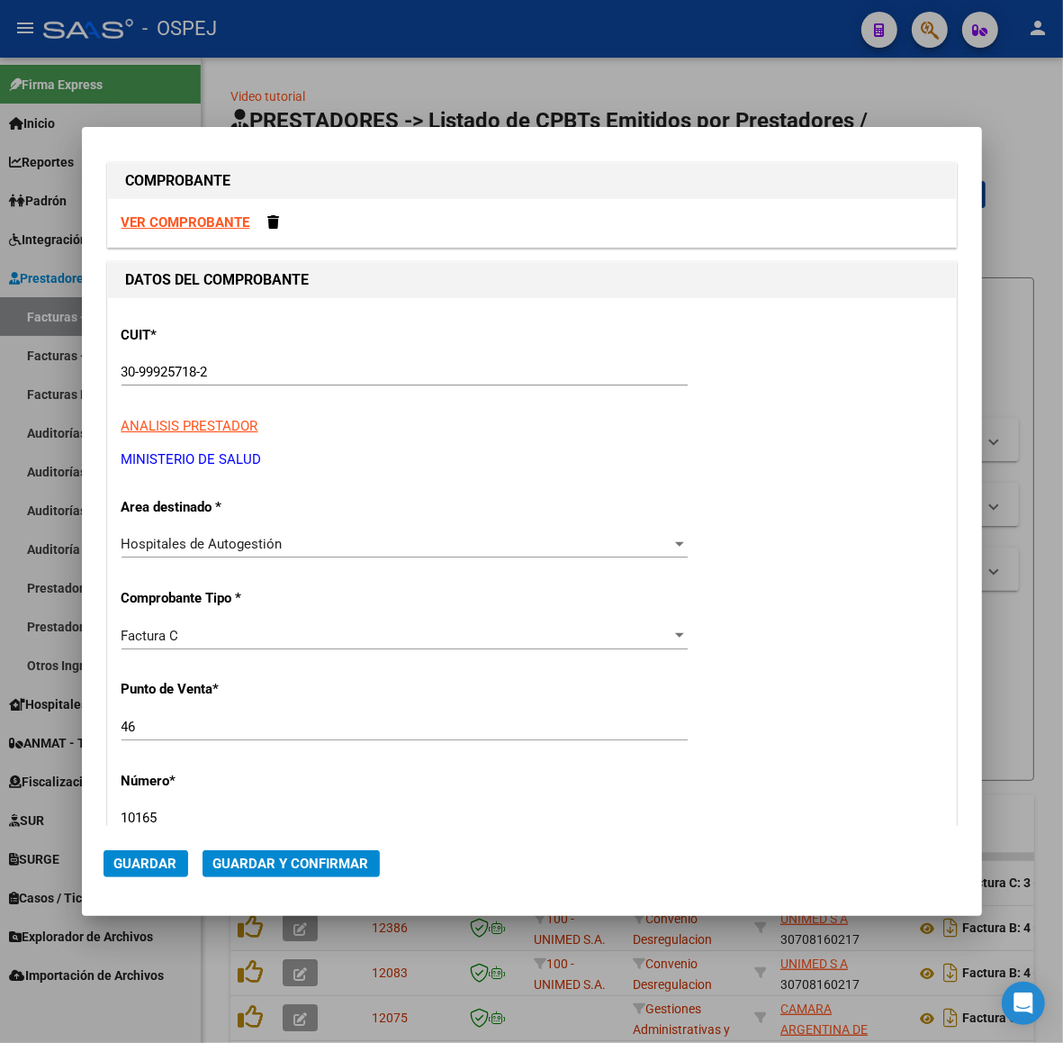
type input "10165"
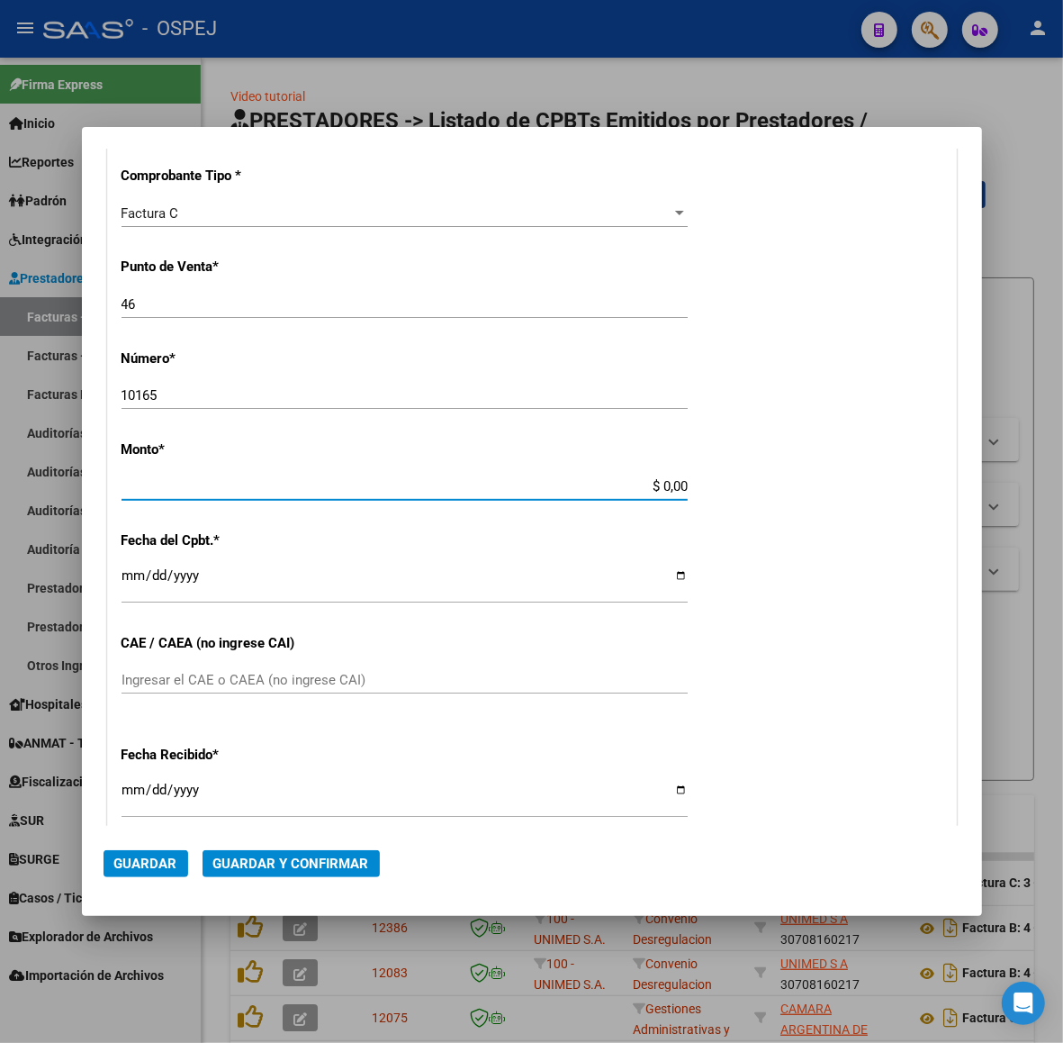
scroll to position [423, 0]
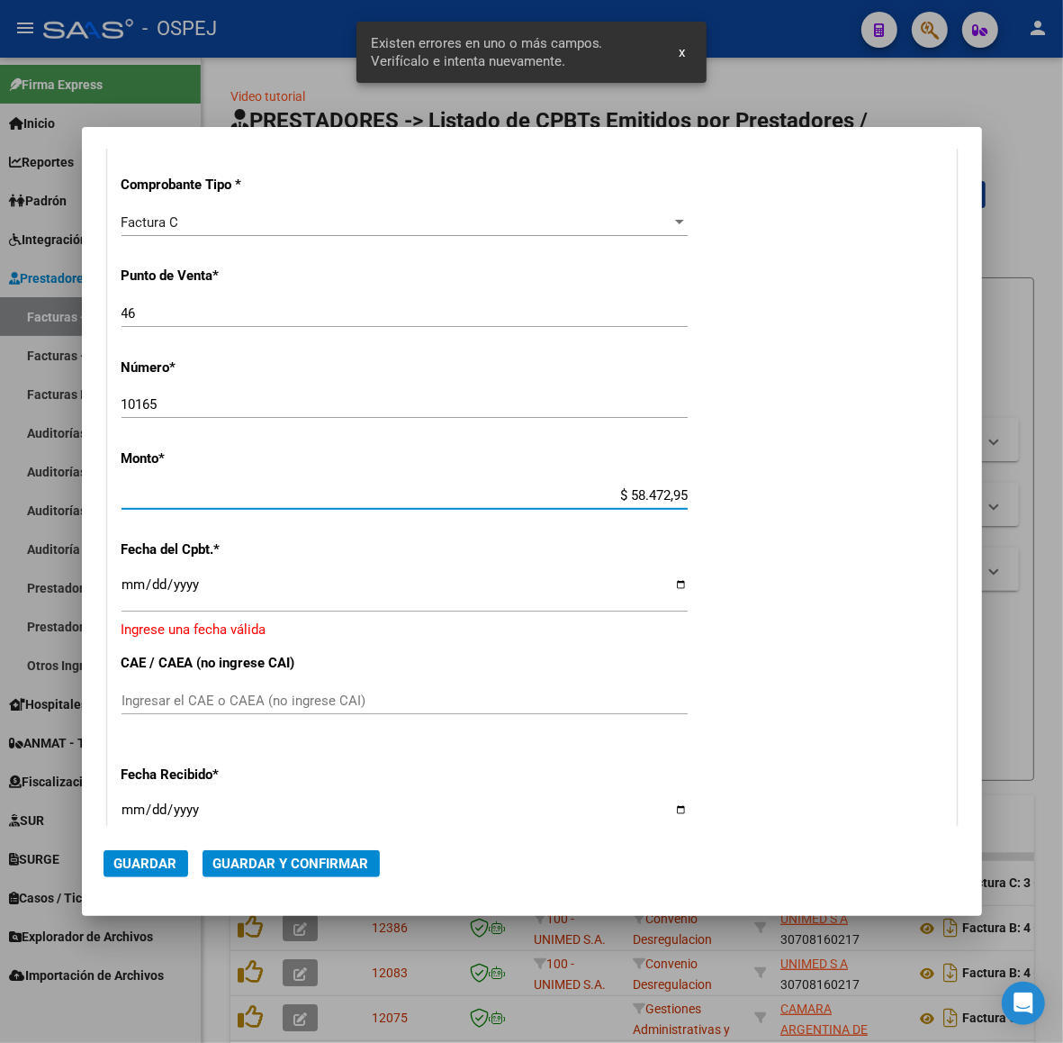
type input "$ 584.729,58"
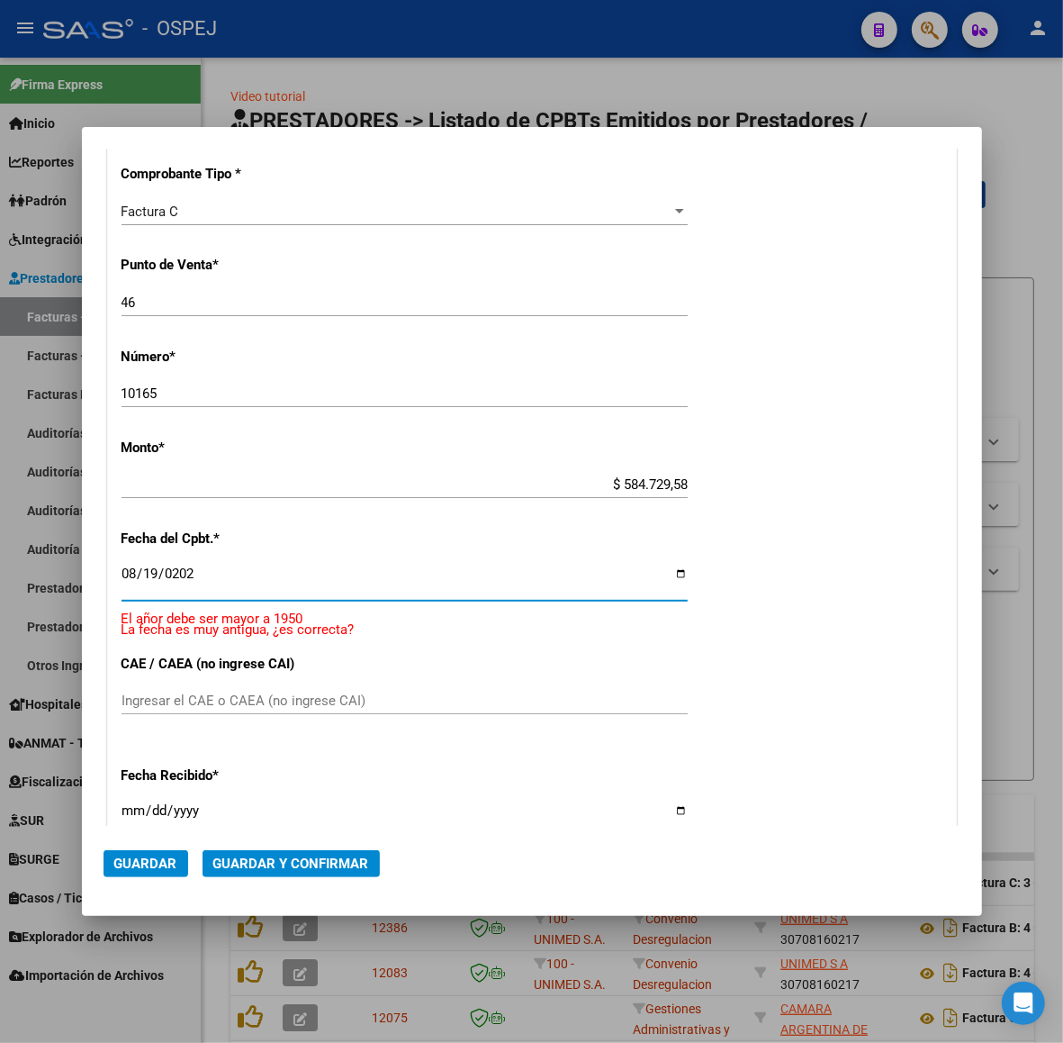
type input "[DATE]"
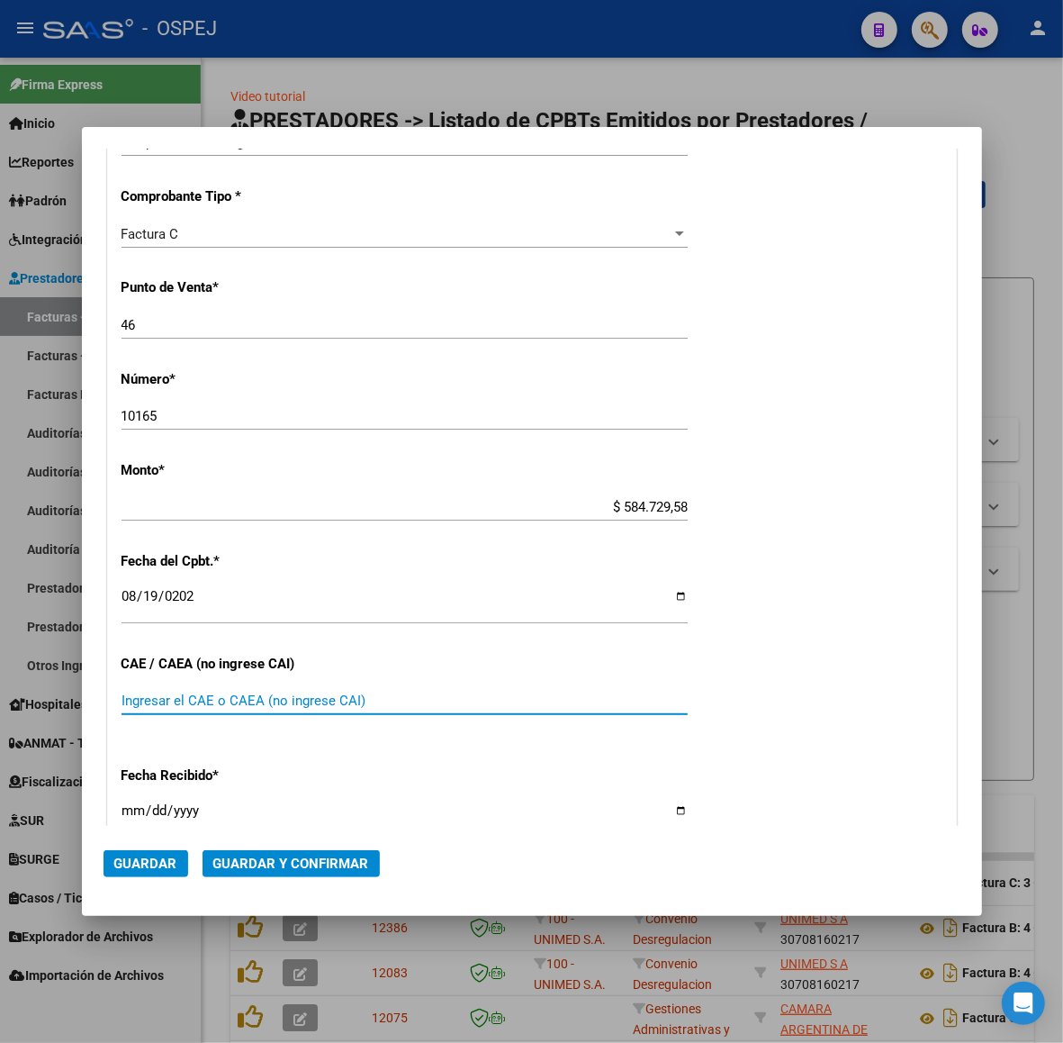
click at [321, 851] on button "Guardar y Confirmar" at bounding box center [291, 863] width 177 height 27
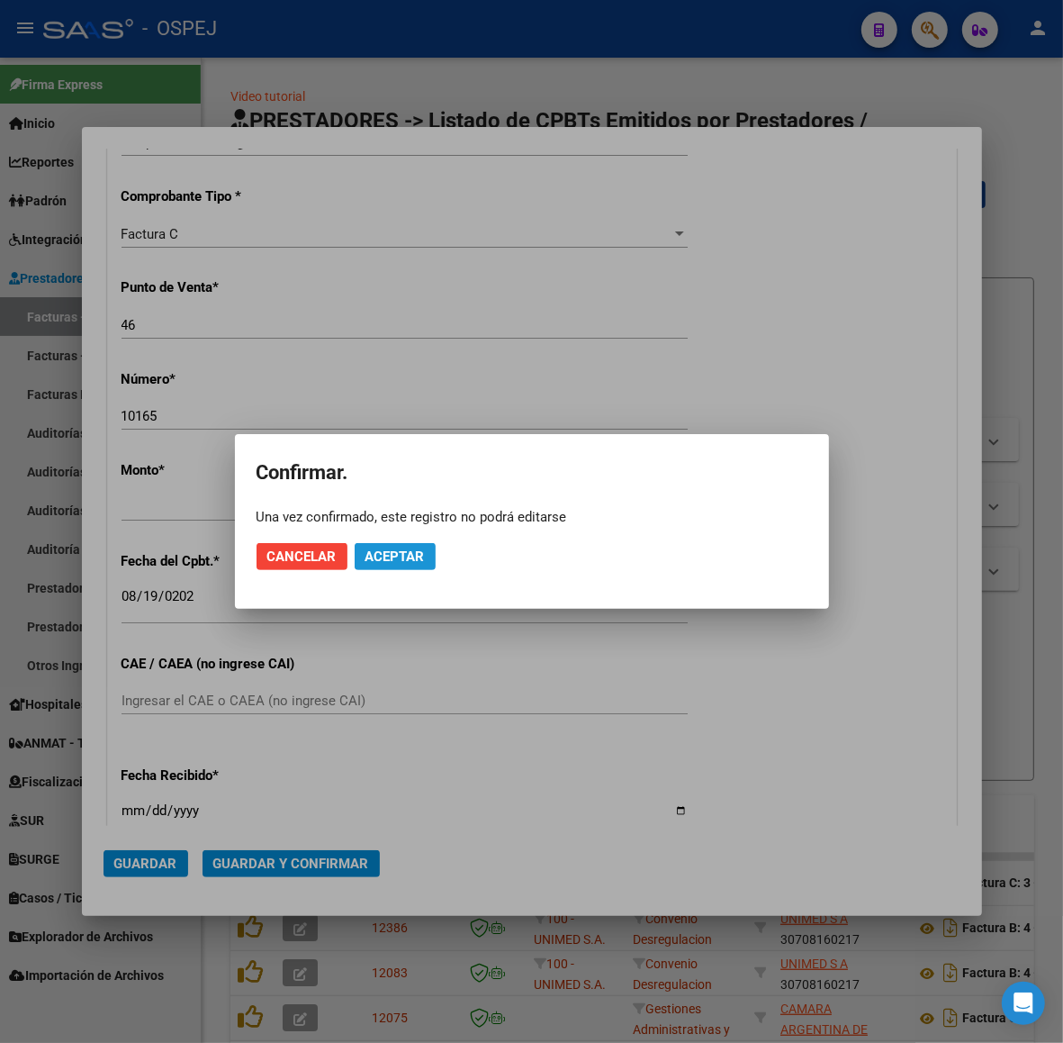
click at [396, 559] on span "Aceptar" at bounding box center [395, 556] width 59 height 16
click at [396, 559] on span "Guardar igualmente." at bounding box center [442, 556] width 152 height 16
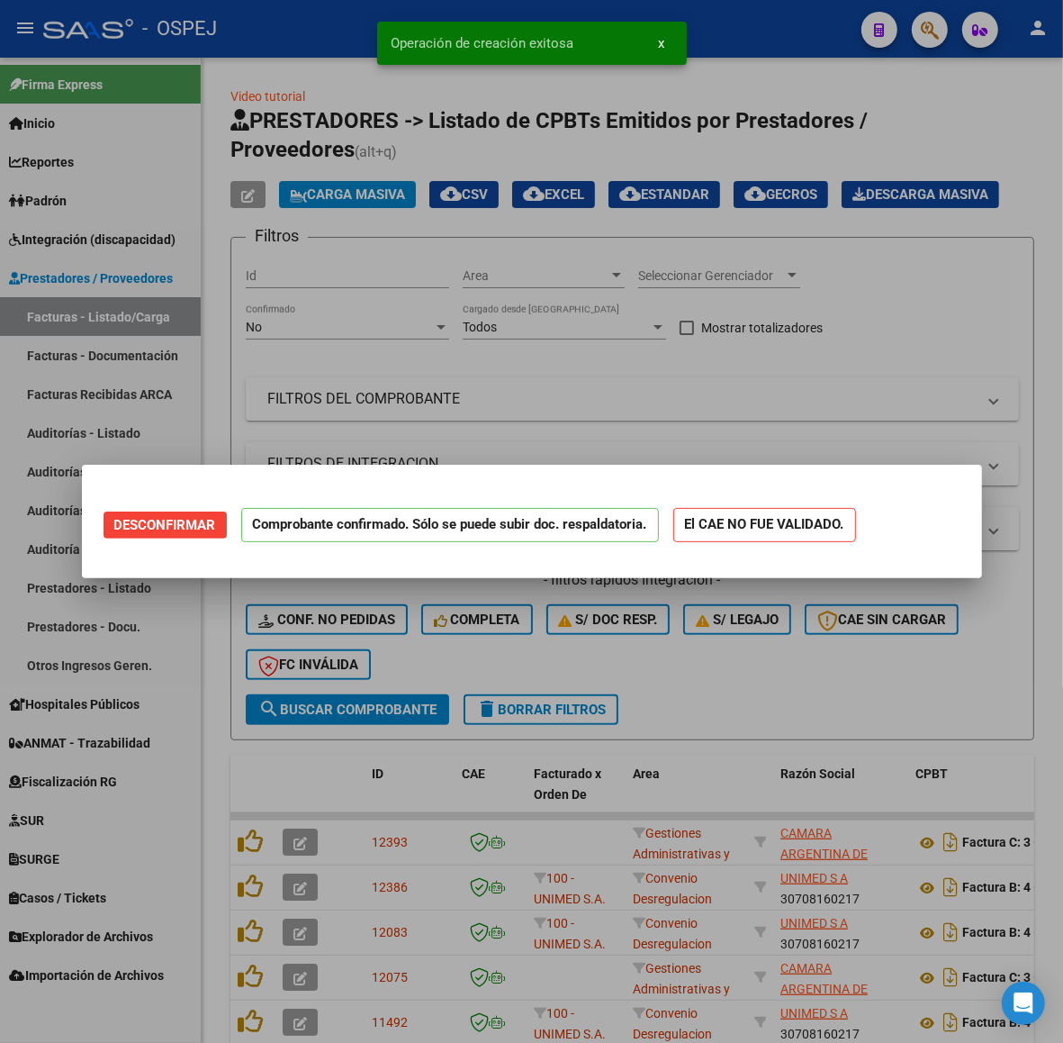
scroll to position [0, 0]
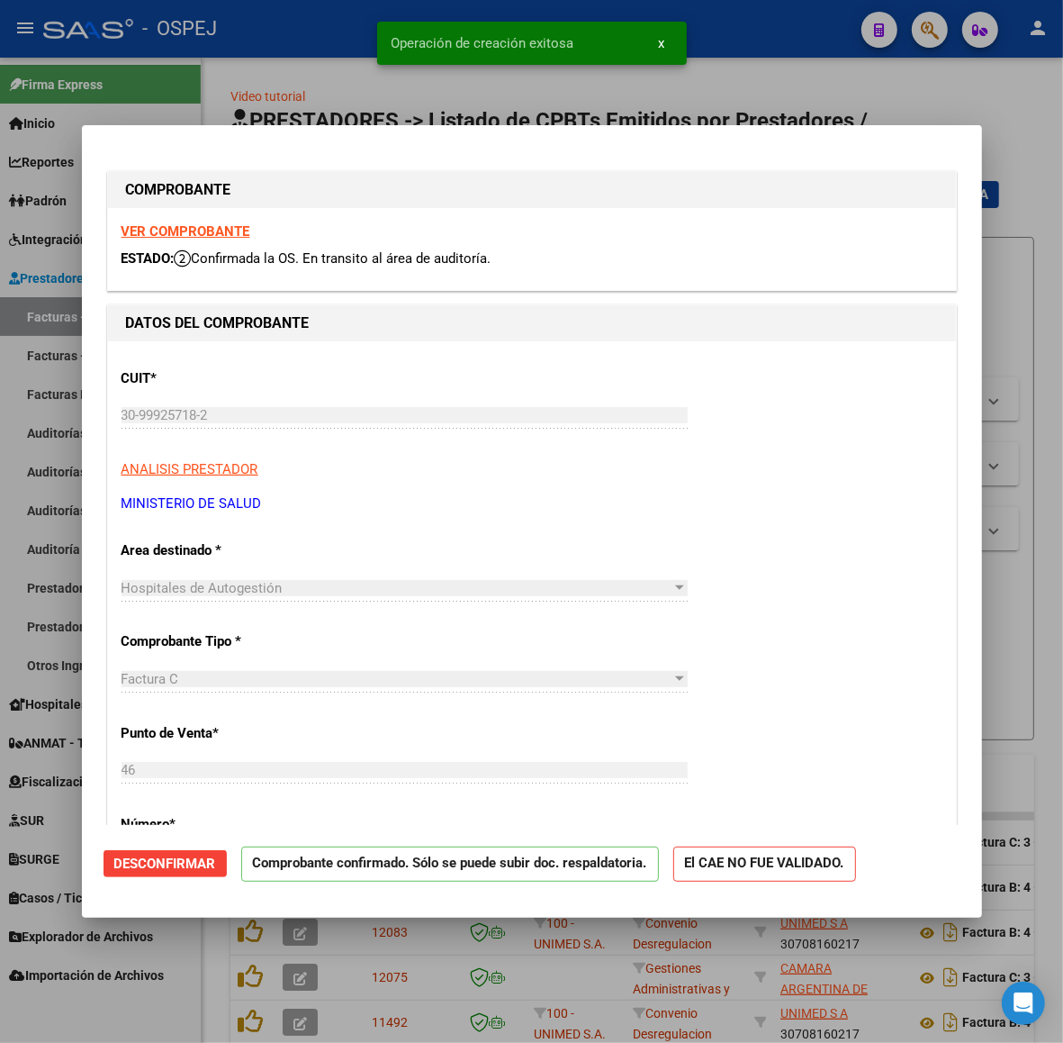
click at [56, 320] on div at bounding box center [531, 521] width 1063 height 1043
type input "$ 0,00"
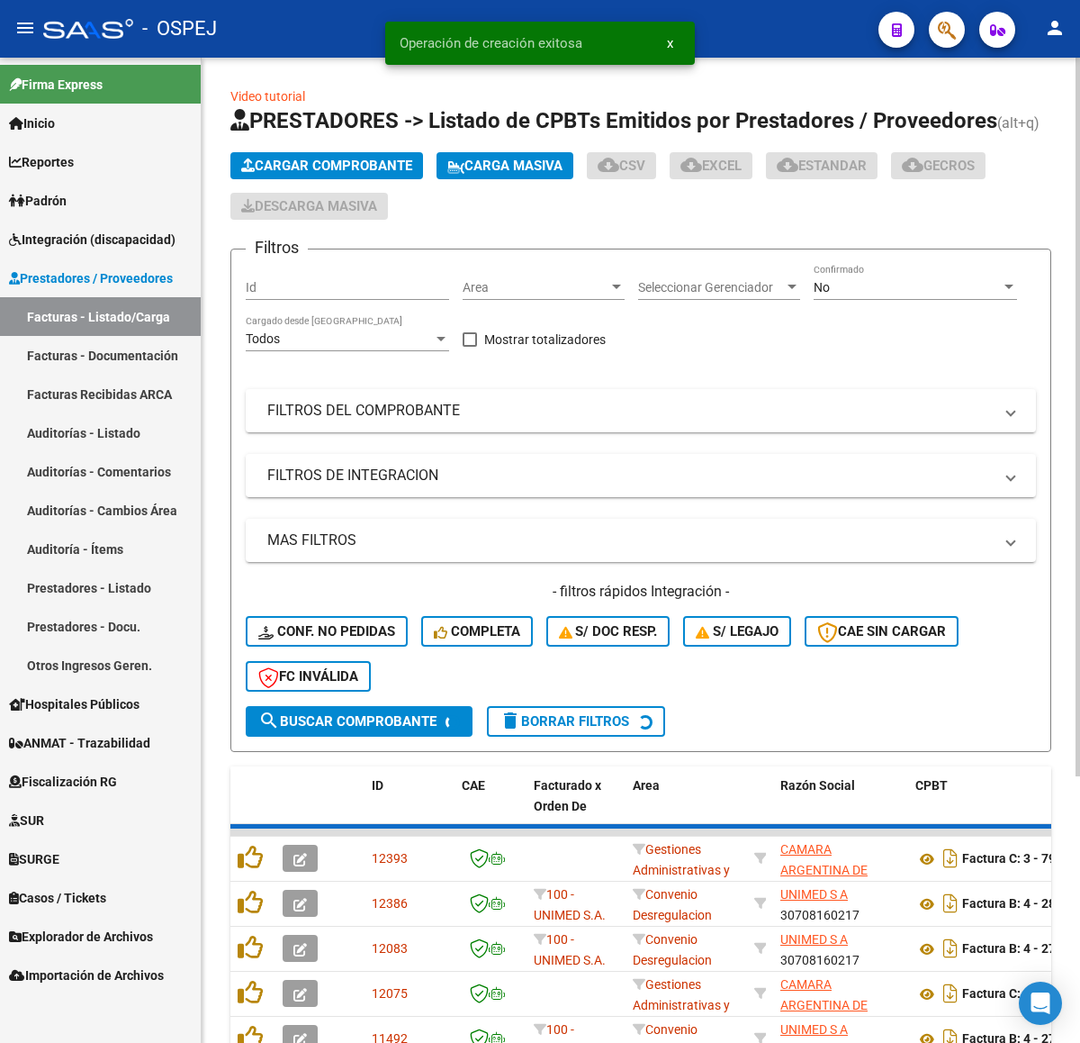
click at [352, 172] on span "Cargar Comprobante" at bounding box center [326, 166] width 171 height 16
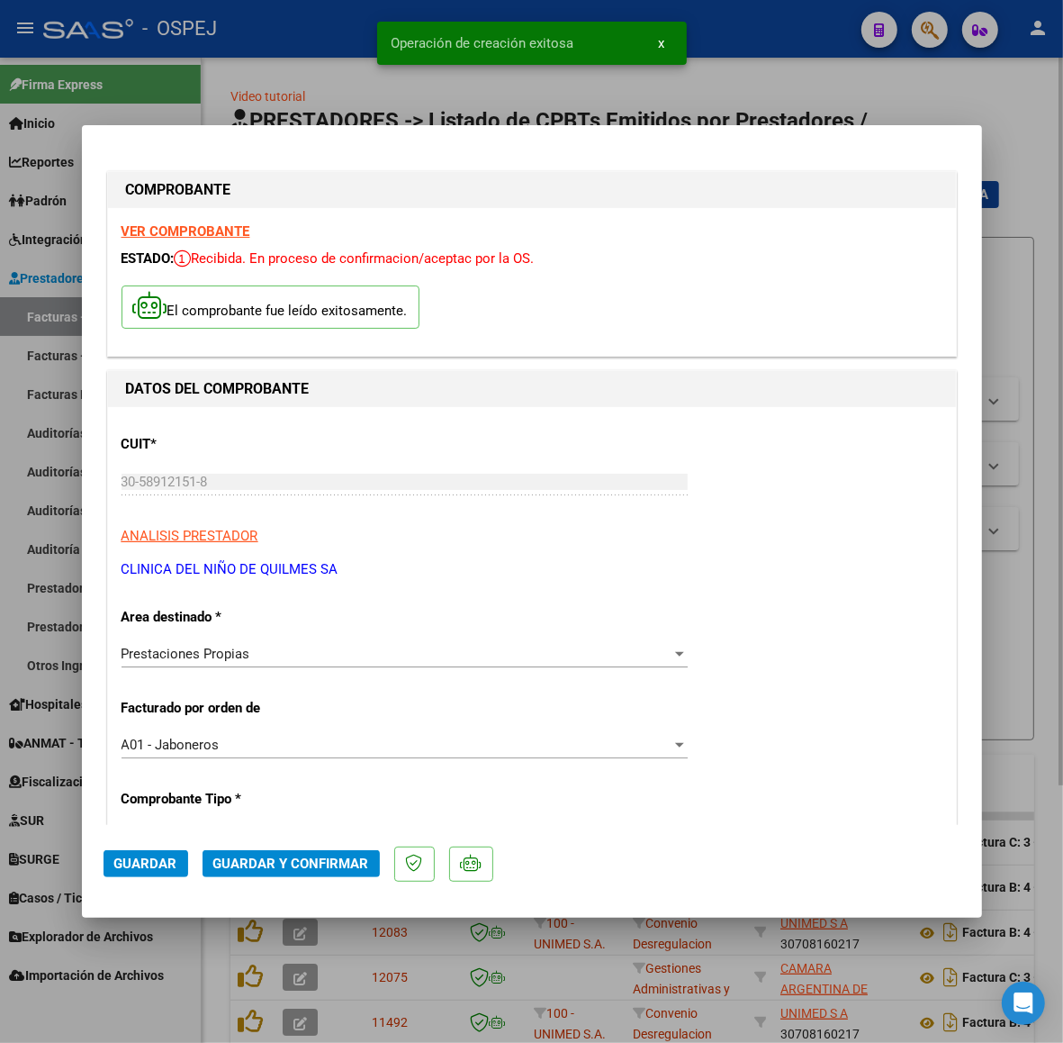
scroll to position [338, 0]
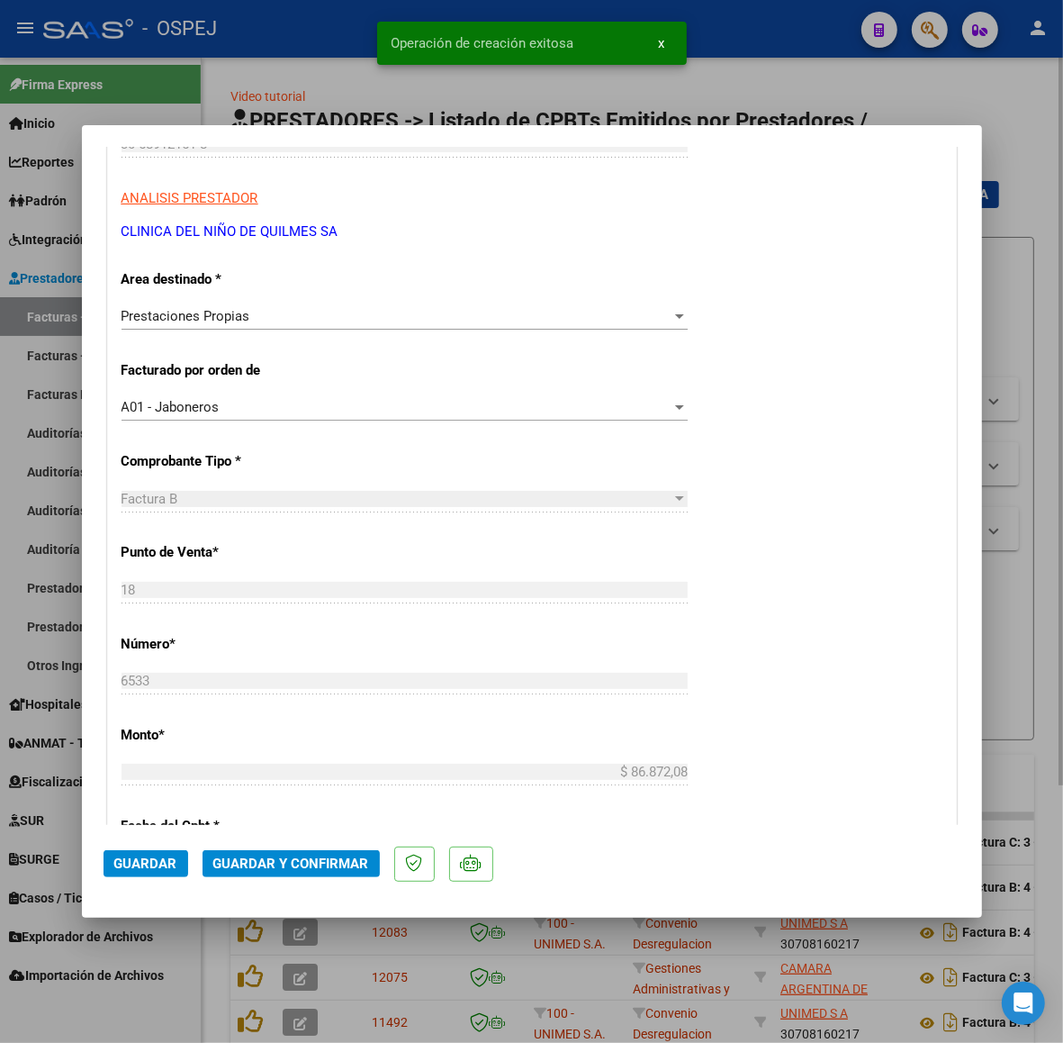
click at [339, 865] on span "Guardar y Confirmar" at bounding box center [291, 863] width 156 height 16
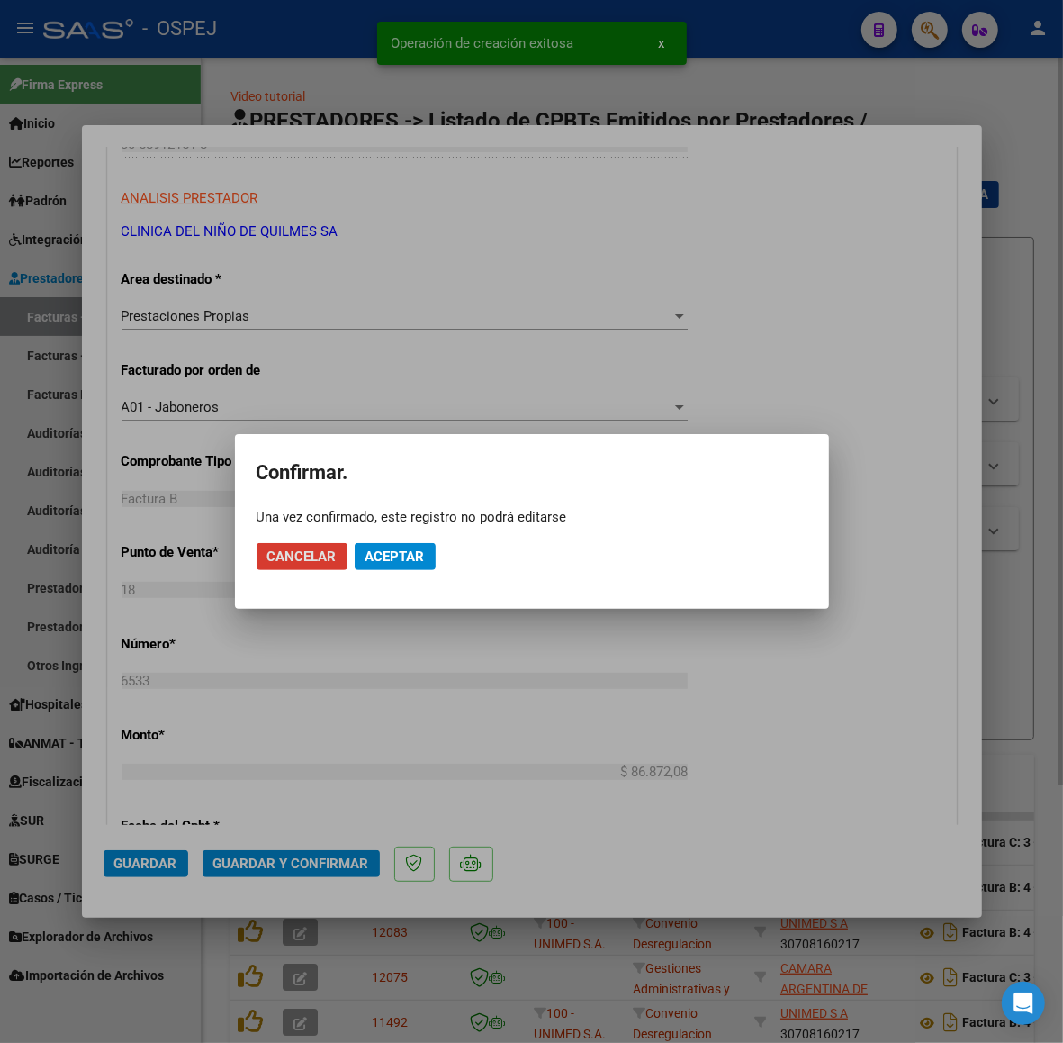
click at [379, 568] on button "Aceptar" at bounding box center [395, 556] width 81 height 27
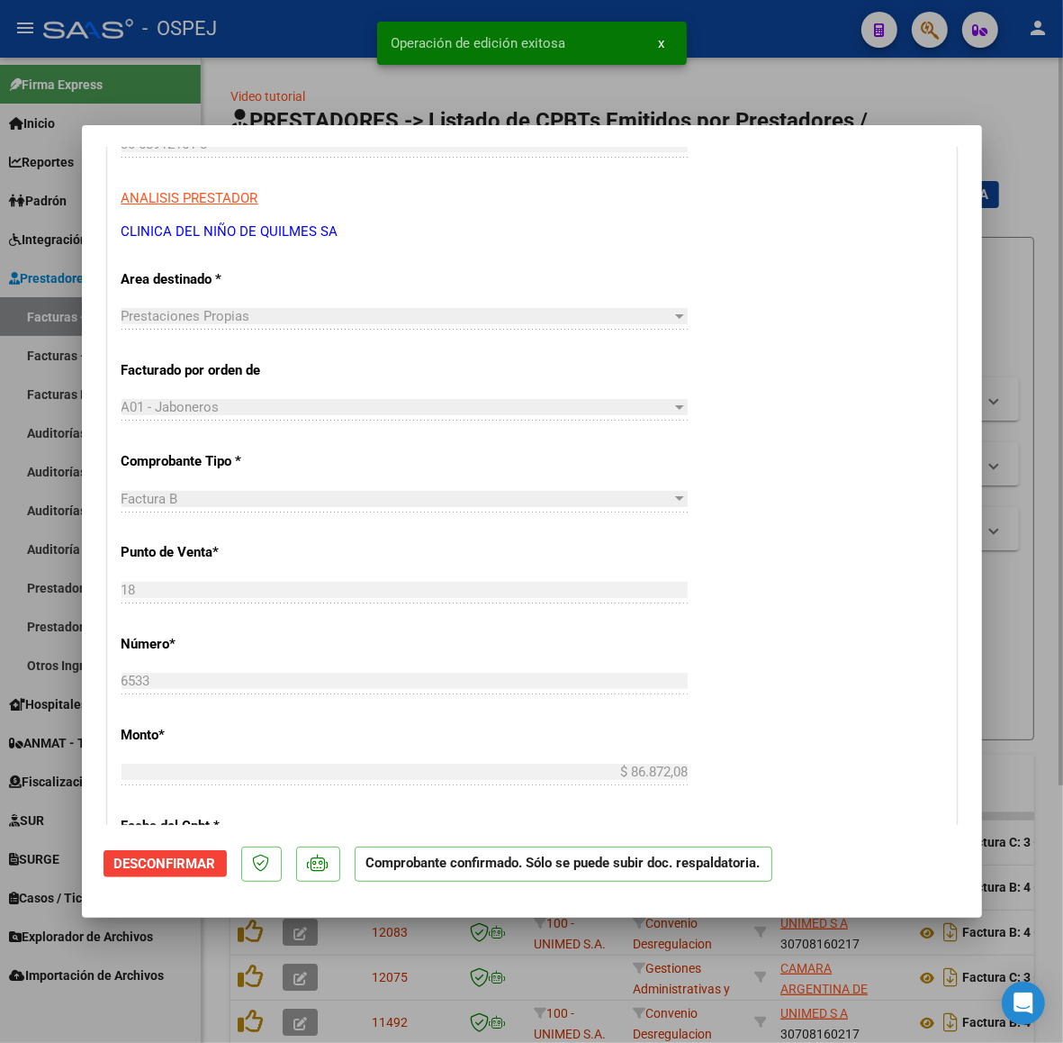
click at [0, 369] on div at bounding box center [531, 521] width 1063 height 1043
type input "$ 0,00"
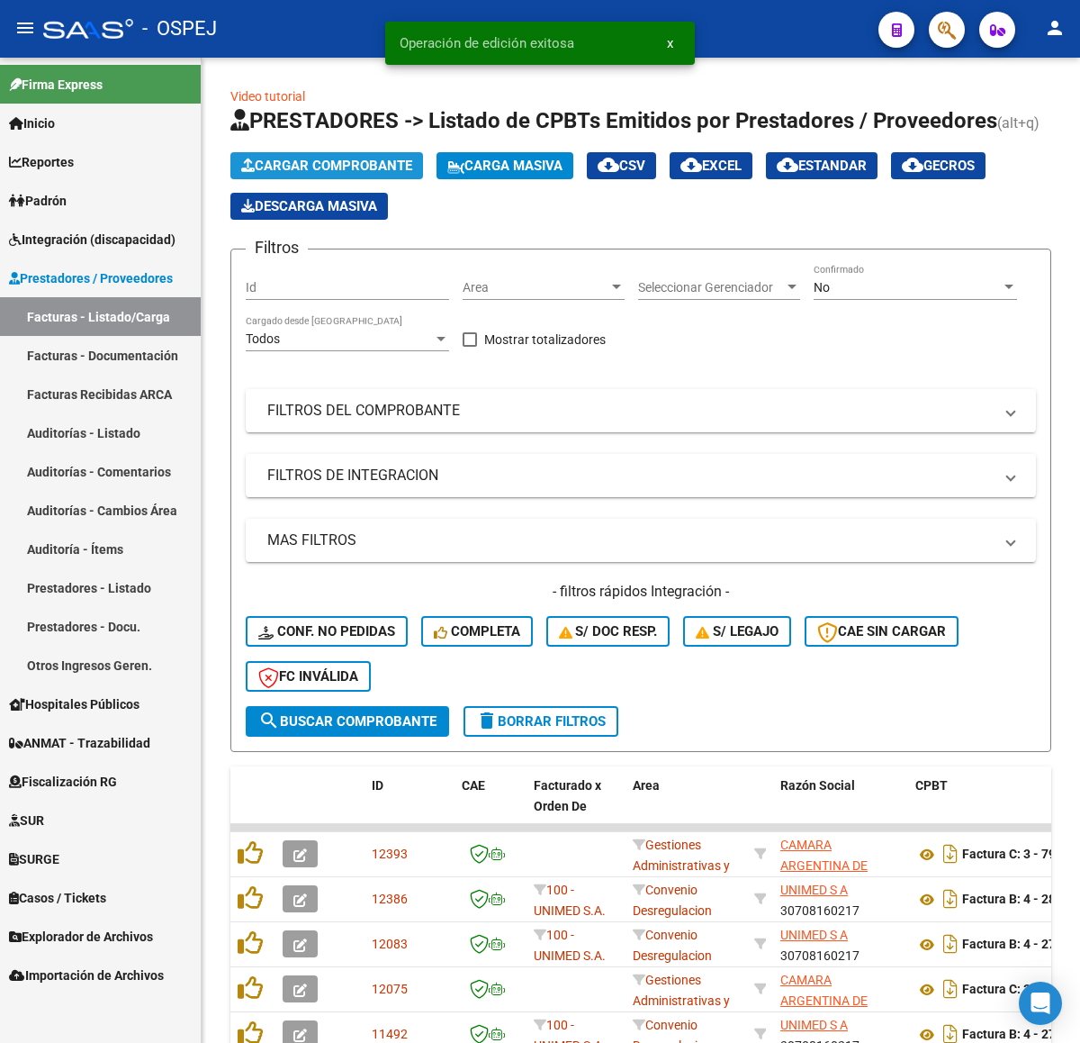
click at [410, 174] on button "Cargar Comprobante" at bounding box center [327, 165] width 193 height 27
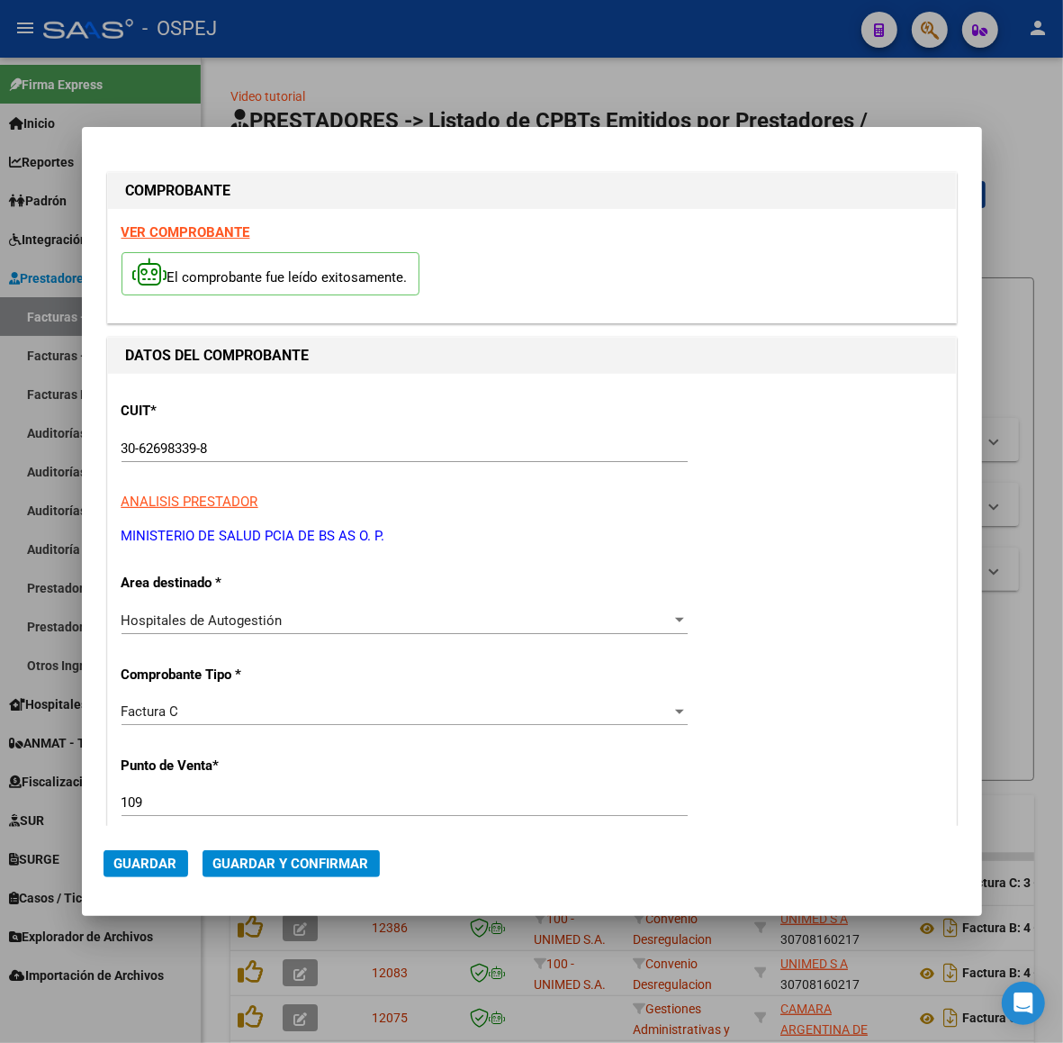
scroll to position [338, 0]
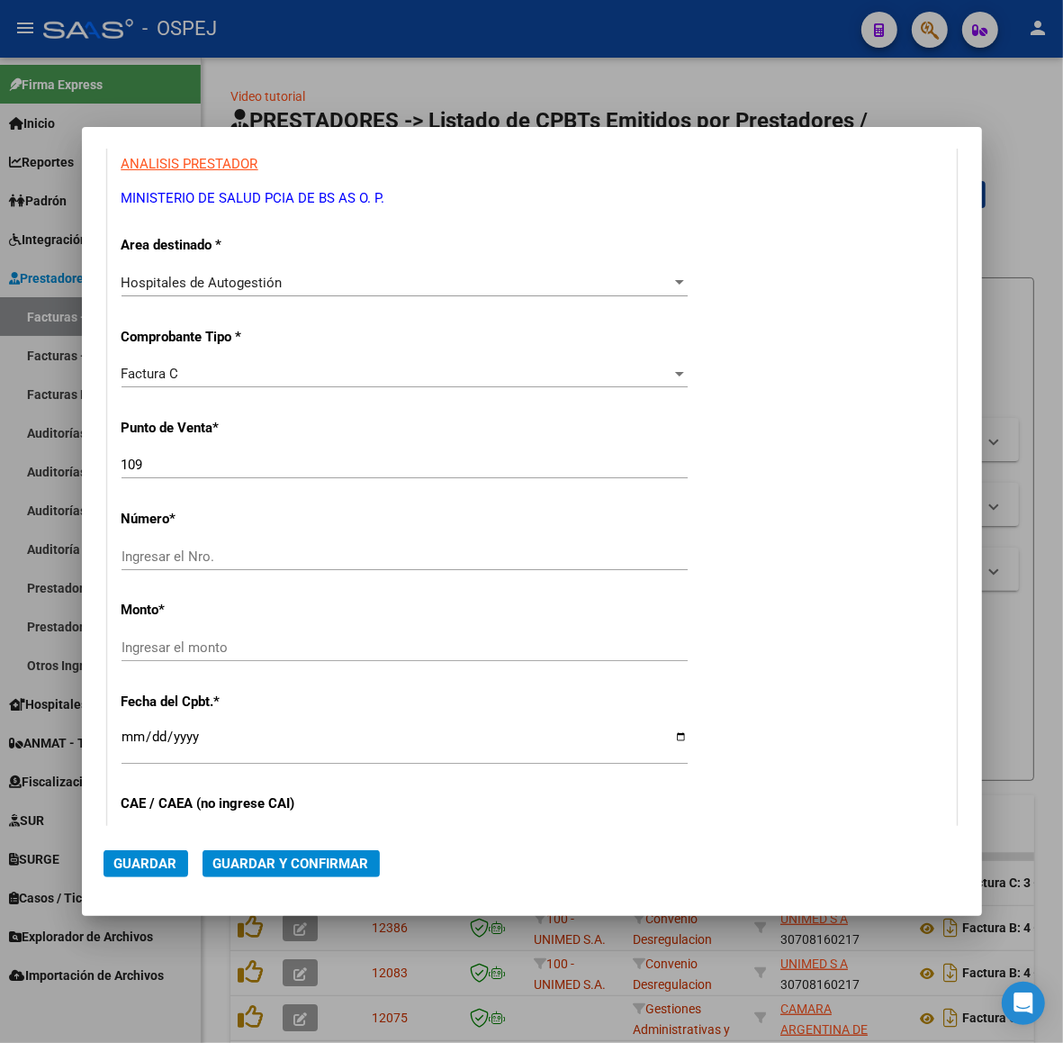
click at [182, 475] on div "109 Ingresar el Nro." at bounding box center [405, 464] width 566 height 27
click at [178, 462] on input "109" at bounding box center [405, 465] width 566 height 16
type input "7299"
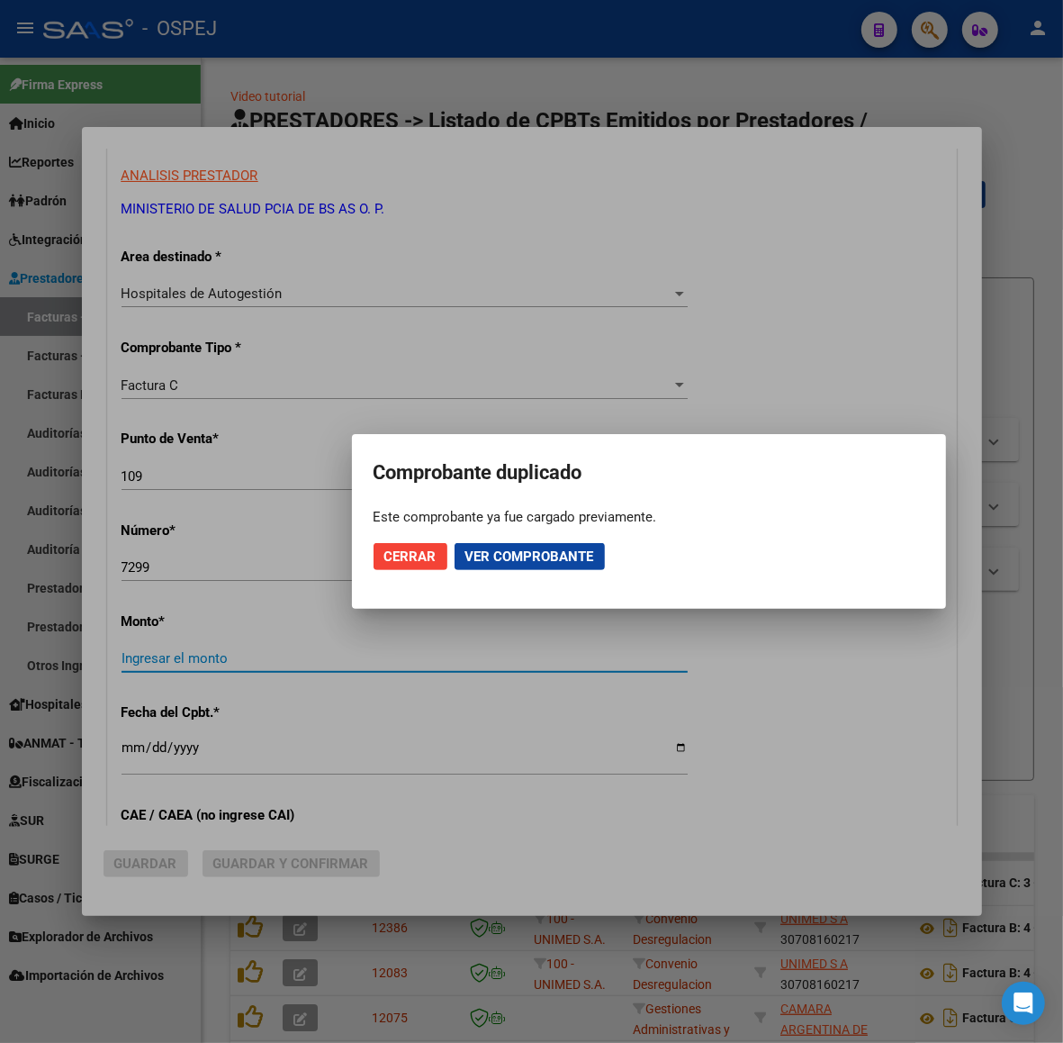
scroll to position [348, 0]
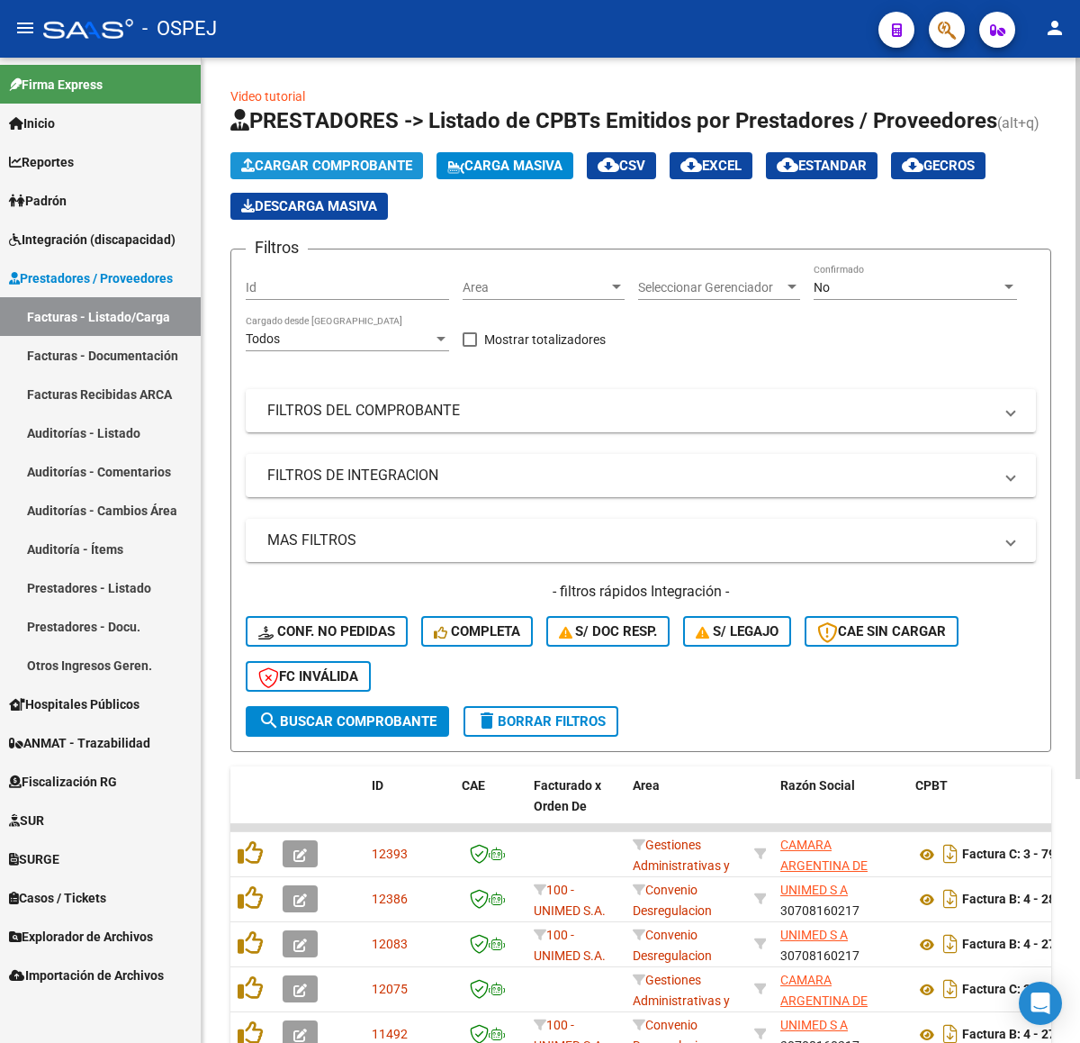
click at [388, 172] on span "Cargar Comprobante" at bounding box center [326, 166] width 171 height 16
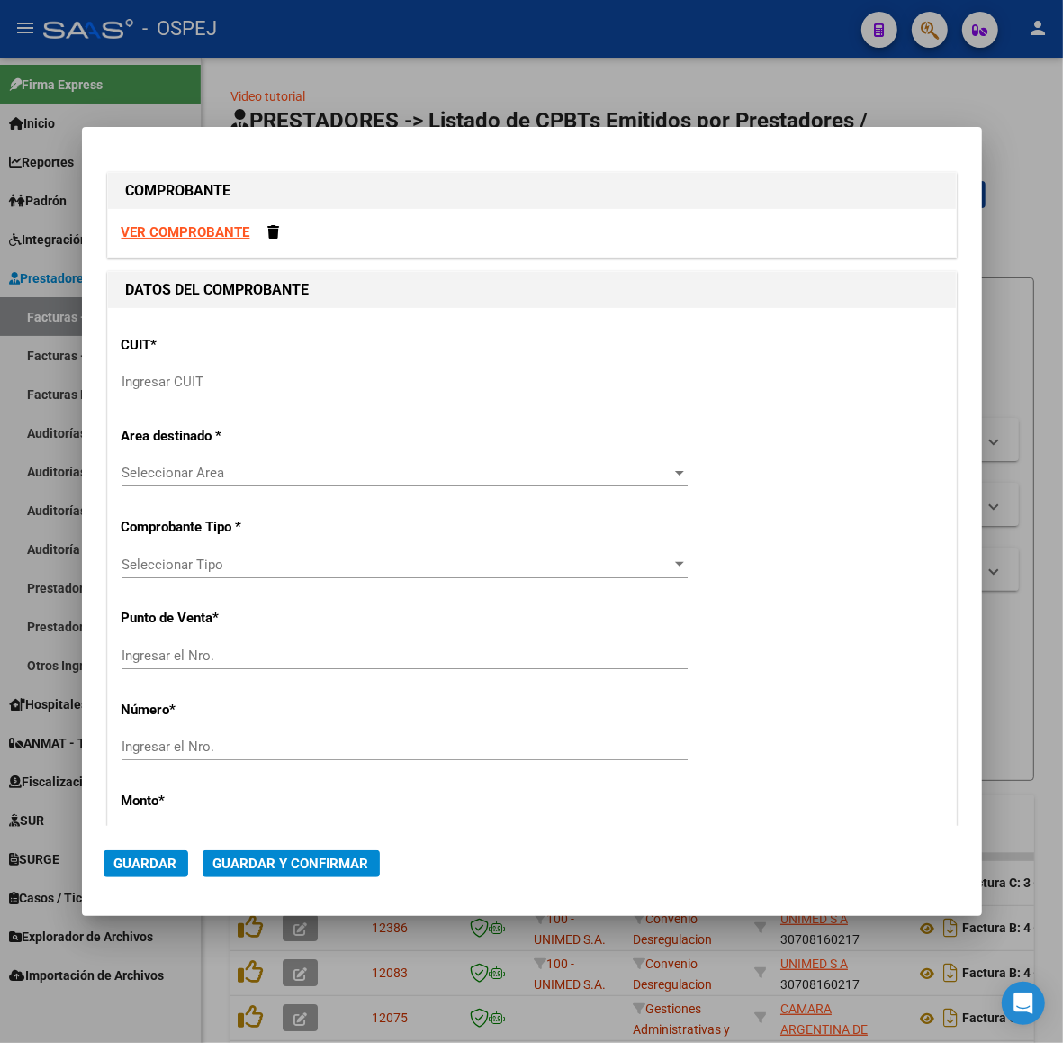
click at [486, 374] on div "Ingresar CUIT" at bounding box center [405, 381] width 566 height 27
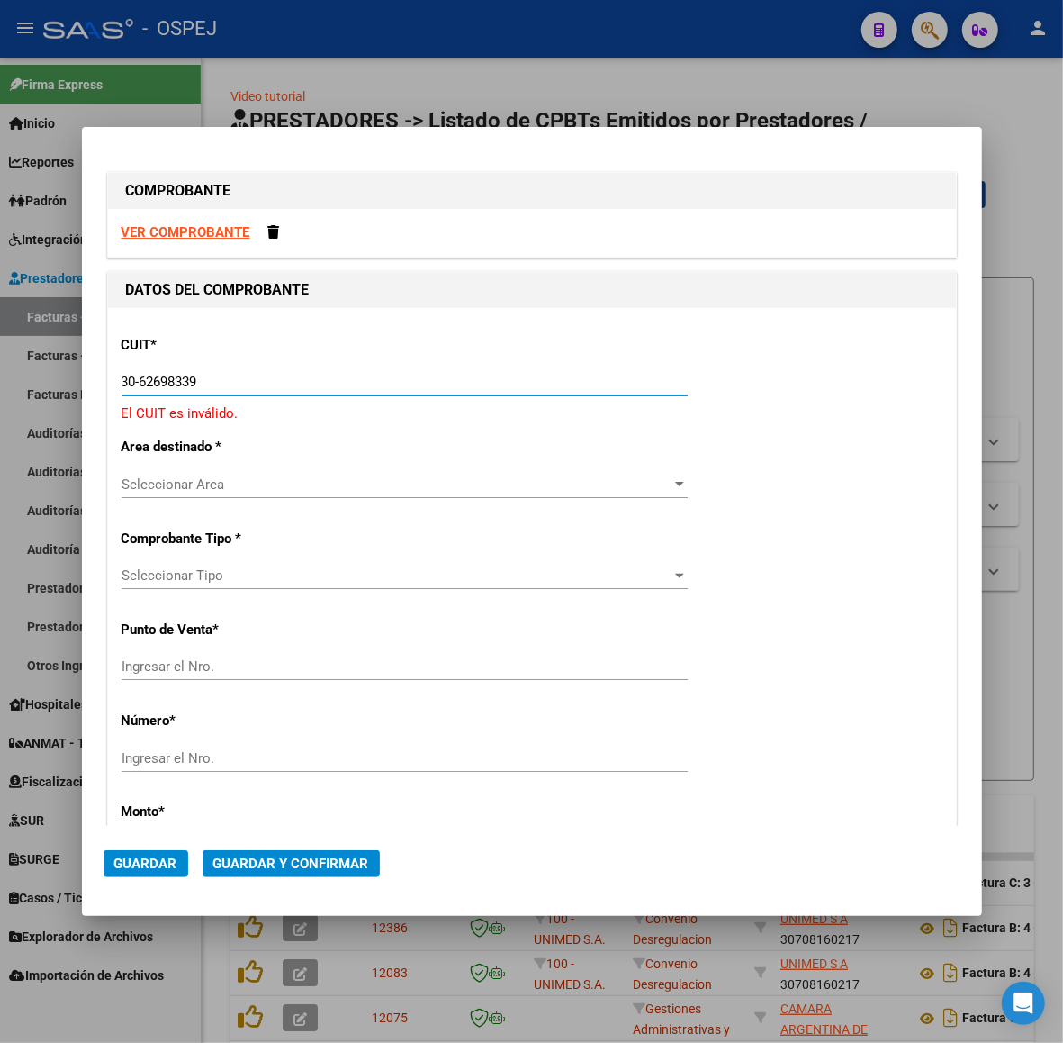
type input "30-62698339-8"
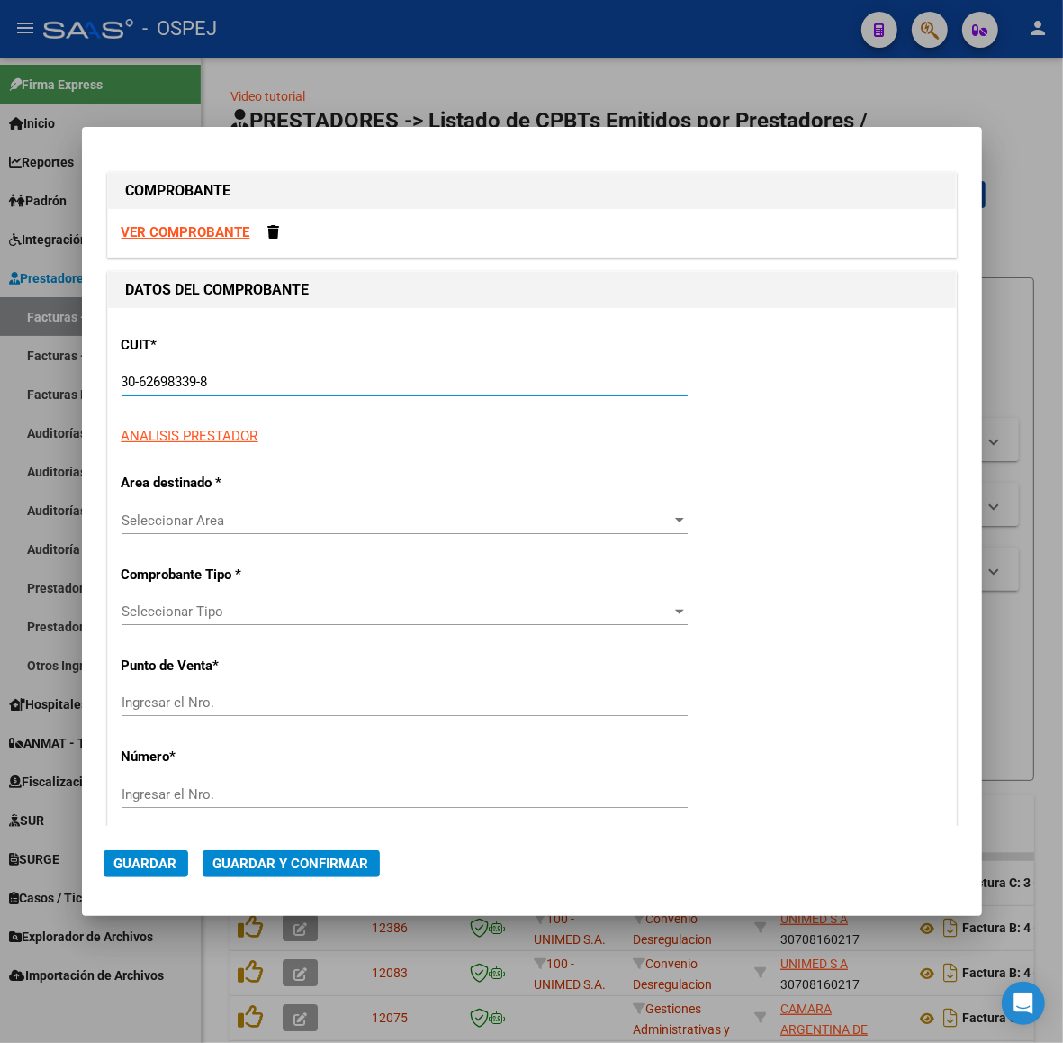
type input "131"
type input "30-62698339-8"
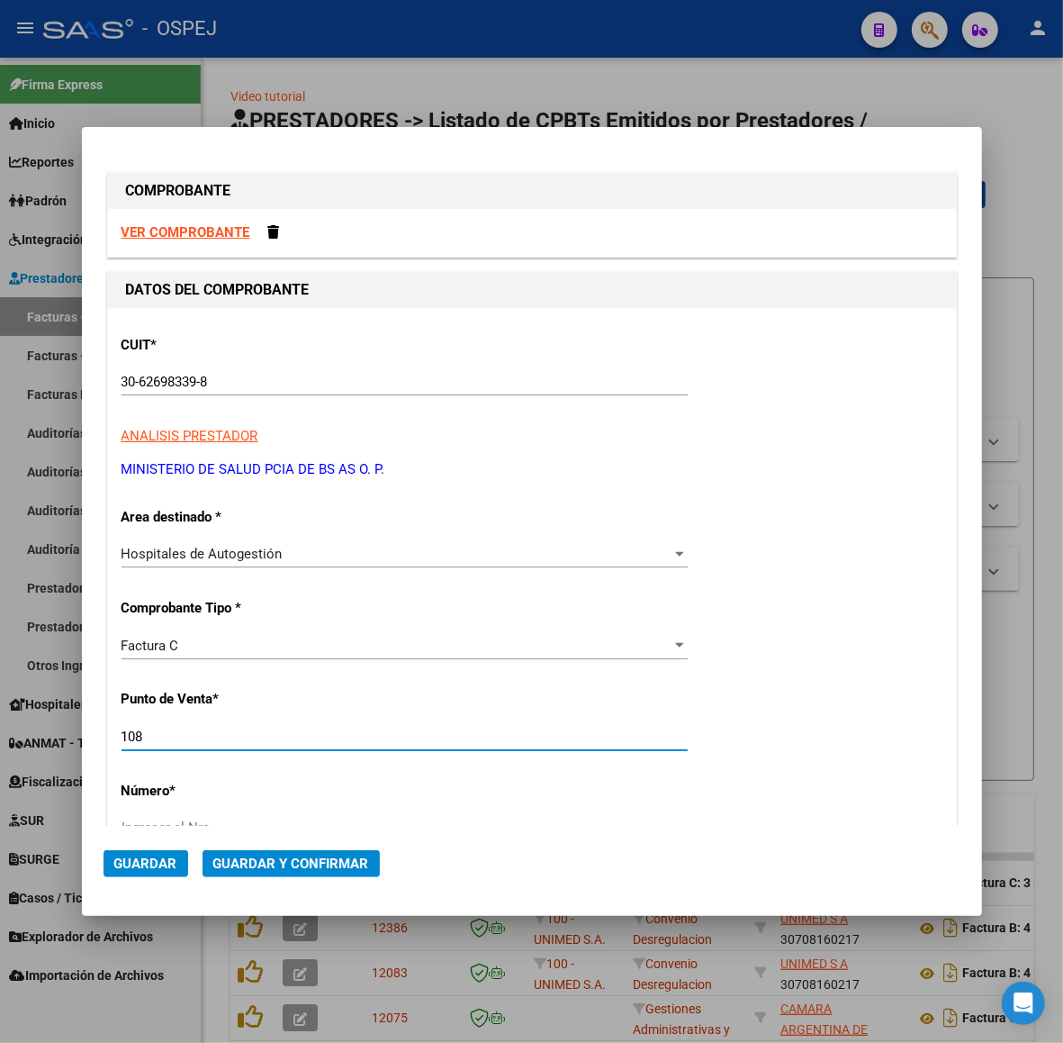
type input "108"
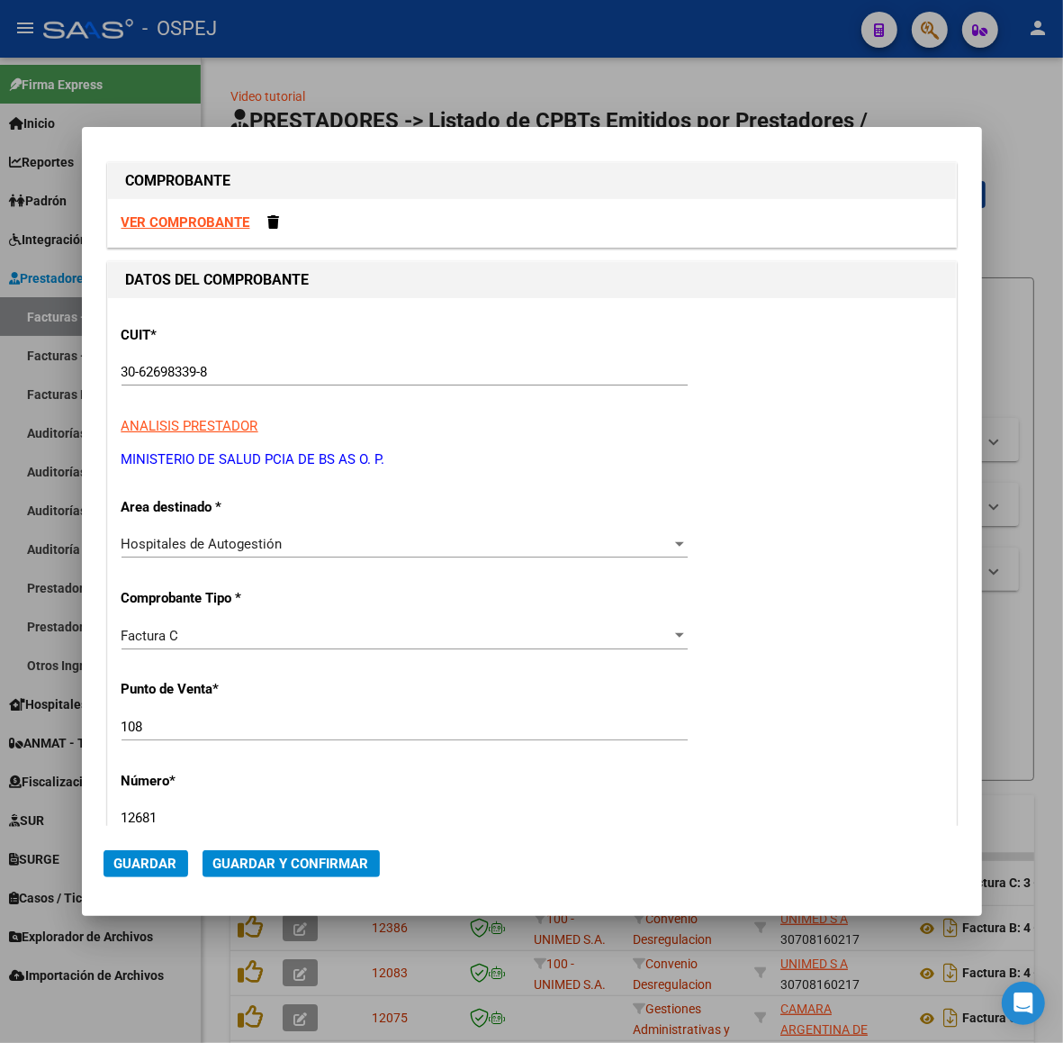
type input "12681"
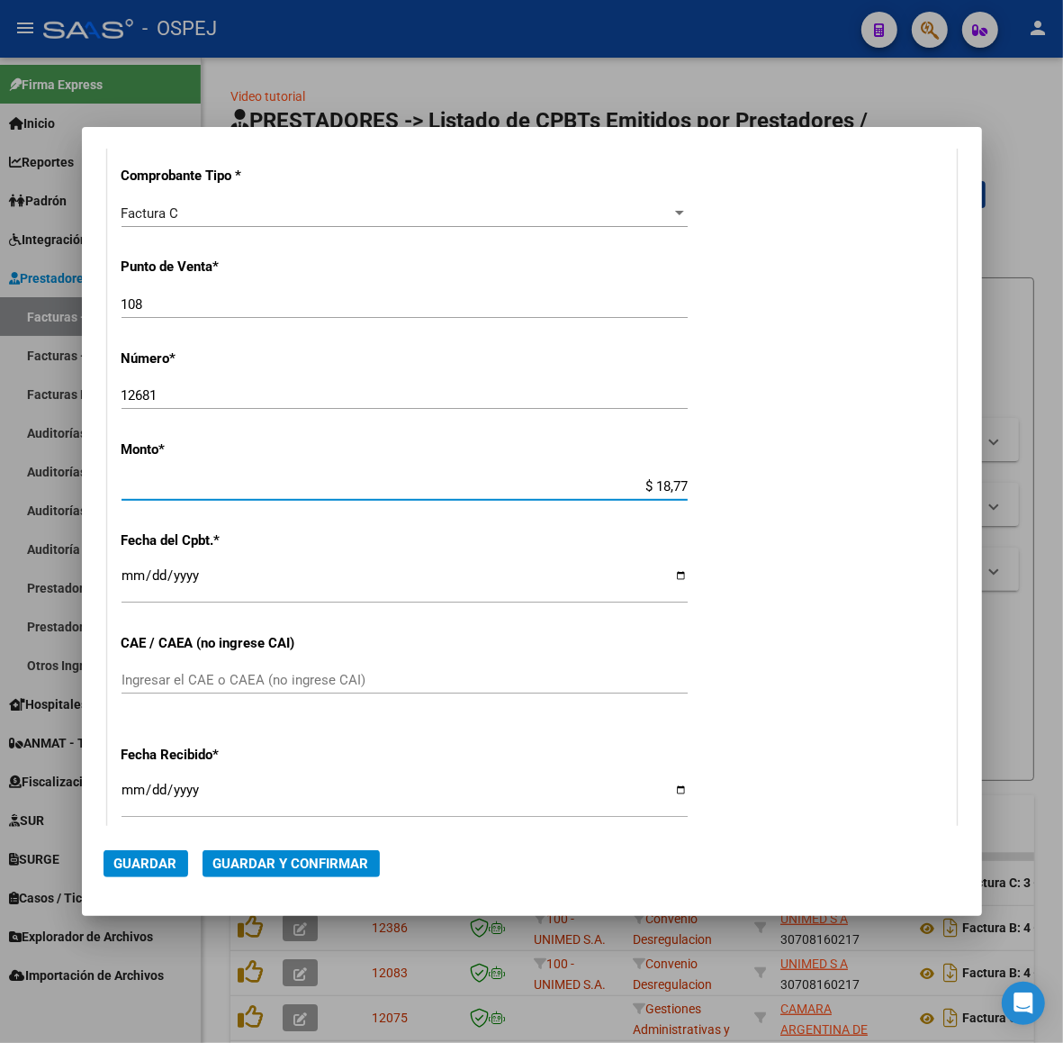
scroll to position [520, 0]
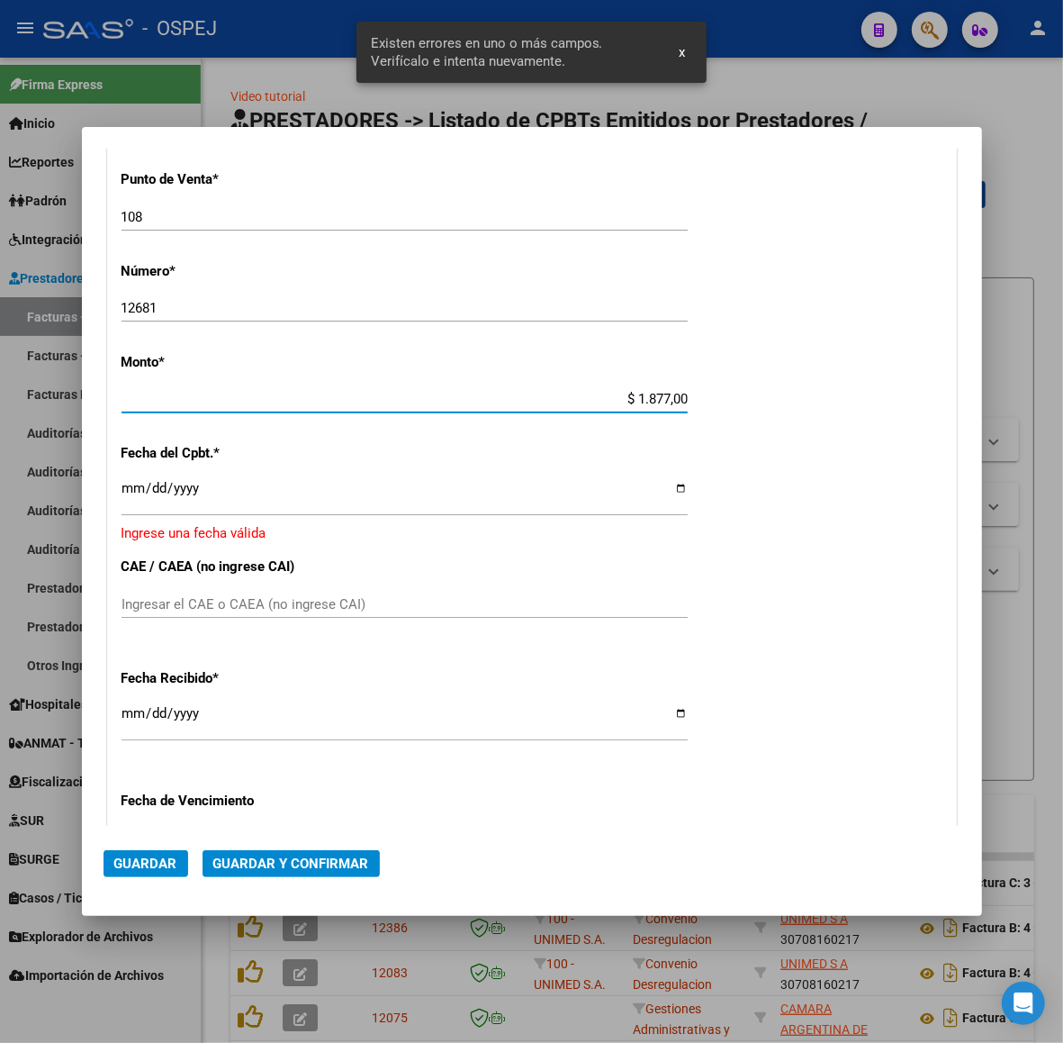
type input "$ 18.770,00"
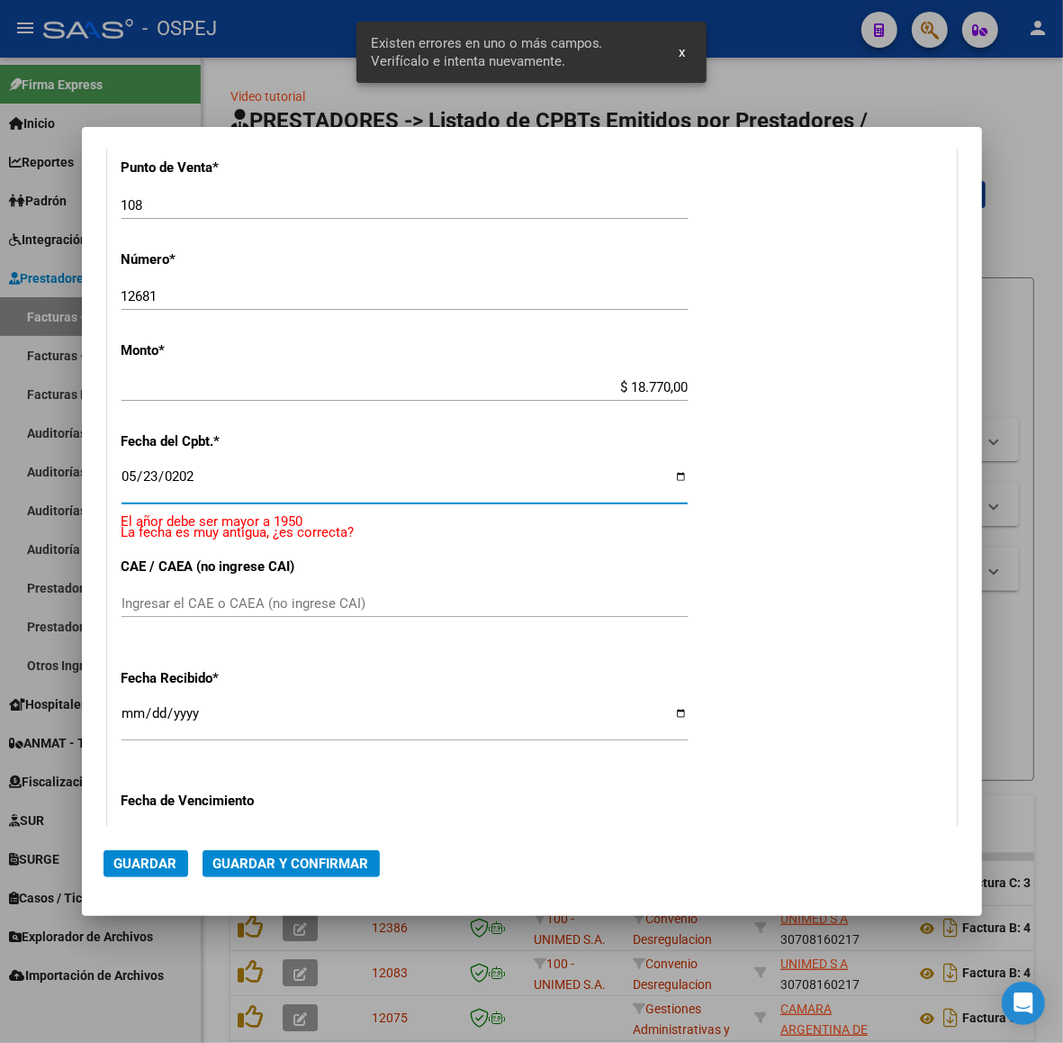
type input "[DATE]"
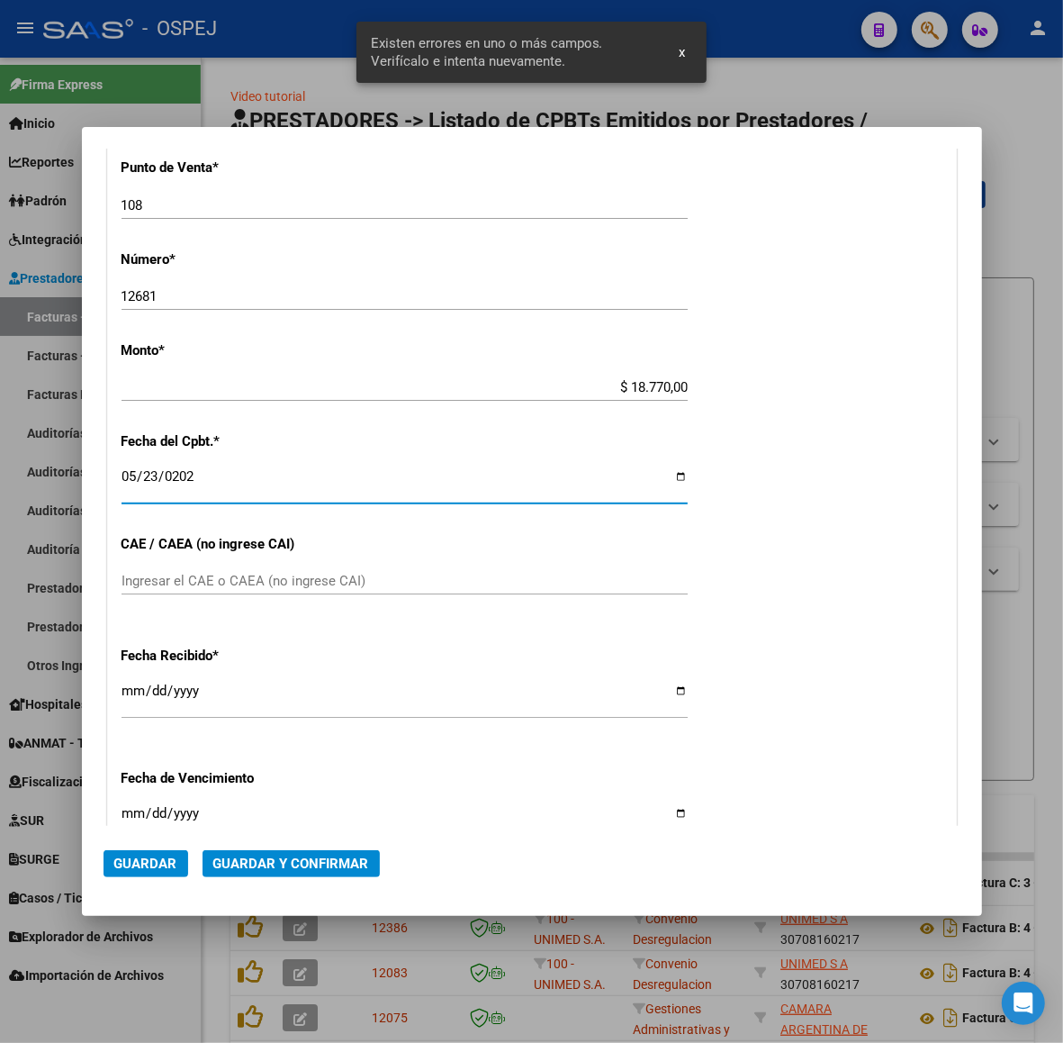
scroll to position [509, 0]
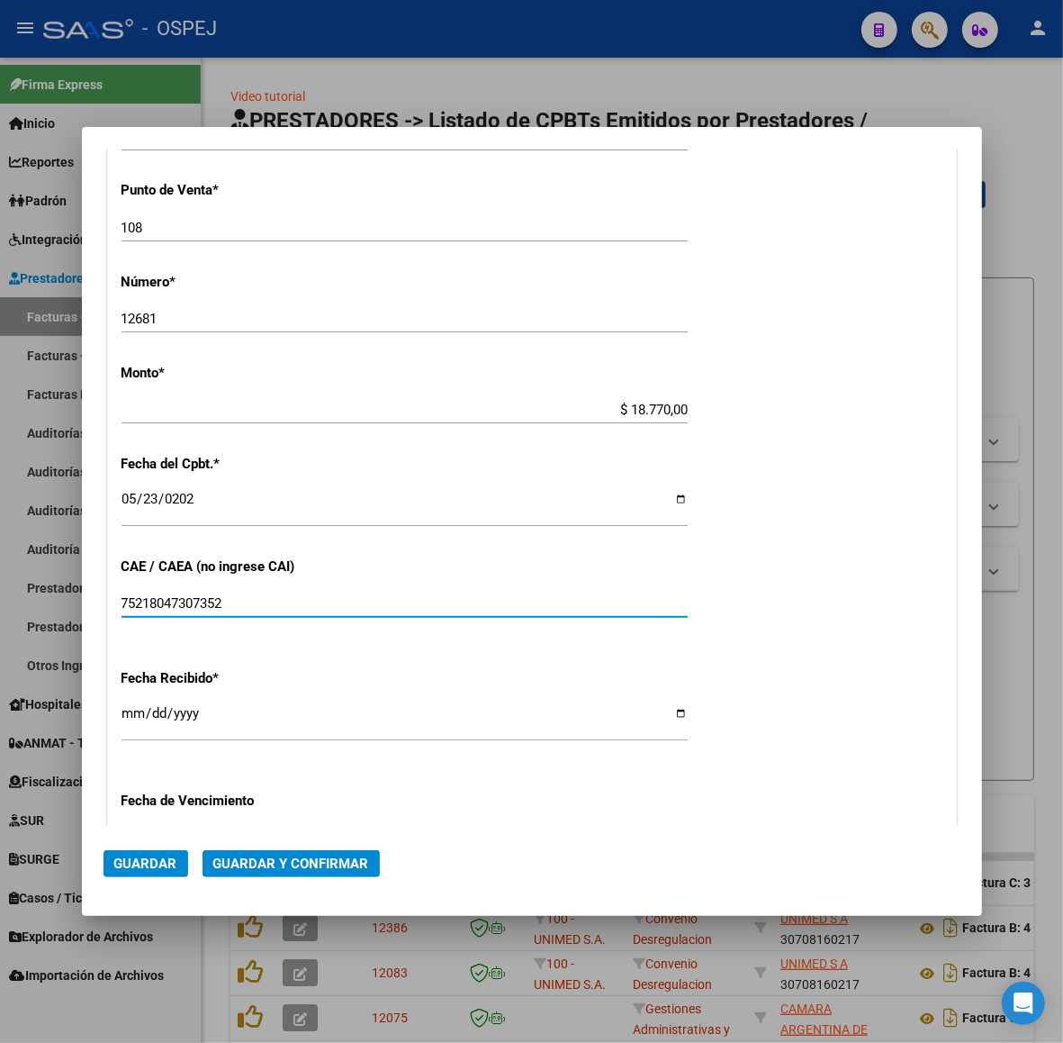
type input "75218047307352"
click at [327, 854] on button "Guardar y Confirmar" at bounding box center [291, 863] width 177 height 27
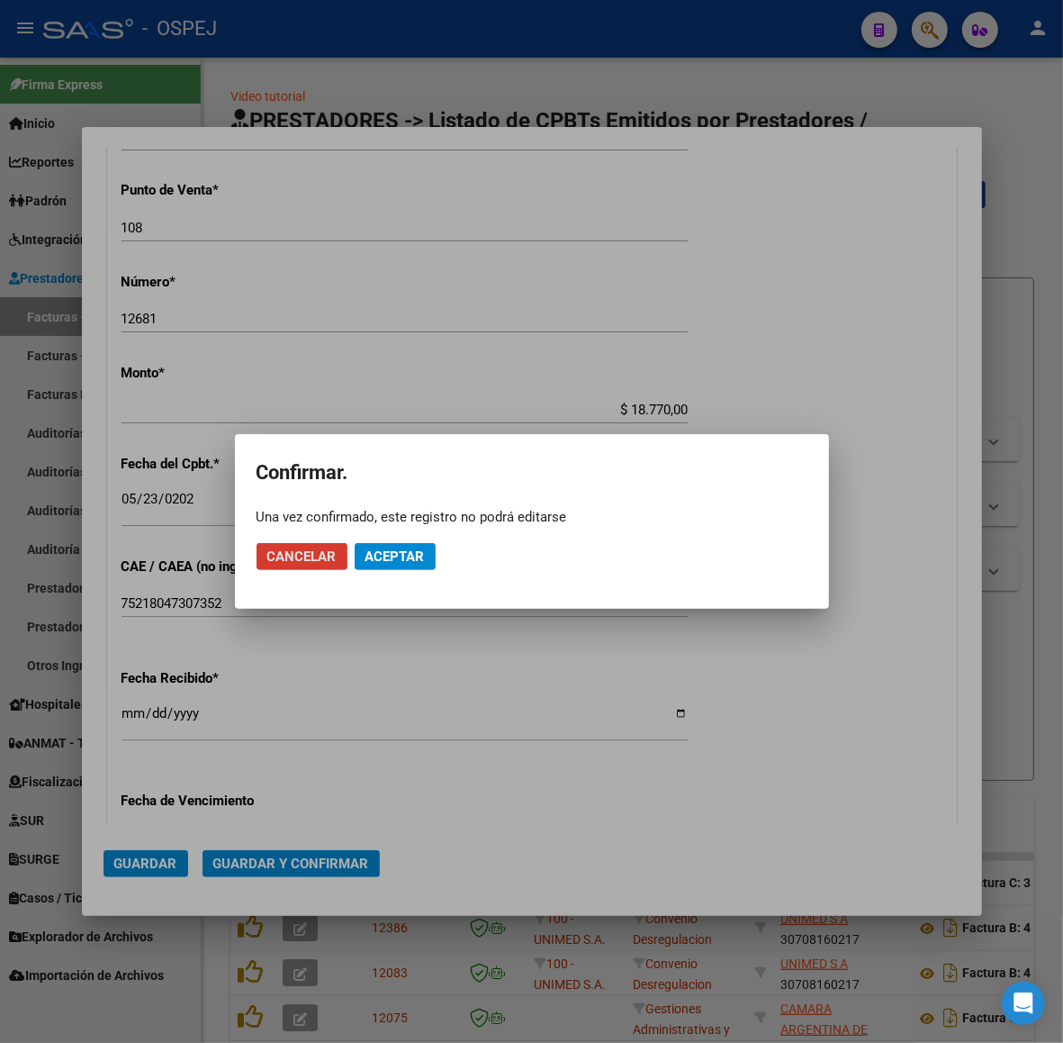
click at [397, 549] on span "Aceptar" at bounding box center [395, 556] width 59 height 16
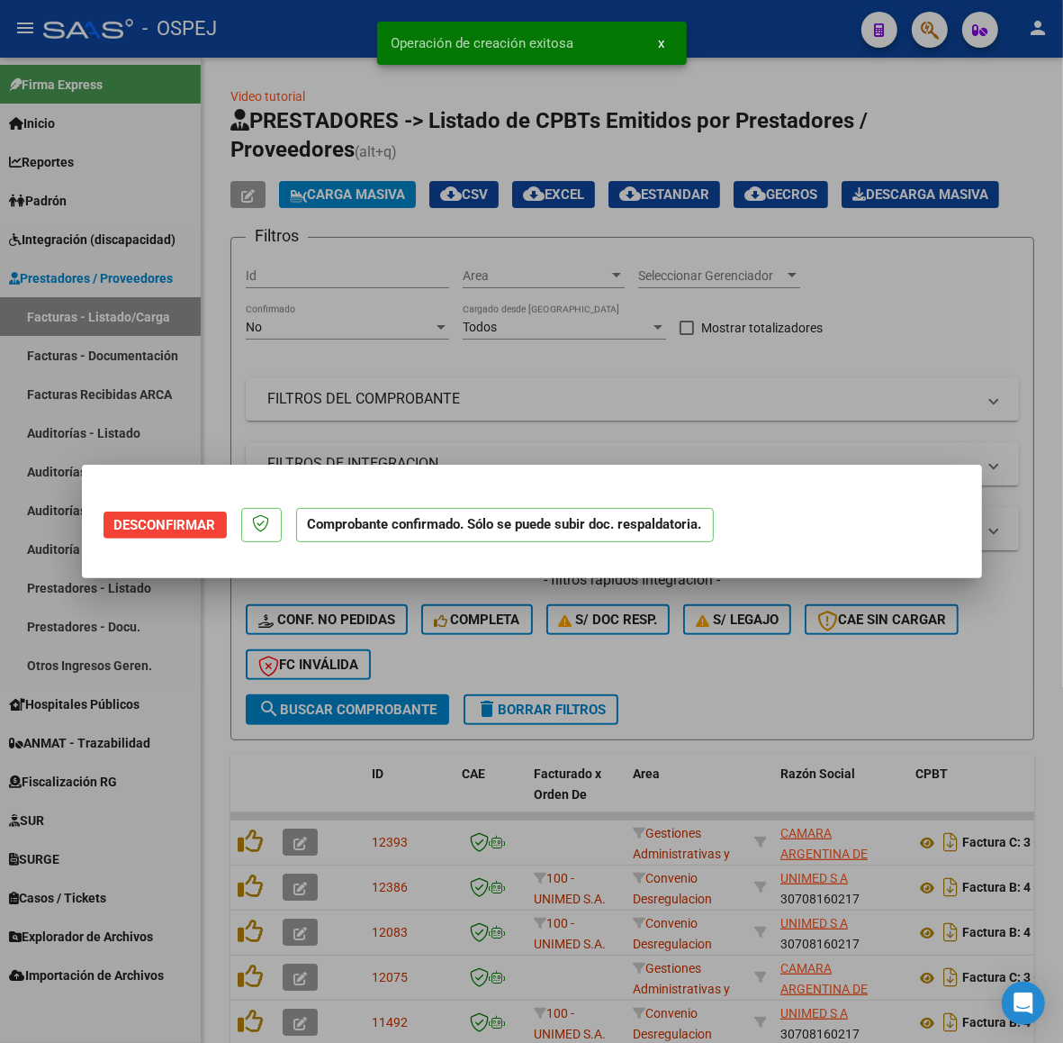
scroll to position [0, 0]
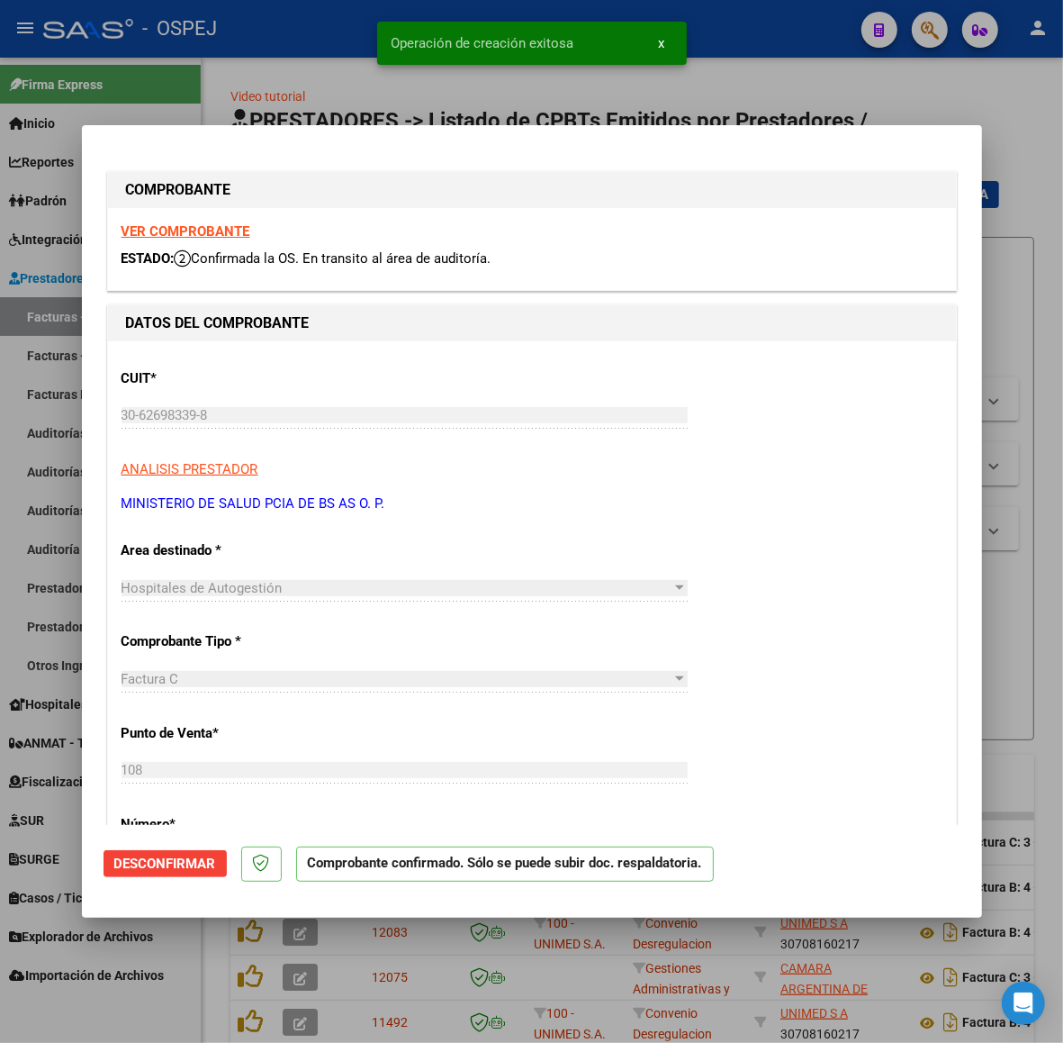
drag, startPoint x: 39, startPoint y: 298, endPoint x: 68, endPoint y: 295, distance: 29.8
click at [39, 306] on div at bounding box center [531, 521] width 1063 height 1043
type input "$ 0,00"
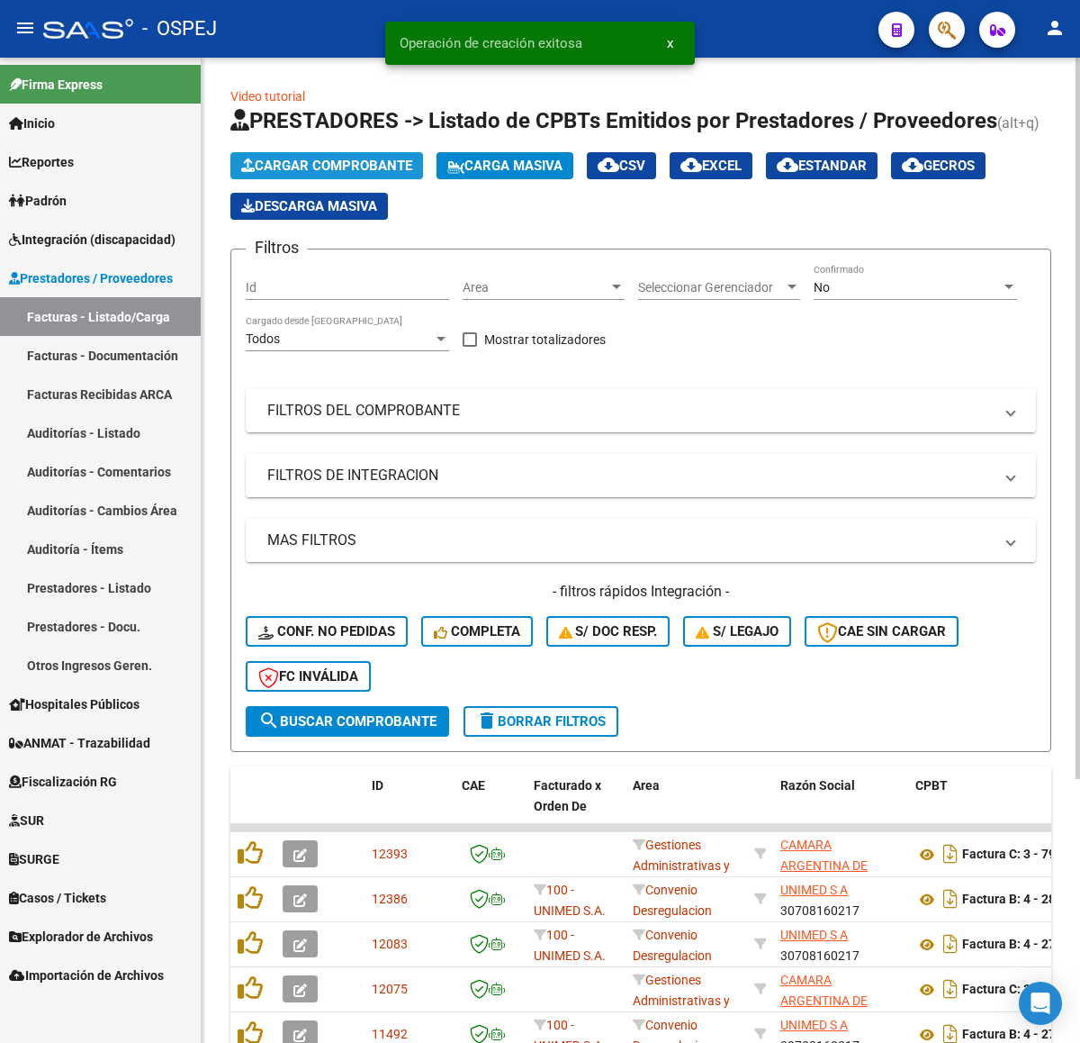
click at [351, 158] on span "Cargar Comprobante" at bounding box center [326, 166] width 171 height 16
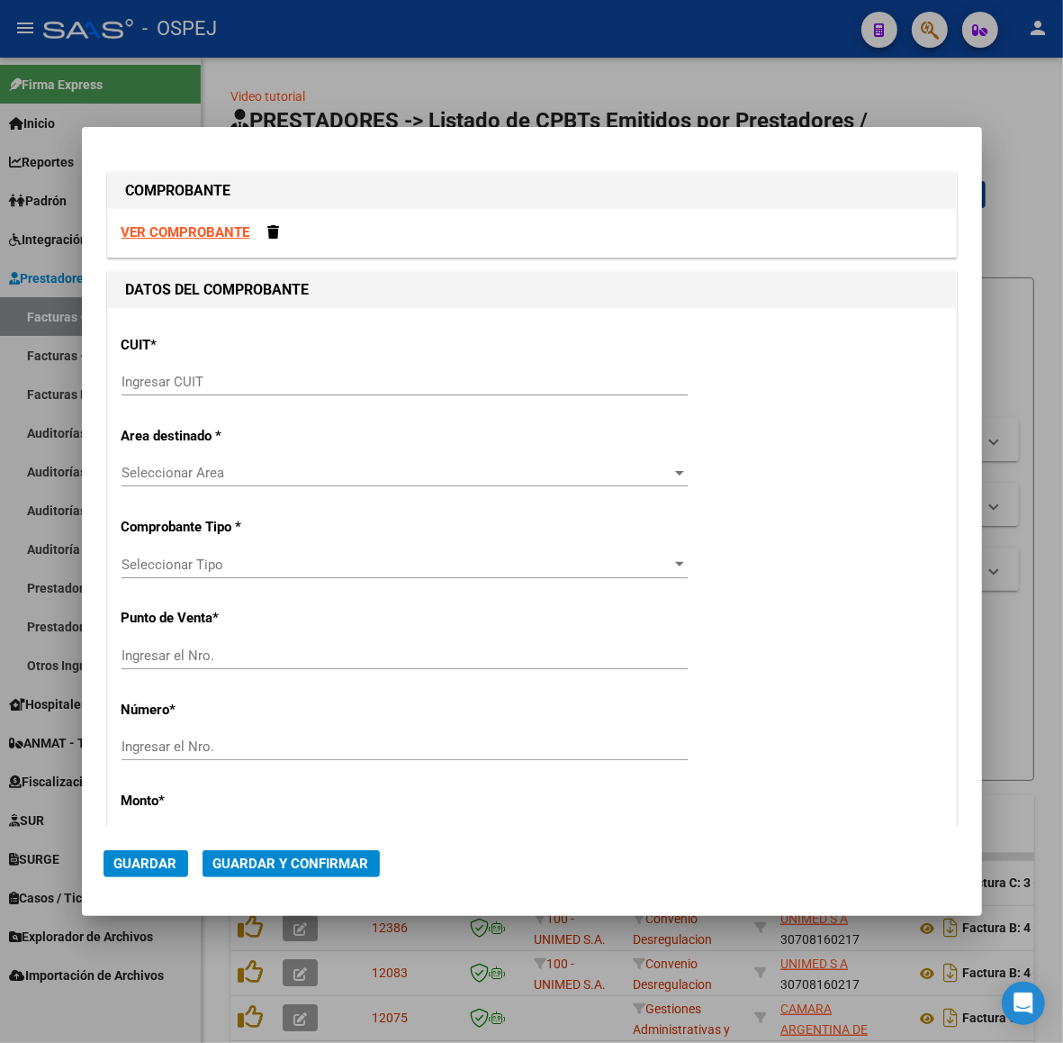
click at [213, 387] on input "Ingresar CUIT" at bounding box center [405, 382] width 566 height 16
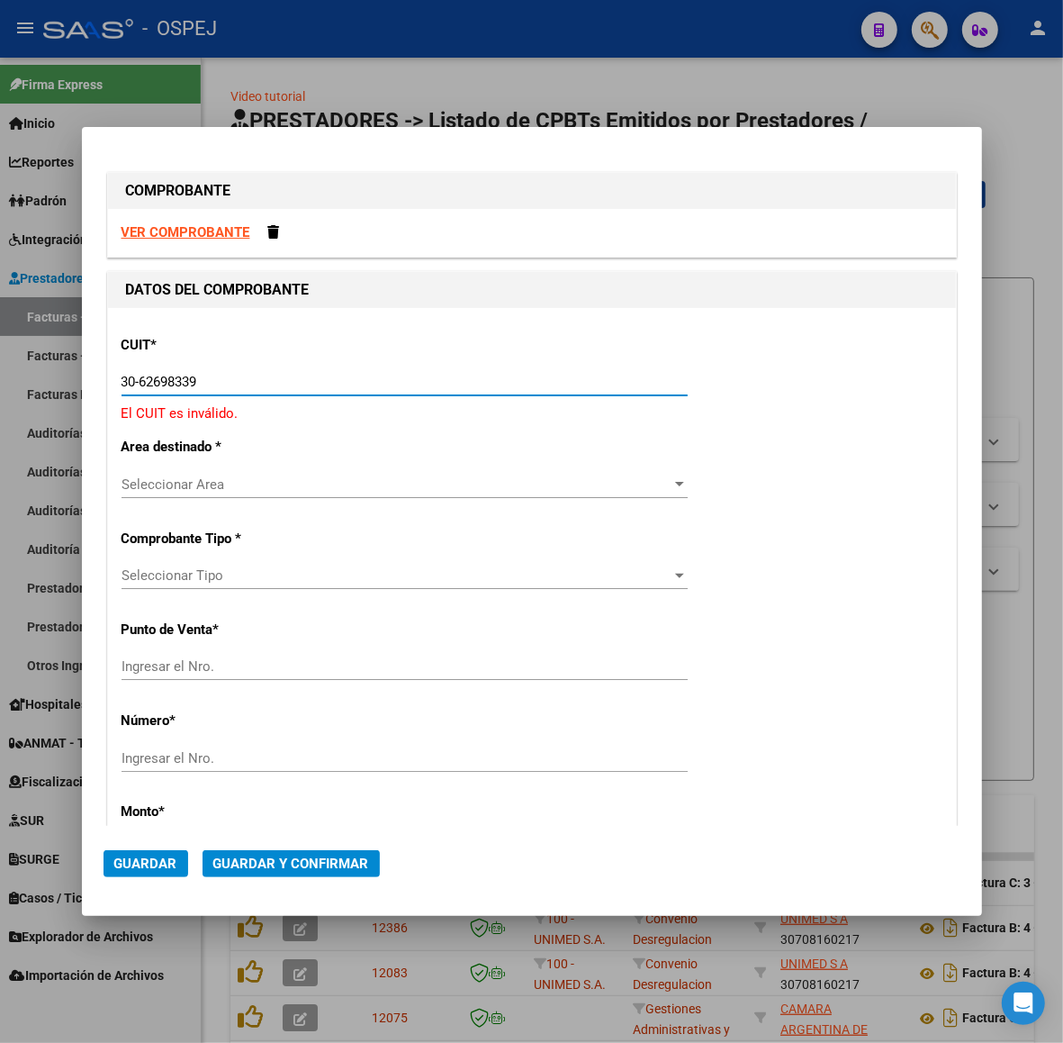
type input "30-62698339-8"
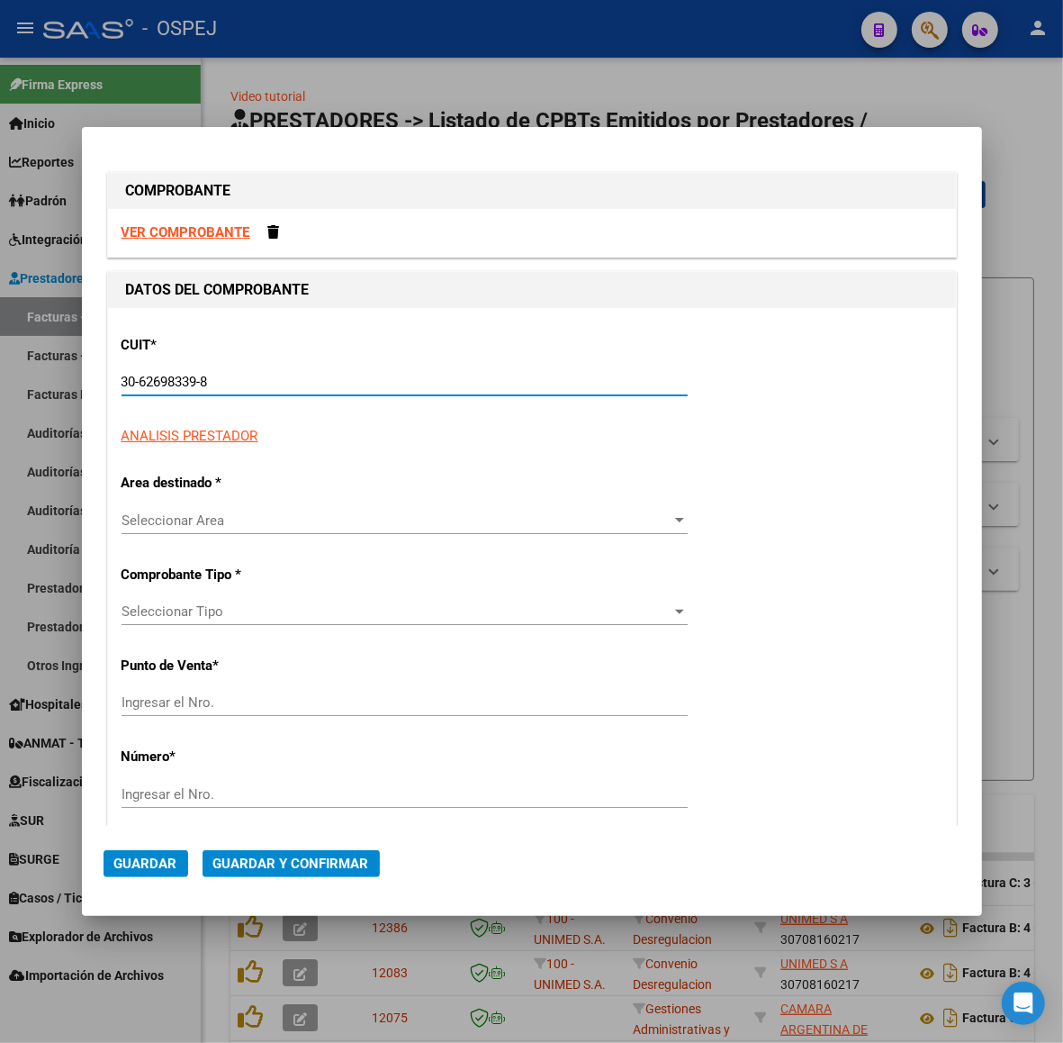
type input "108"
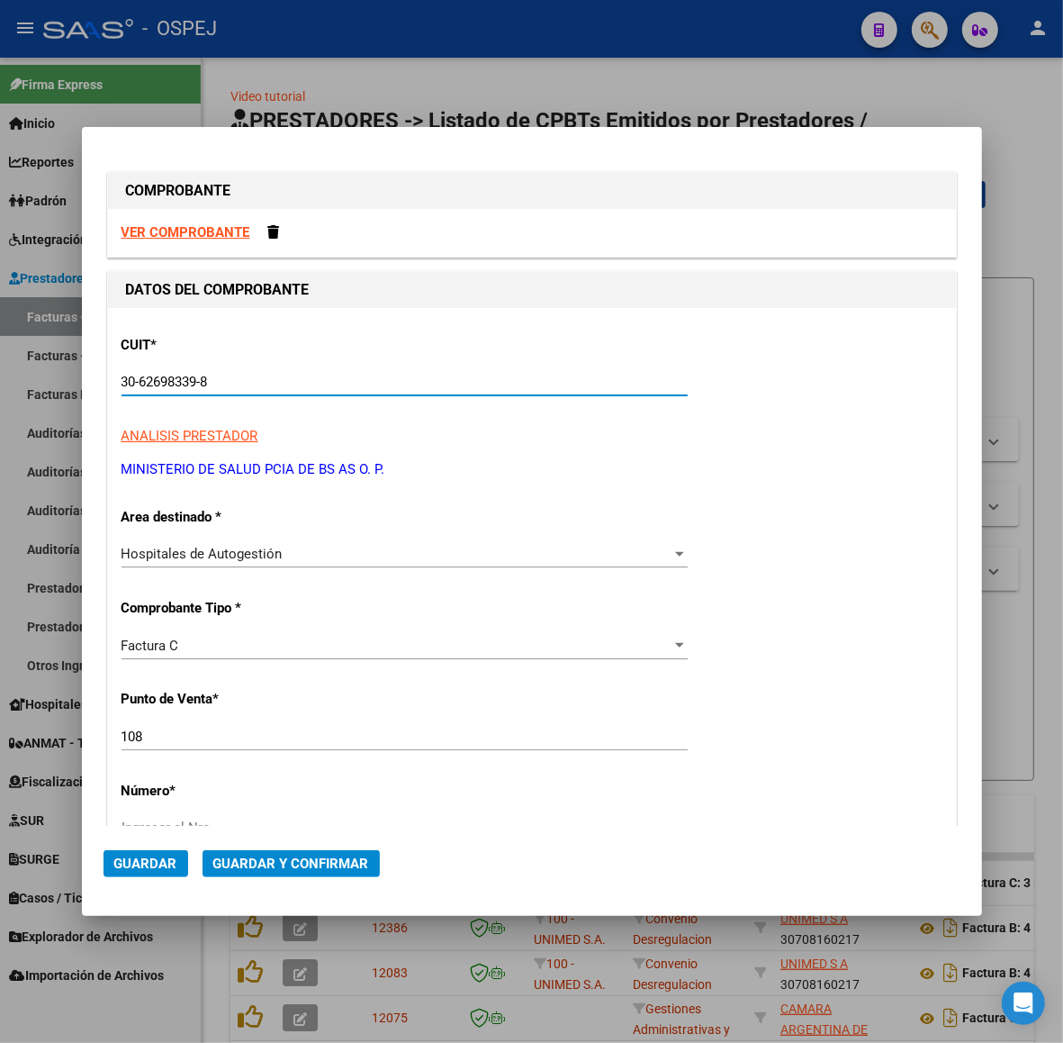
type input "30-62698339-8"
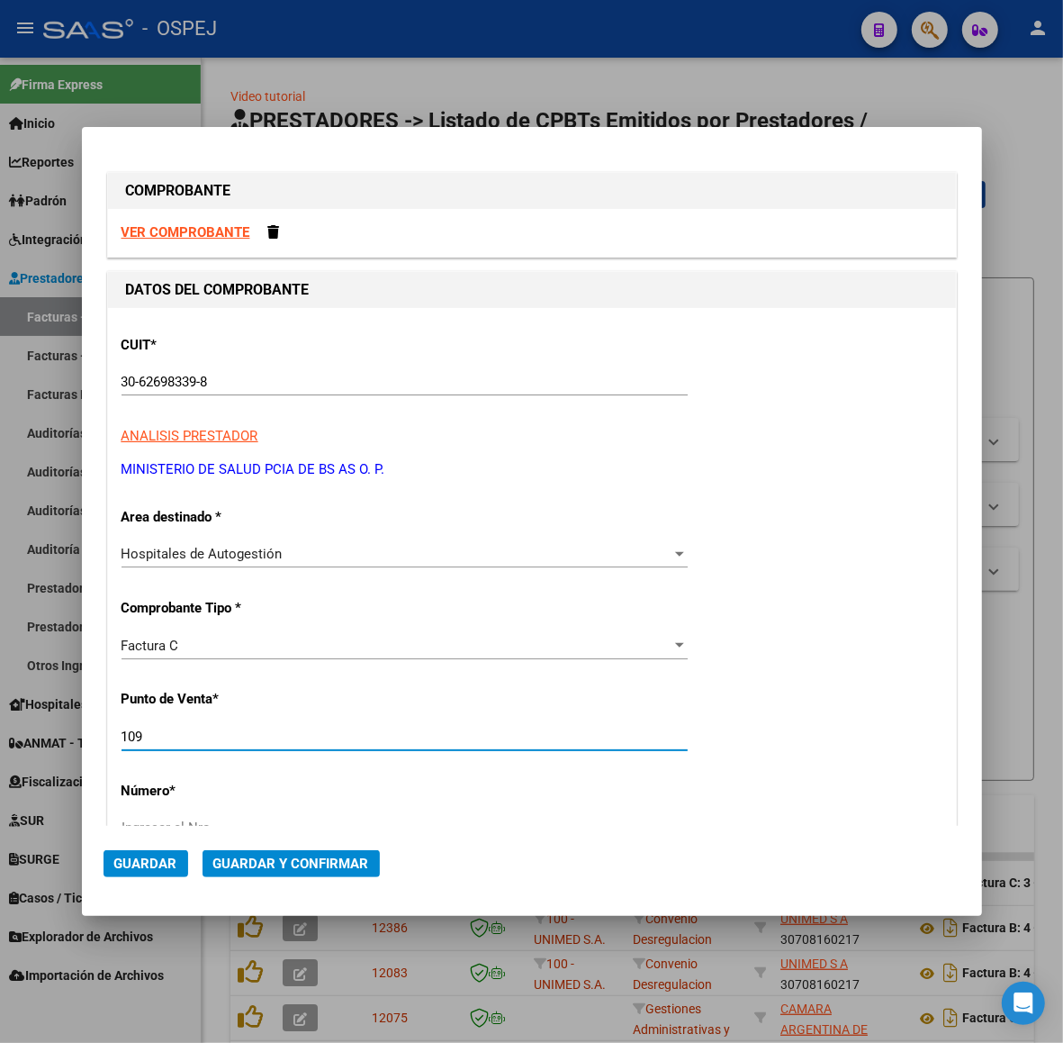
type input "109"
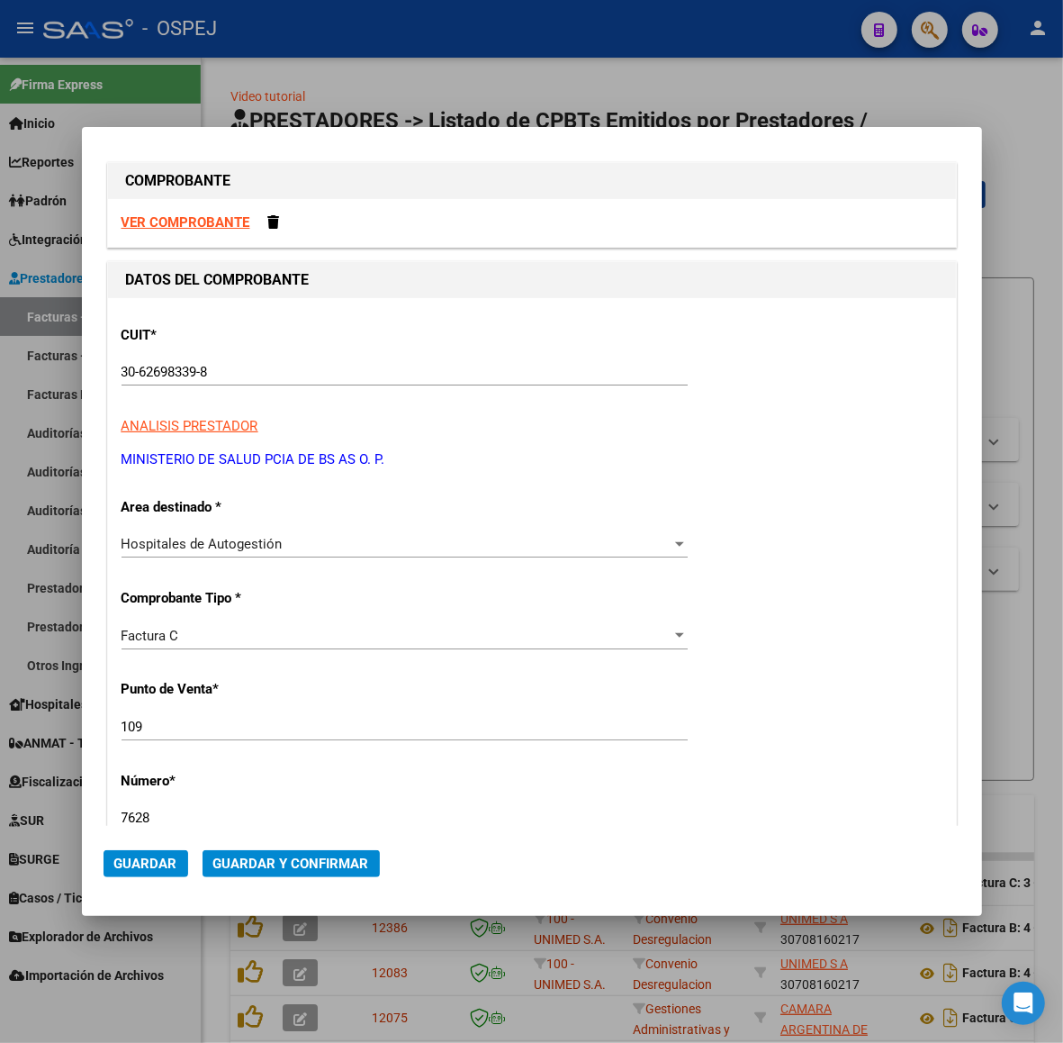
type input "7628"
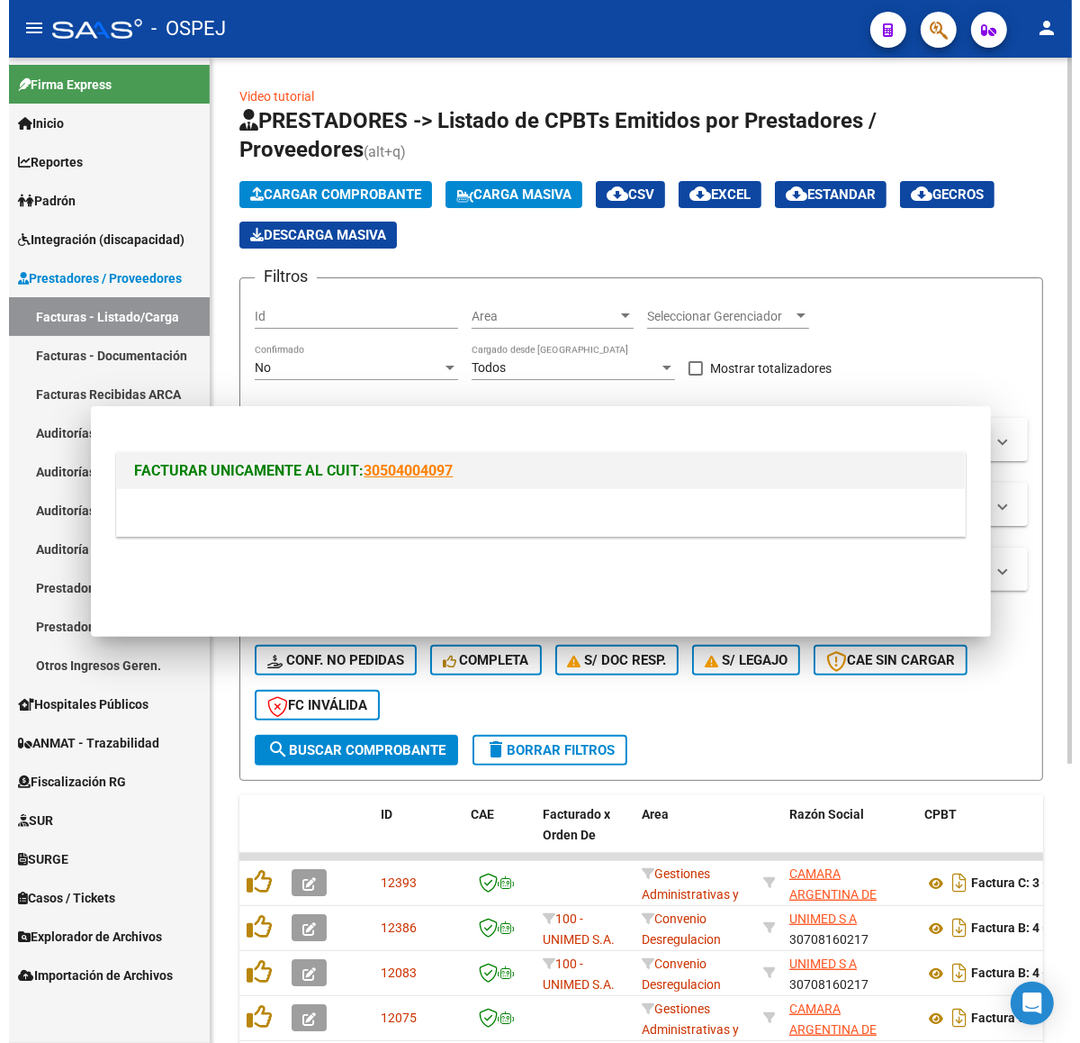
scroll to position [0, 0]
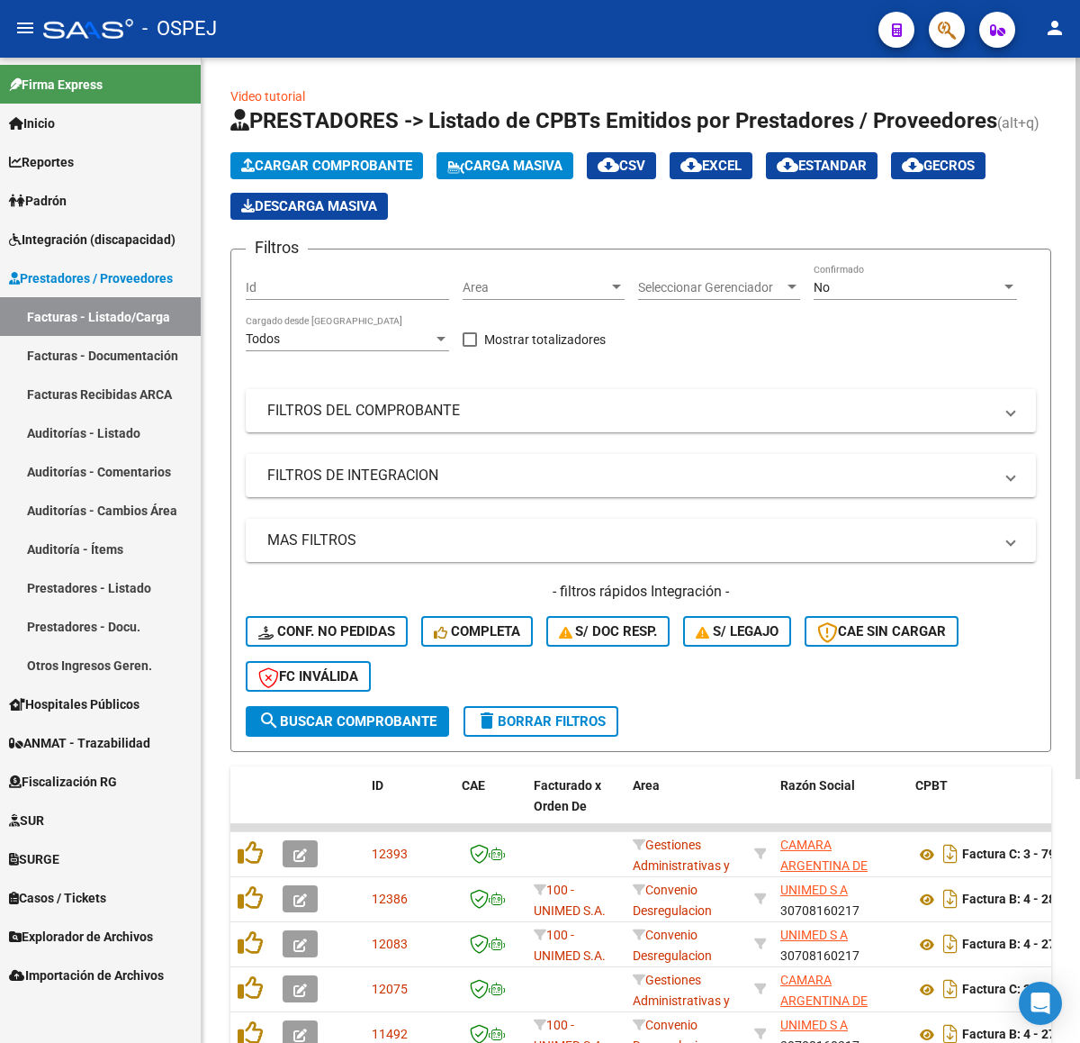
click at [321, 167] on span "Cargar Comprobante" at bounding box center [326, 166] width 171 height 16
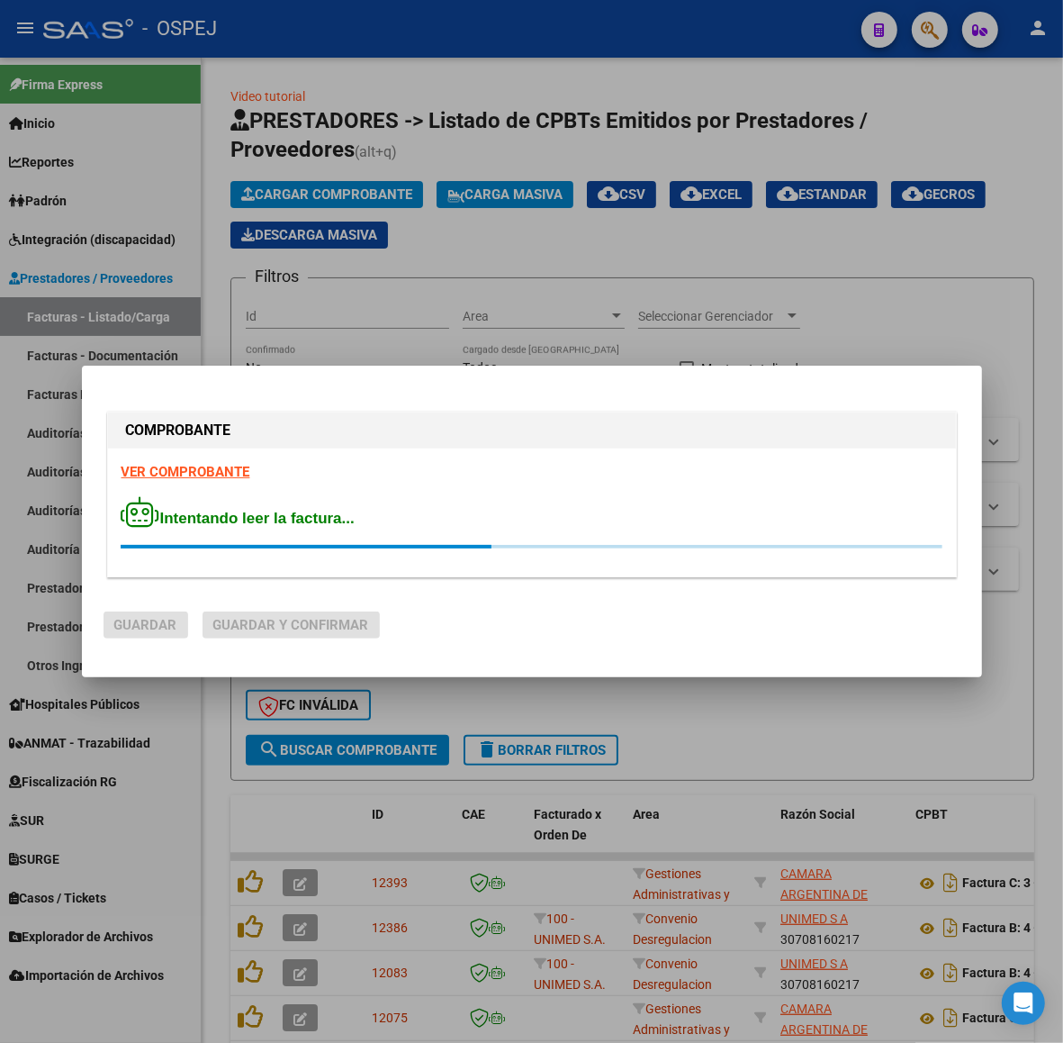
click at [901, 267] on div at bounding box center [531, 521] width 1063 height 1043
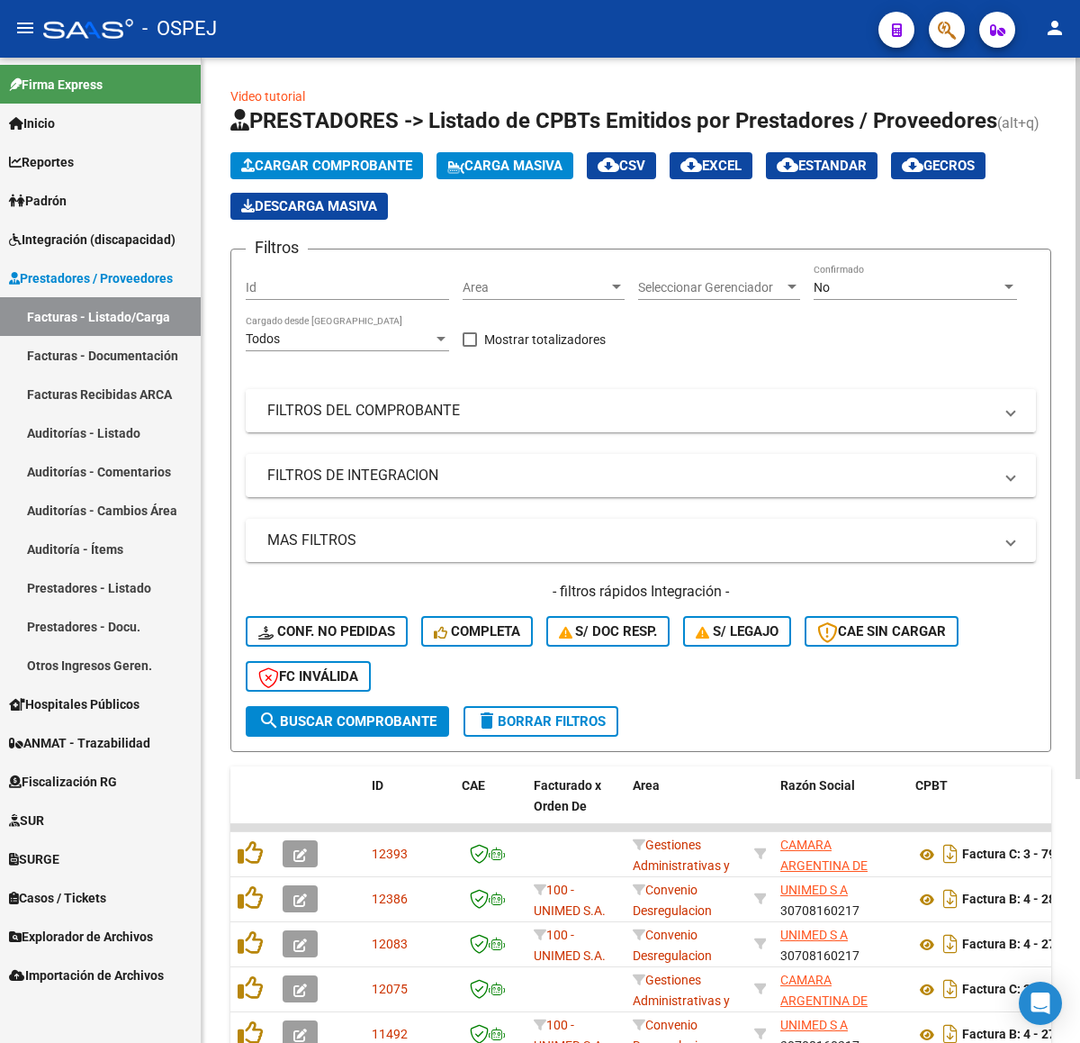
click at [477, 412] on mat-panel-title "FILTROS DEL COMPROBANTE" at bounding box center [630, 411] width 726 height 20
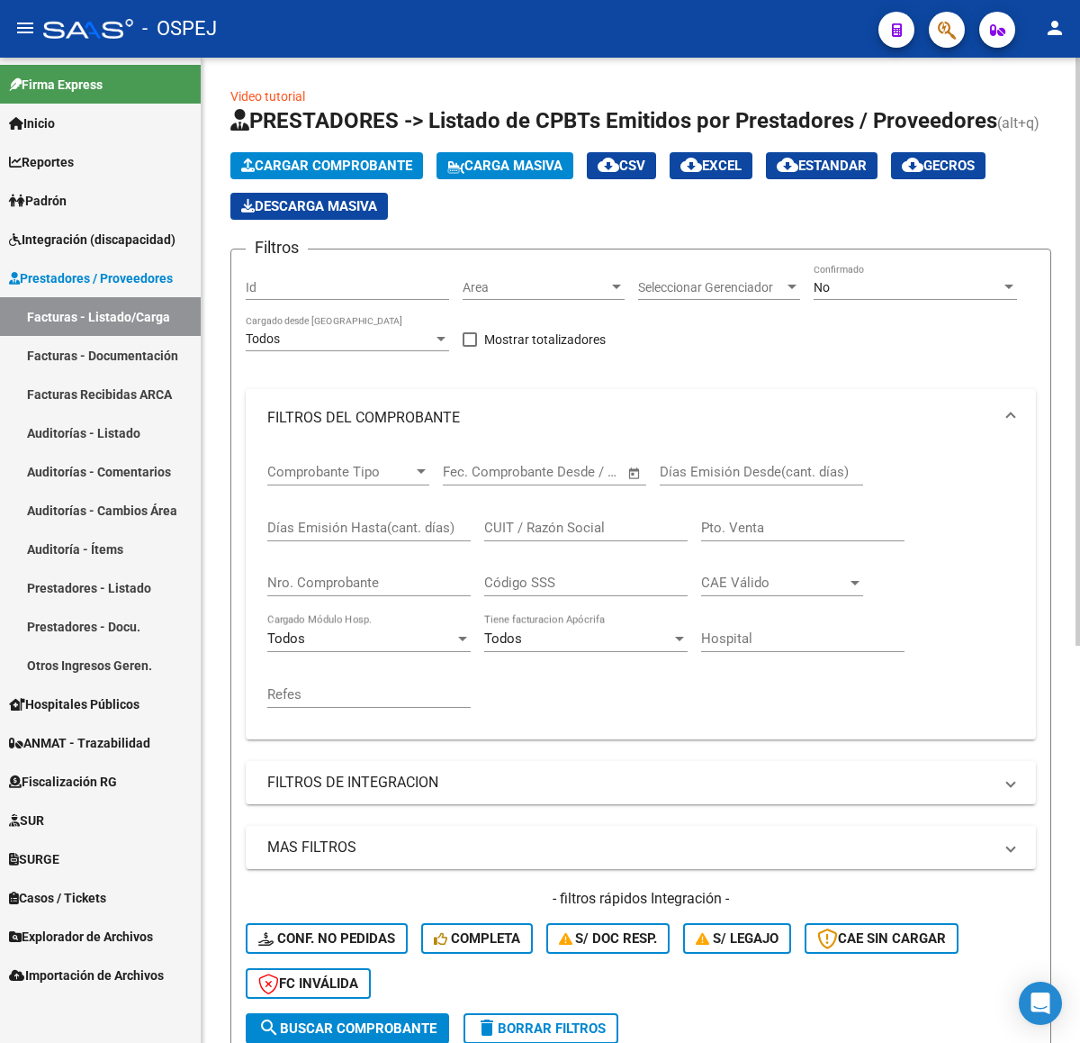
click at [444, 588] on input "Nro. Comprobante" at bounding box center [368, 582] width 203 height 16
click at [883, 285] on div "No" at bounding box center [907, 287] width 187 height 15
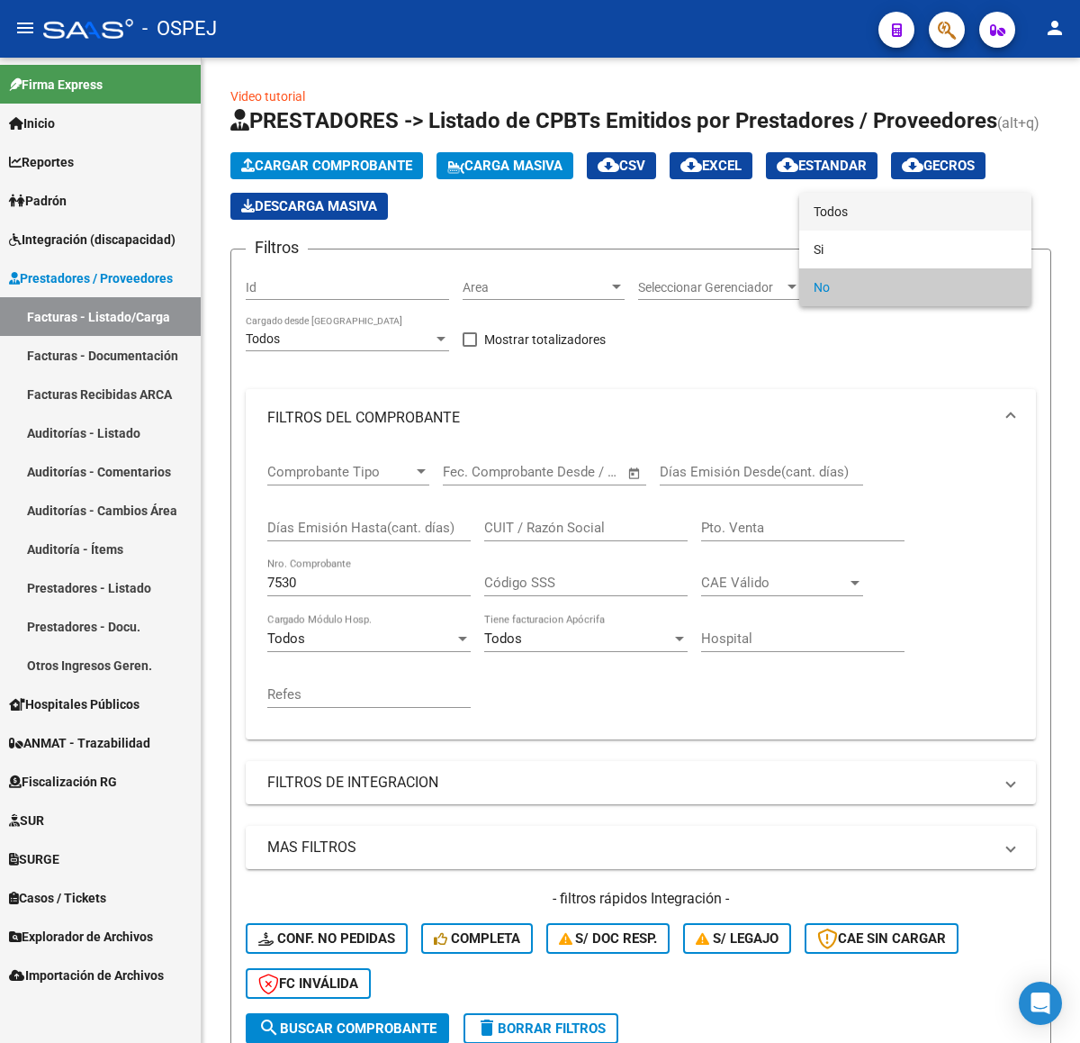
click at [845, 212] on span "Todos" at bounding box center [915, 212] width 203 height 38
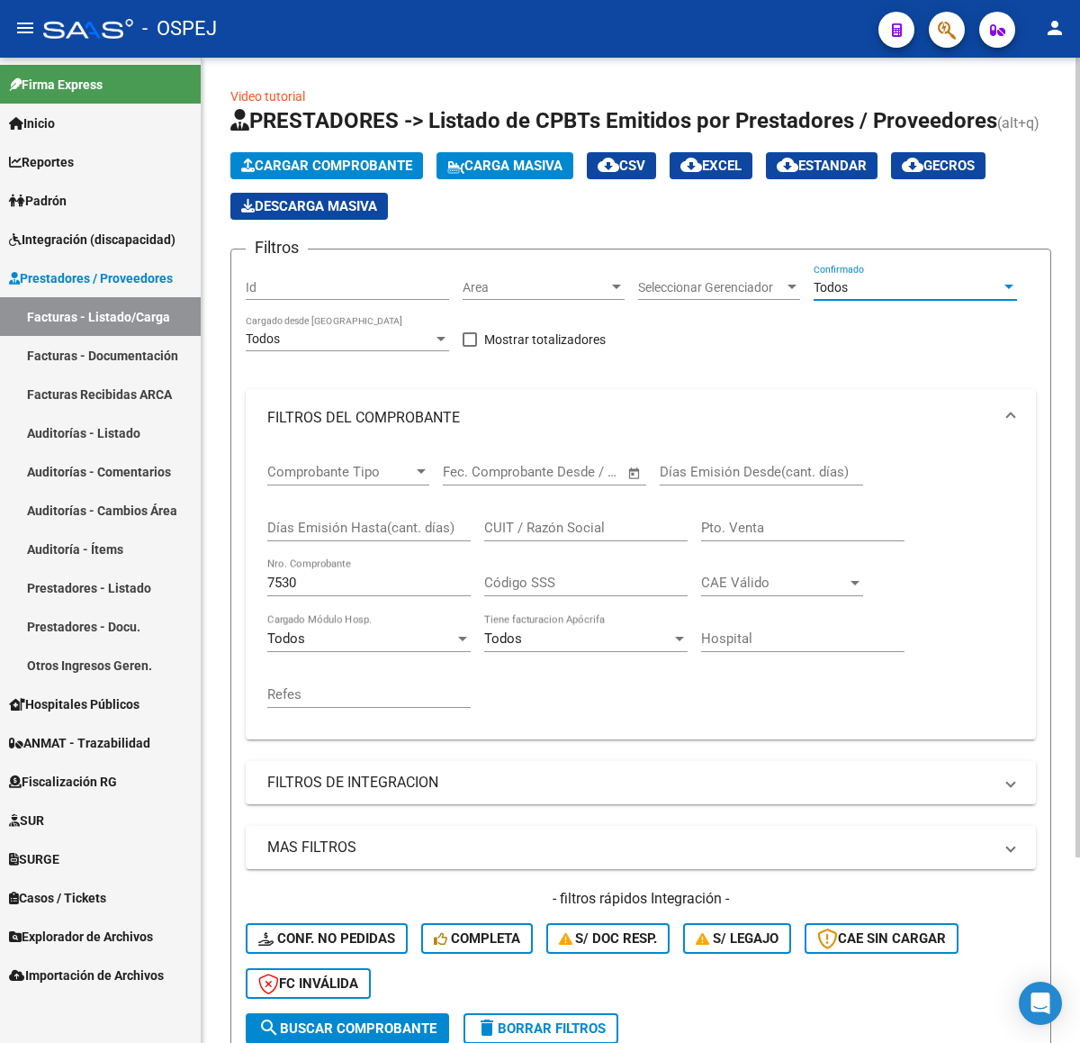
scroll to position [231, 0]
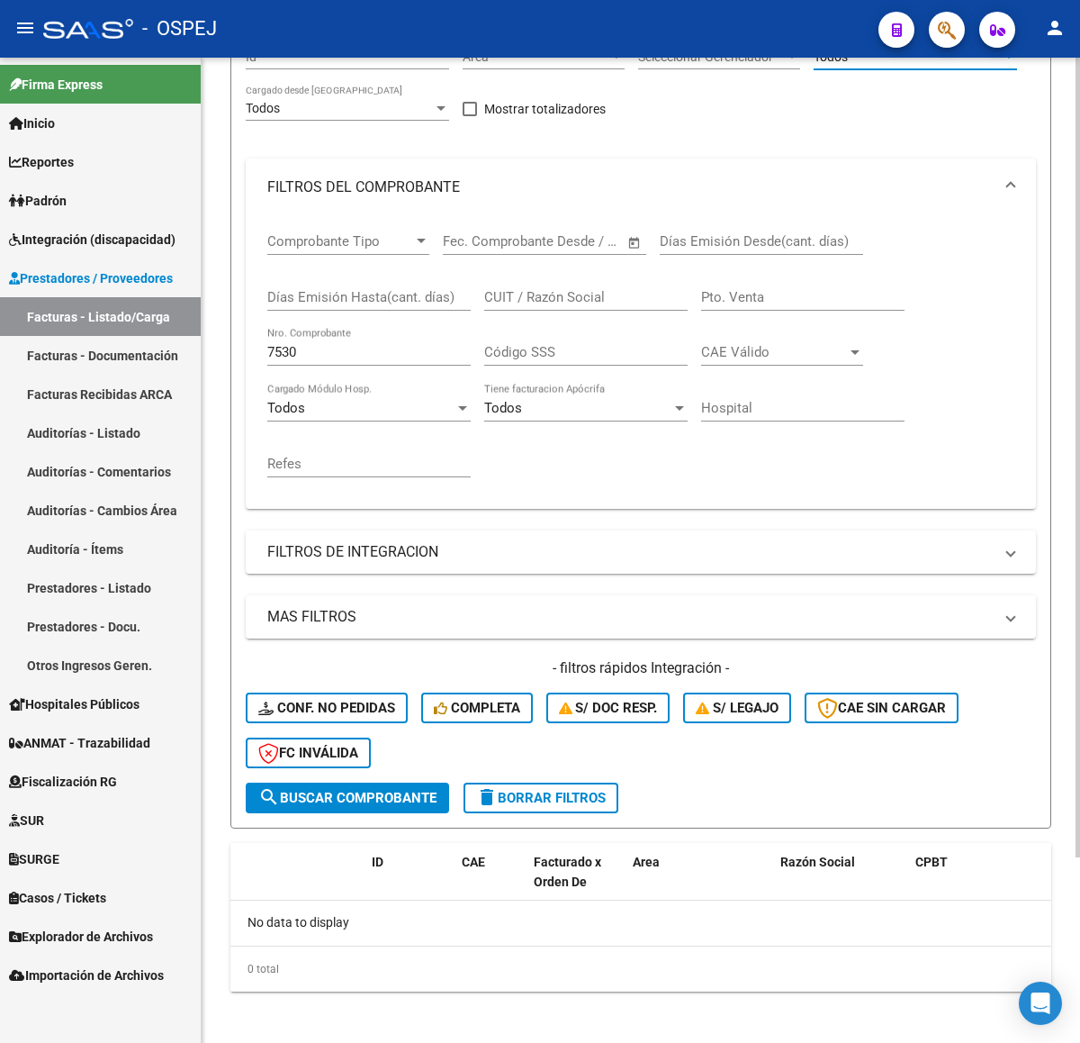
click at [345, 793] on span "search Buscar Comprobante" at bounding box center [347, 798] width 178 height 16
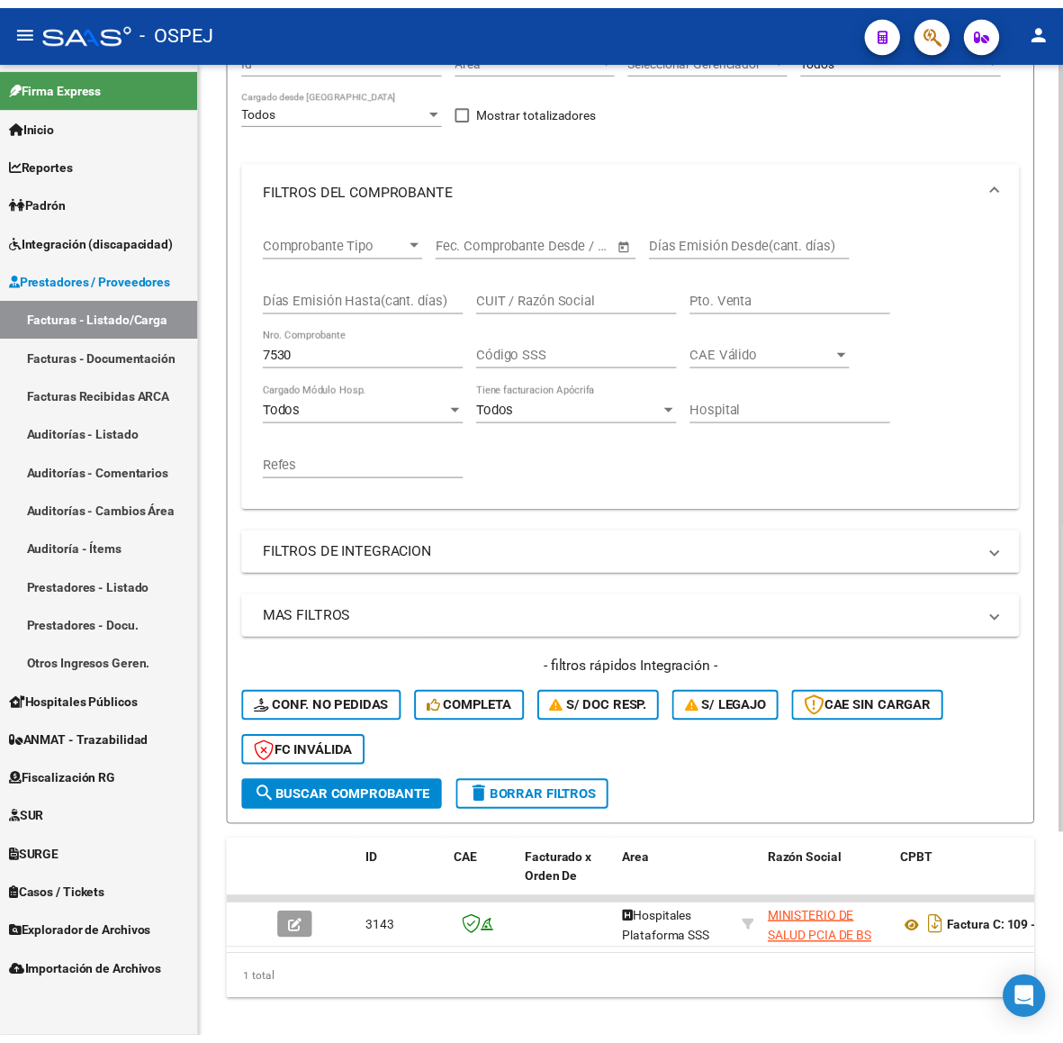
scroll to position [261, 0]
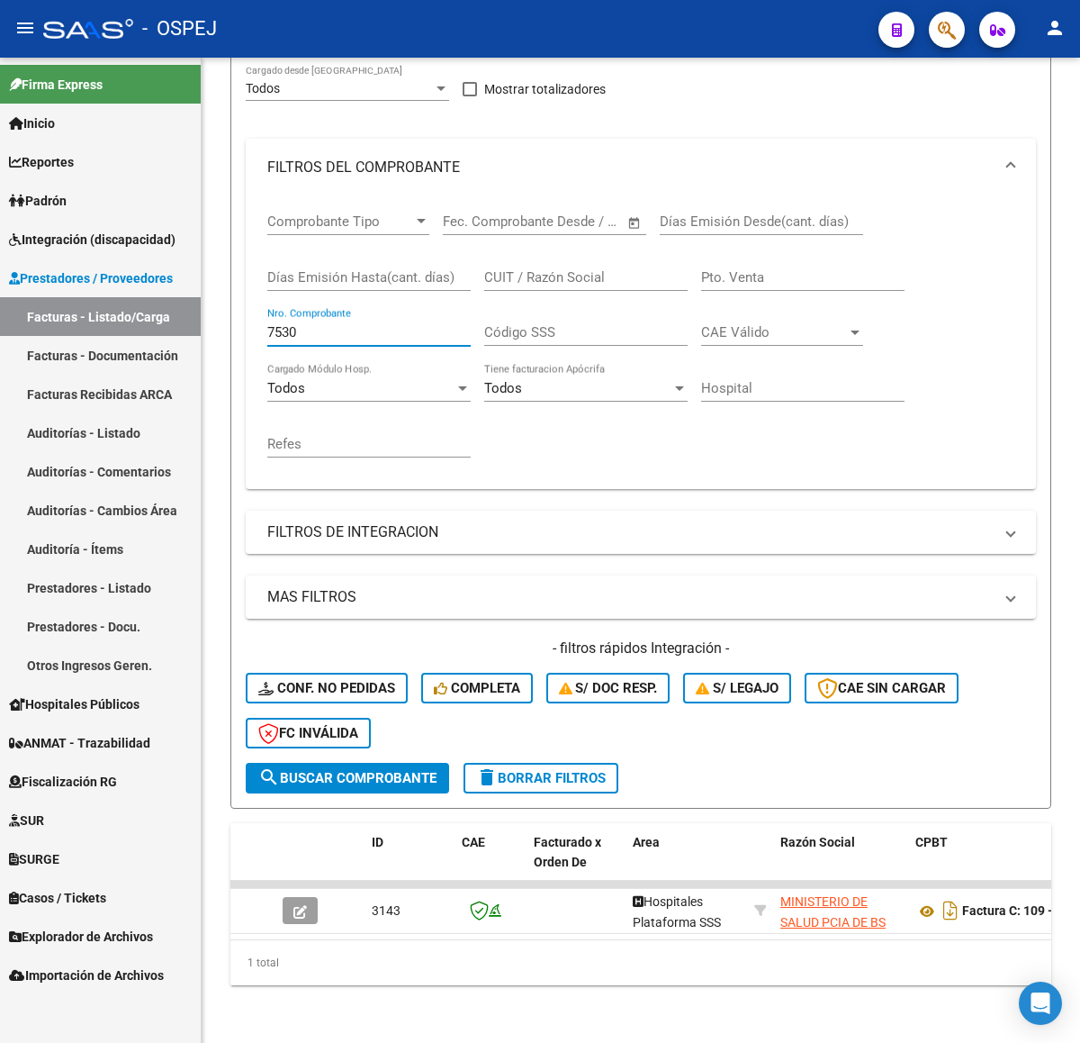
drag, startPoint x: 315, startPoint y: 321, endPoint x: 0, endPoint y: 303, distance: 315.6
click at [0, 304] on mat-sidenav-container "Firma Express Inicio Calendario SSS Instructivos Contacto OS Reportes Ingresos …" at bounding box center [540, 550] width 1080 height 985
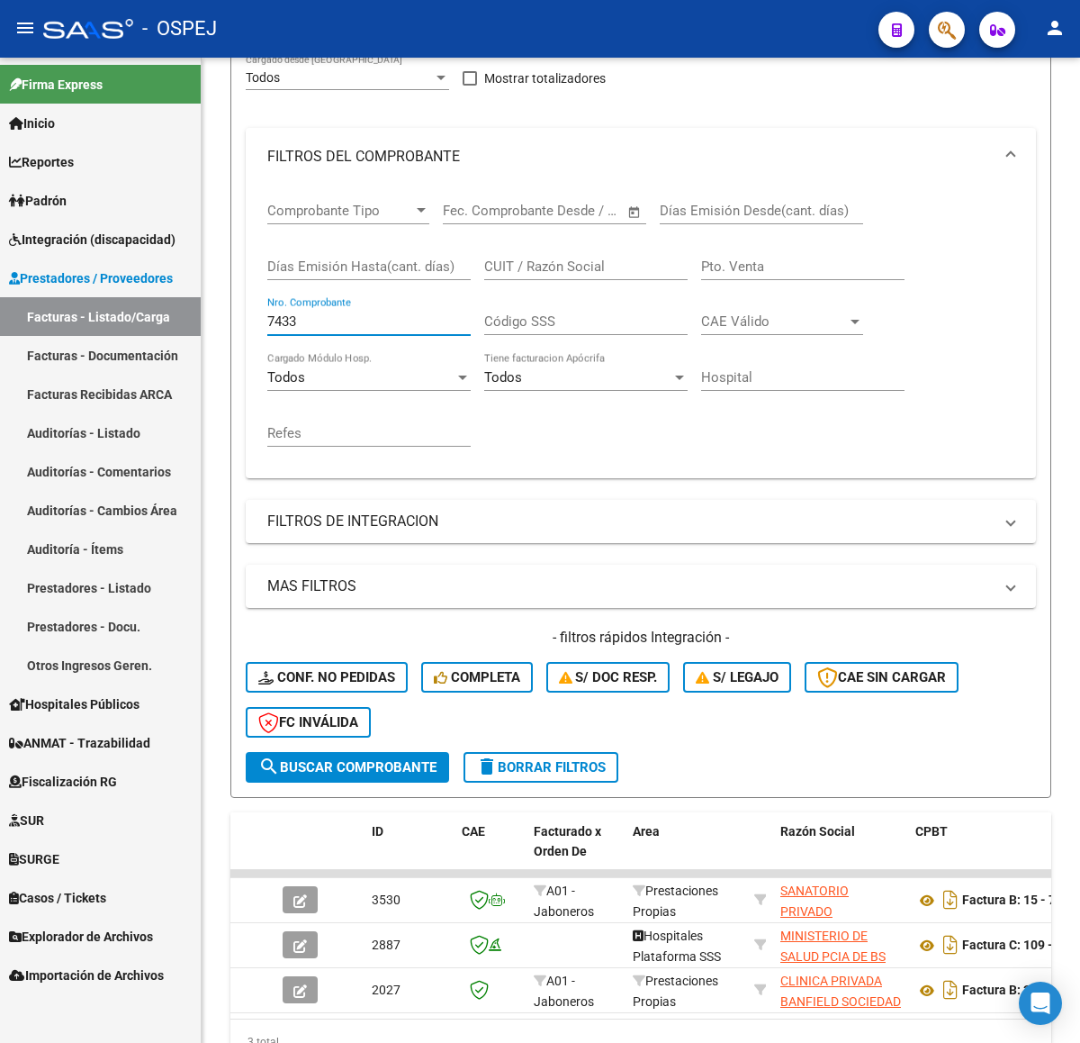
drag, startPoint x: 299, startPoint y: 315, endPoint x: 84, endPoint y: 329, distance: 215.6
click at [77, 327] on mat-sidenav-container "Firma Express Inicio Calendario SSS Instructivos Contacto OS Reportes Ingresos …" at bounding box center [540, 550] width 1080 height 985
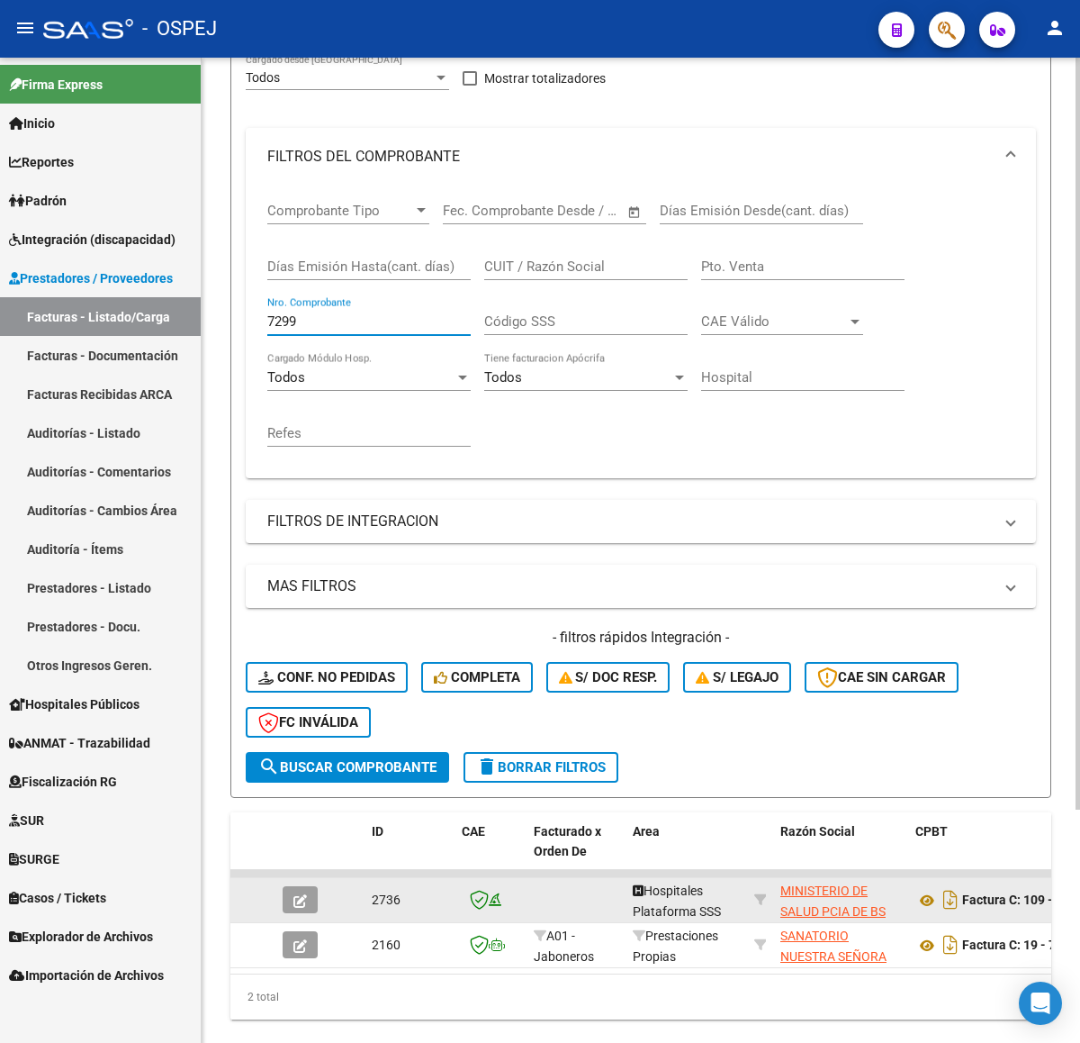
type input "7299"
click at [303, 894] on icon "button" at bounding box center [301, 901] width 14 height 14
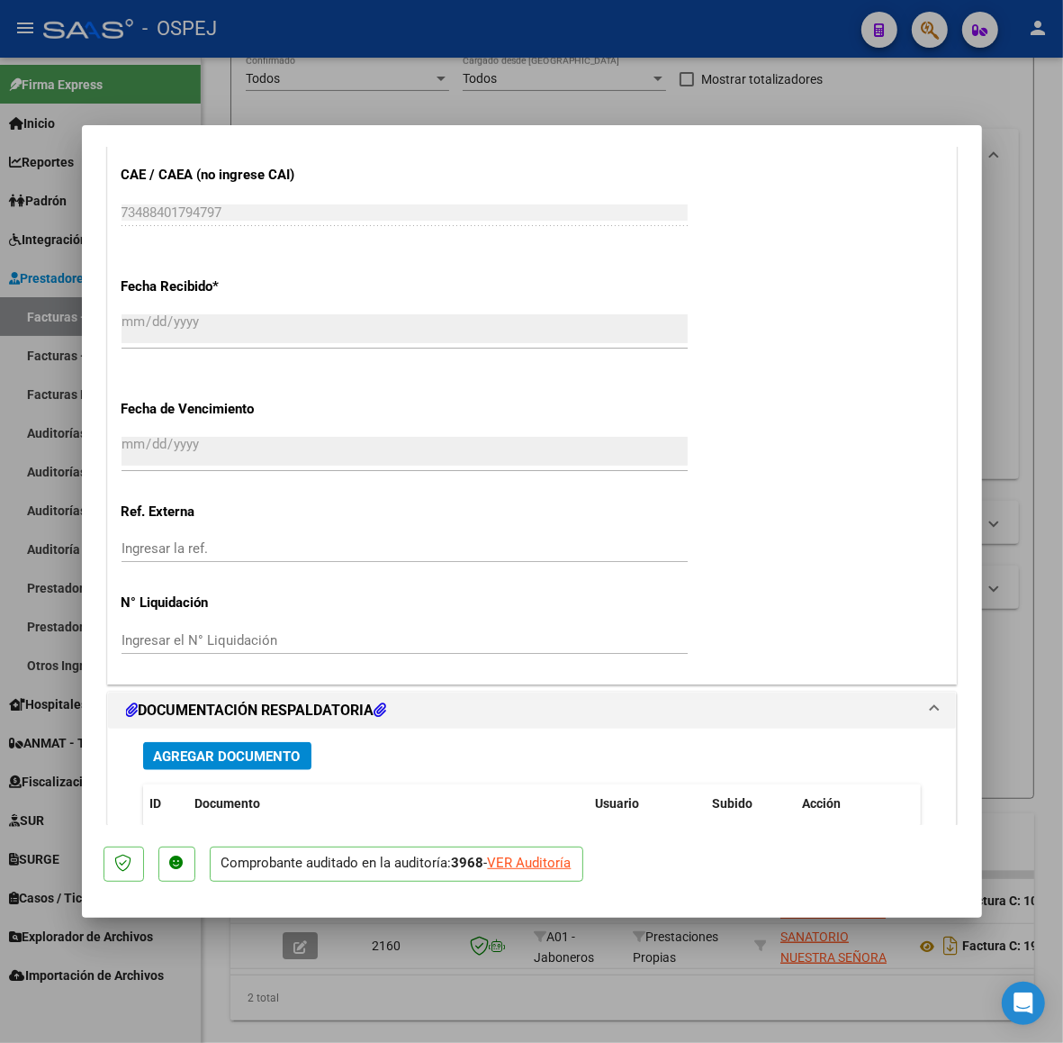
scroll to position [1221, 0]
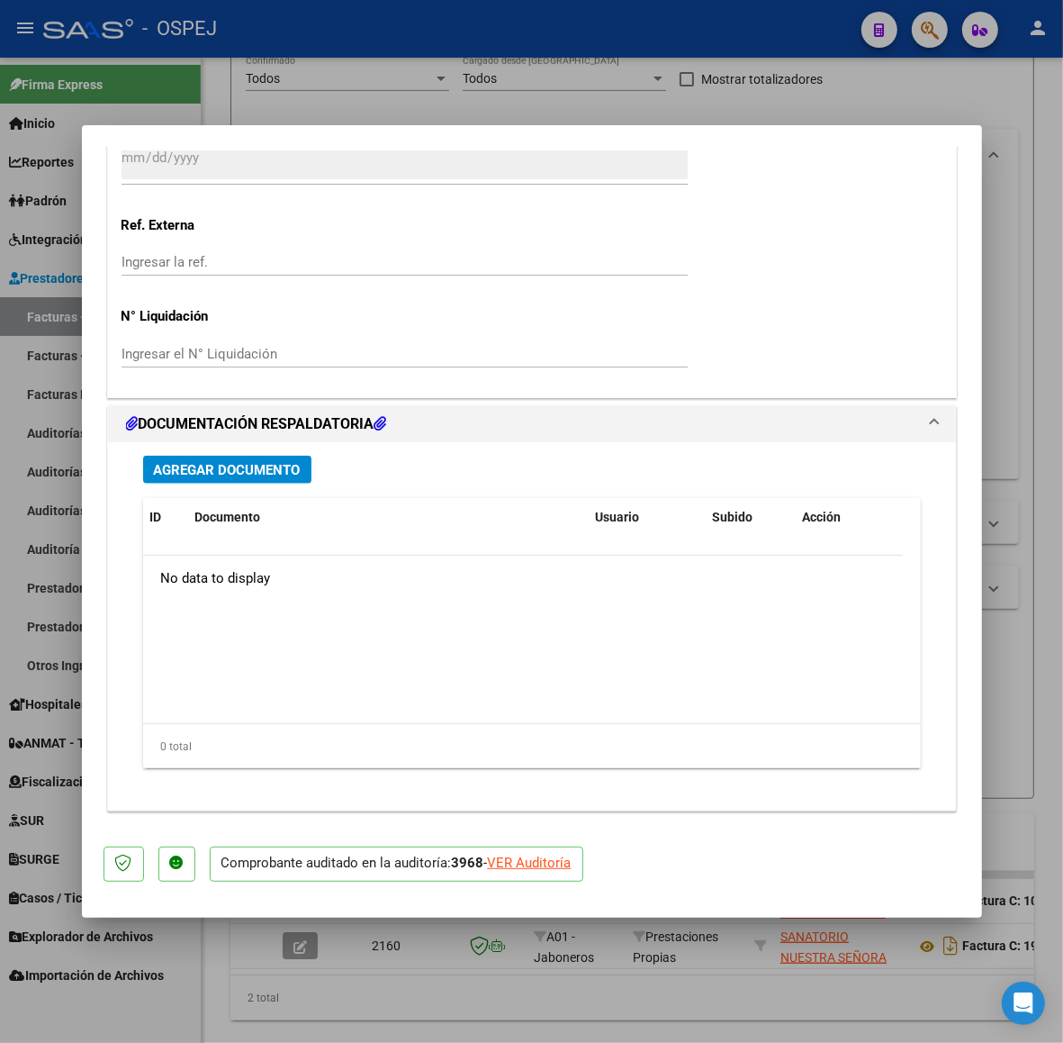
click at [252, 473] on span "Agregar Documento" at bounding box center [227, 470] width 147 height 16
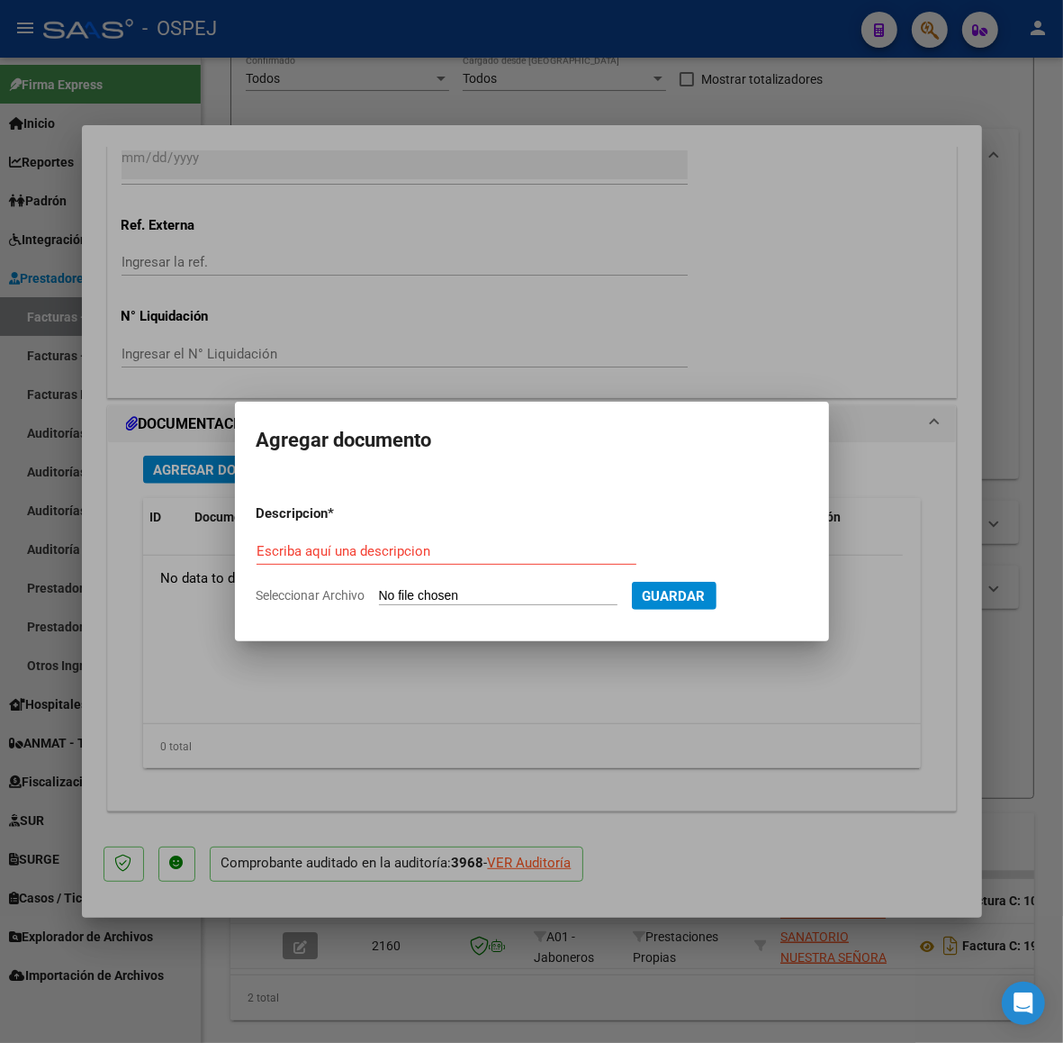
type input "C:\fakepath\SAMO FC 109-7299 (doc).pdf"
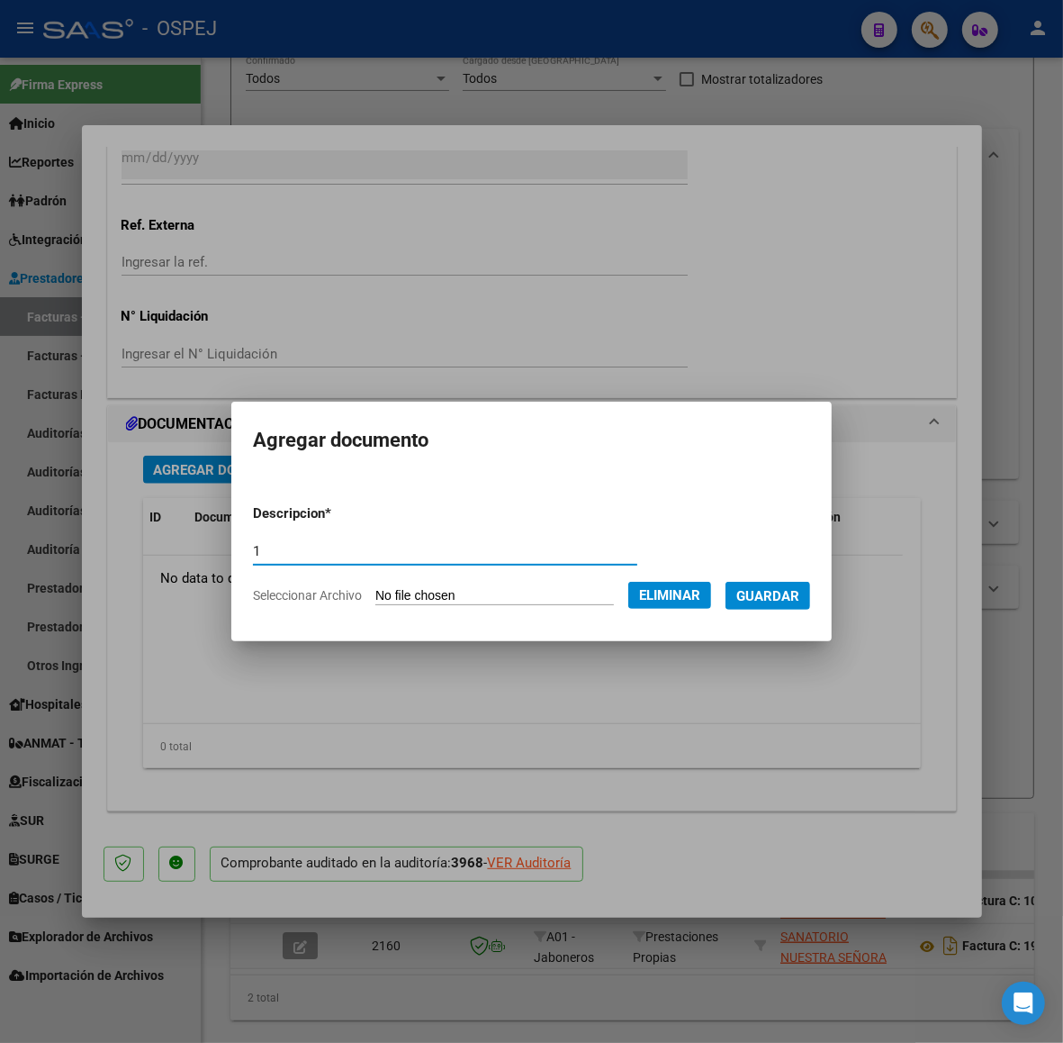
type input "1"
click at [790, 614] on form "Descripcion * 1 Escriba aquí una descripcion Seleccionar Archivo Eliminar Guard…" at bounding box center [531, 554] width 557 height 129
click at [790, 605] on button "Guardar" at bounding box center [768, 596] width 85 height 28
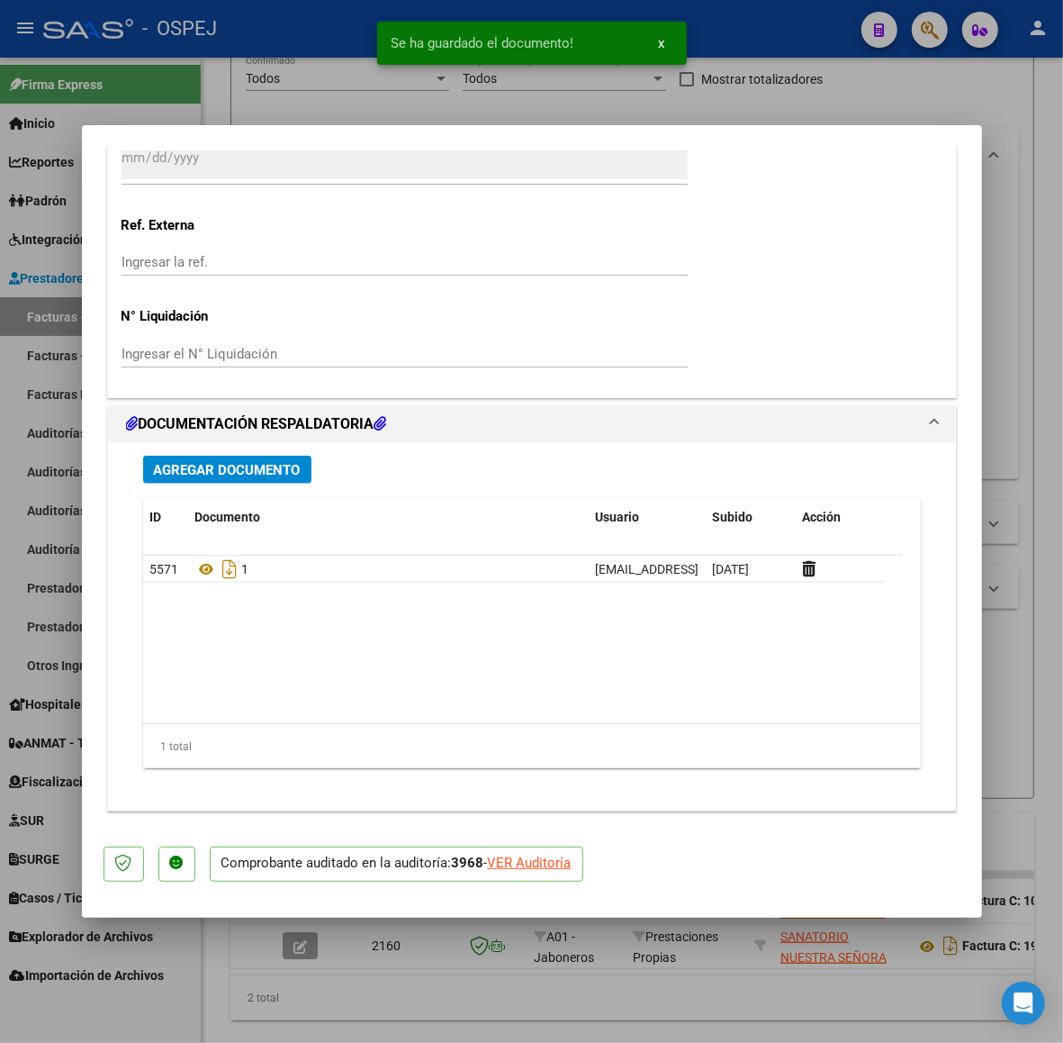
click at [1035, 556] on div at bounding box center [531, 521] width 1063 height 1043
type input "$ 0,00"
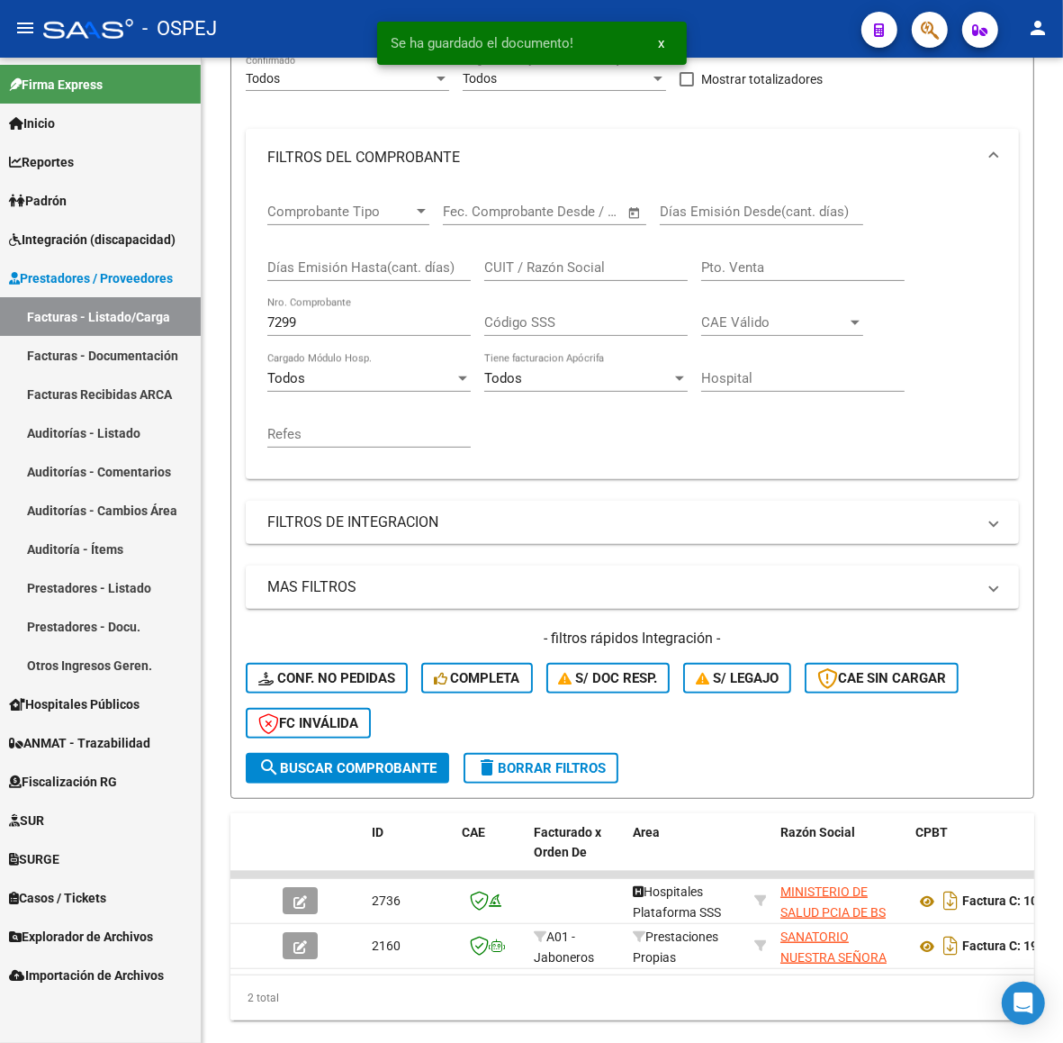
scroll to position [208, 0]
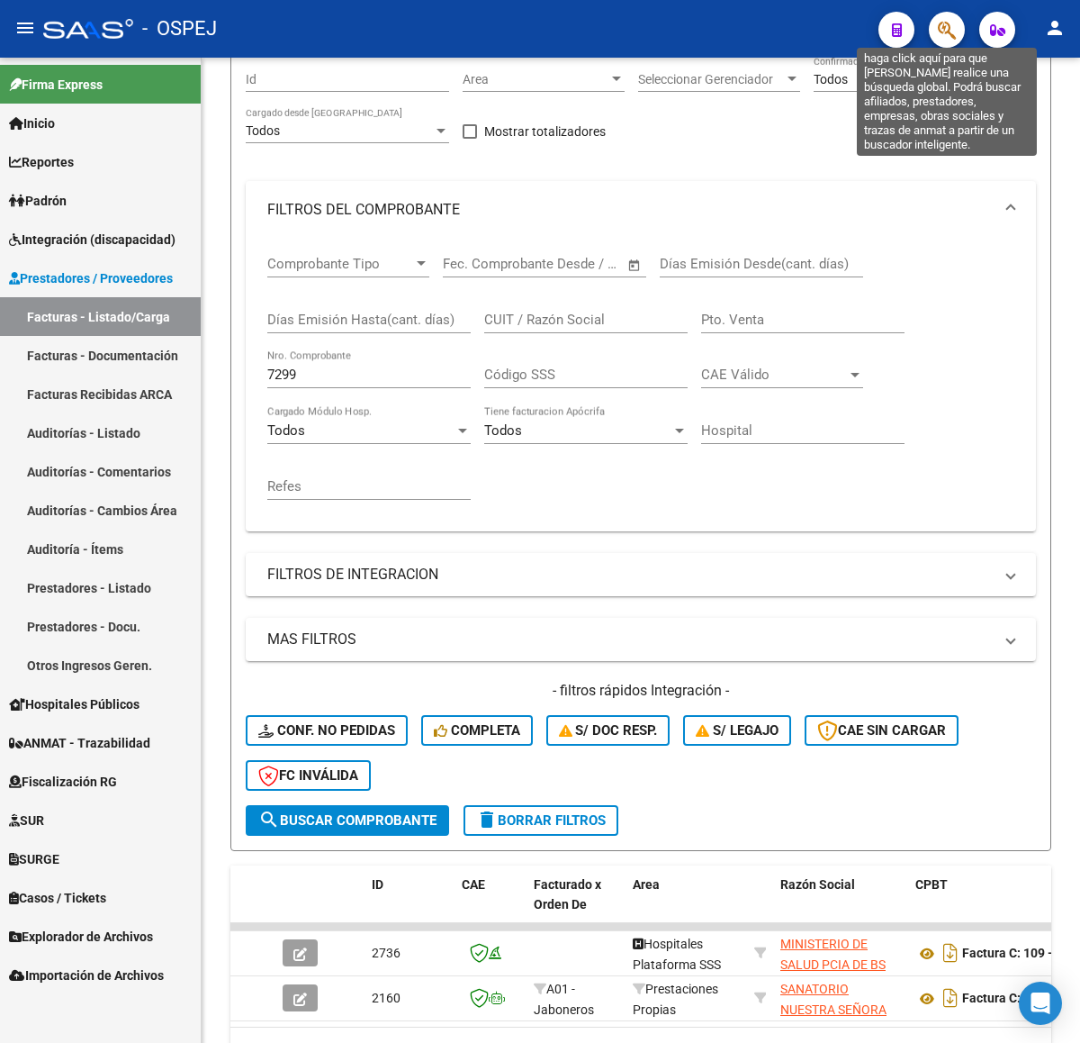
click at [943, 34] on icon "button" at bounding box center [947, 30] width 18 height 21
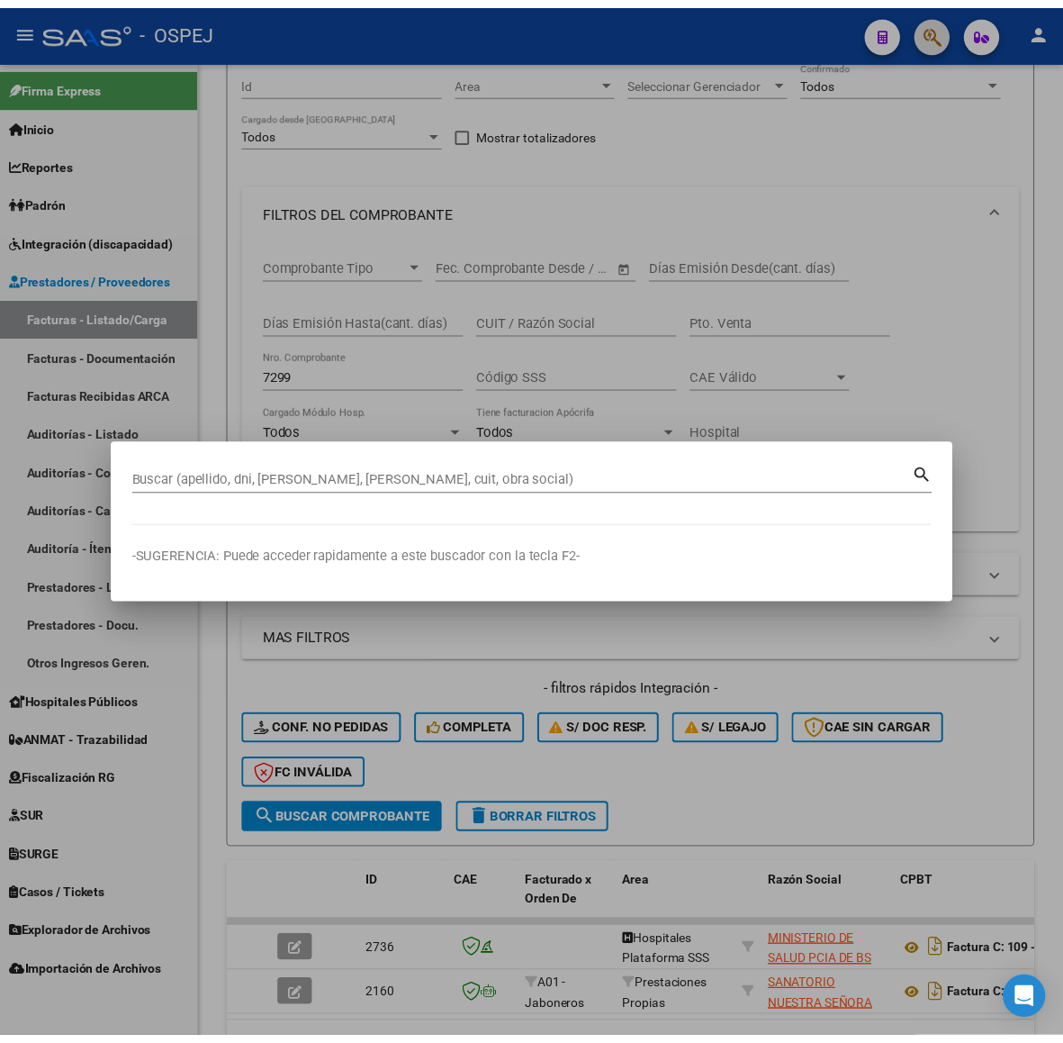
scroll to position [237, 0]
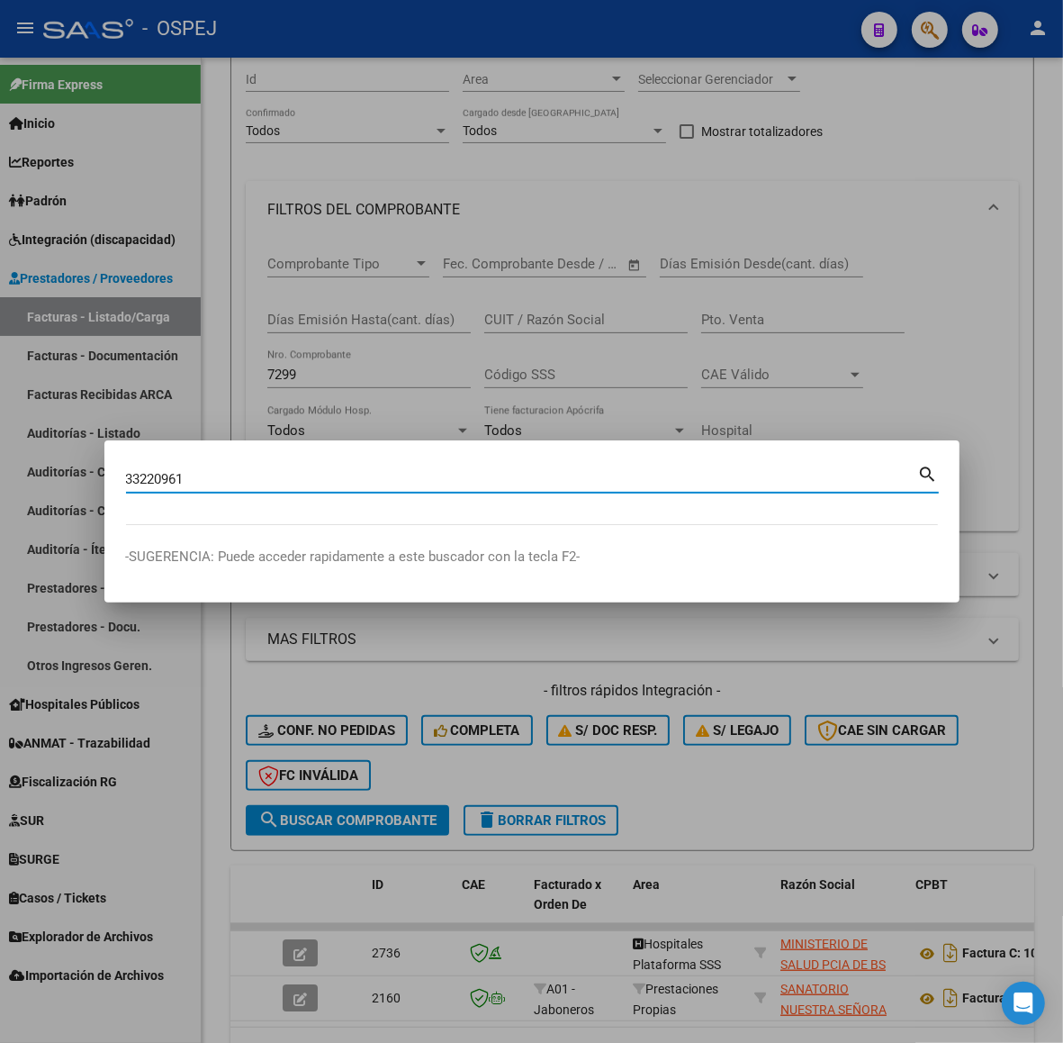
type input "33220961"
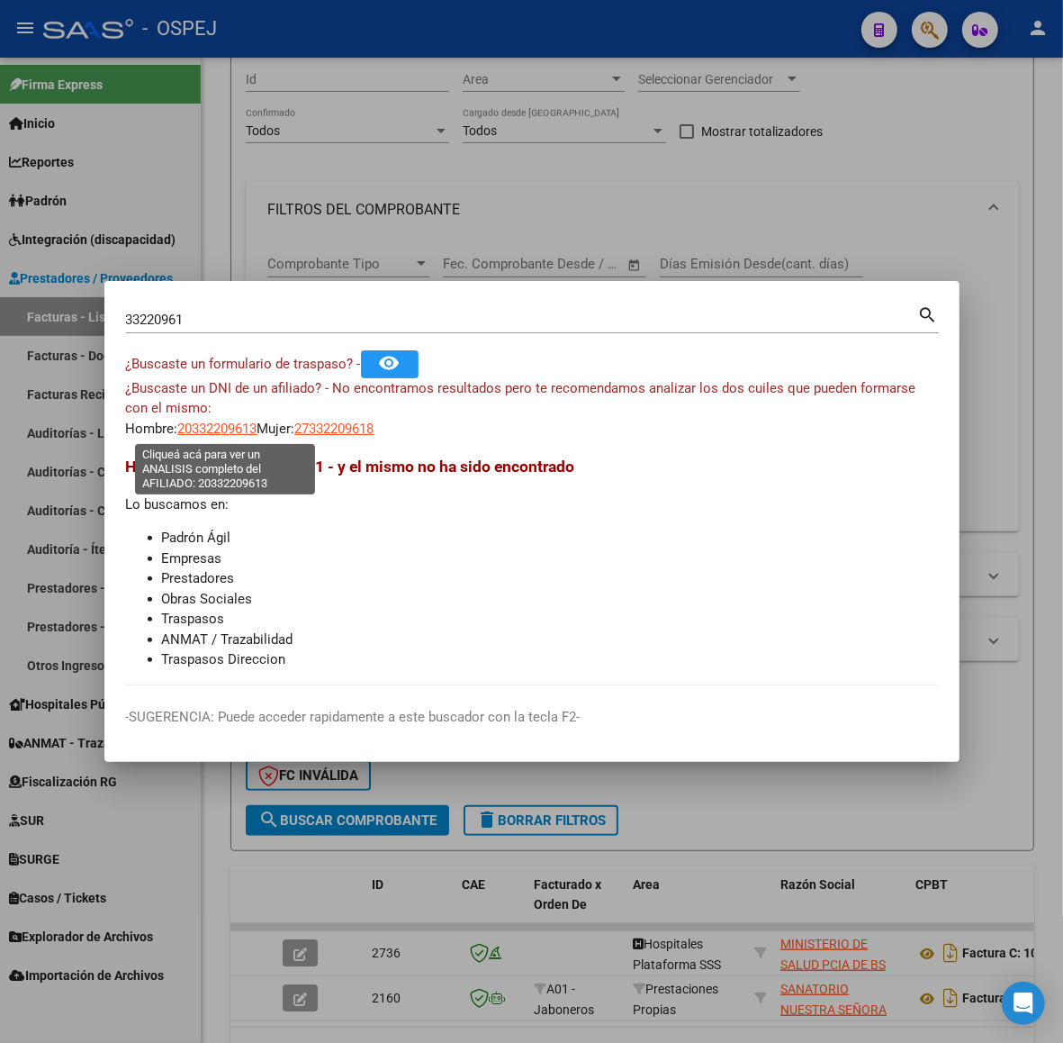
click at [205, 424] on span "20332209613" at bounding box center [217, 428] width 79 height 16
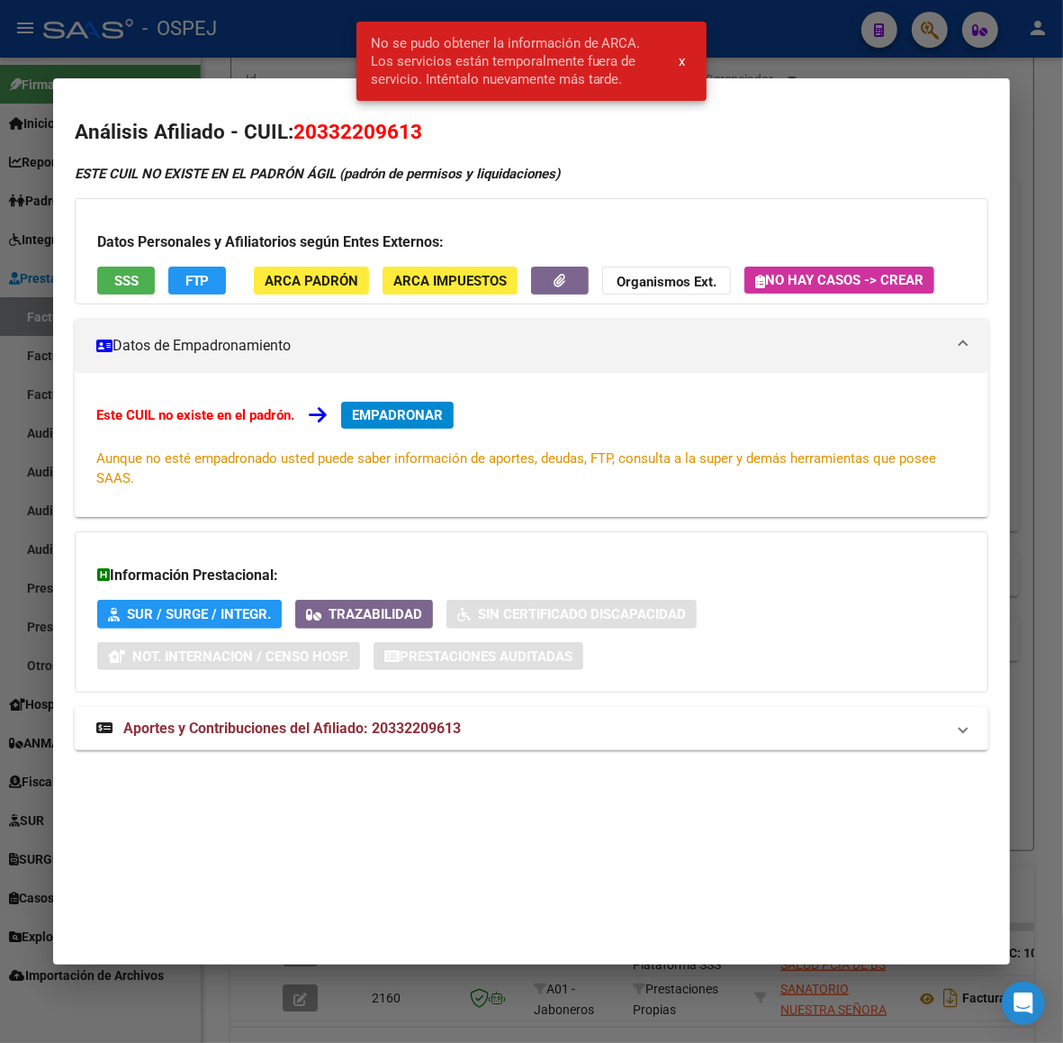
click at [194, 43] on div at bounding box center [531, 521] width 1063 height 1043
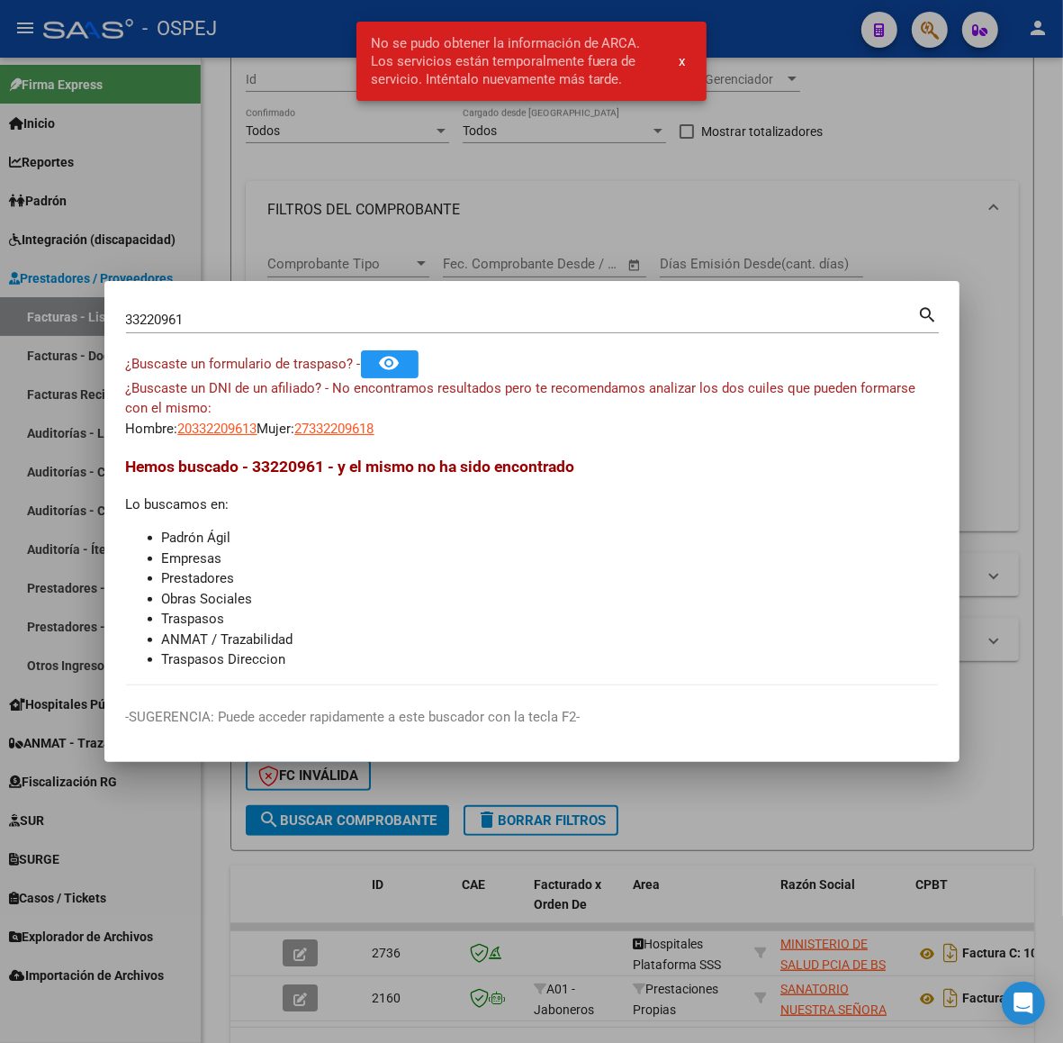
click at [372, 438] on app-link-go-to "27332209618" at bounding box center [334, 429] width 79 height 21
click at [375, 430] on span "27332209618" at bounding box center [334, 428] width 79 height 16
type textarea "27332209618"
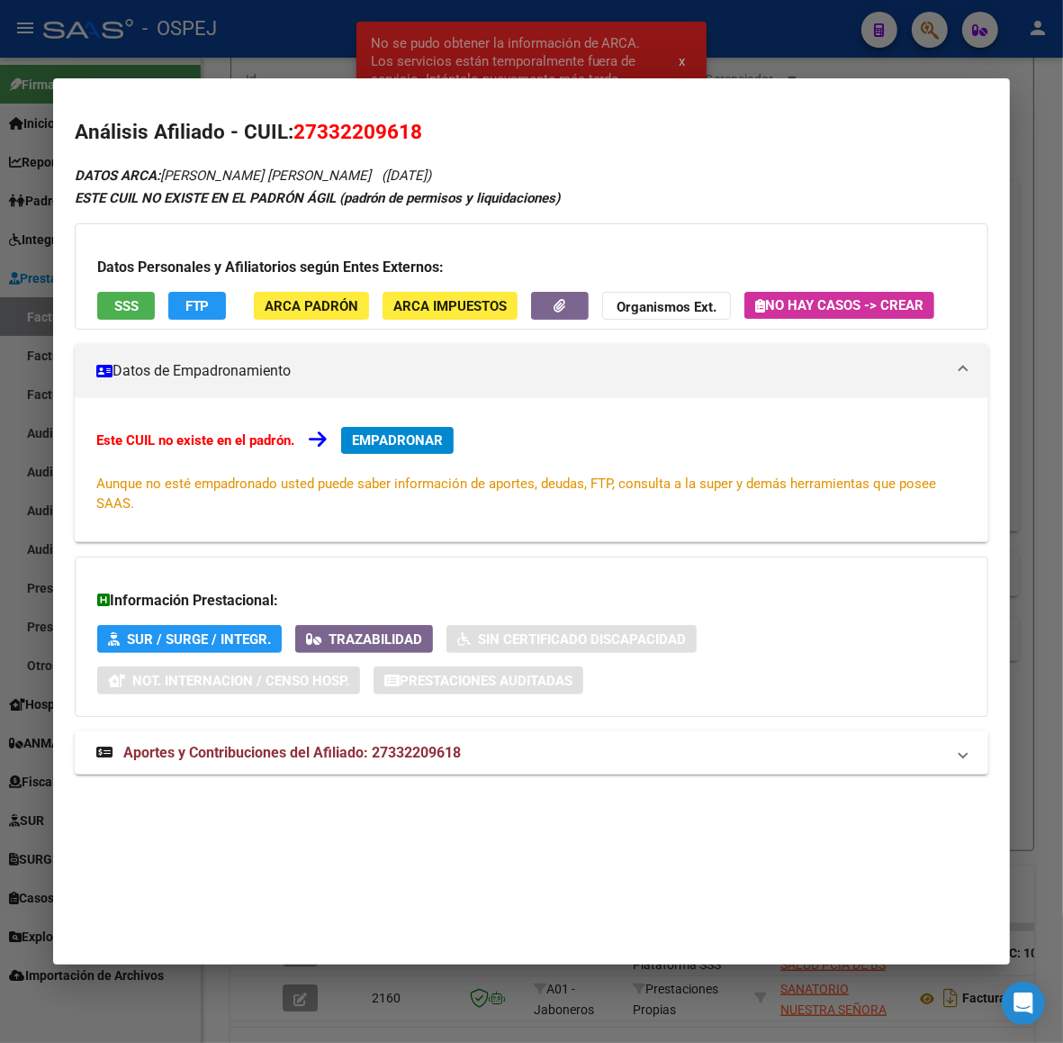
click at [271, 61] on div at bounding box center [531, 521] width 1063 height 1043
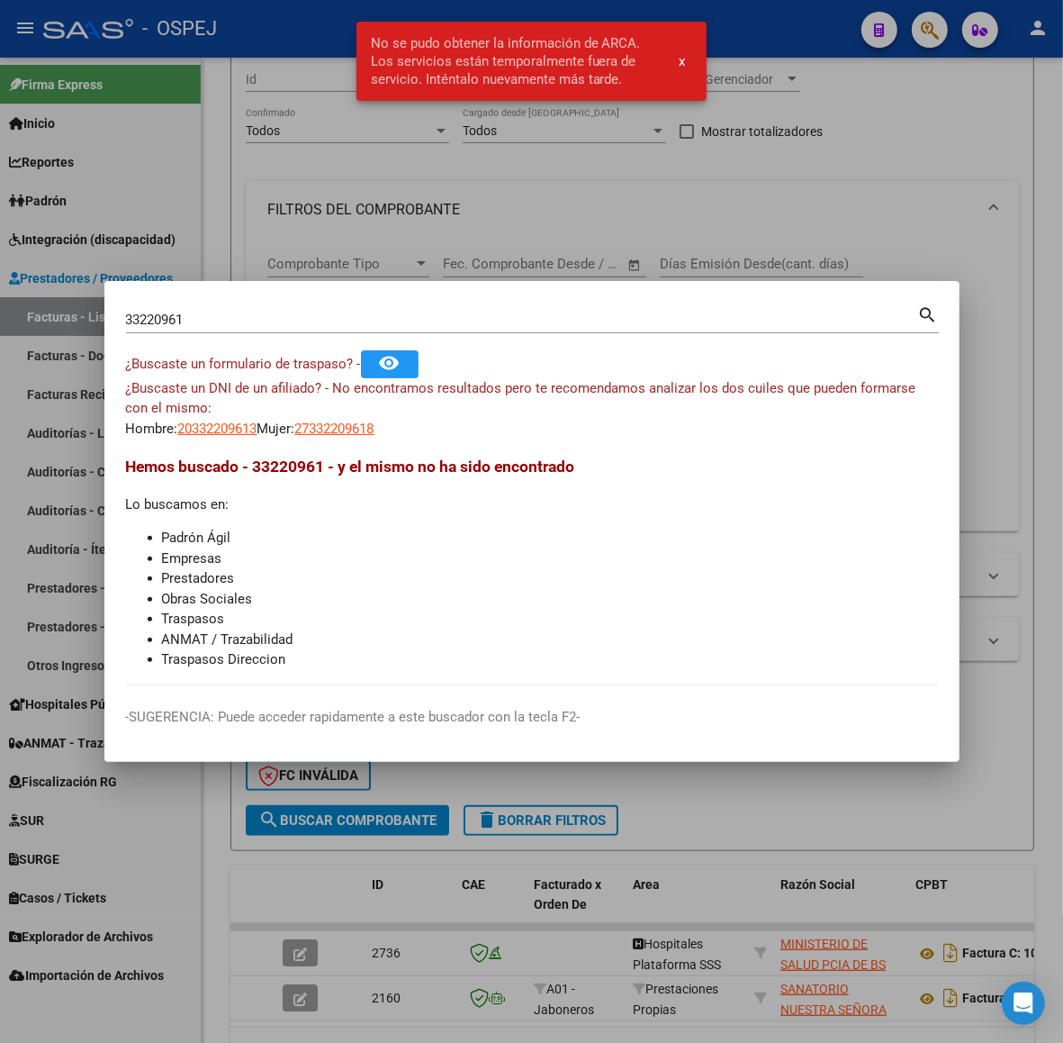
click at [241, 322] on input "33220961" at bounding box center [522, 320] width 792 height 16
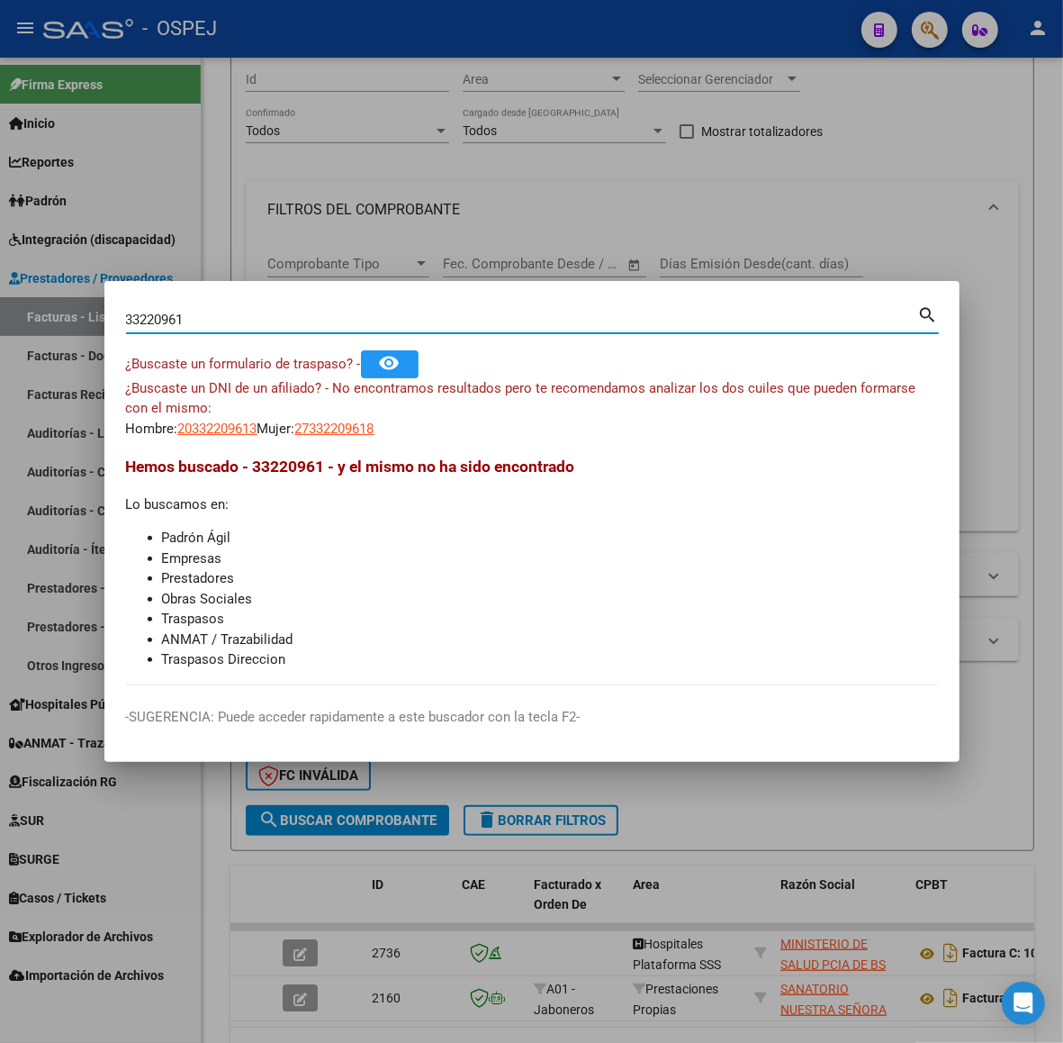
click at [241, 322] on input "33220961" at bounding box center [522, 320] width 792 height 16
type input "33320961"
click at [342, 425] on span "27333209611" at bounding box center [334, 428] width 79 height 16
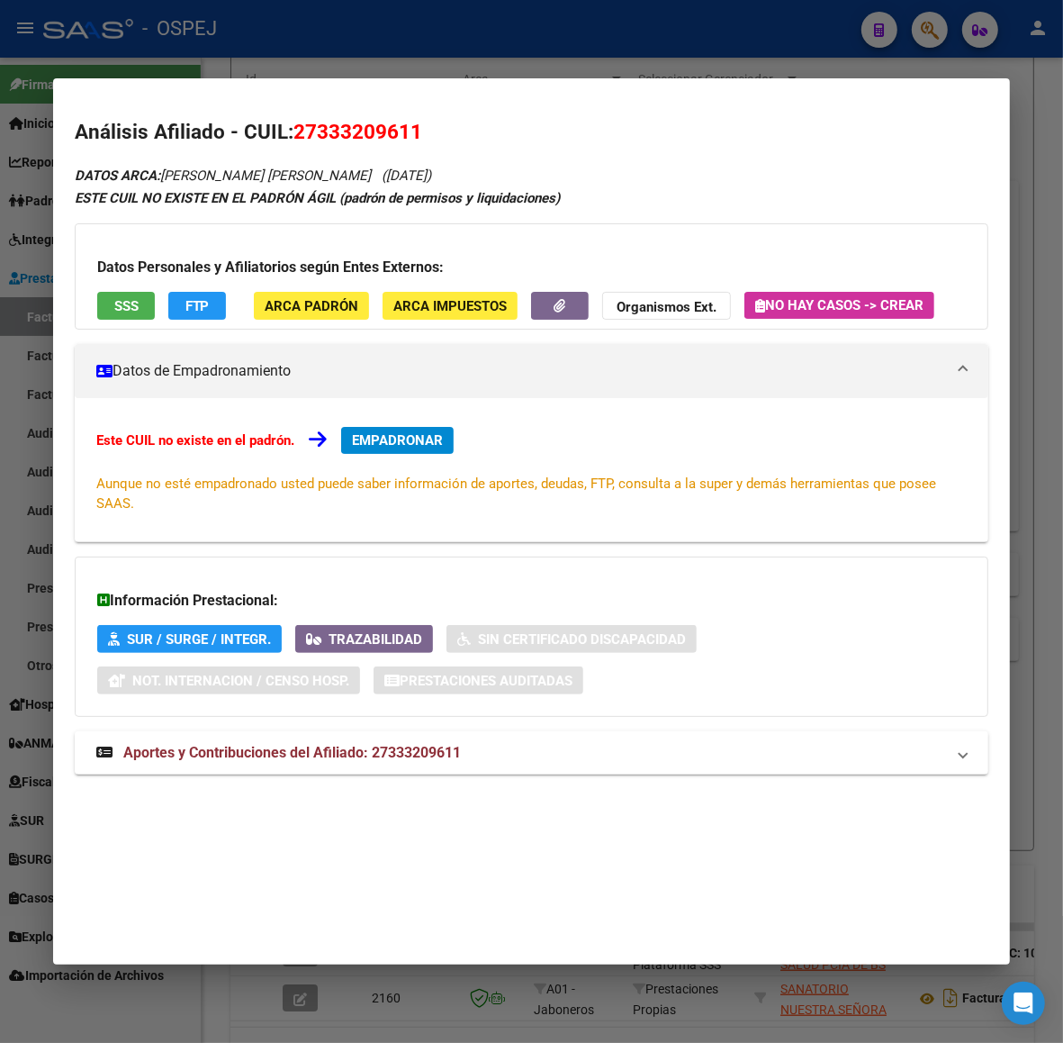
click at [379, 132] on span "27333209611" at bounding box center [358, 131] width 129 height 23
copy span "27333209611"
click at [497, 772] on mat-expansion-panel-header "Aportes y Contribuciones del Afiliado: 27333209611" at bounding box center [532, 752] width 914 height 43
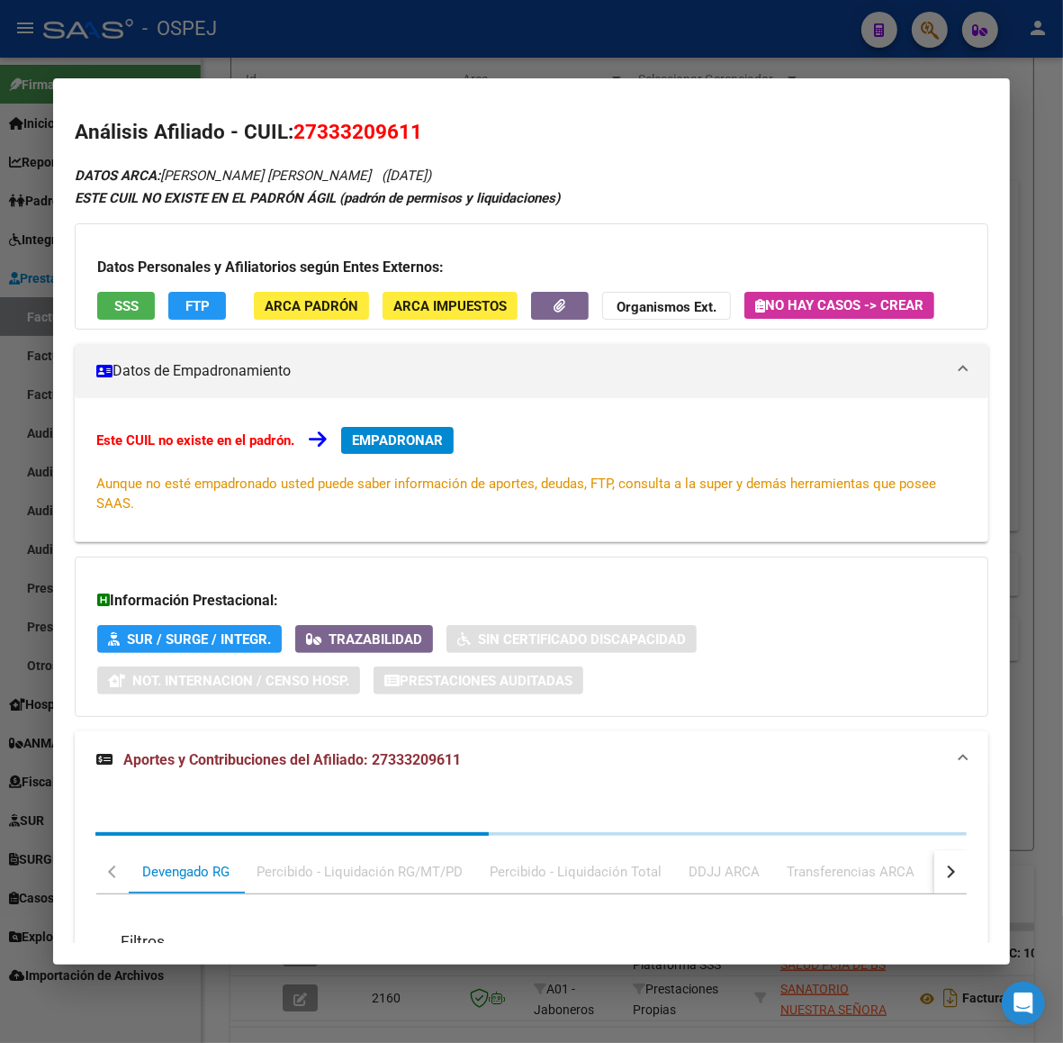
scroll to position [468, 0]
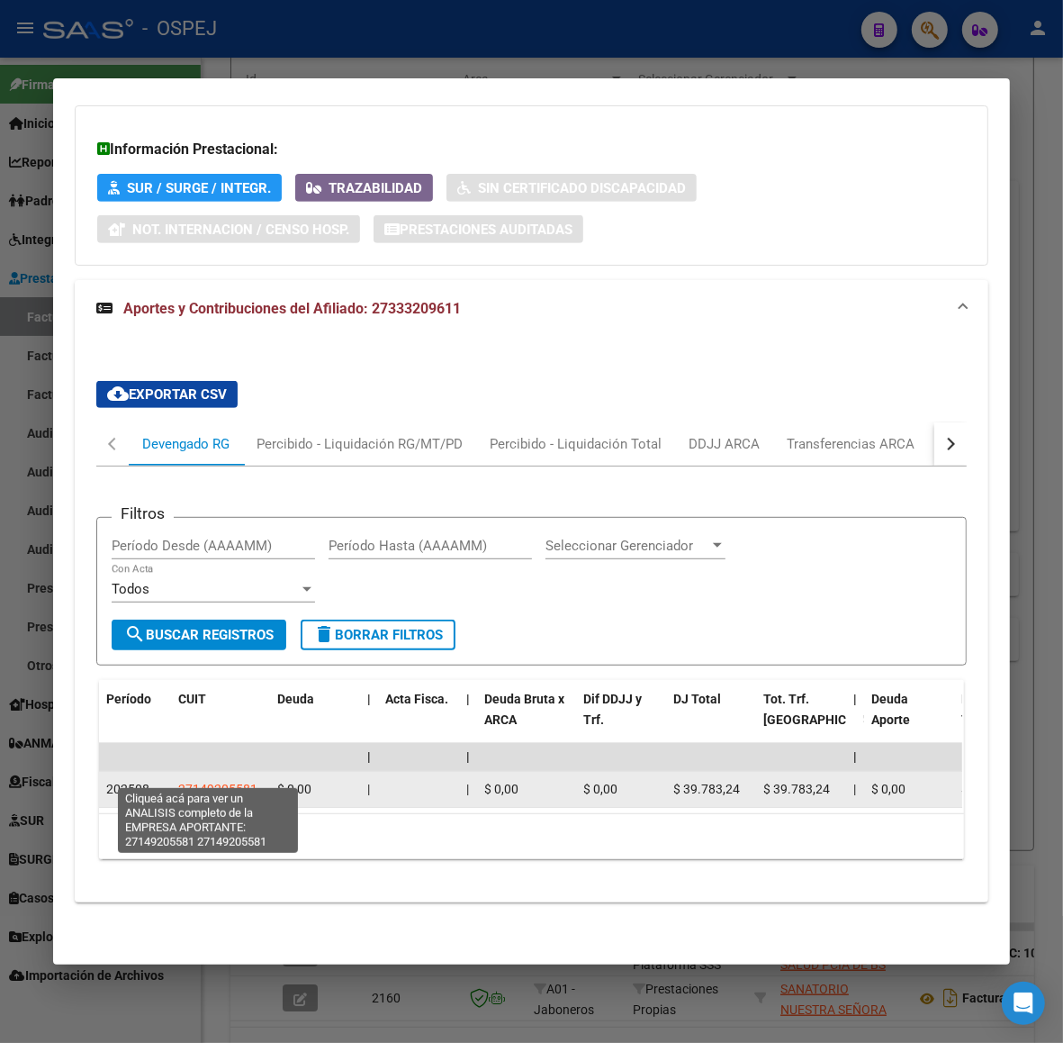
click at [240, 782] on span "27149205581" at bounding box center [217, 789] width 79 height 14
type textarea "27149205581"
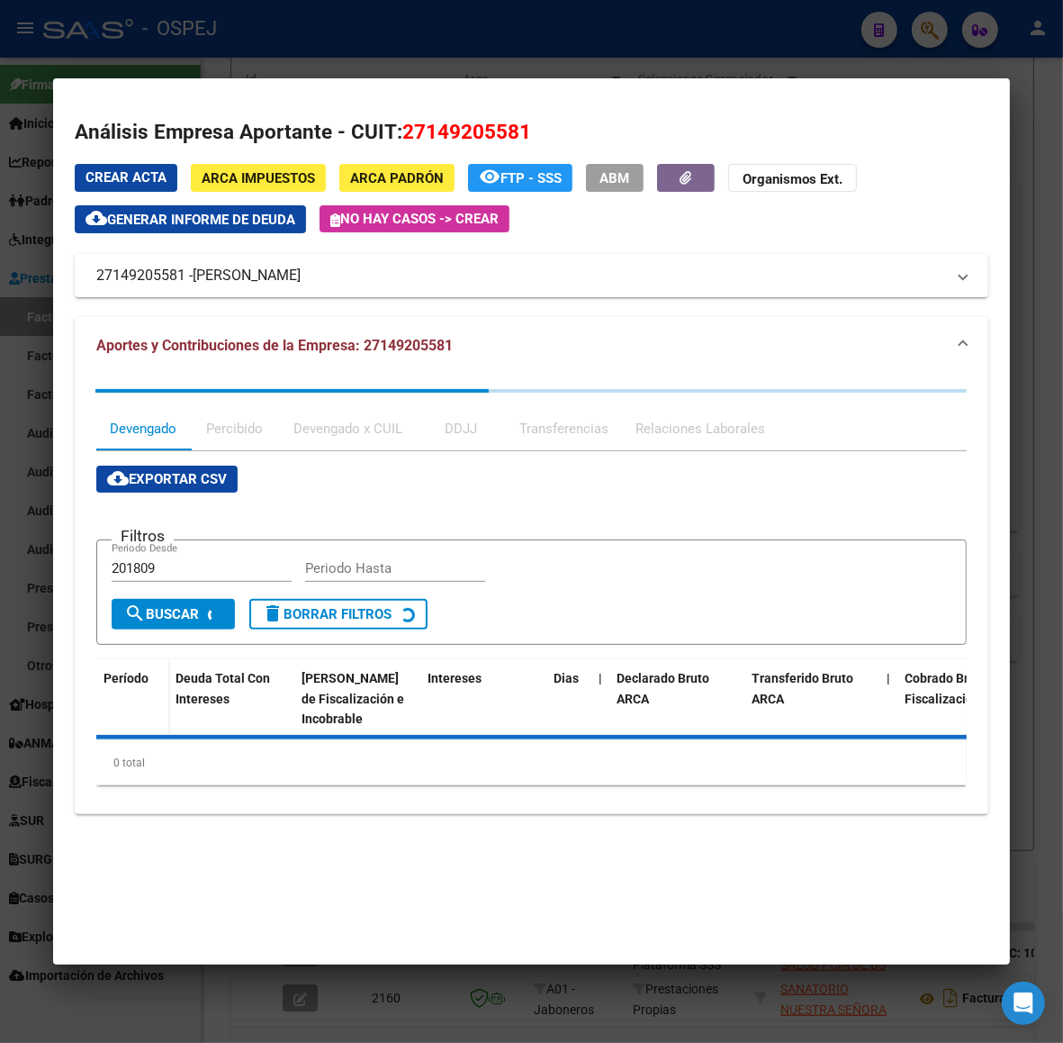
click at [0, 295] on div at bounding box center [531, 521] width 1063 height 1043
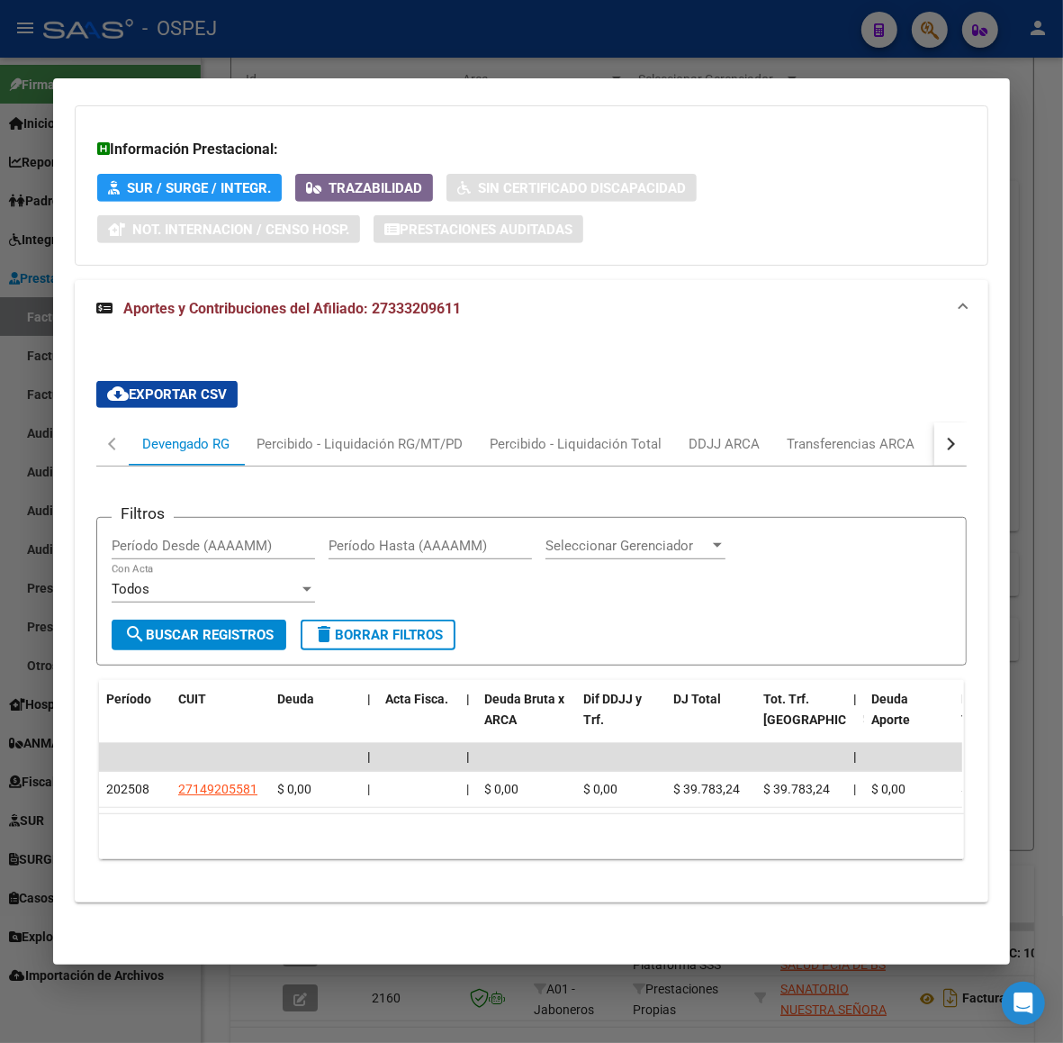
scroll to position [0, 0]
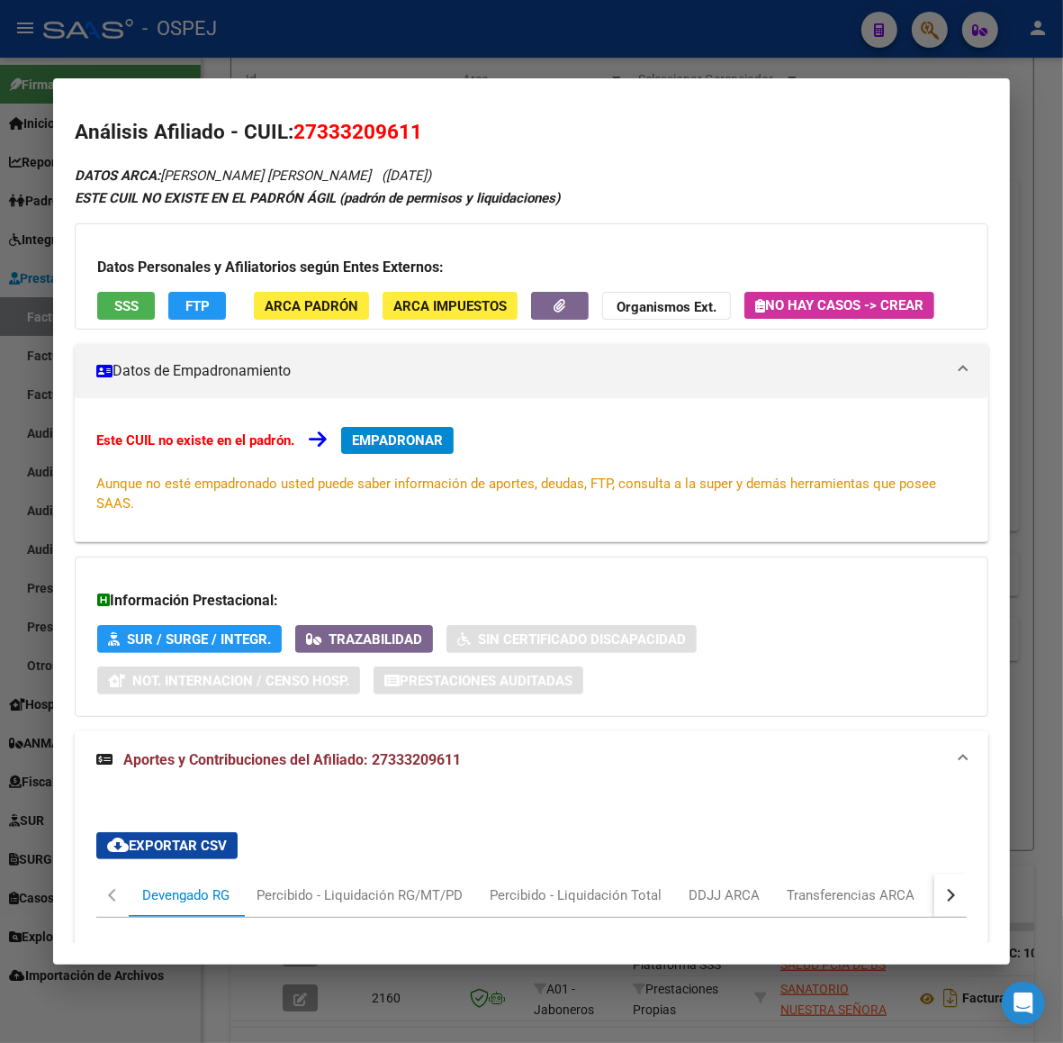
click at [628, 303] on strong "Organismos Ext." at bounding box center [667, 307] width 100 height 16
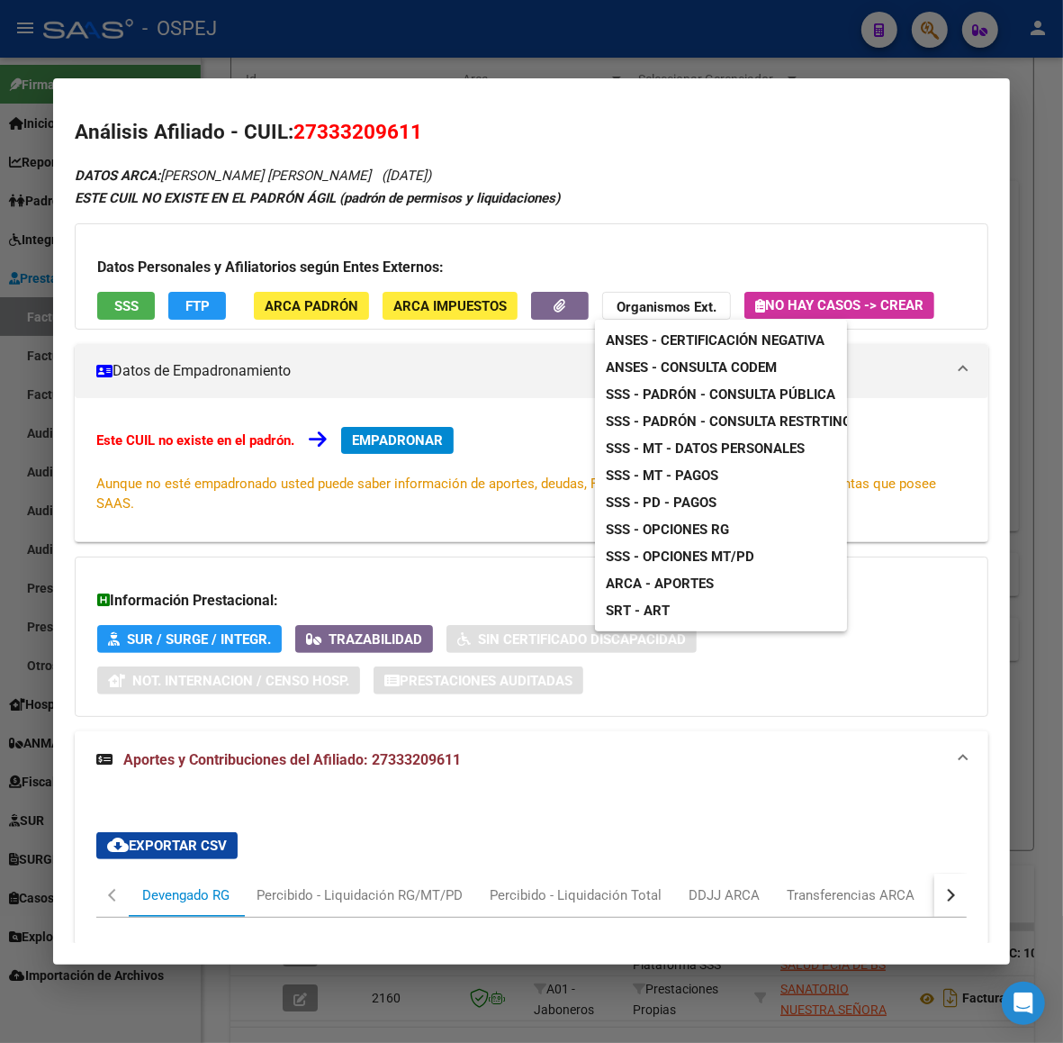
click at [692, 363] on span "ANSES - Consulta CODEM" at bounding box center [691, 367] width 171 height 16
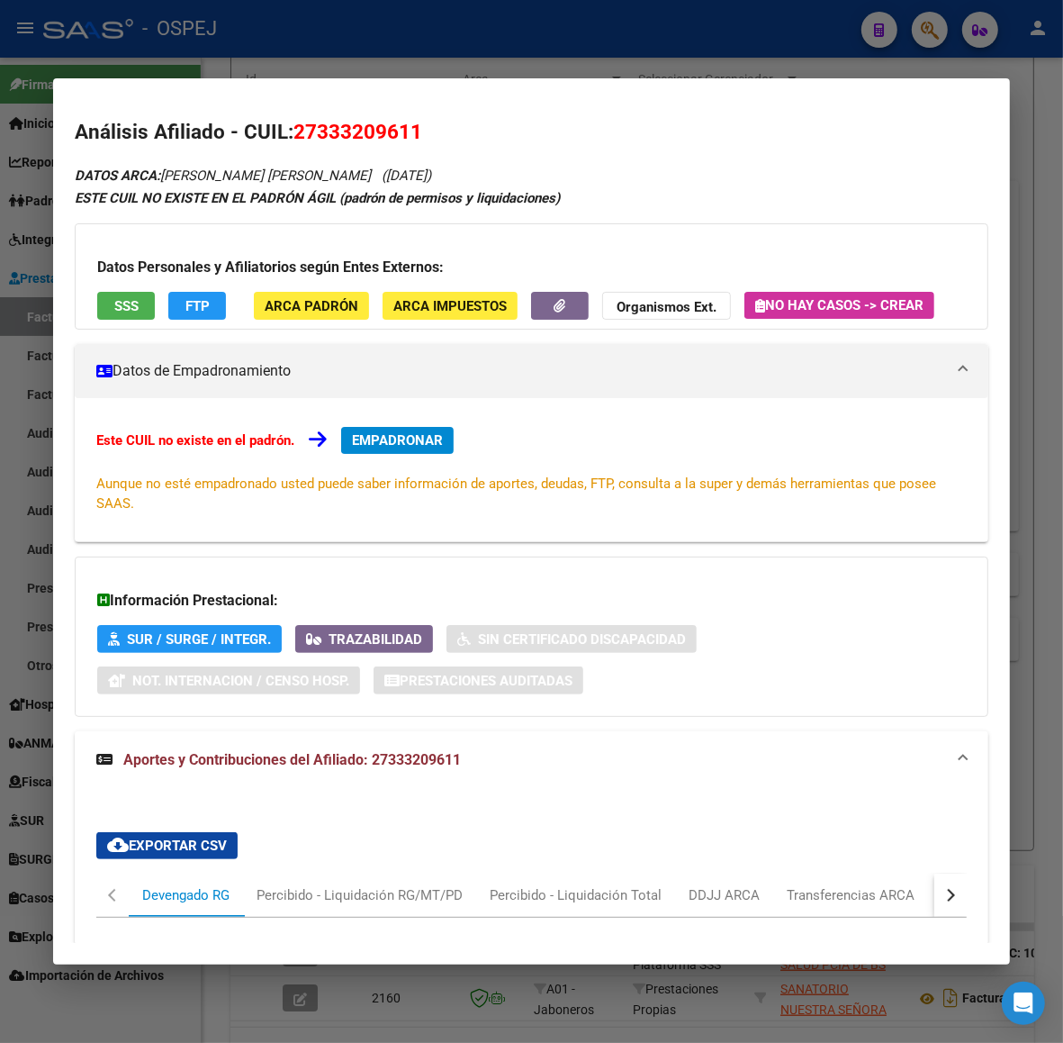
click at [266, 316] on button "ARCA Padrón" at bounding box center [311, 306] width 115 height 28
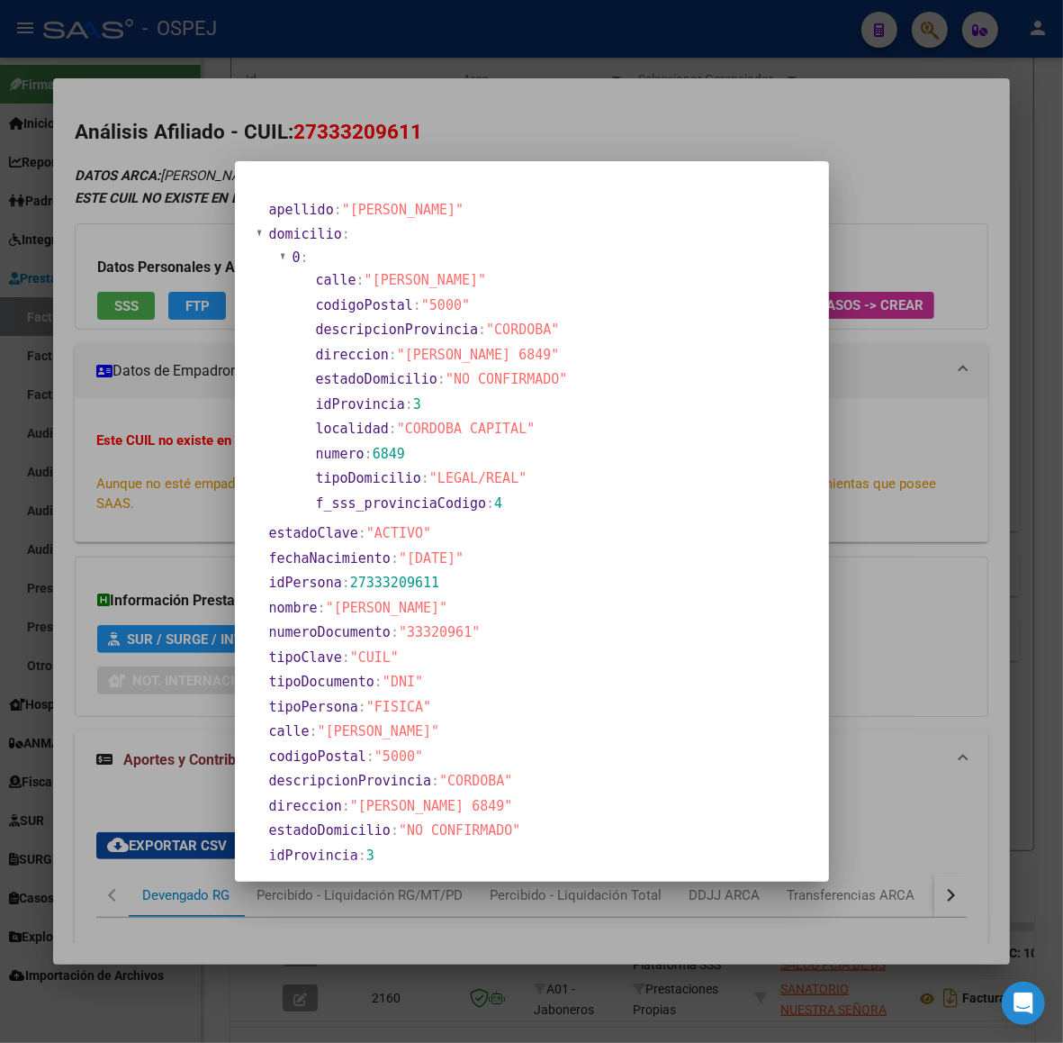
click at [176, 423] on div at bounding box center [531, 521] width 1063 height 1043
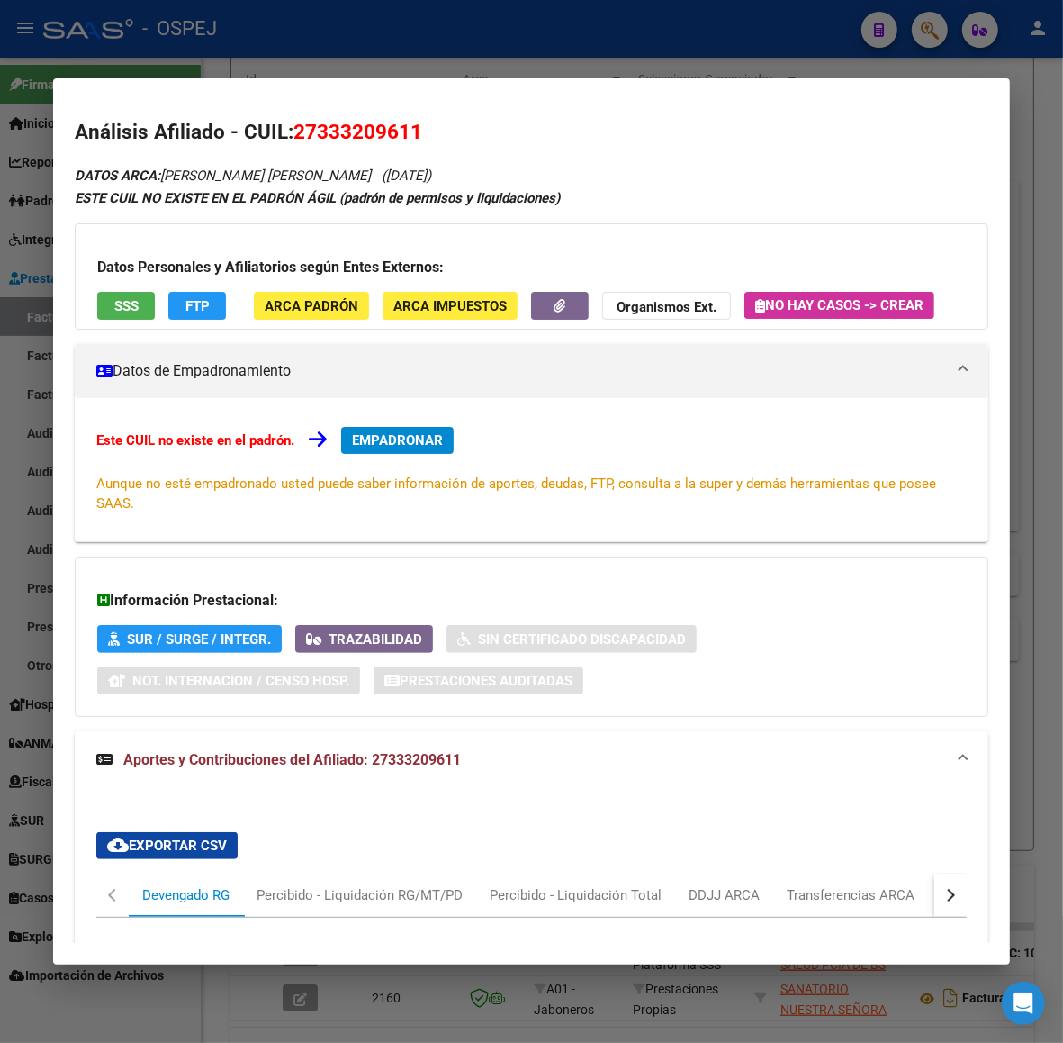
click at [114, 304] on span "SSS" at bounding box center [126, 306] width 24 height 16
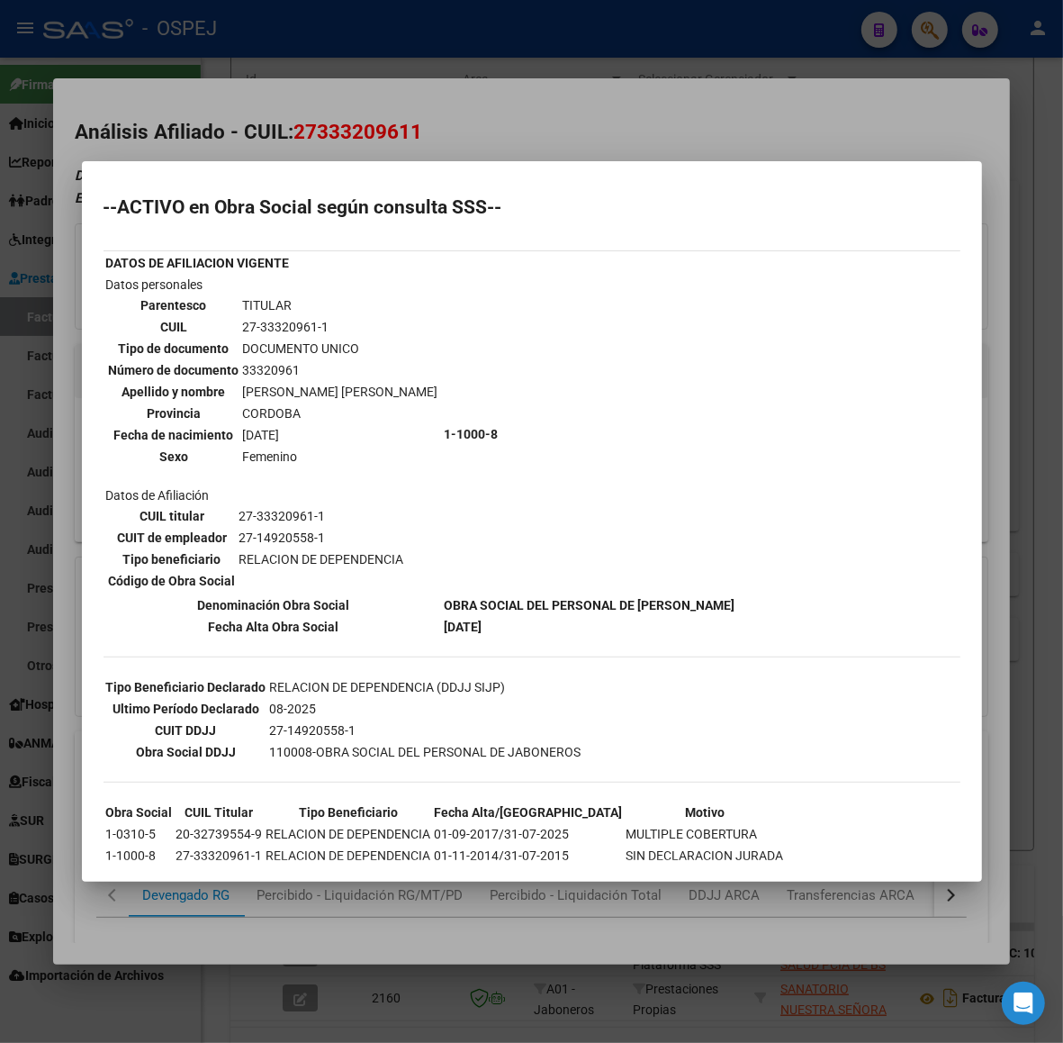
click at [520, 113] on div at bounding box center [531, 521] width 1063 height 1043
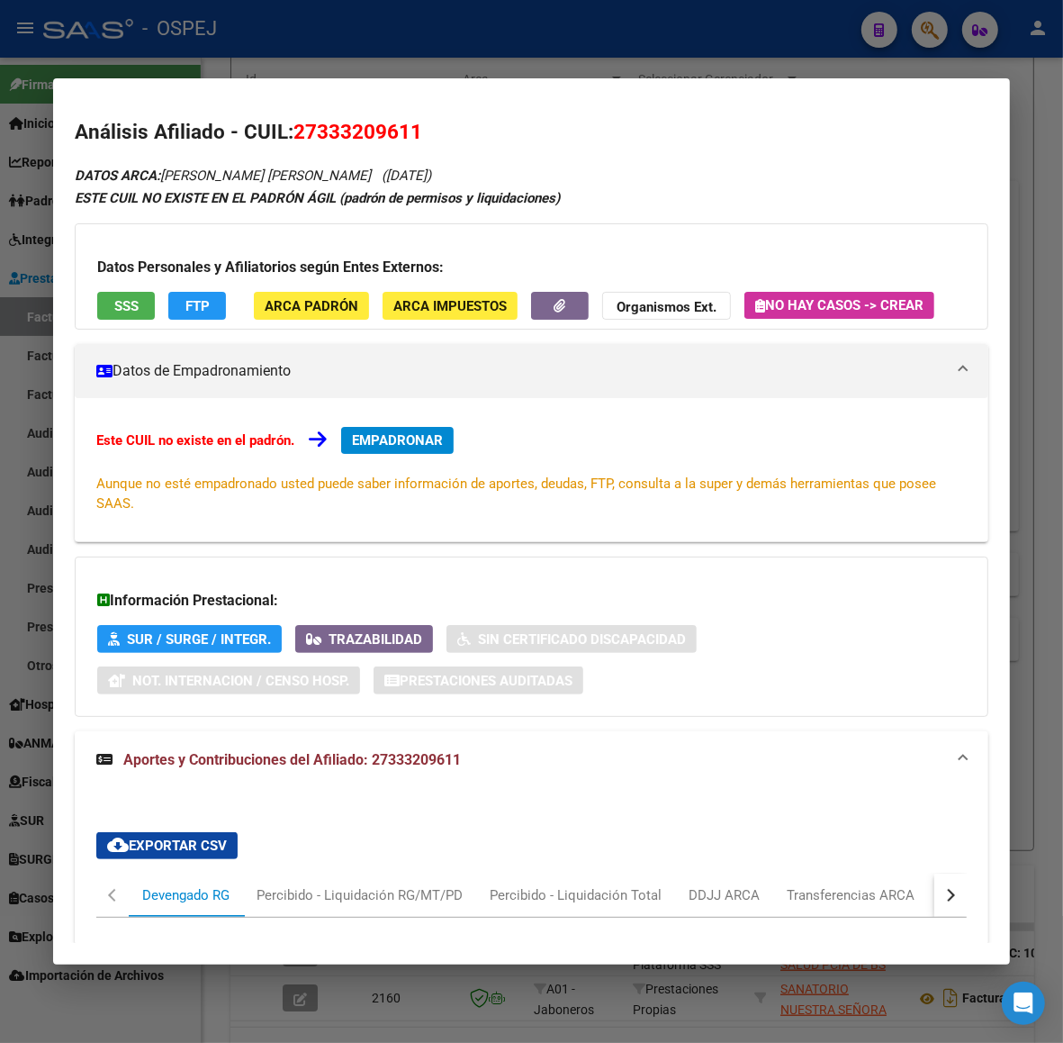
click at [660, 298] on button "Organismos Ext." at bounding box center [666, 306] width 129 height 28
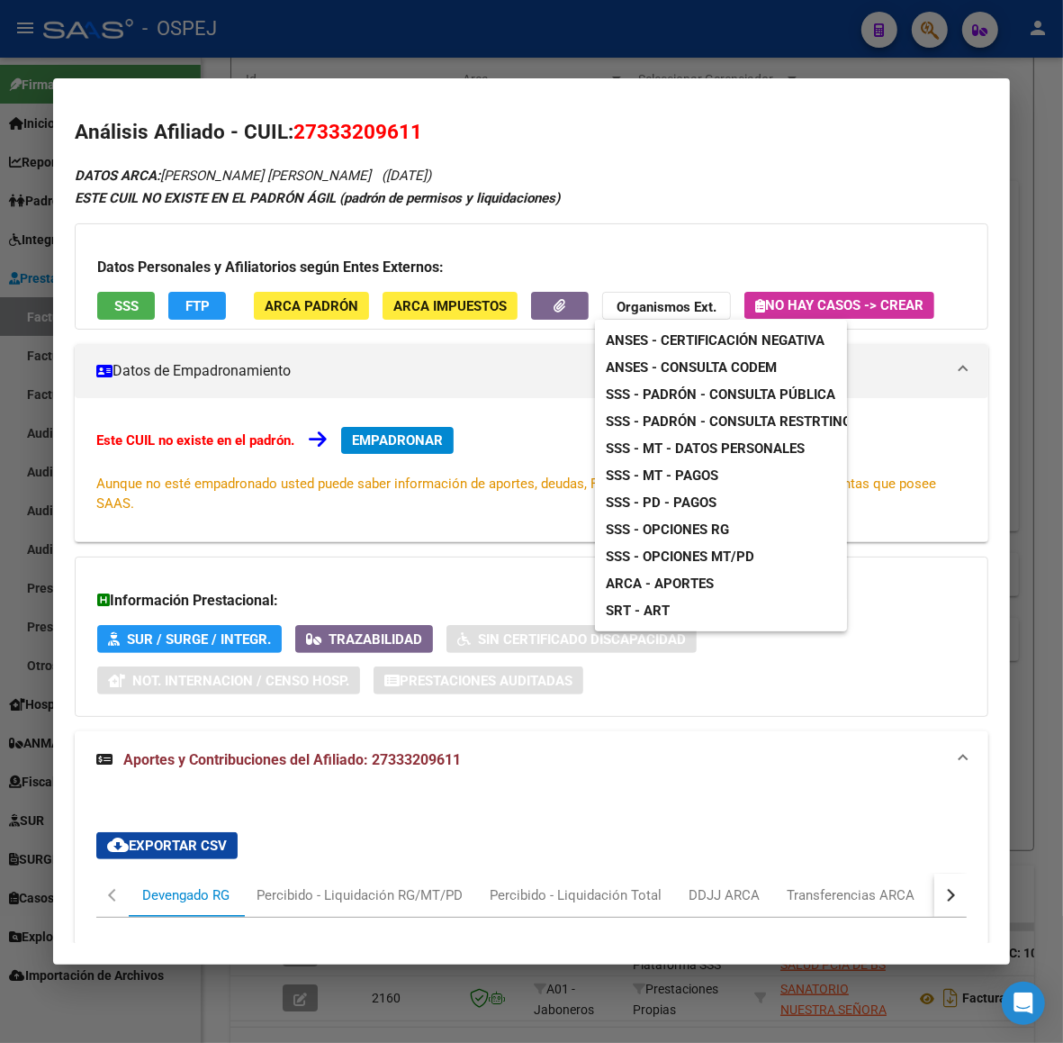
click at [113, 356] on div at bounding box center [531, 521] width 1063 height 1043
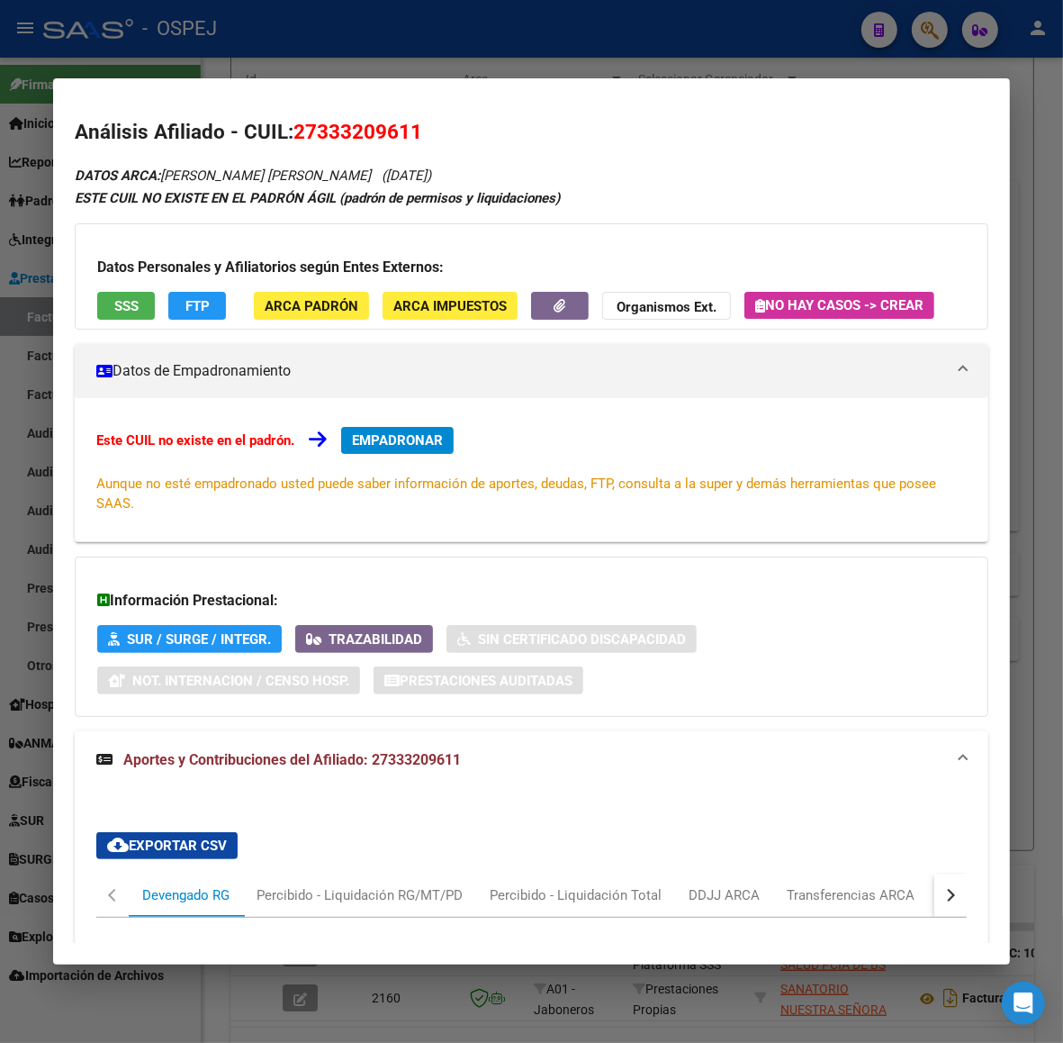
click at [123, 308] on span "SSS" at bounding box center [126, 306] width 24 height 16
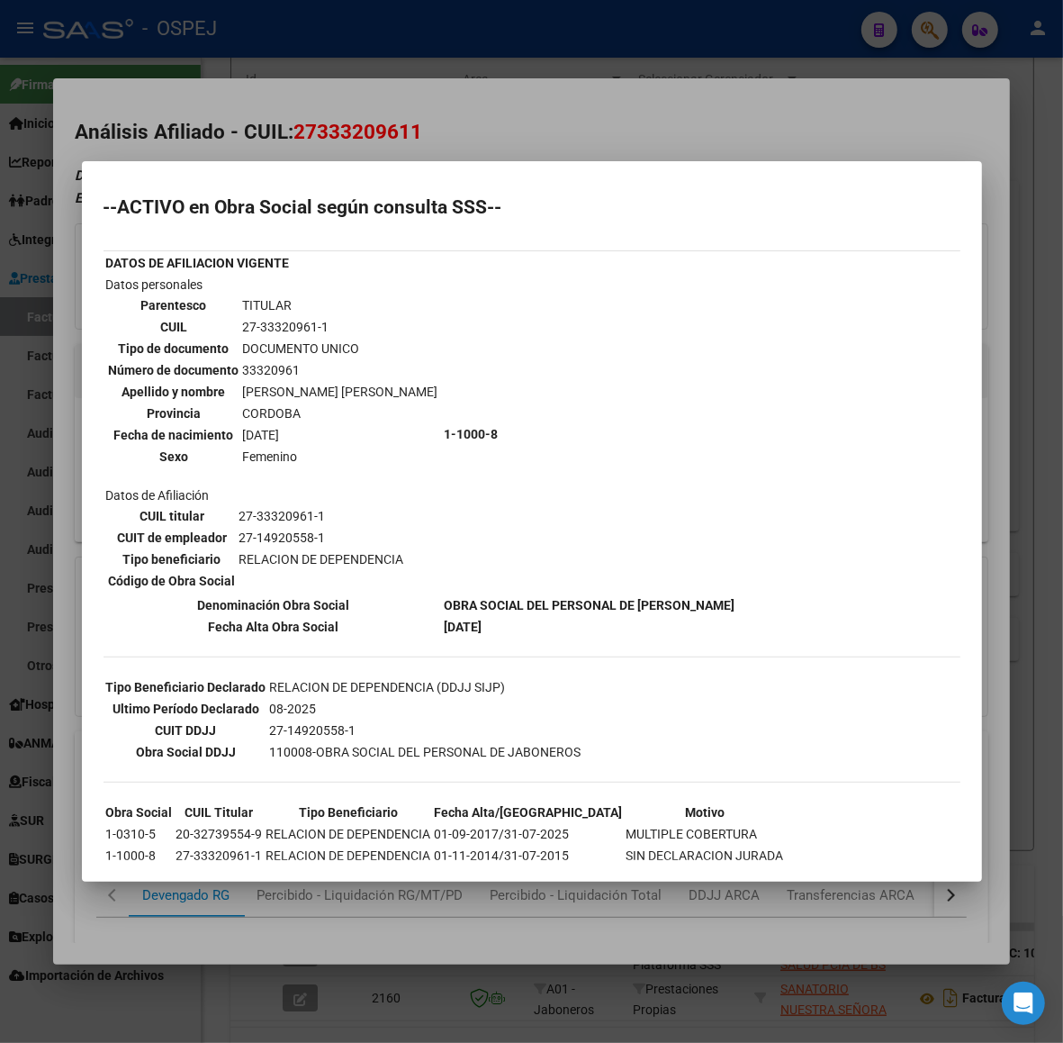
click at [375, 83] on div at bounding box center [531, 521] width 1063 height 1043
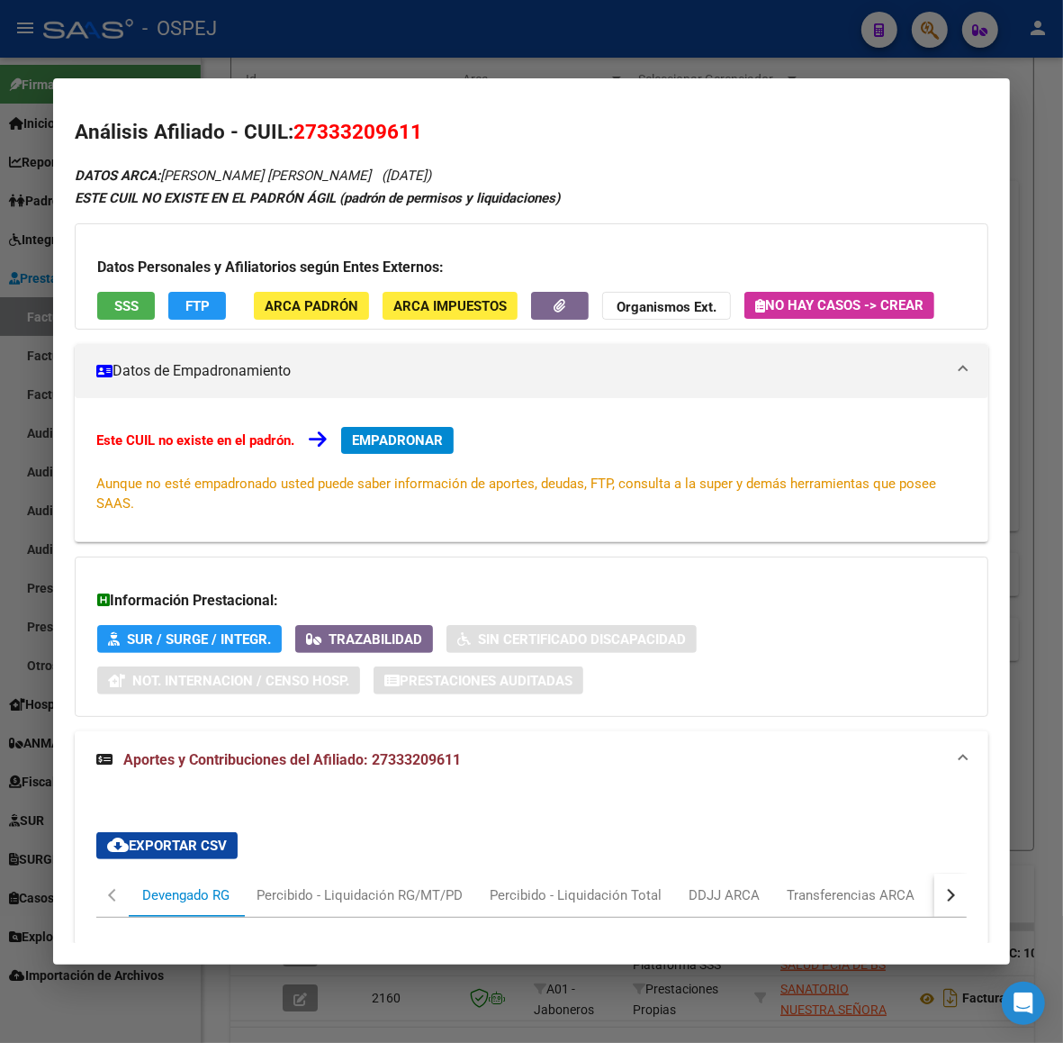
click at [302, 312] on span "ARCA Padrón" at bounding box center [312, 306] width 94 height 16
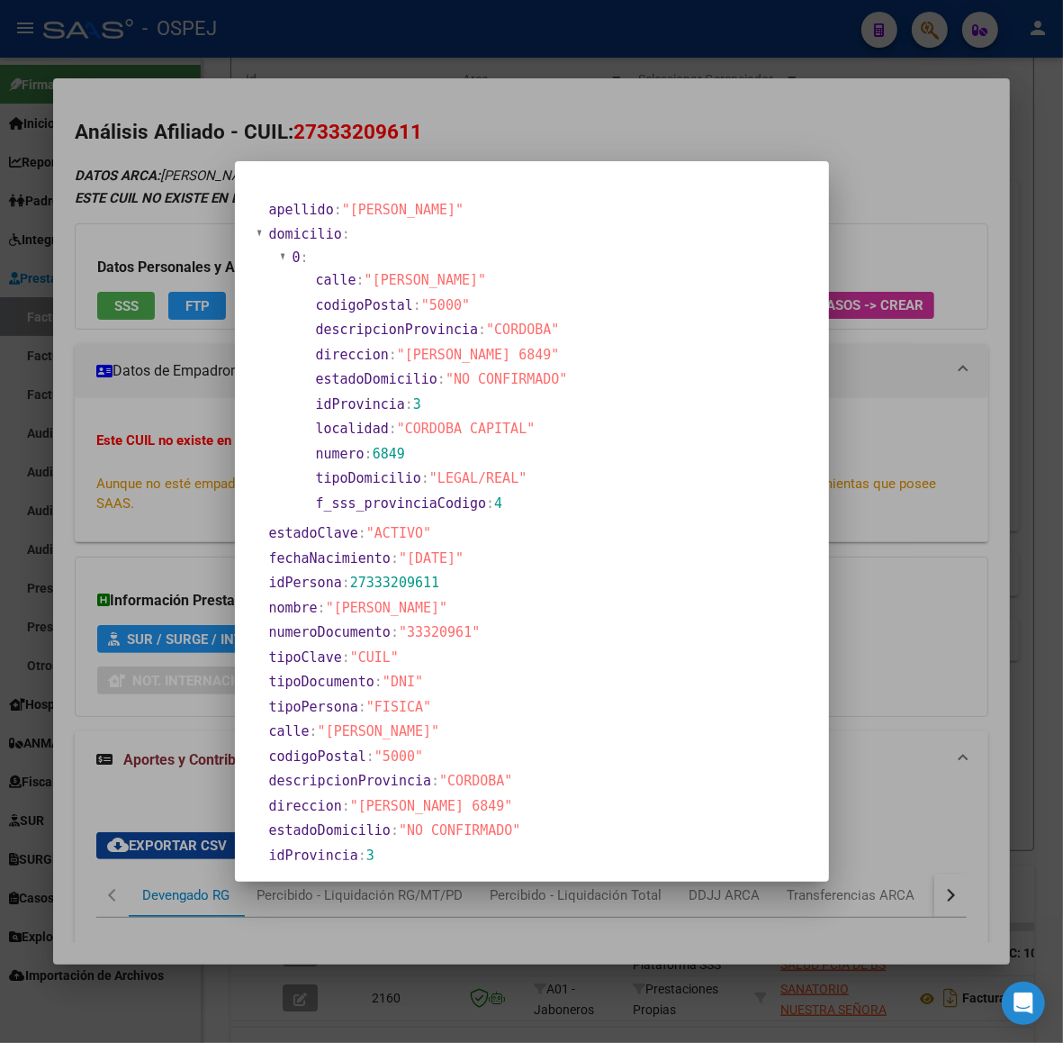
click at [113, 268] on div at bounding box center [531, 521] width 1063 height 1043
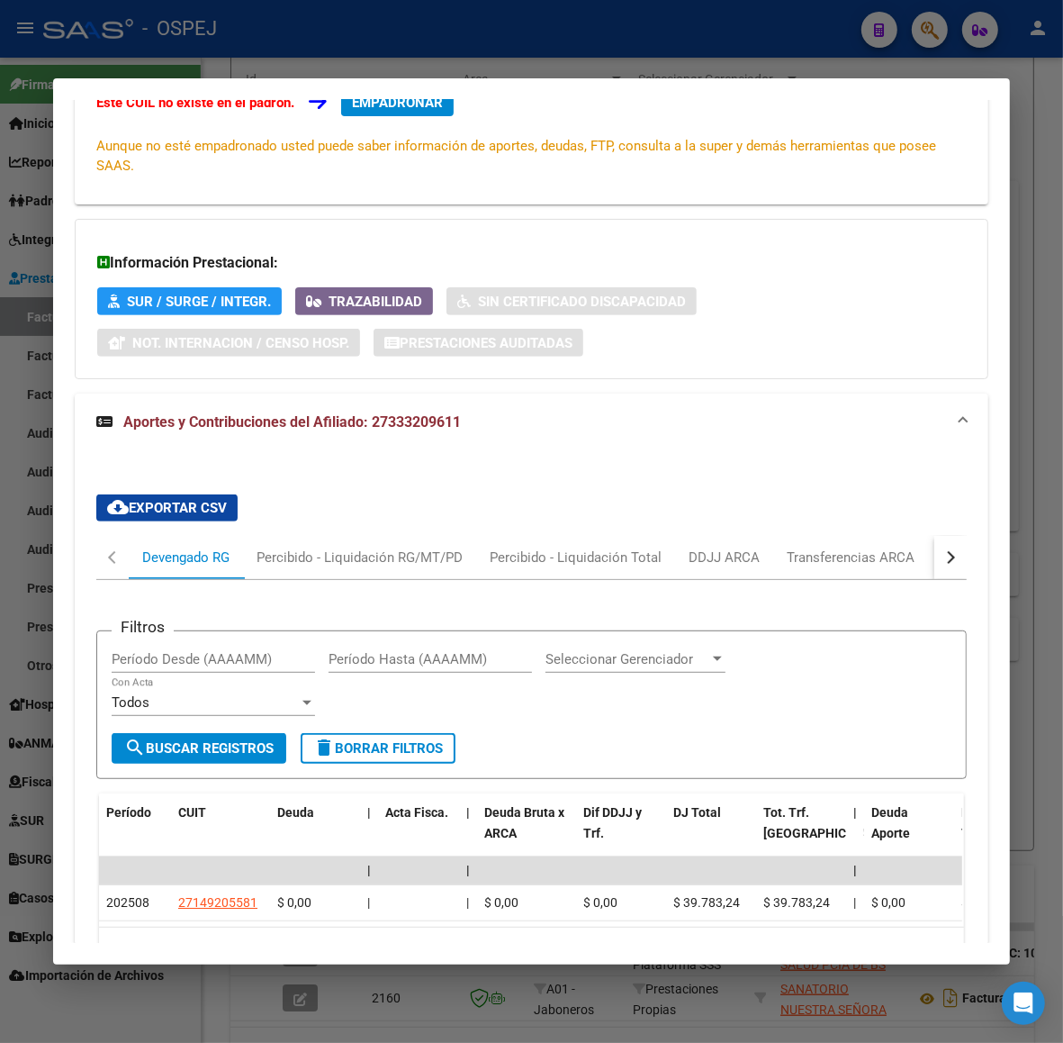
scroll to position [468, 0]
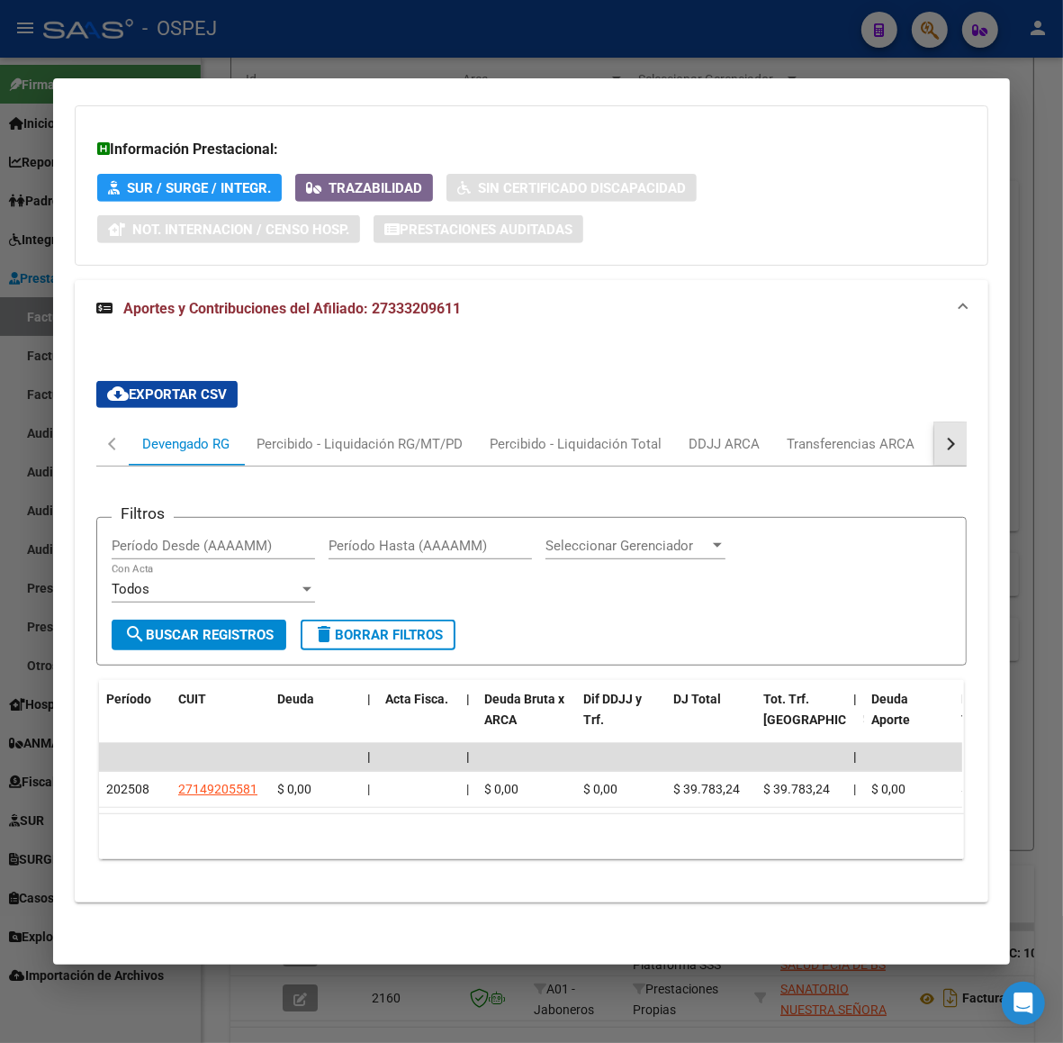
click at [945, 422] on button "button" at bounding box center [951, 443] width 32 height 43
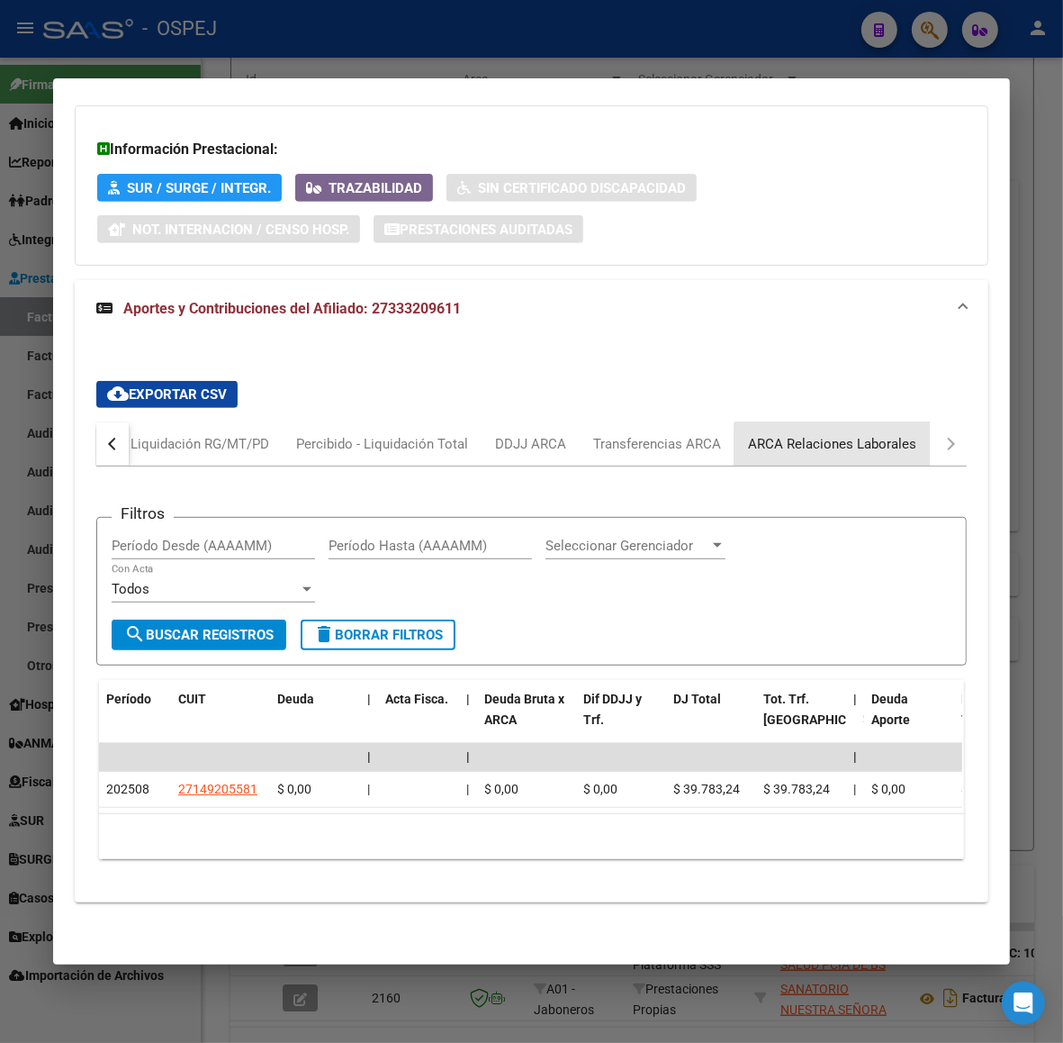
click at [836, 434] on div "ARCA Relaciones Laborales" at bounding box center [832, 444] width 168 height 20
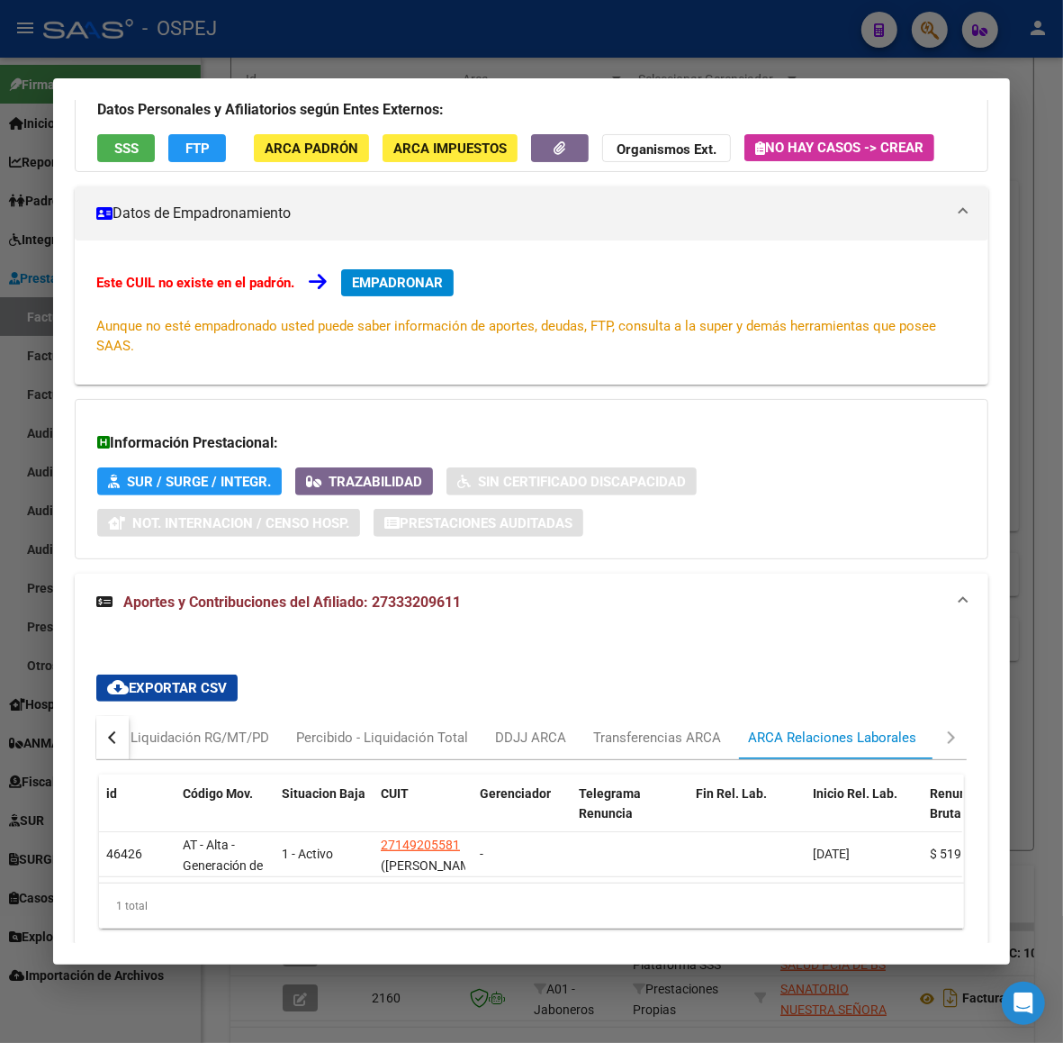
scroll to position [245, 0]
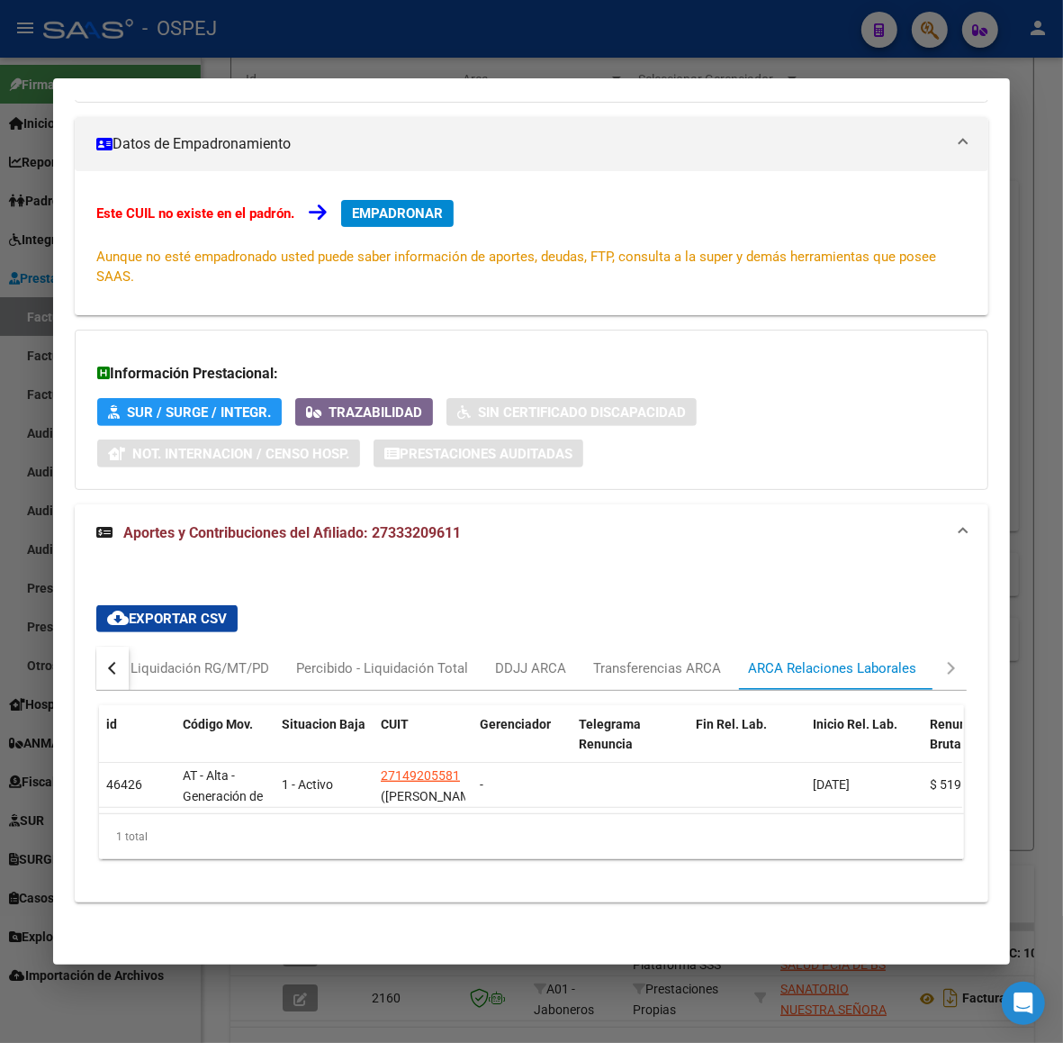
click at [108, 662] on div "button" at bounding box center [114, 668] width 13 height 13
click at [162, 658] on div "Devengado RG" at bounding box center [185, 668] width 87 height 20
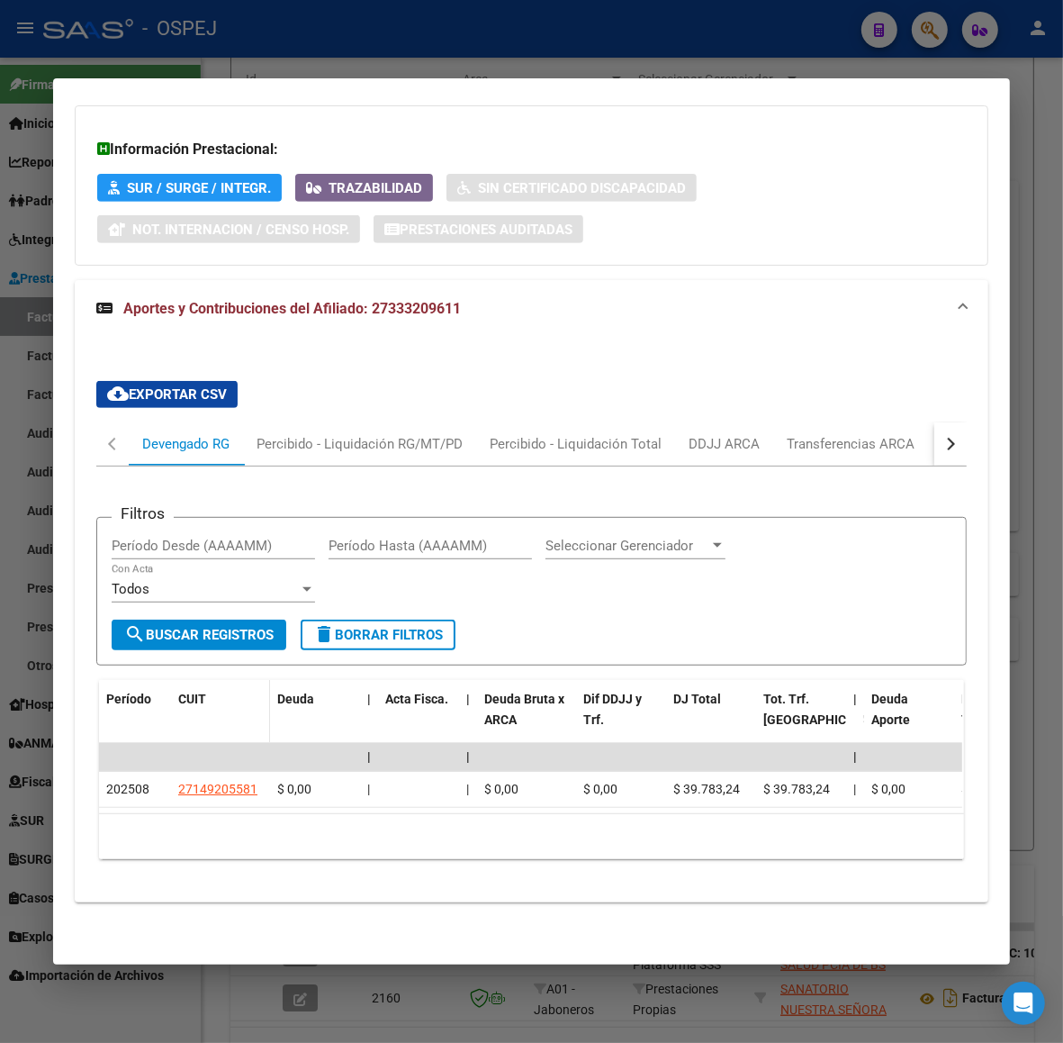
scroll to position [0, 0]
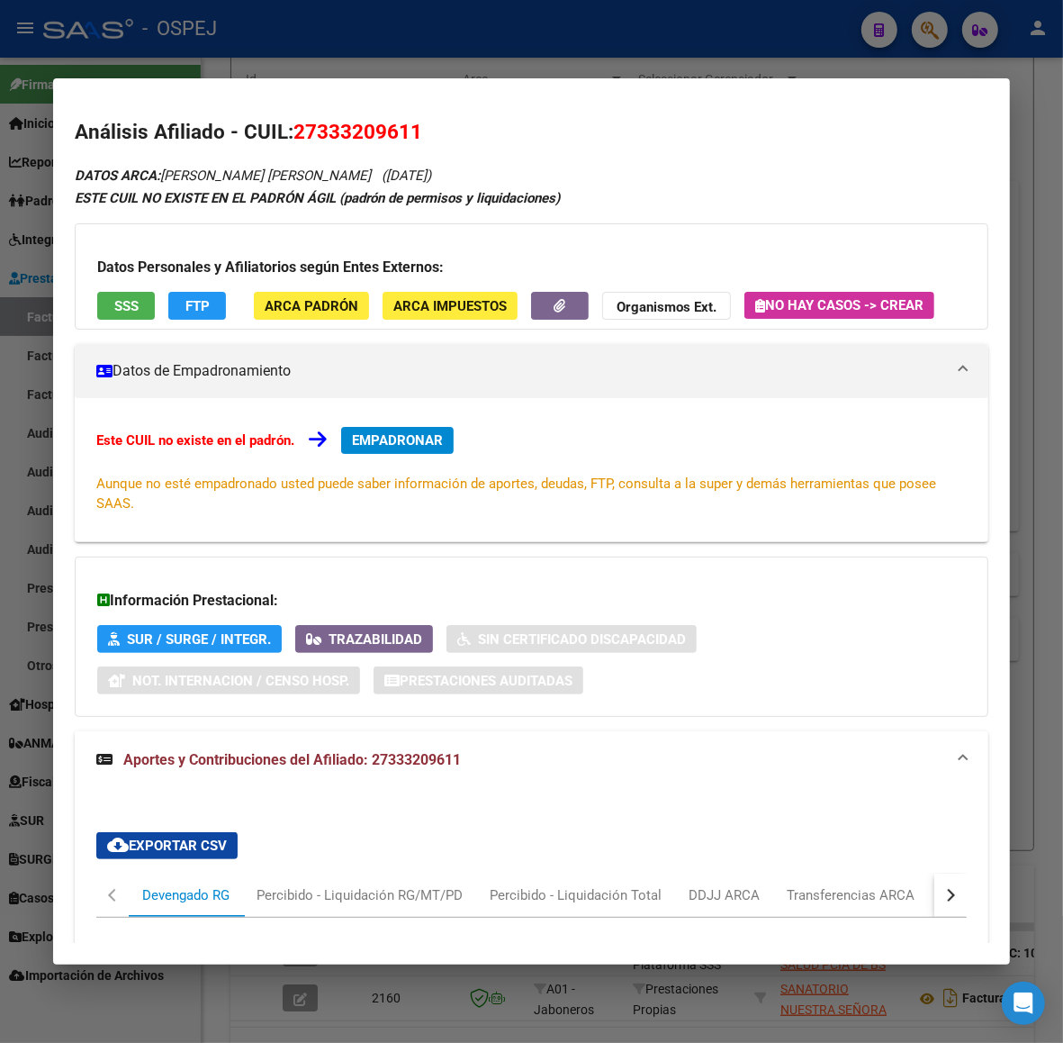
click at [367, 185] on div "DATOS ARCA: [PERSON_NAME] [PERSON_NAME] ([DATE]) ESTE CUIL NO EXISTE EN EL PADR…" at bounding box center [532, 768] width 914 height 1209
click at [115, 298] on span "SSS" at bounding box center [126, 306] width 24 height 16
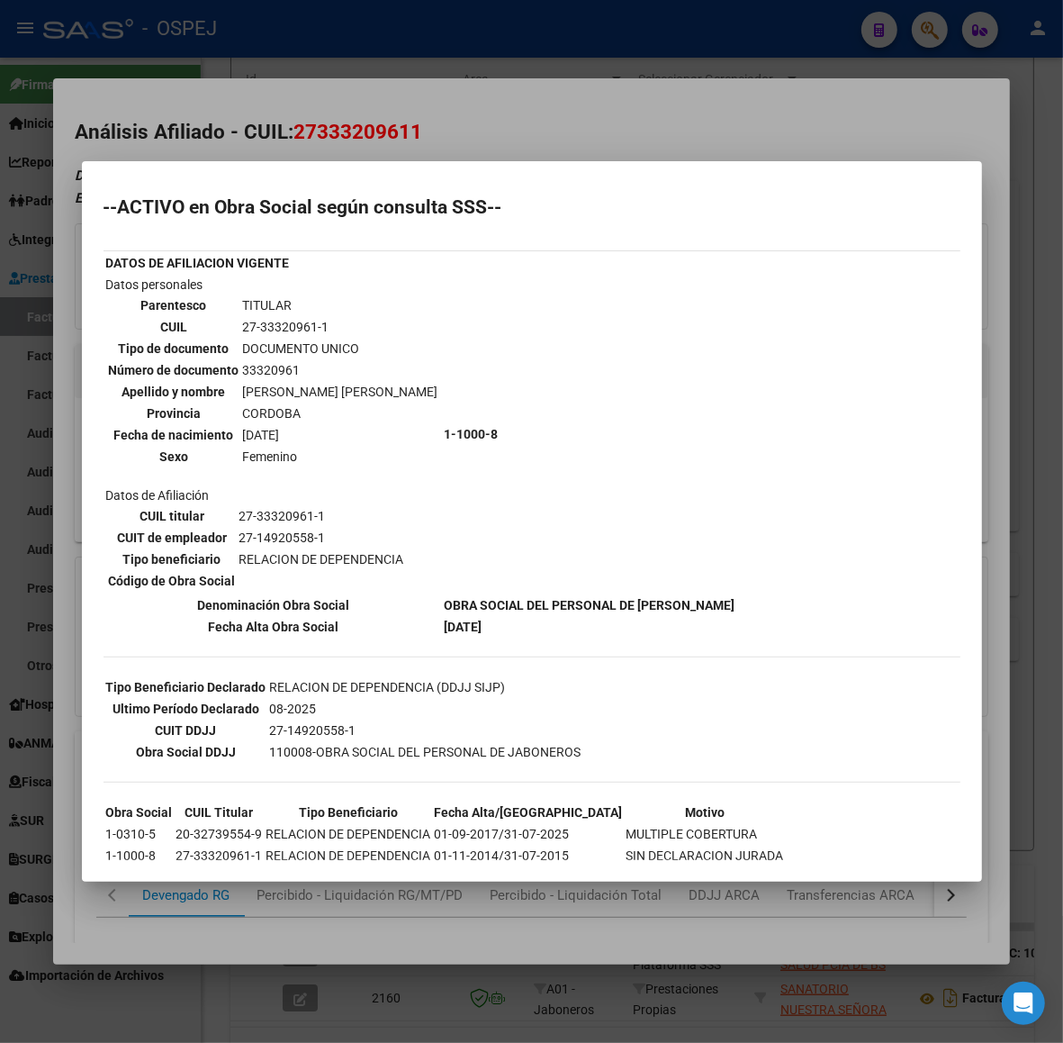
click at [57, 511] on div at bounding box center [531, 521] width 1063 height 1043
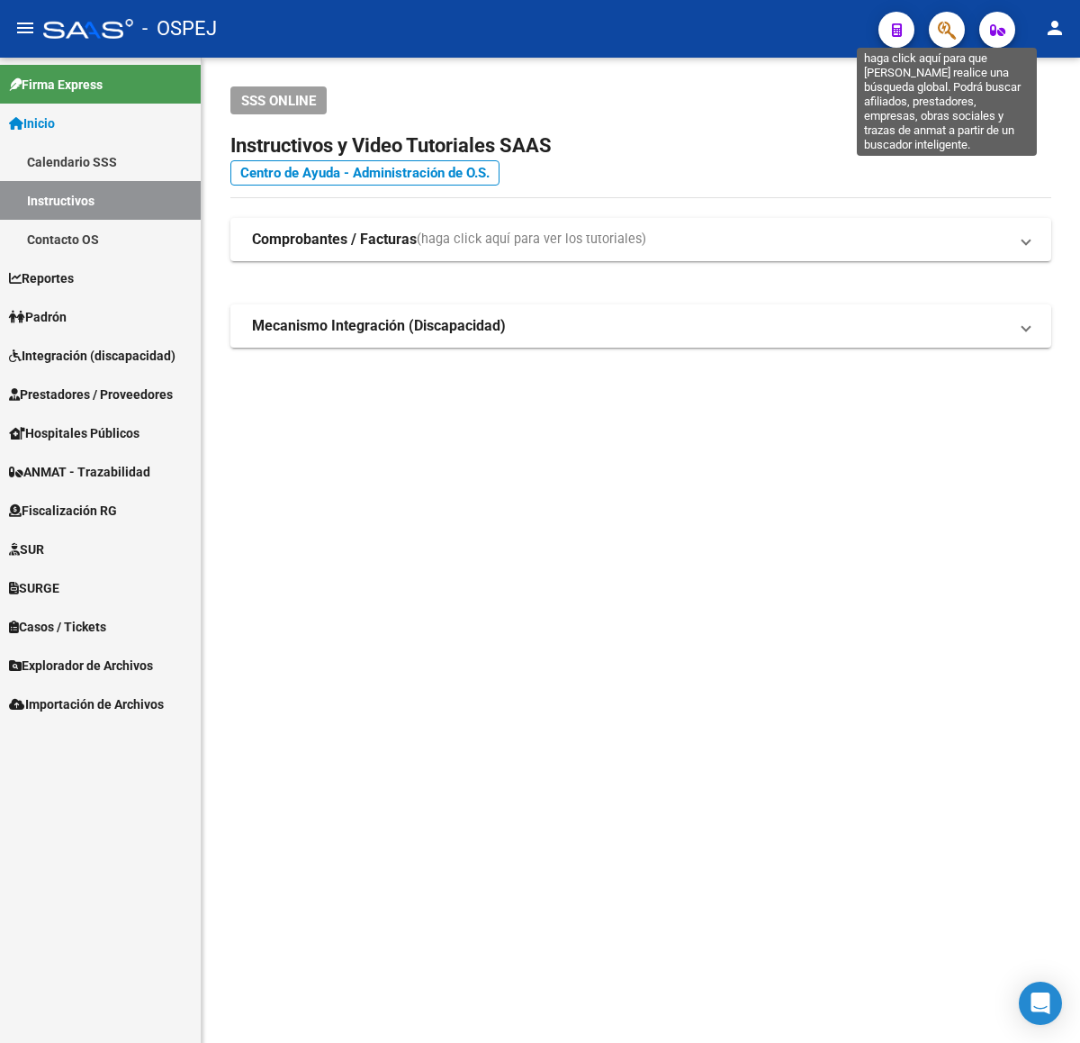
click at [941, 33] on icon "button" at bounding box center [947, 30] width 18 height 21
